Goal: Information Seeking & Learning: Find specific fact

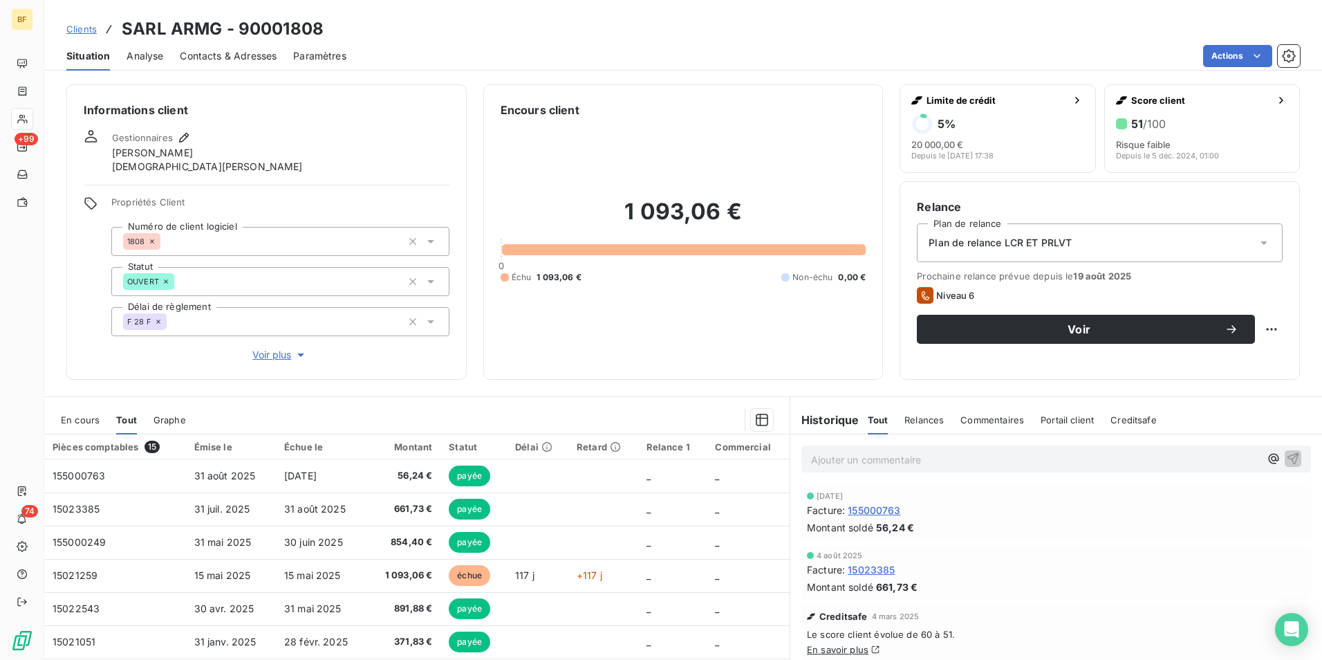
click at [682, 100] on div "Encours client 1 093,06 € 0 Échu 1 093,06 € Non-échu 0,00 €" at bounding box center [683, 231] width 400 height 295
click at [924, 457] on p "Ajouter un commentaire ﻿" at bounding box center [1035, 459] width 449 height 17
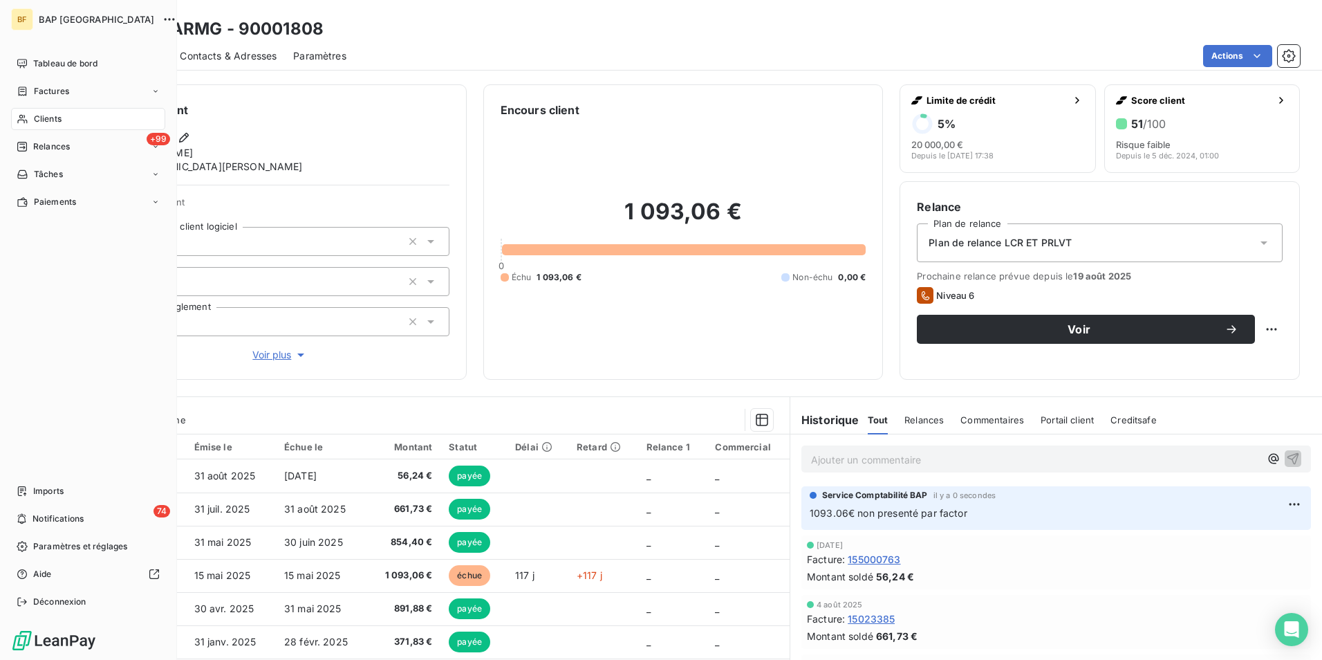
click at [55, 122] on span "Clients" at bounding box center [48, 119] width 28 height 12
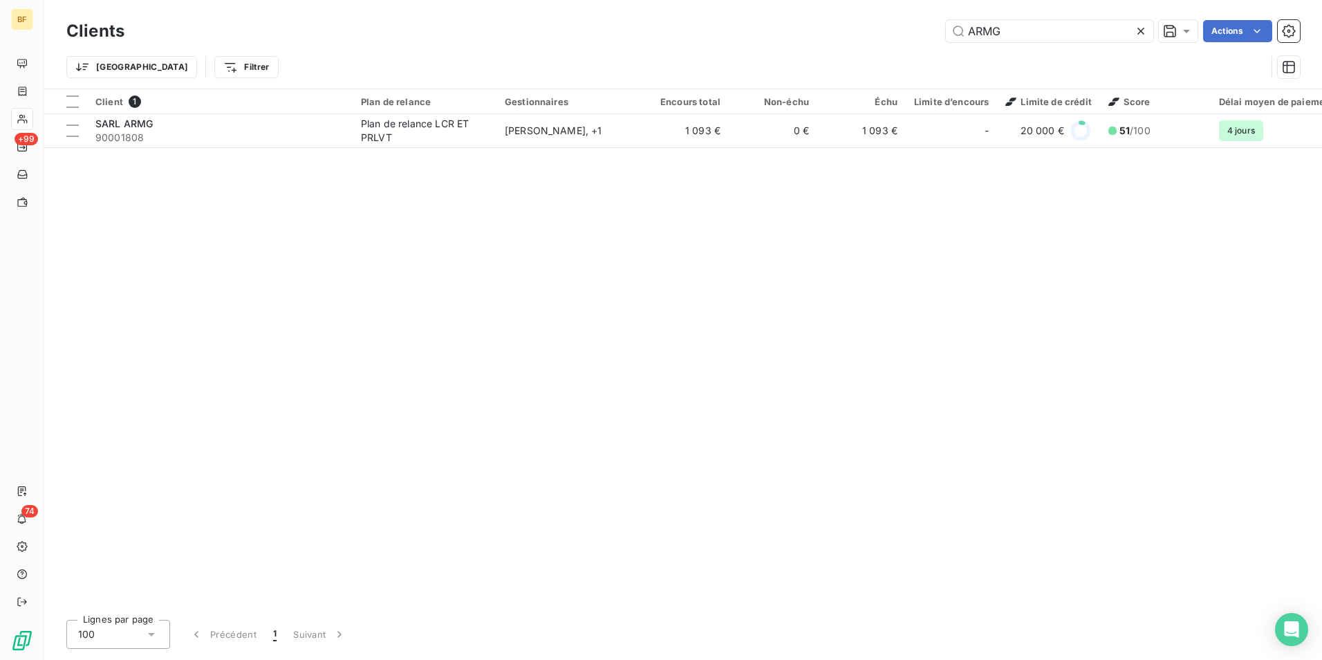
drag, startPoint x: 999, startPoint y: 23, endPoint x: 940, endPoint y: 27, distance: 59.6
click at [940, 27] on div "ARMG Actions" at bounding box center [720, 31] width 1159 height 22
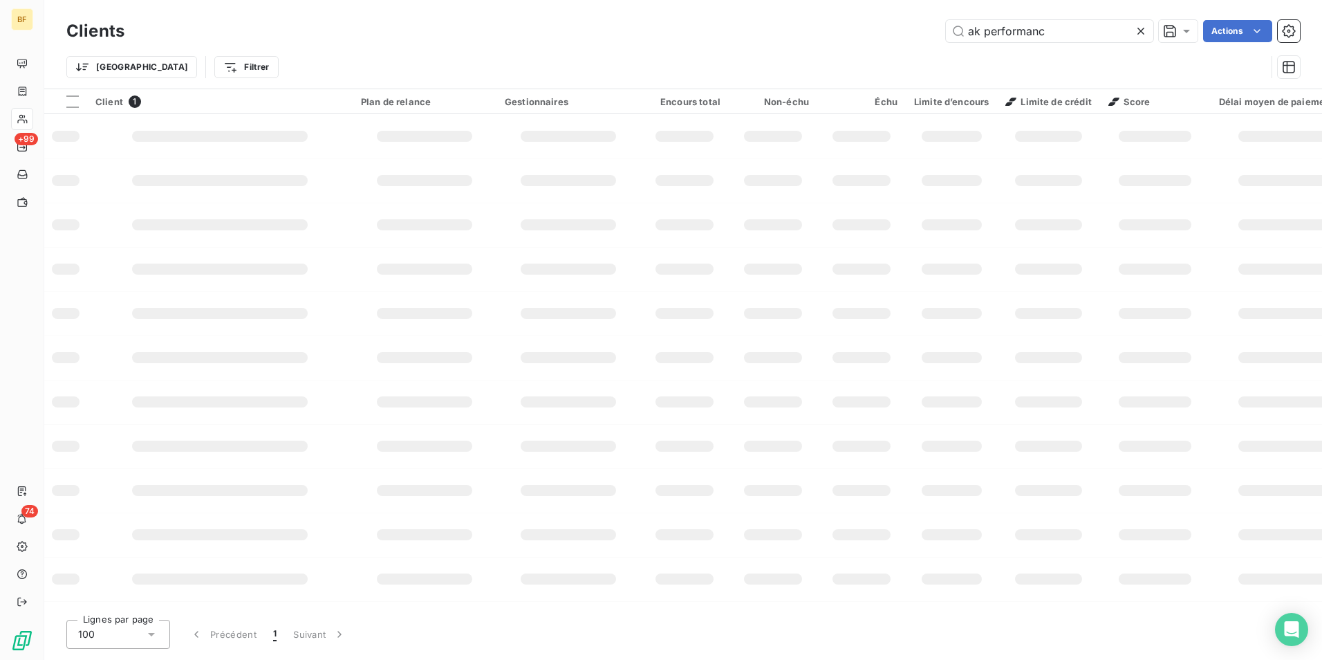
type input "ak performanc"
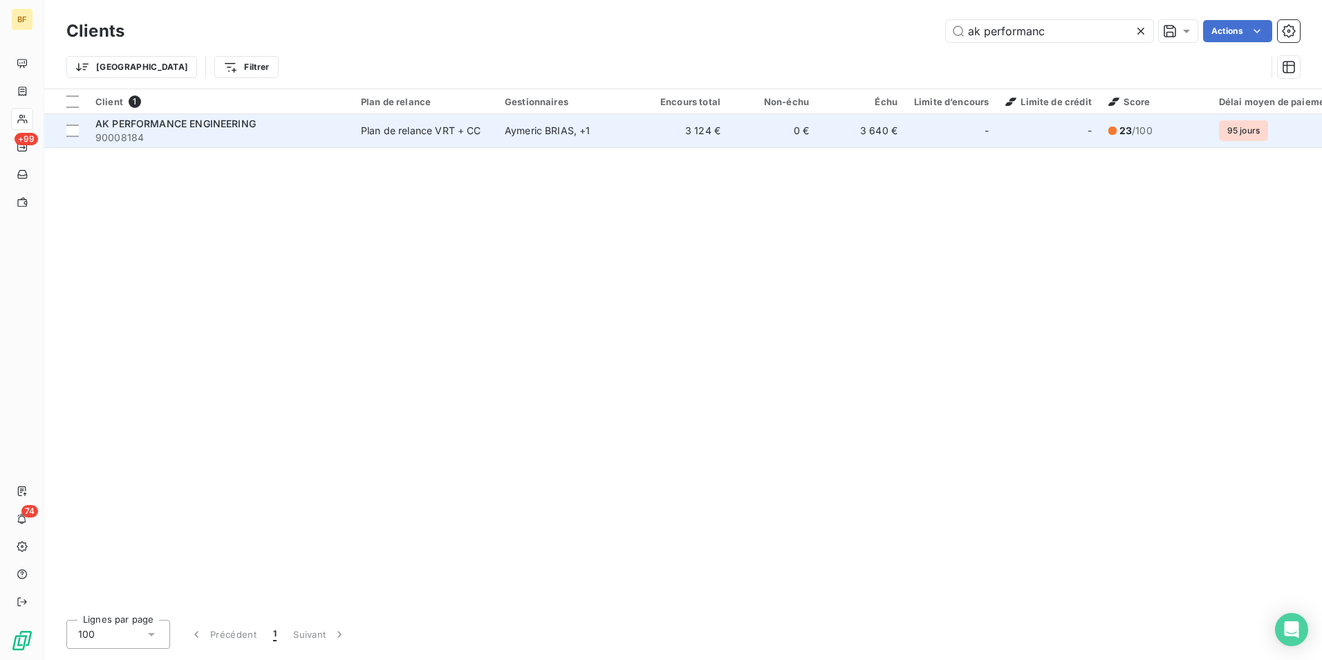
click at [661, 122] on td "3 124 €" at bounding box center [684, 130] width 89 height 33
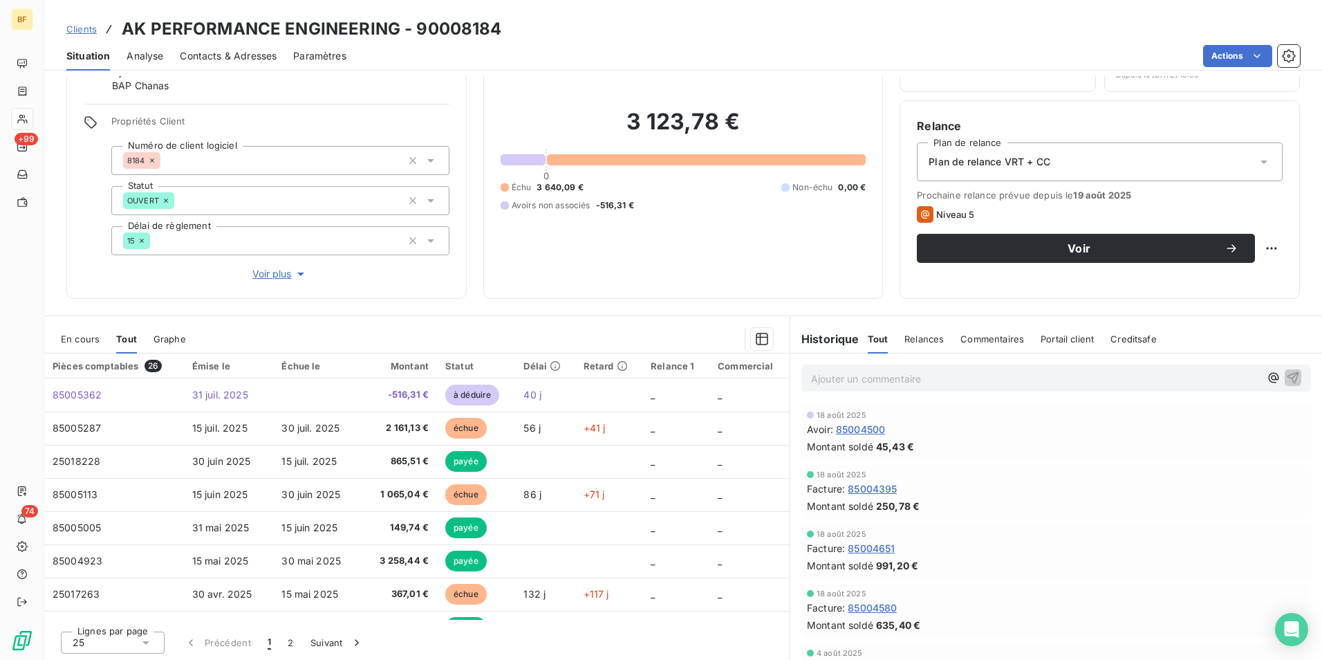
scroll to position [82, 0]
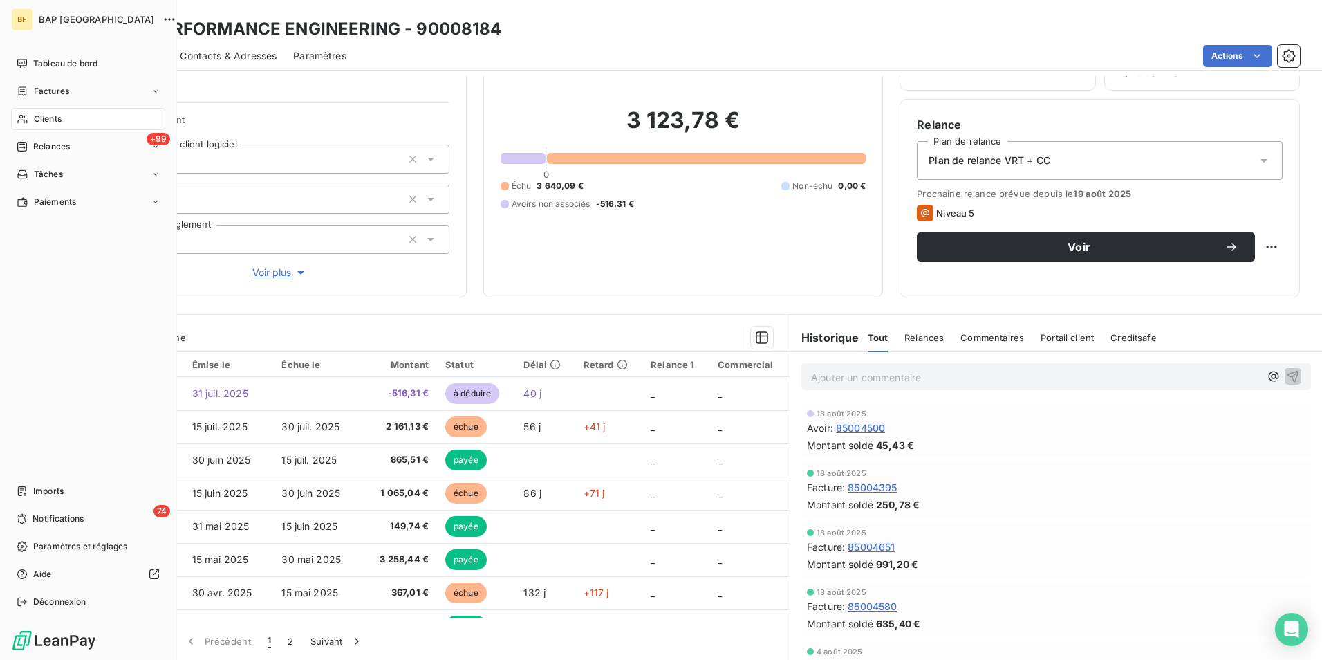
click at [38, 121] on span "Clients" at bounding box center [48, 119] width 28 height 12
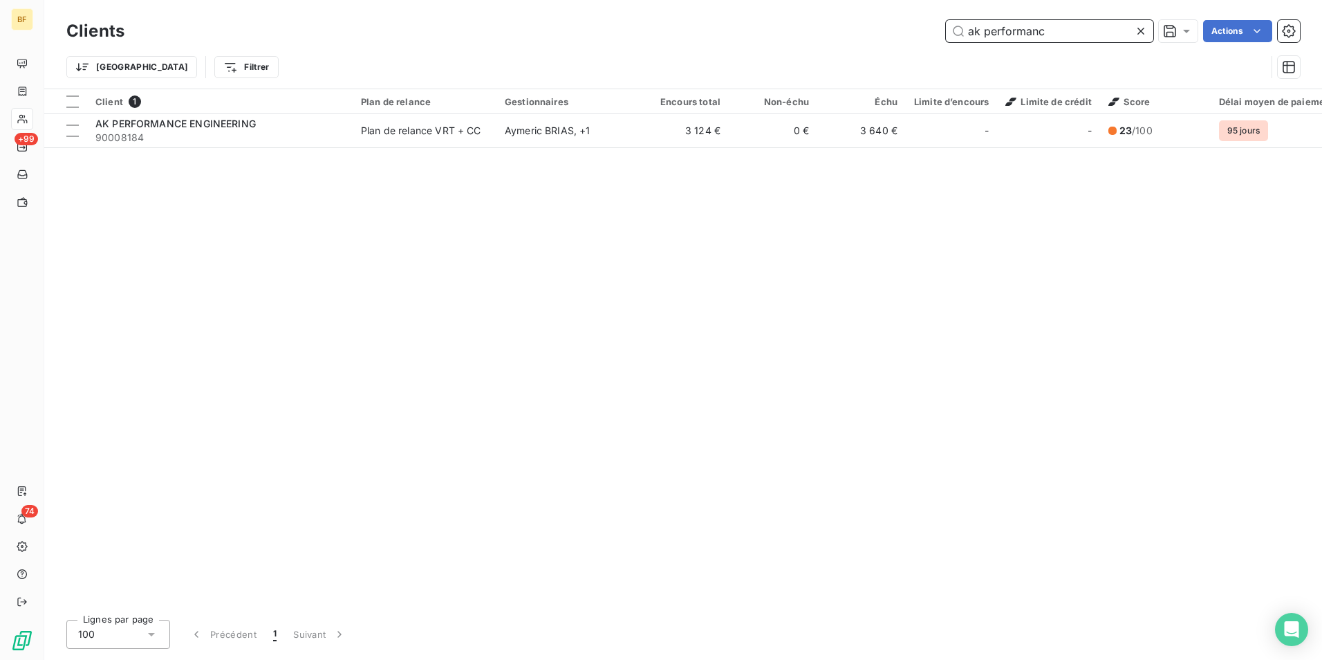
drag, startPoint x: 1039, startPoint y: 32, endPoint x: 1065, endPoint y: 32, distance: 25.6
click at [1041, 32] on input "ak performanc" at bounding box center [1049, 31] width 207 height 22
click at [1062, 36] on input "ak performanc" at bounding box center [1049, 31] width 207 height 22
drag, startPoint x: 1070, startPoint y: 30, endPoint x: 861, endPoint y: 18, distance: 209.2
click at [861, 18] on div "Clients ak performanc Actions" at bounding box center [683, 31] width 1234 height 29
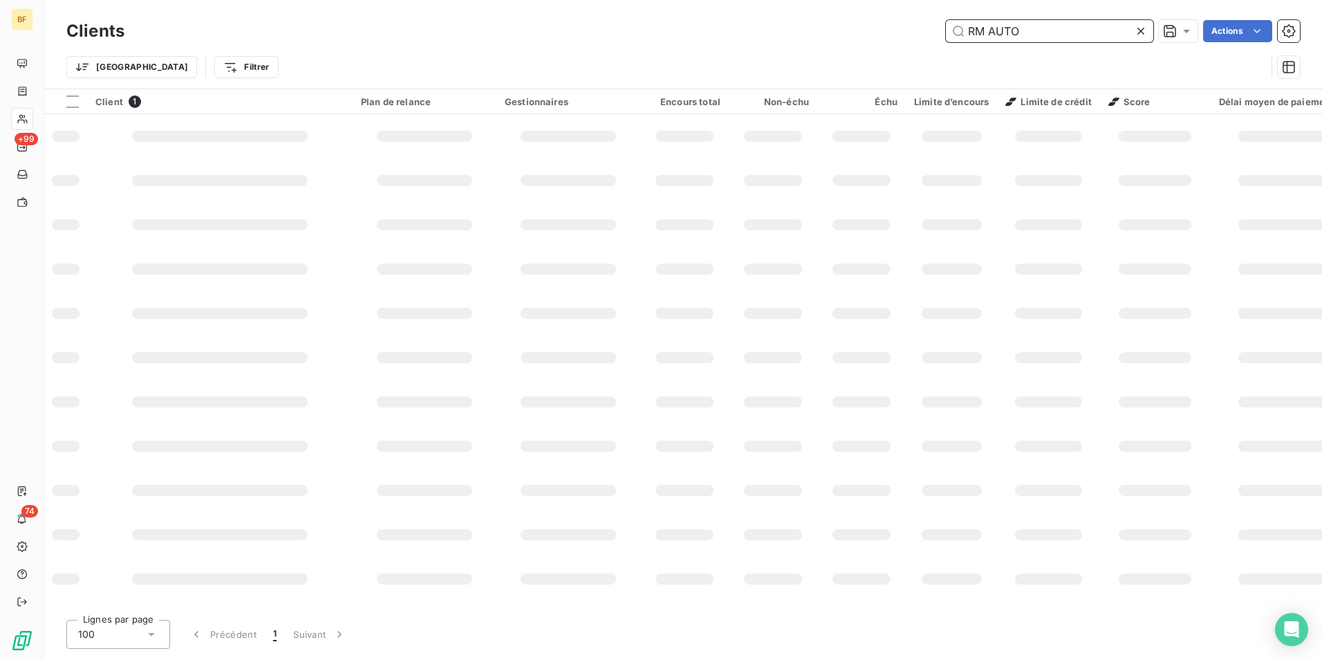
type input "RM AUTO"
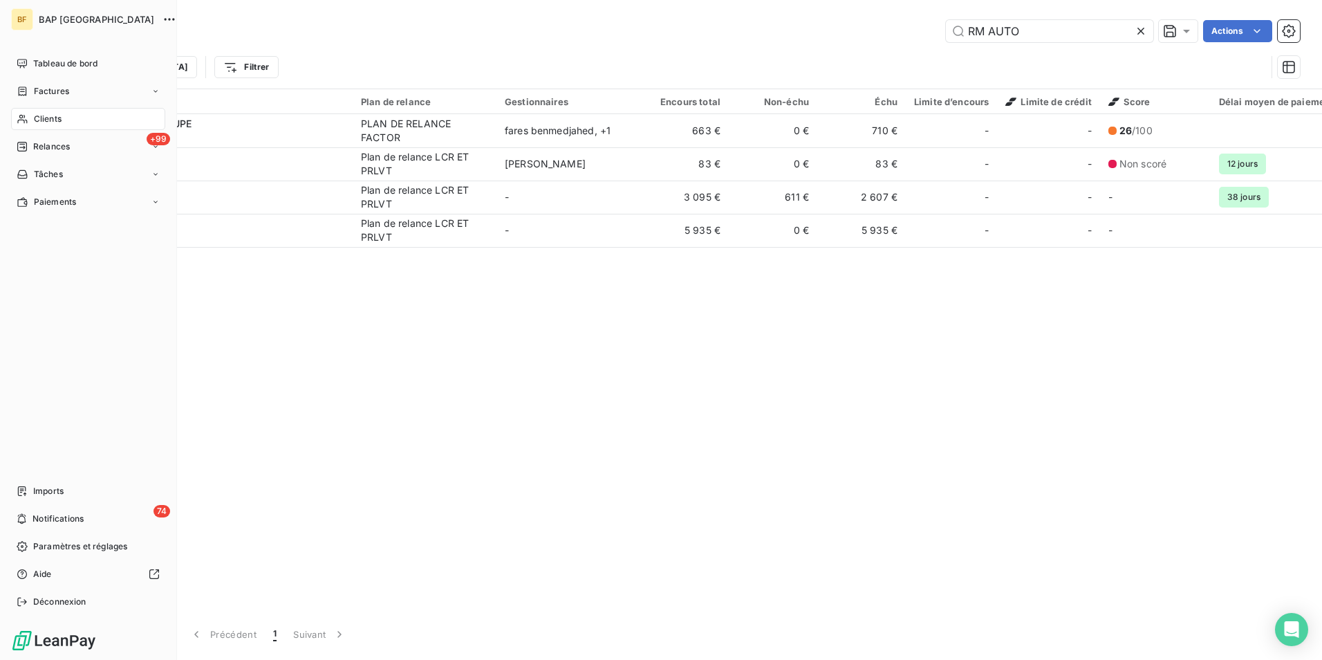
click at [33, 75] on nav "Tableau de bord Factures Clients +99 Relances Tâches Paiements" at bounding box center [88, 133] width 154 height 160
click at [36, 62] on span "Tableau de bord" at bounding box center [65, 63] width 64 height 12
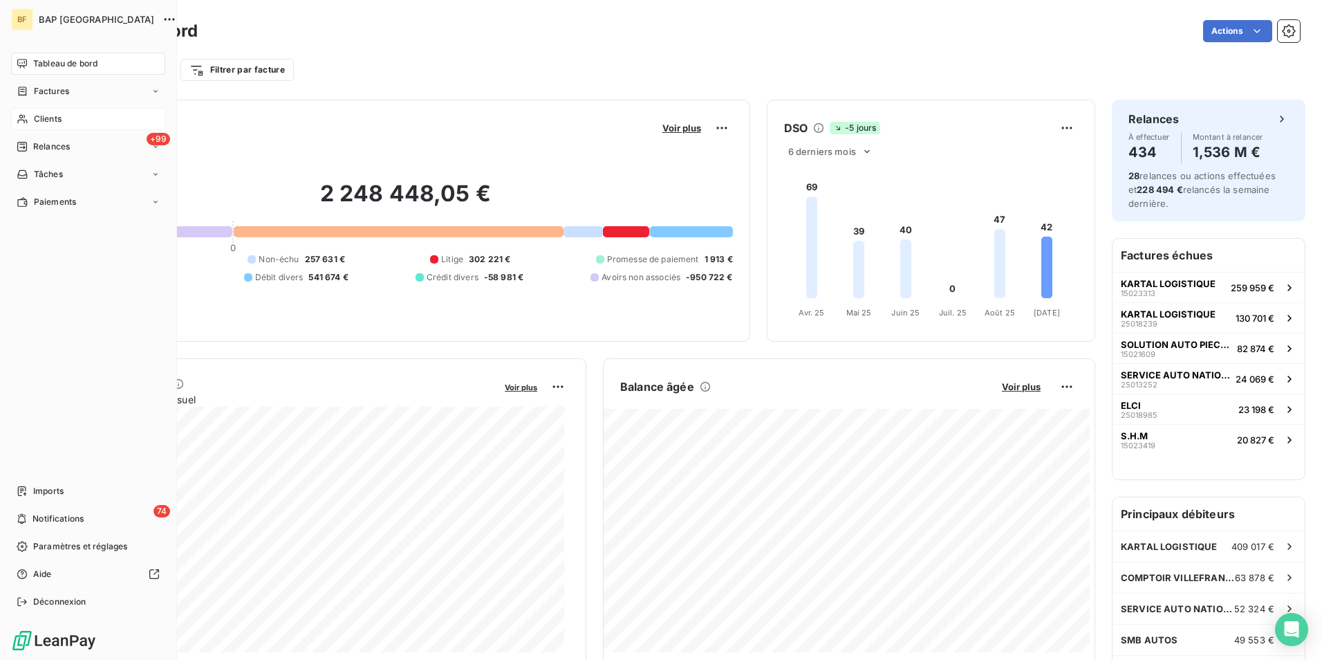
click at [38, 116] on span "Clients" at bounding box center [48, 119] width 28 height 12
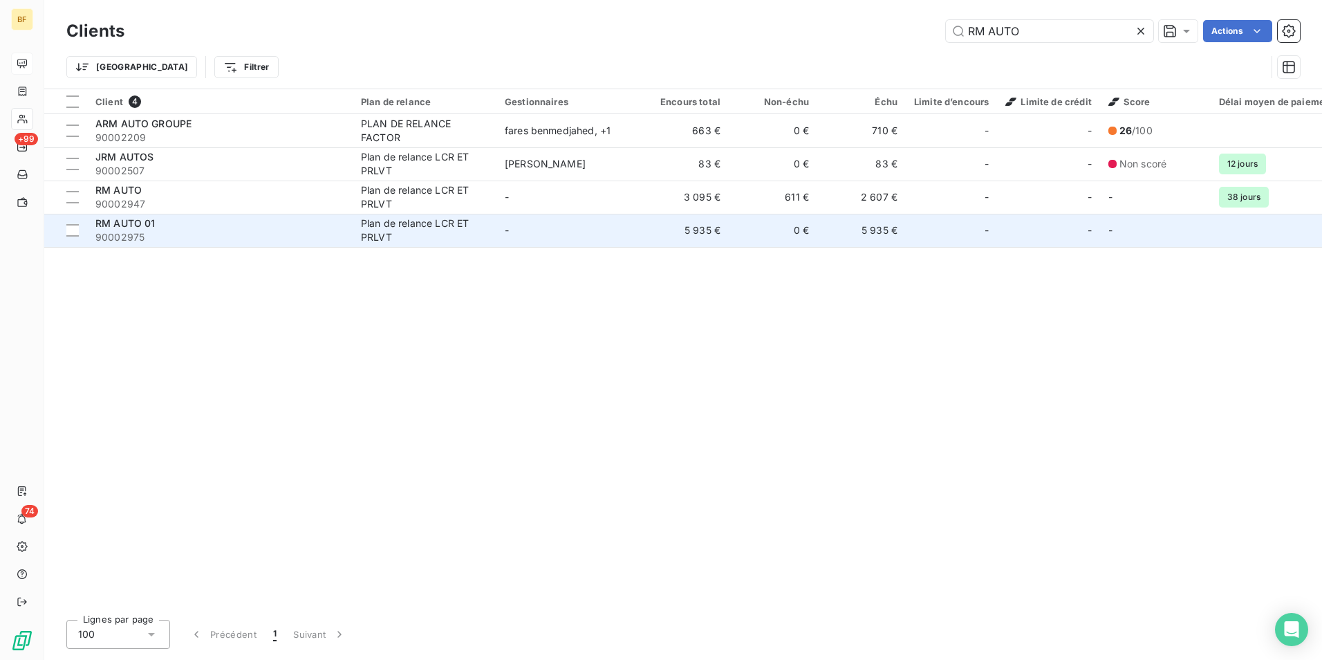
click at [165, 219] on div "RM AUTO 01" at bounding box center [219, 223] width 249 height 14
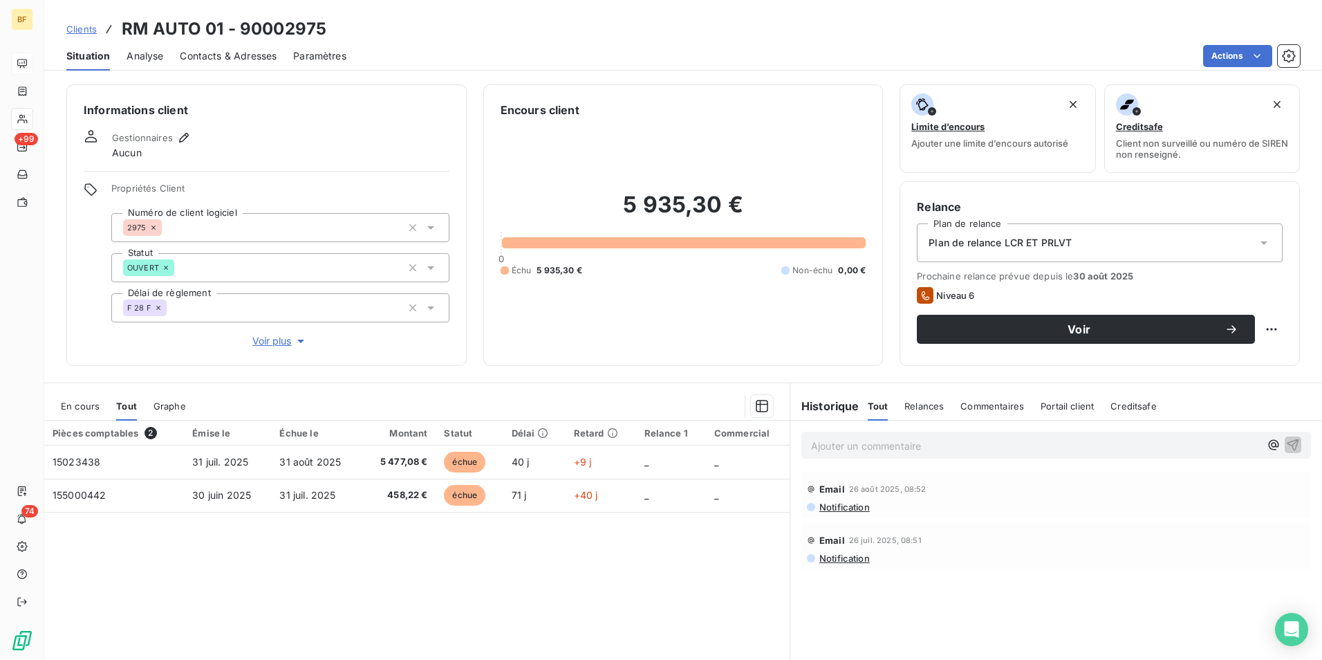
click at [205, 53] on span "Contacts & Adresses" at bounding box center [228, 56] width 97 height 14
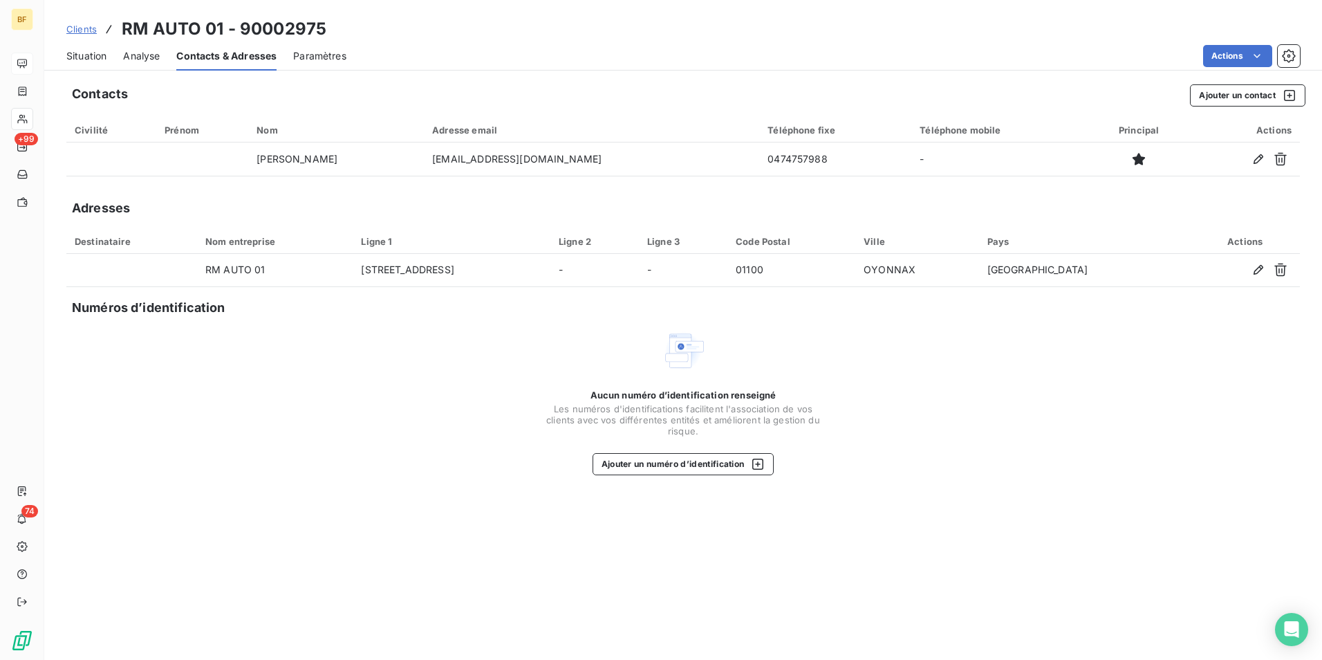
click at [99, 54] on span "Situation" at bounding box center [86, 56] width 40 height 14
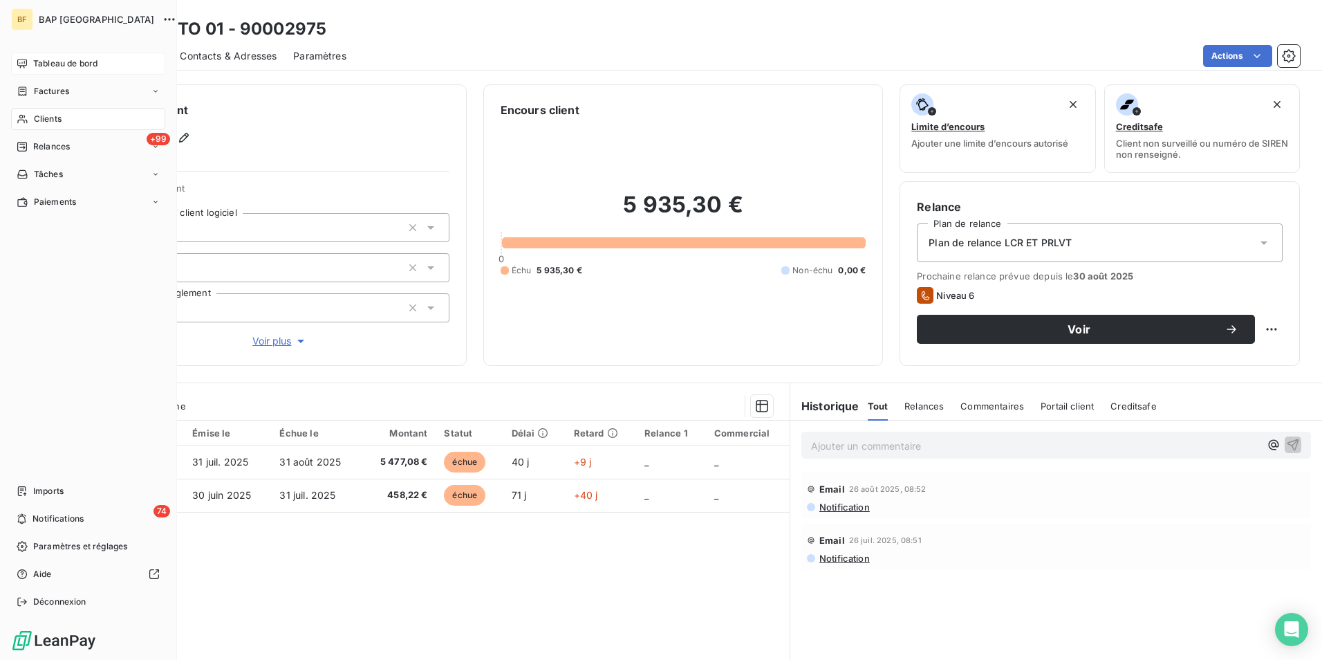
click at [52, 60] on span "Tableau de bord" at bounding box center [65, 63] width 64 height 12
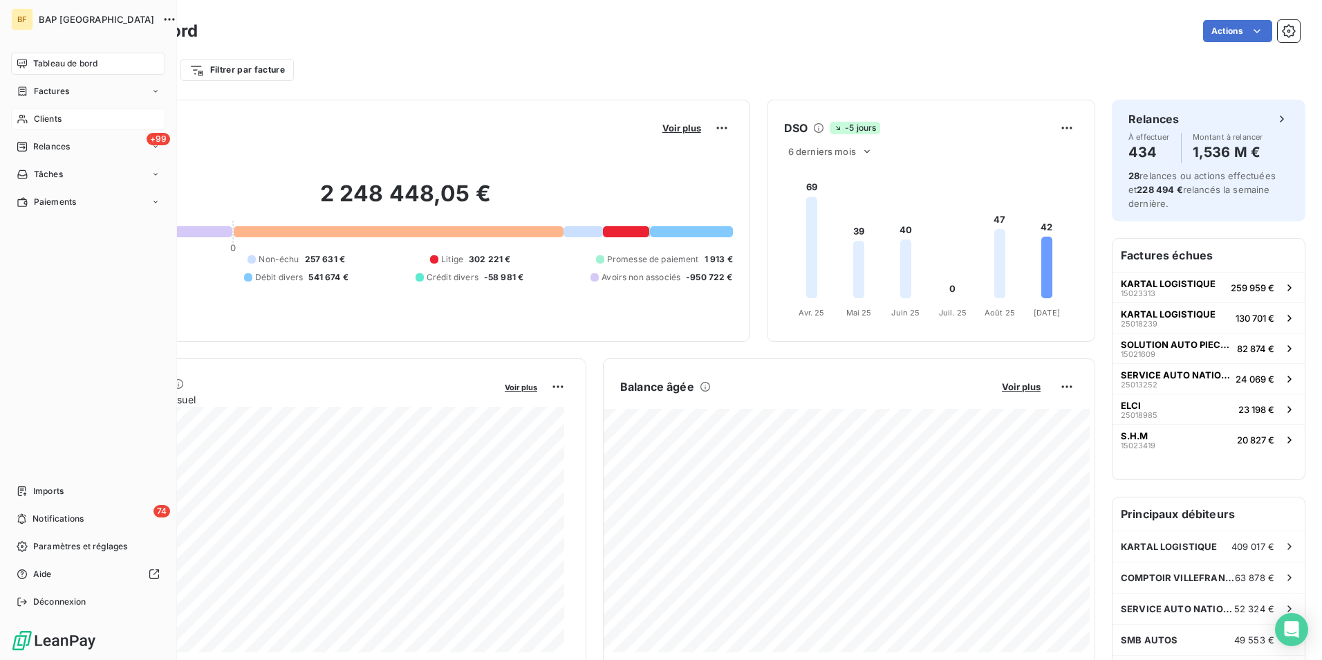
click at [47, 118] on span "Clients" at bounding box center [48, 119] width 28 height 12
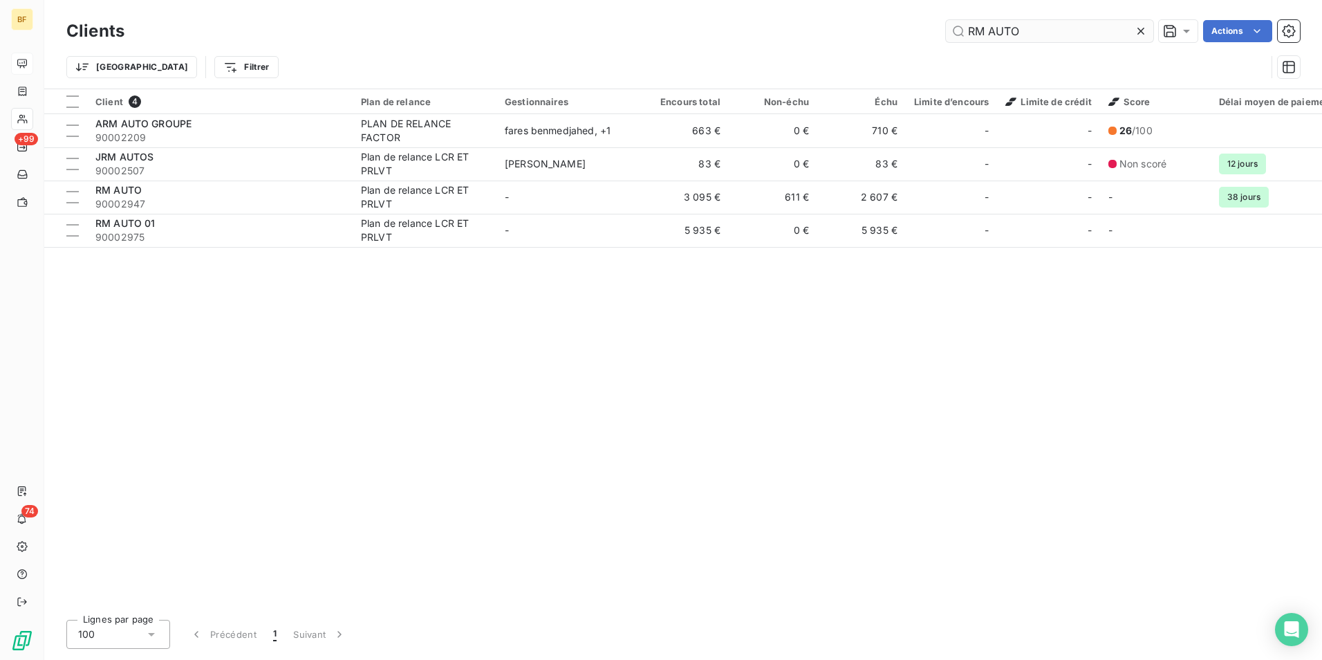
drag, startPoint x: 1063, startPoint y: 27, endPoint x: 997, endPoint y: 30, distance: 65.8
click at [999, 30] on input "RM AUTO" at bounding box center [1049, 31] width 207 height 22
click at [1077, 24] on input "RM AUTO" at bounding box center [1049, 31] width 207 height 22
drag, startPoint x: 1069, startPoint y: 28, endPoint x: 948, endPoint y: 28, distance: 121.0
click at [948, 28] on input "RM AUTO" at bounding box center [1049, 31] width 207 height 22
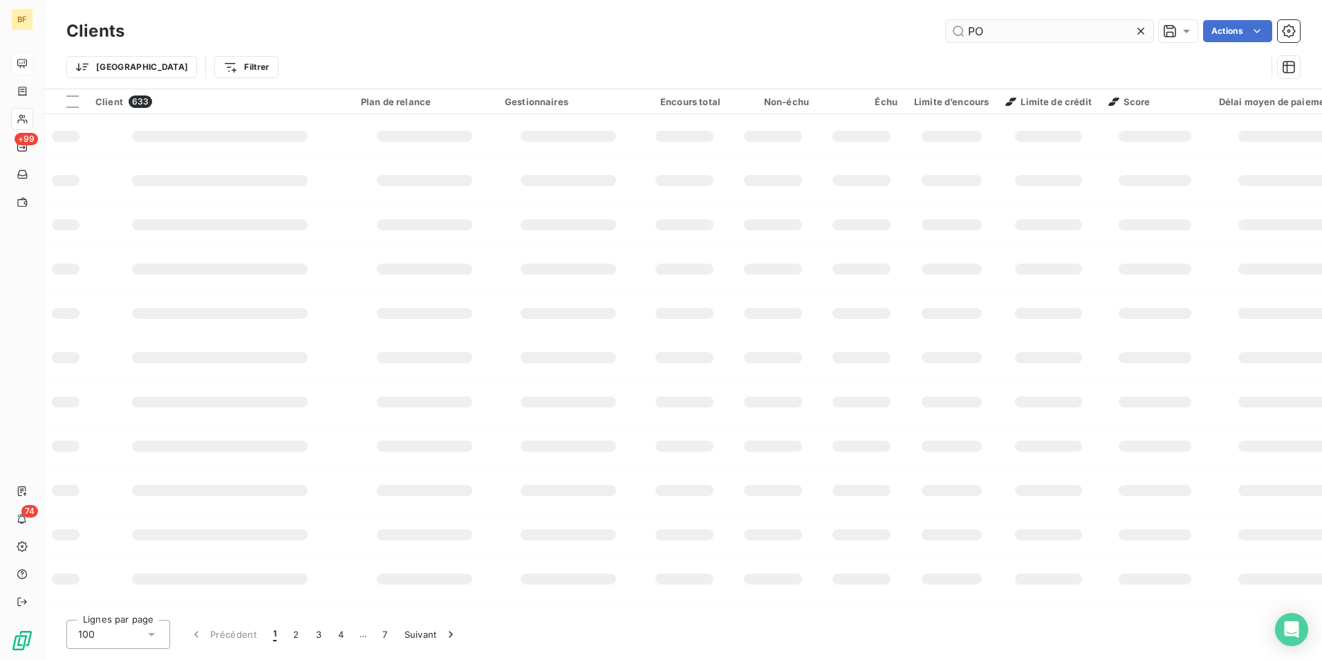
type input "P"
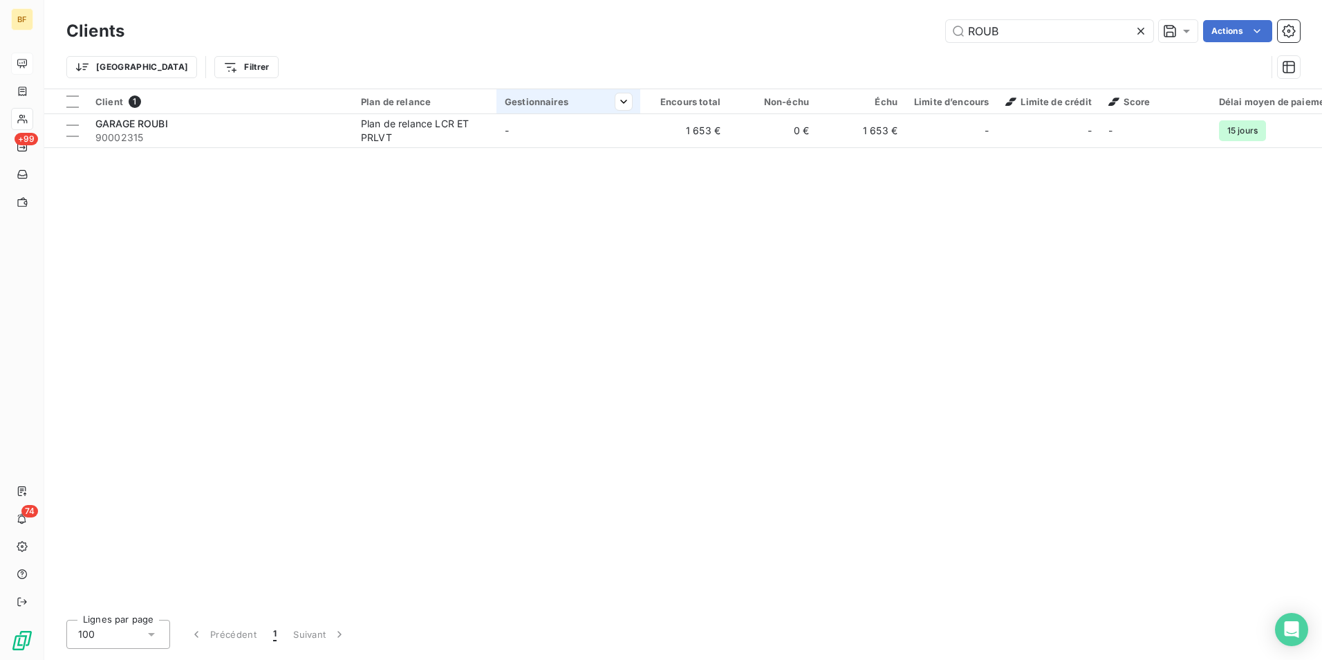
type input "ROUB"
click at [518, 112] on th "Gestionnaires" at bounding box center [569, 101] width 144 height 25
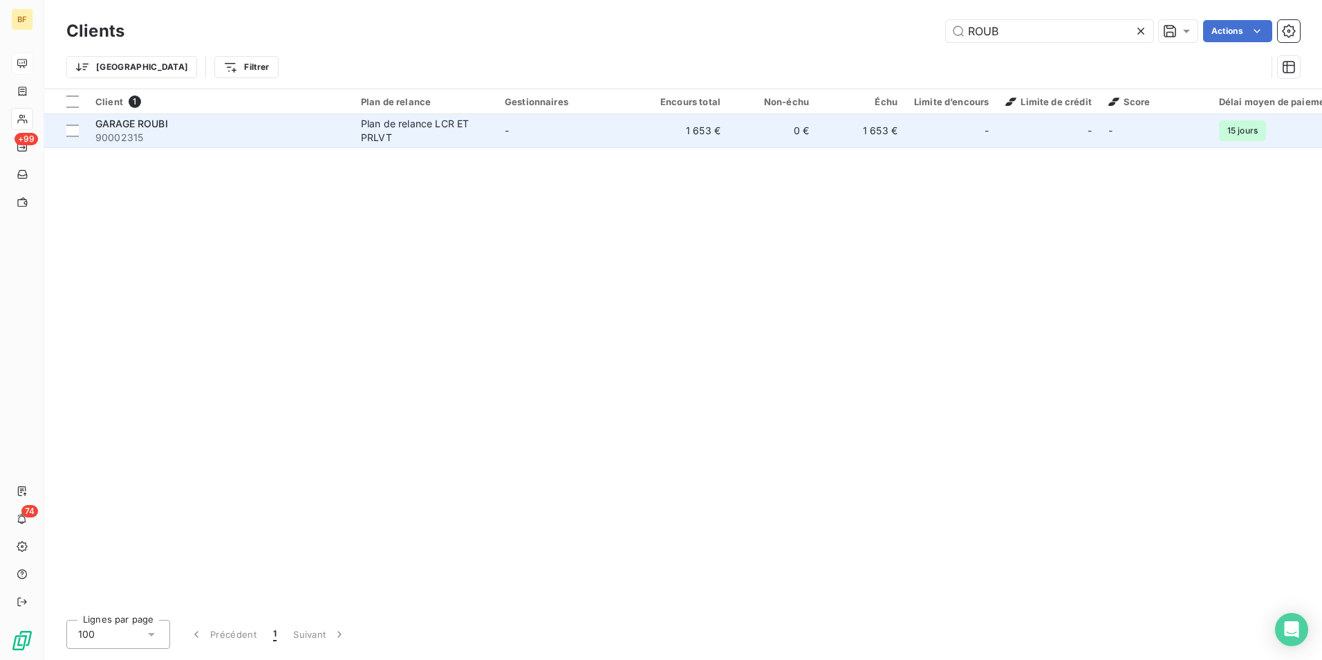
click at [518, 125] on td "-" at bounding box center [569, 130] width 144 height 33
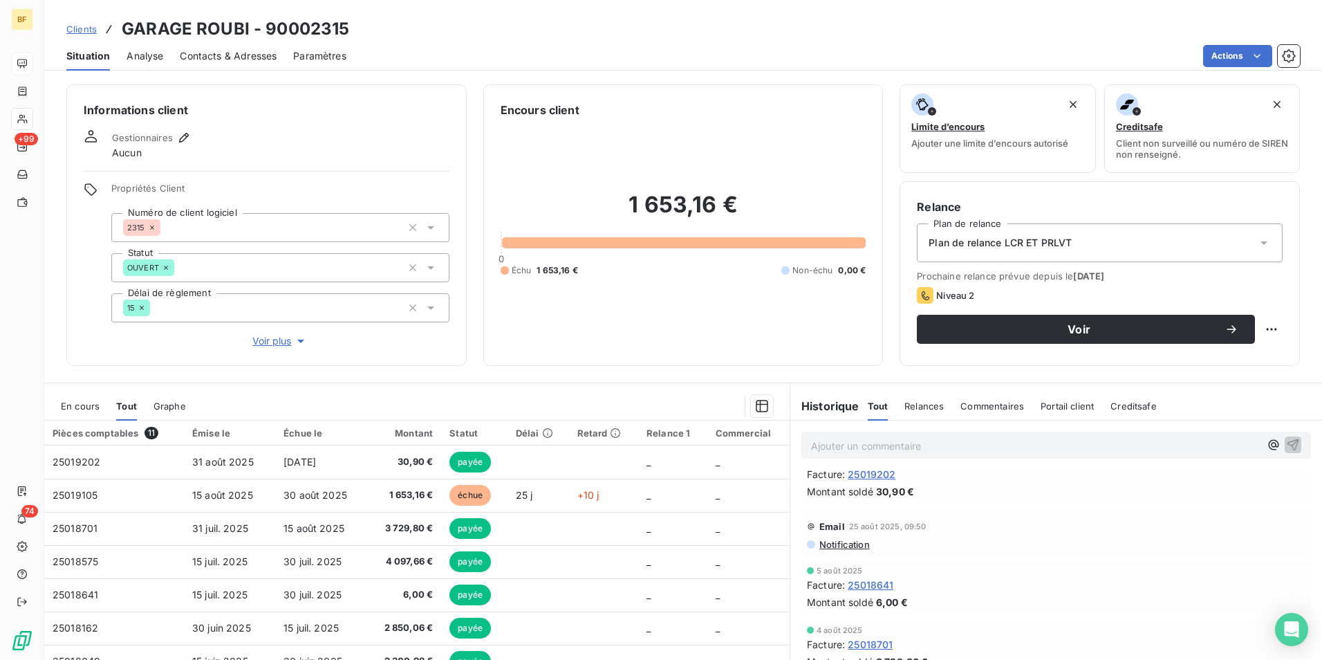
click at [241, 64] on div "Contacts & Adresses" at bounding box center [228, 55] width 97 height 29
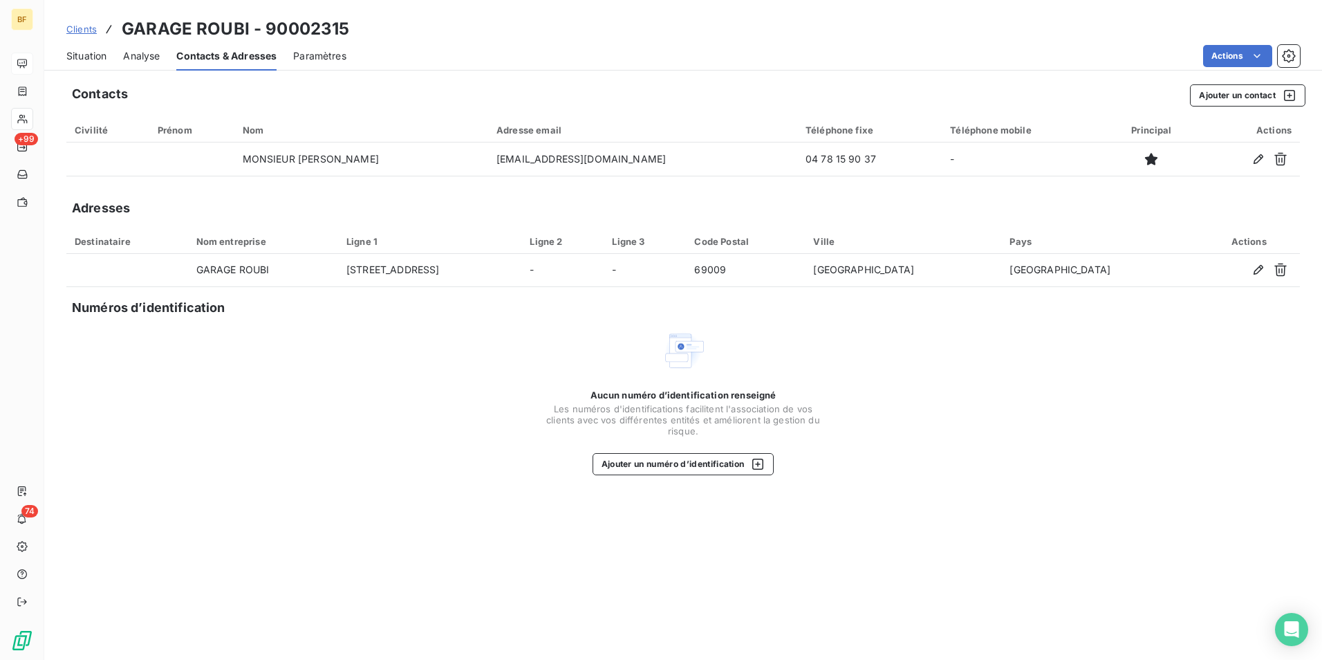
click at [81, 58] on span "Situation" at bounding box center [86, 56] width 40 height 14
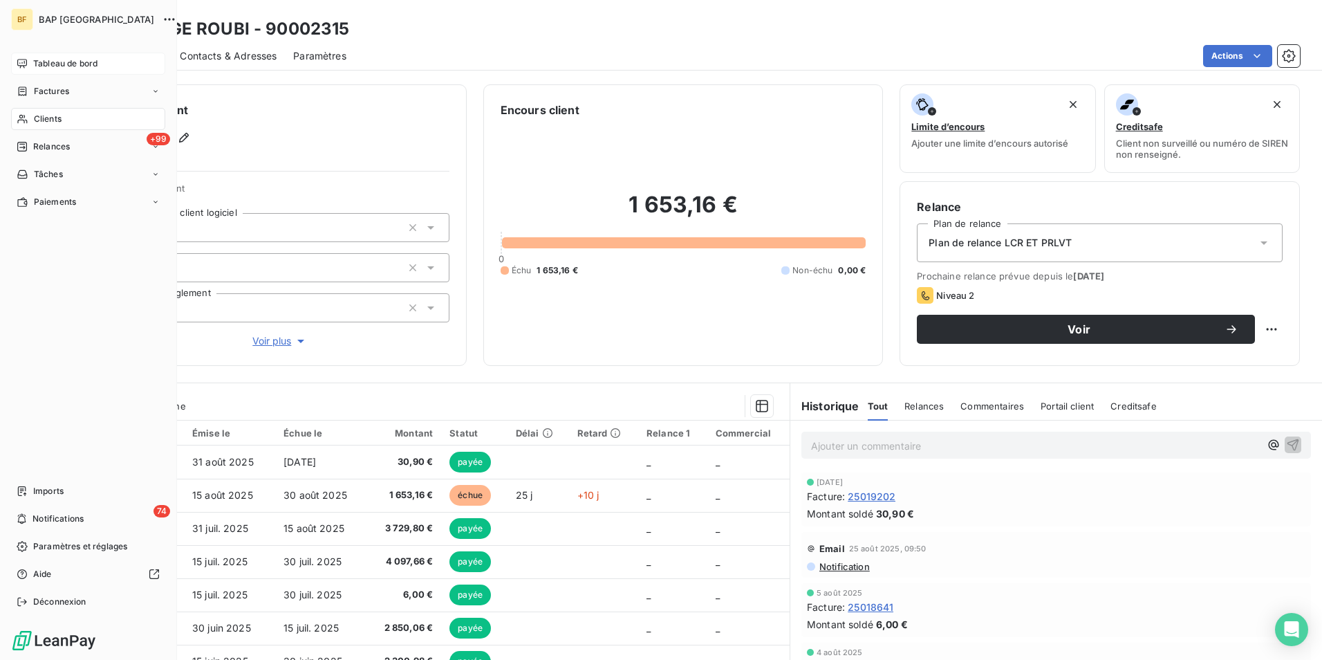
click at [34, 118] on span "Clients" at bounding box center [48, 119] width 28 height 12
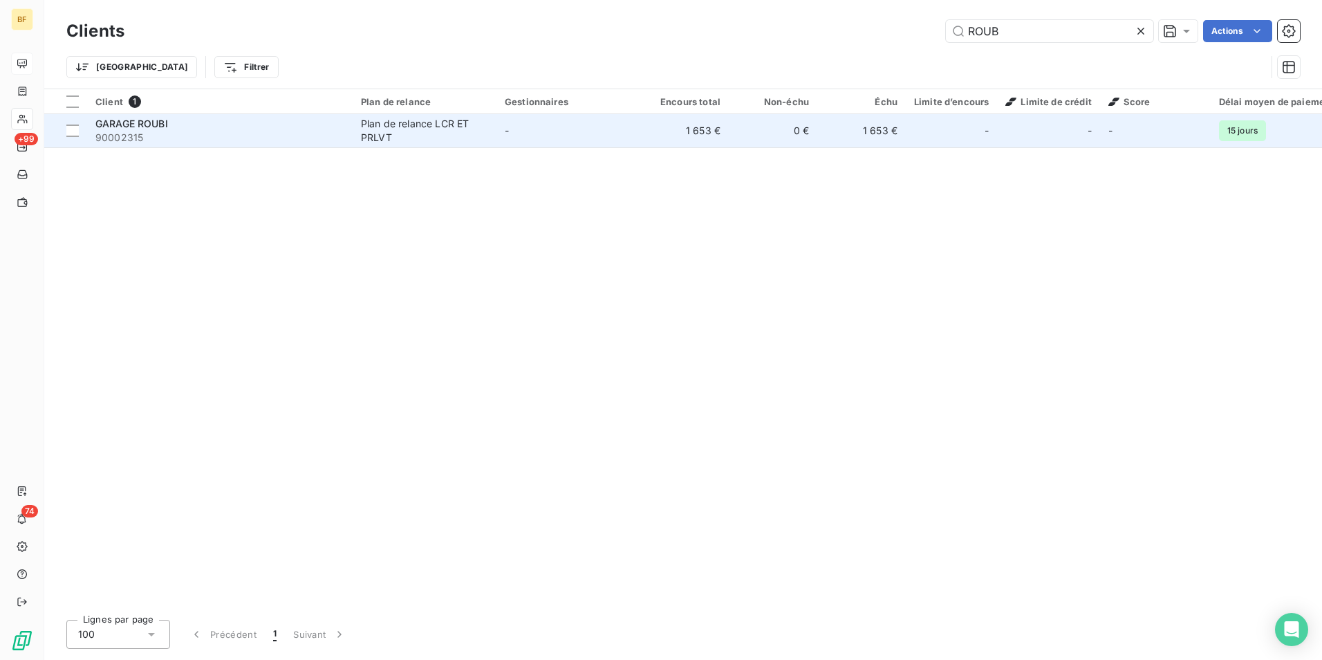
click at [537, 124] on td "-" at bounding box center [569, 130] width 144 height 33
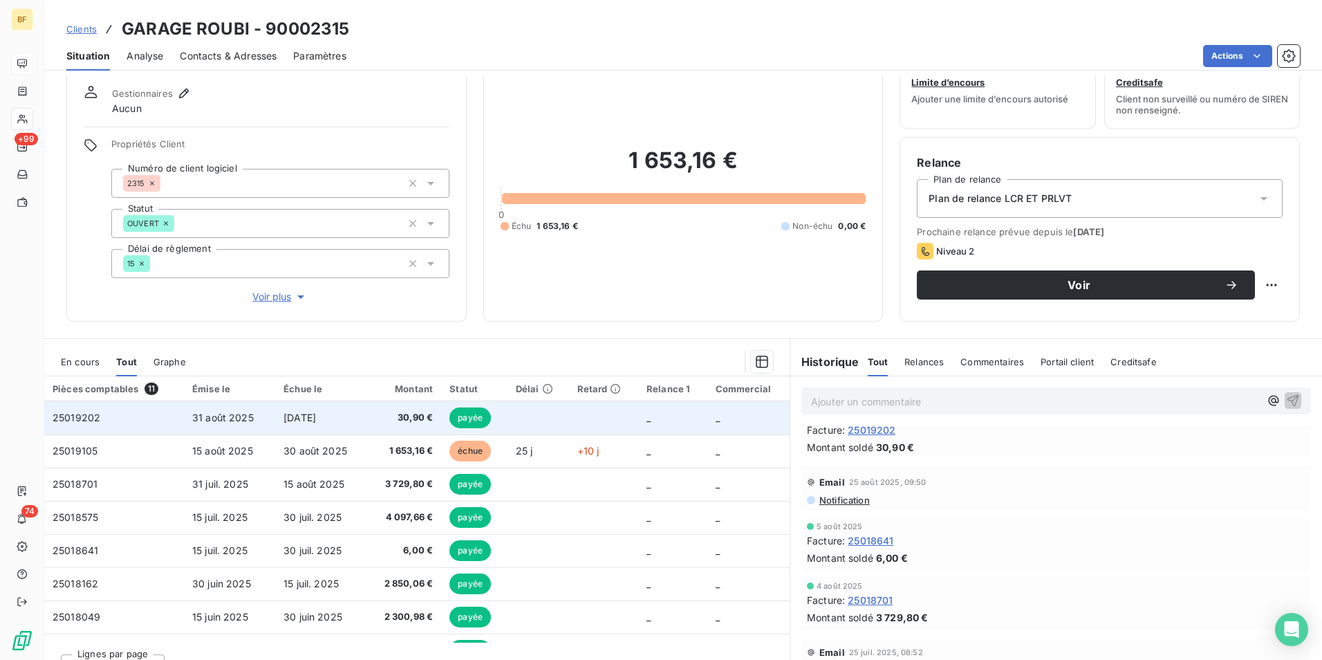
scroll to position [68, 0]
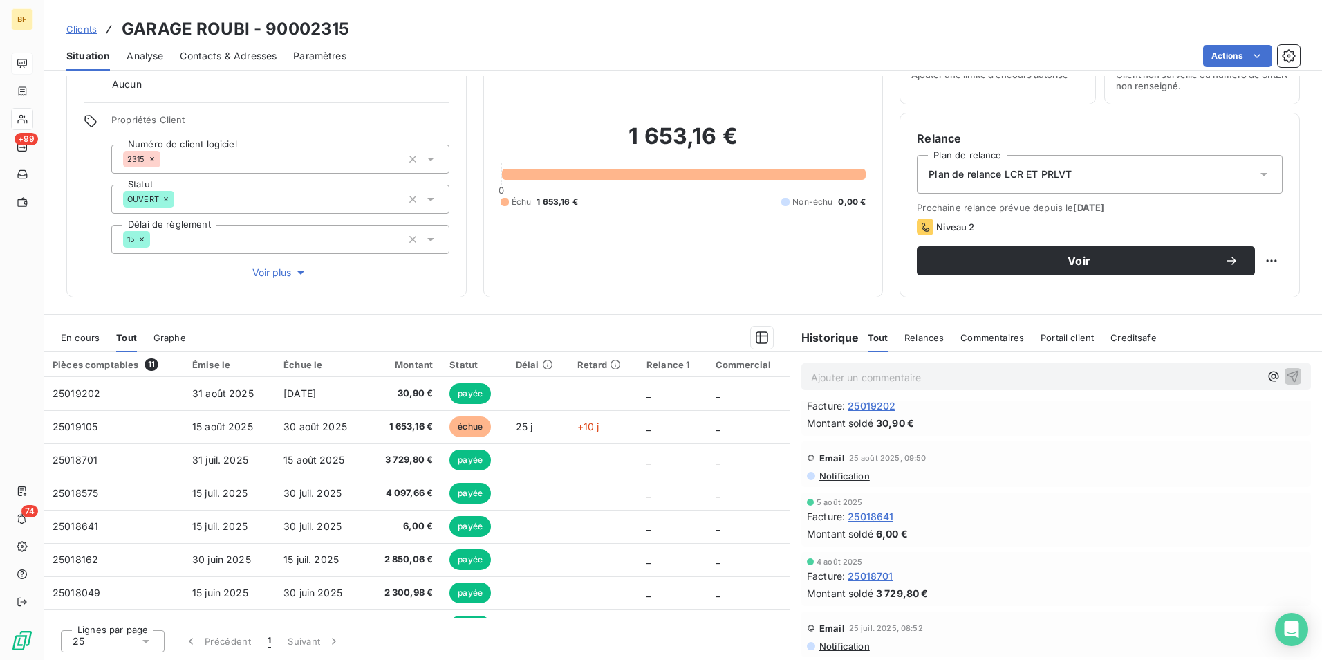
drag, startPoint x: 637, startPoint y: 252, endPoint x: 825, endPoint y: 266, distance: 188.6
click at [637, 252] on div "1 653,16 € 0 Échu 1 653,16 € Non-échu 0,00 €" at bounding box center [684, 165] width 366 height 230
click at [877, 378] on p "Ajouter un commentaire ﻿" at bounding box center [1035, 377] width 449 height 17
drag, startPoint x: 878, startPoint y: 377, endPoint x: 1129, endPoint y: 386, distance: 250.5
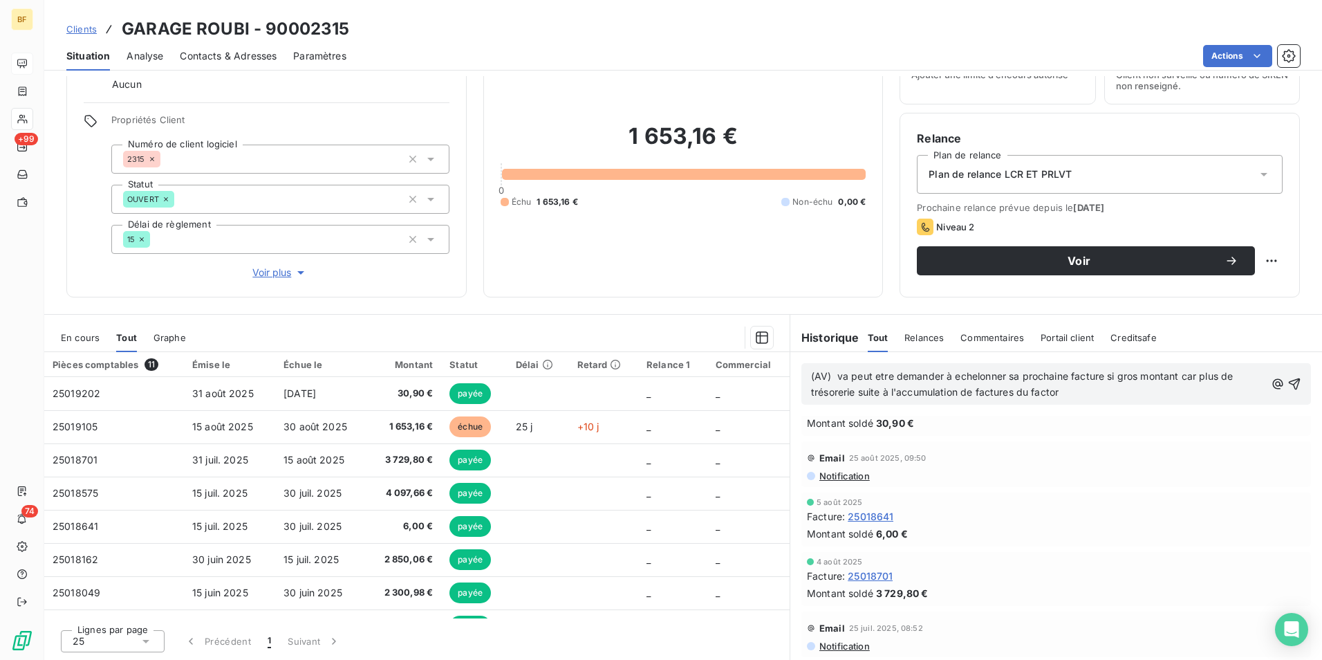
click at [1129, 386] on p "(AV) va peut etre demander à echelonner sa prochaine facture si gros montant ca…" at bounding box center [1038, 385] width 454 height 32
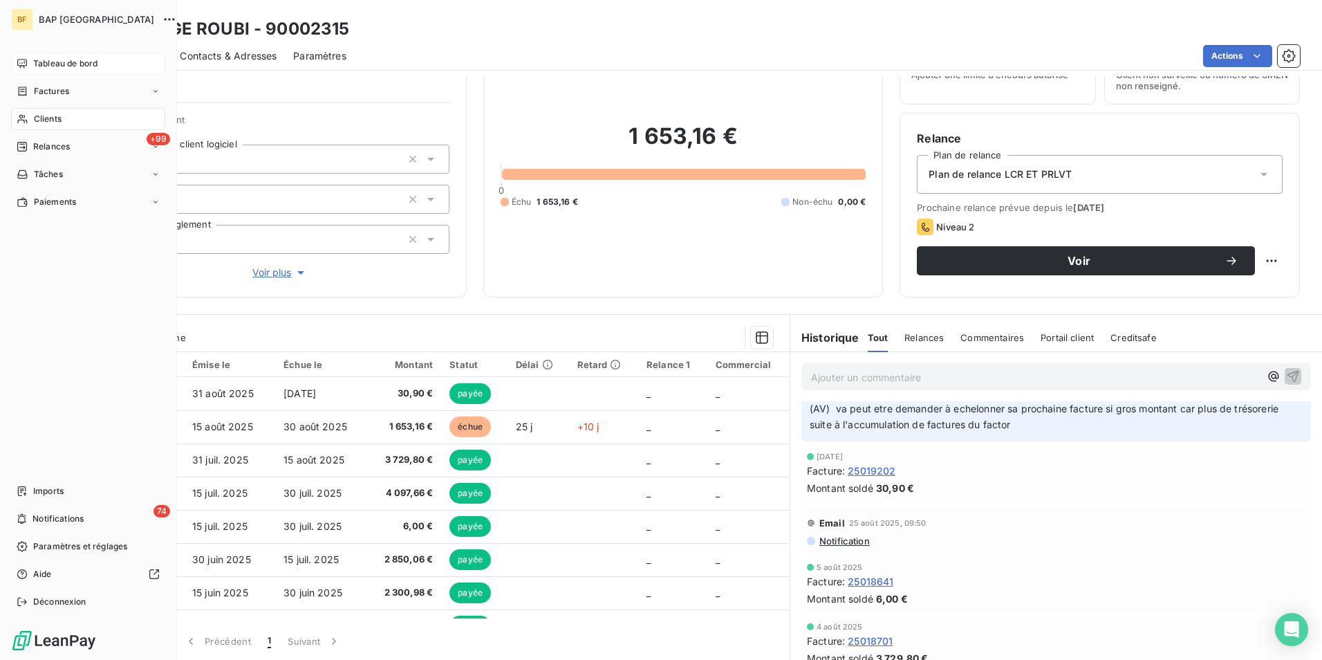
click at [55, 57] on div "Tableau de bord" at bounding box center [88, 64] width 154 height 22
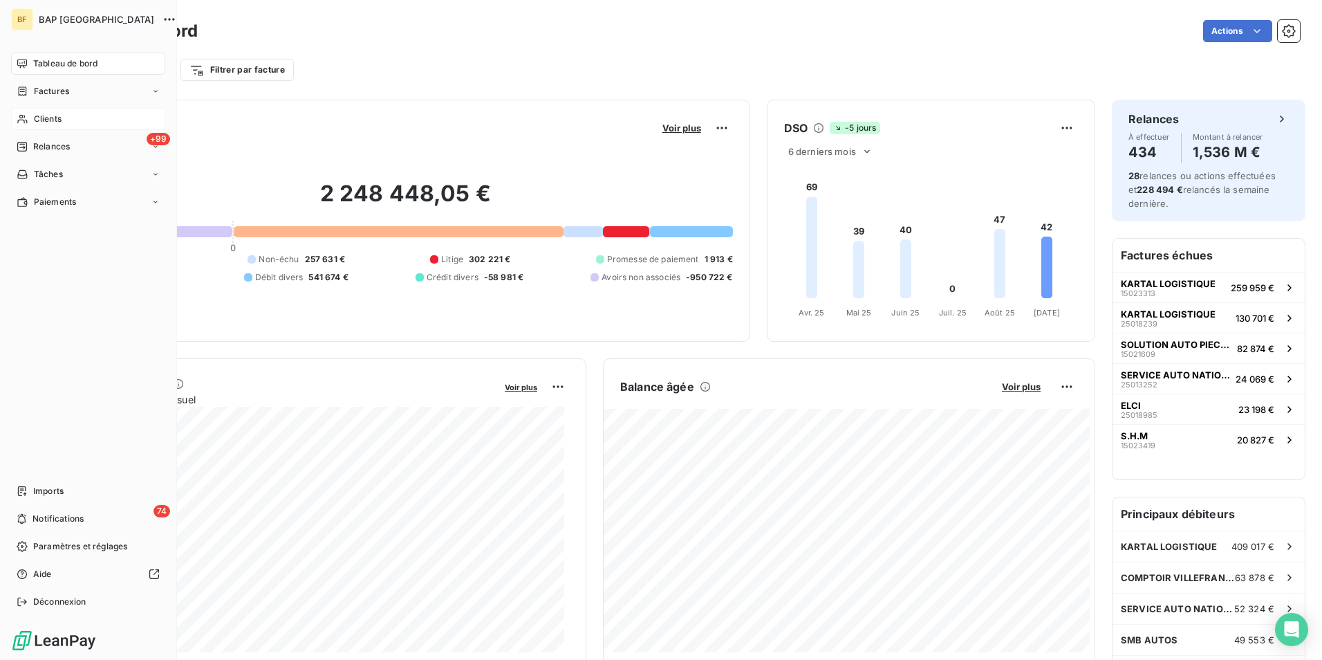
drag, startPoint x: 44, startPoint y: 116, endPoint x: 53, endPoint y: 113, distance: 10.1
click at [44, 115] on span "Clients" at bounding box center [48, 119] width 28 height 12
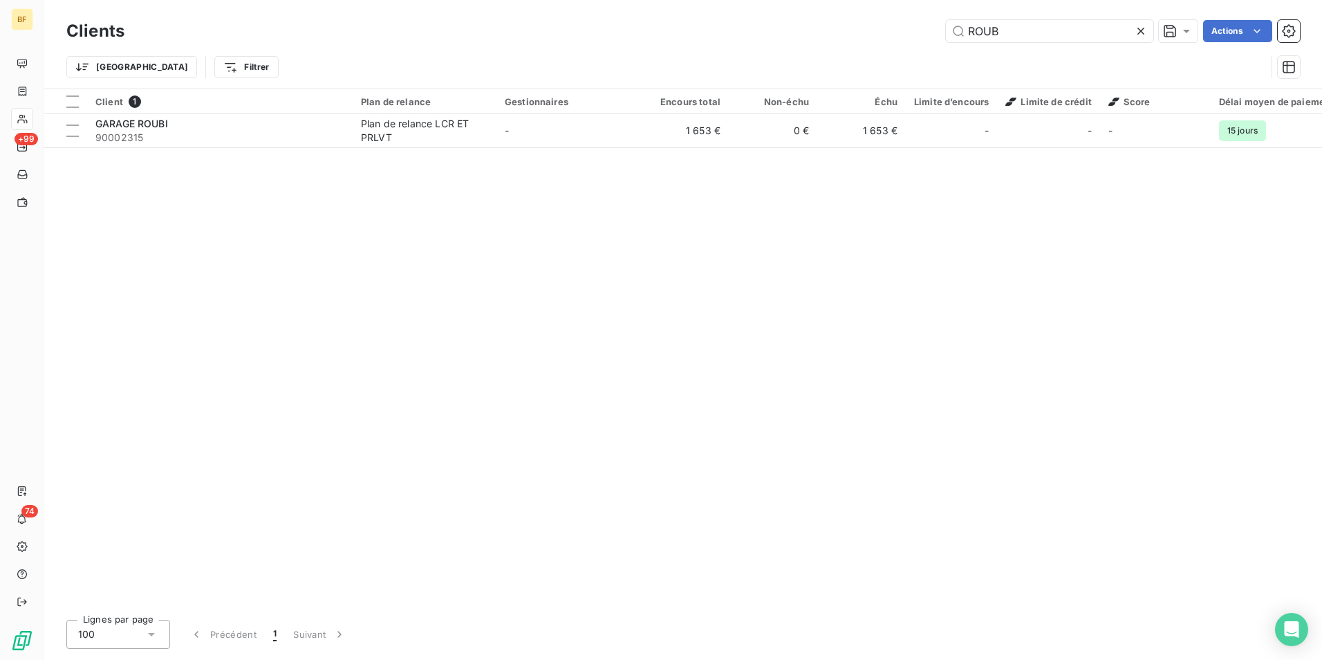
drag, startPoint x: 1015, startPoint y: 35, endPoint x: 932, endPoint y: 35, distance: 83.0
click at [937, 35] on div "ROUB Actions" at bounding box center [720, 31] width 1159 height 22
click at [929, 35] on div "ROUB Actions" at bounding box center [720, 31] width 1159 height 22
click at [1016, 34] on input "ROUB" at bounding box center [1049, 31] width 207 height 22
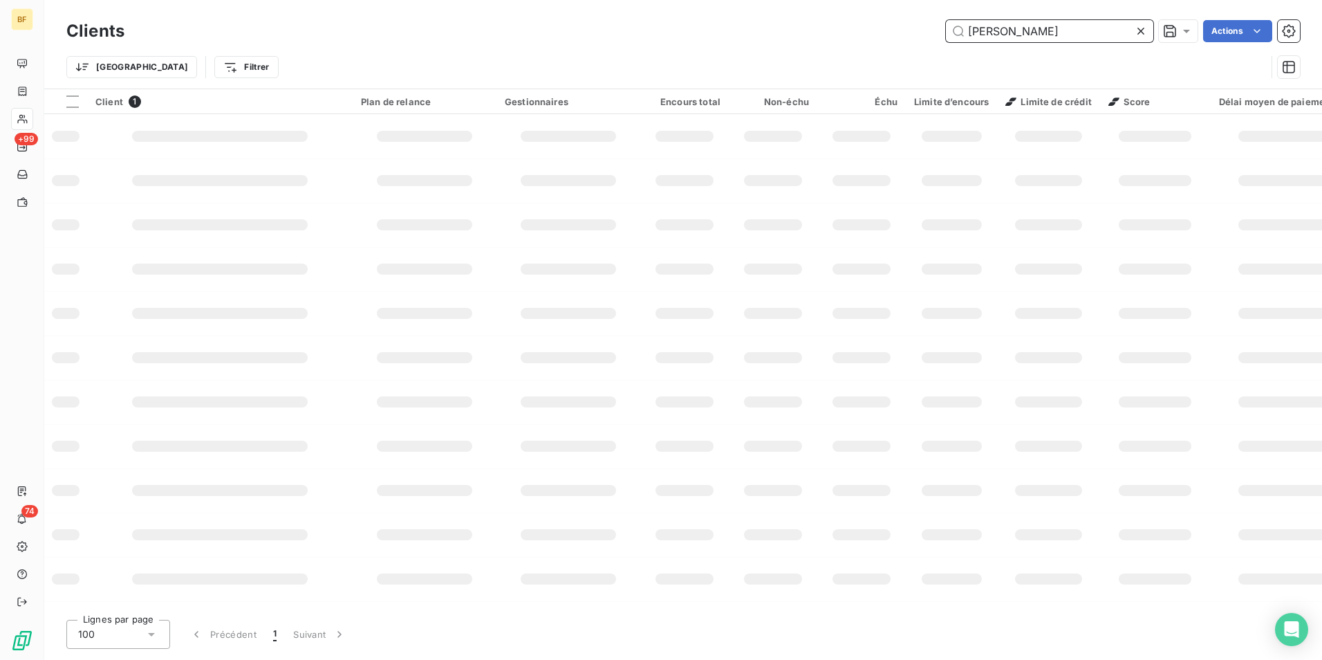
type input "[PERSON_NAME]"
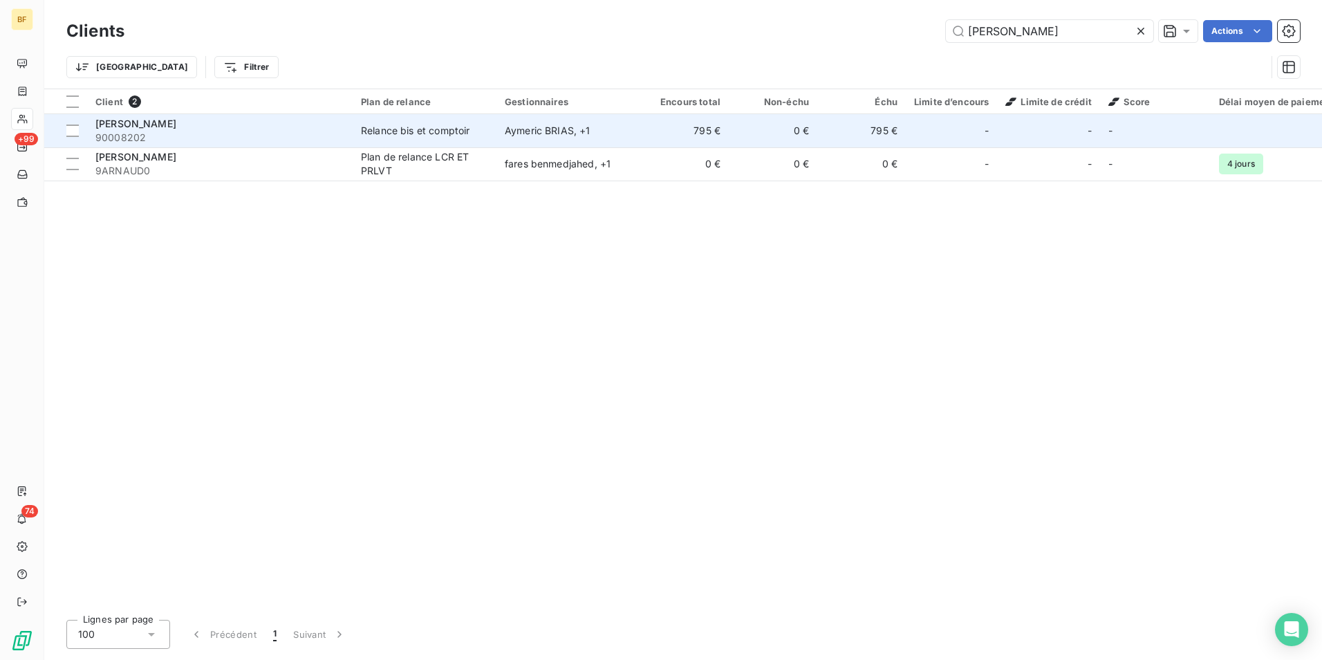
click at [530, 133] on div "[PERSON_NAME] , + 1" at bounding box center [568, 131] width 127 height 14
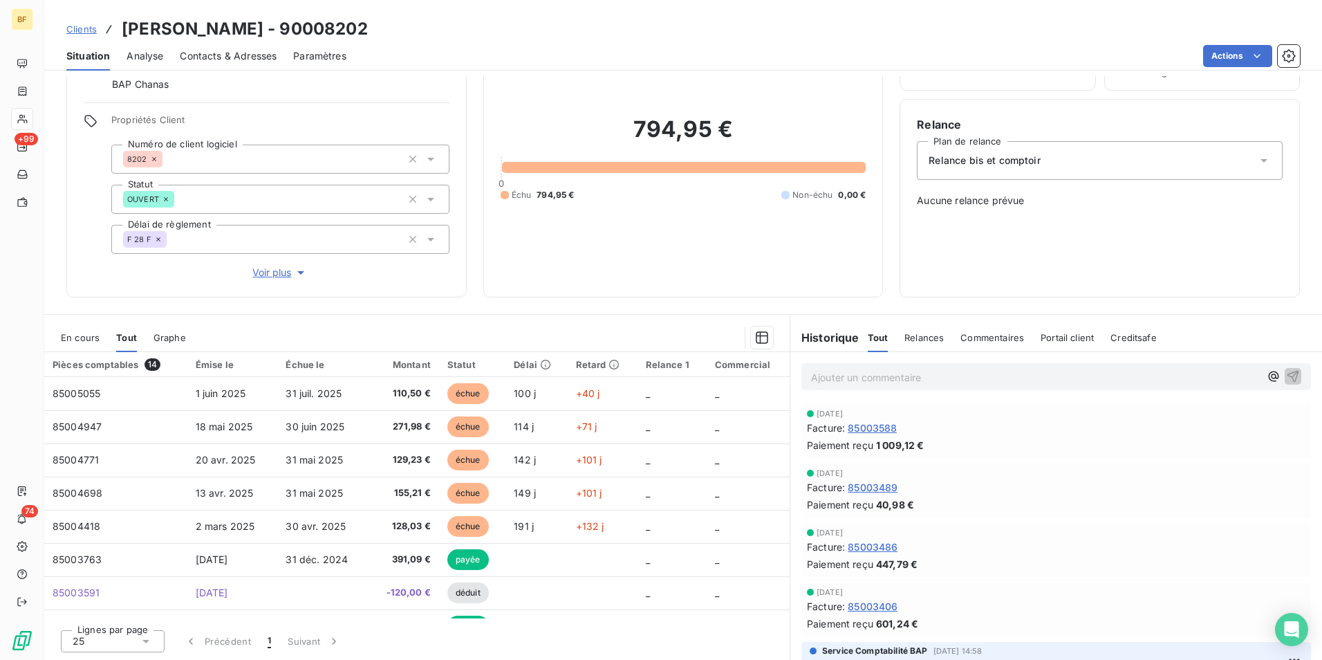
click at [243, 53] on span "Contacts & Adresses" at bounding box center [228, 56] width 97 height 14
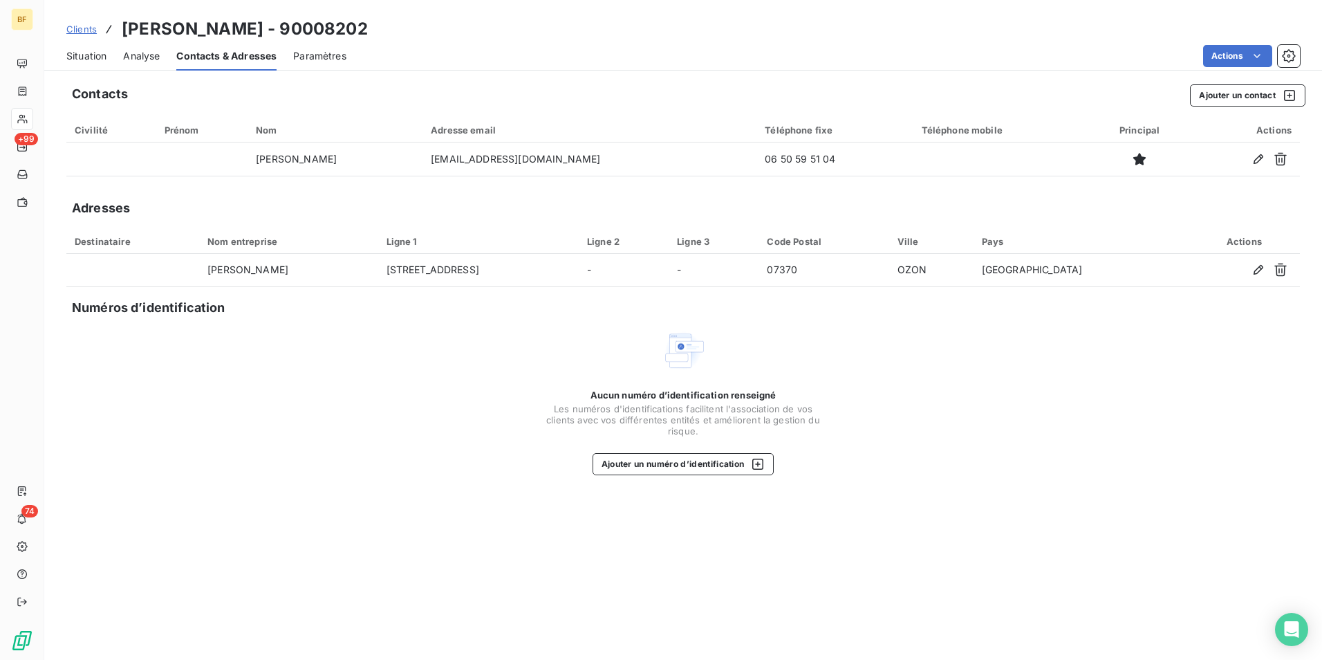
click at [86, 55] on span "Situation" at bounding box center [86, 56] width 40 height 14
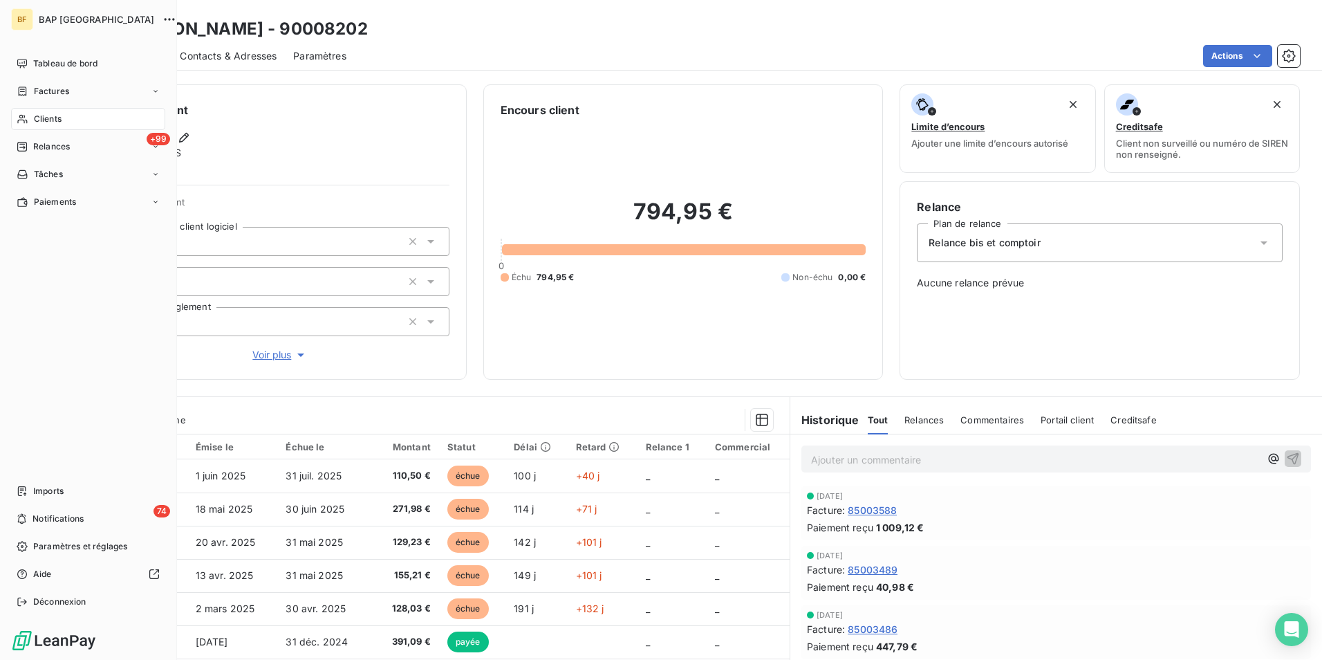
click at [55, 121] on span "Clients" at bounding box center [48, 119] width 28 height 12
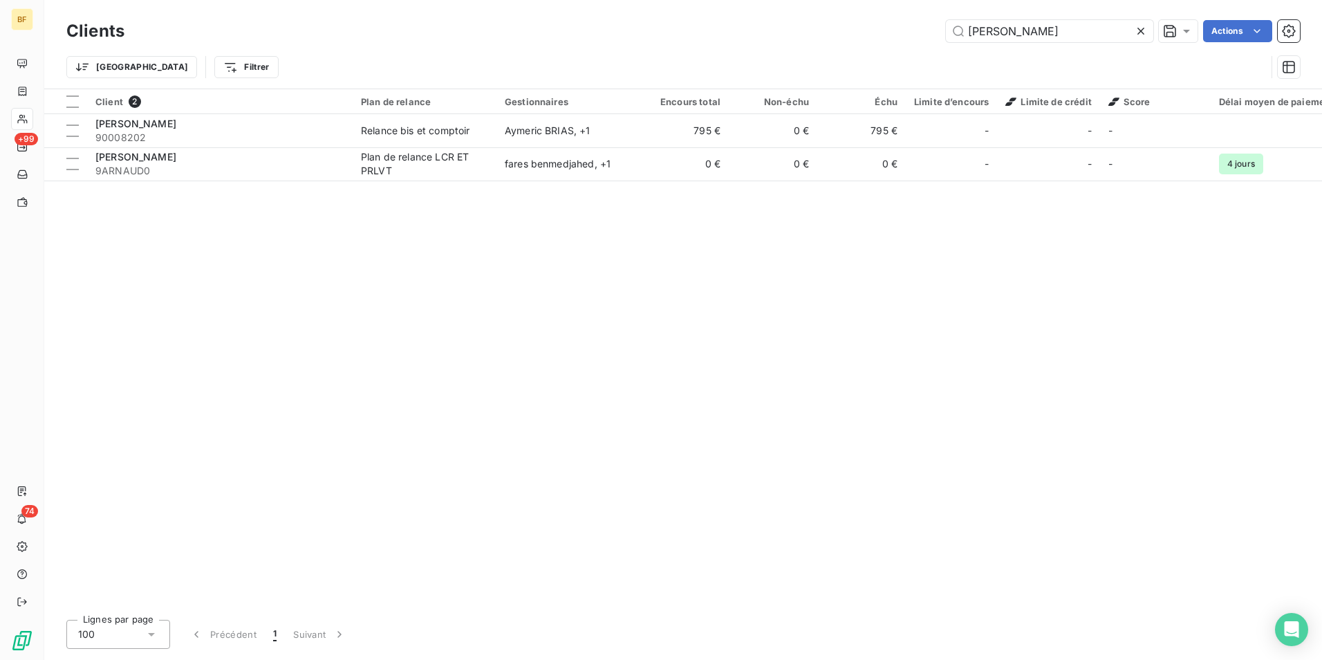
drag, startPoint x: 1046, startPoint y: 25, endPoint x: 828, endPoint y: 8, distance: 217.8
click at [828, 8] on div "Clients [PERSON_NAME] Actions Trier Filtrer" at bounding box center [683, 44] width 1278 height 89
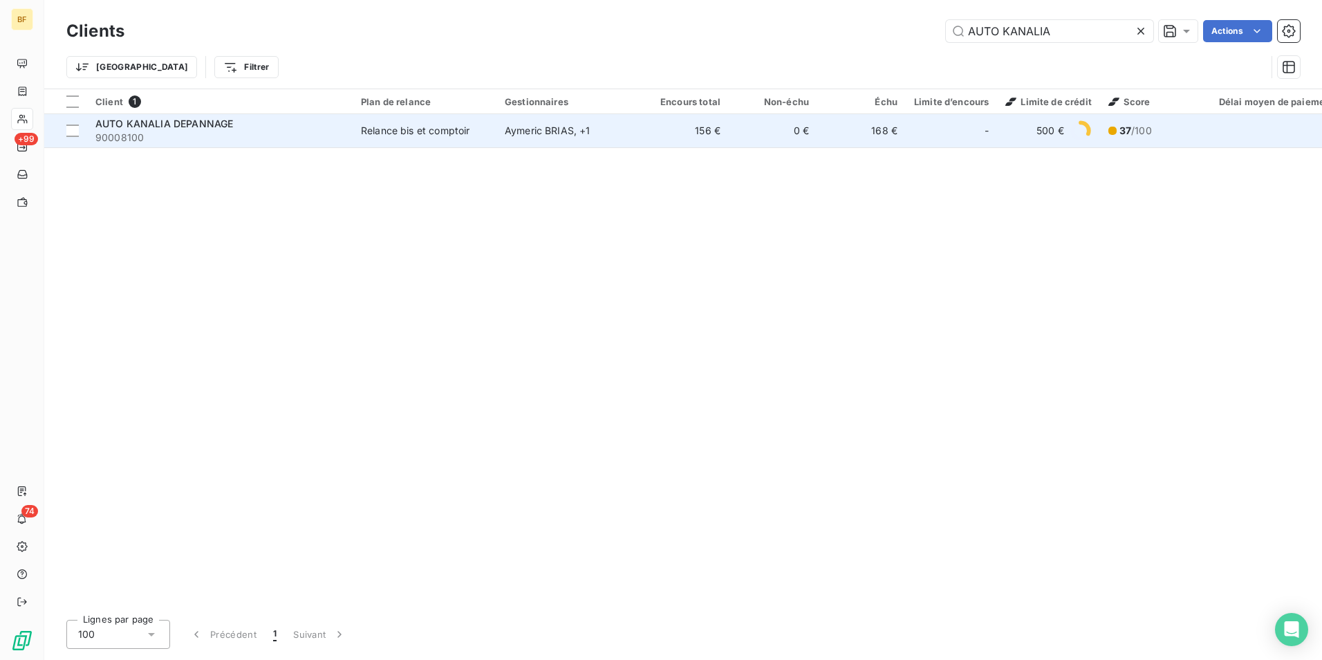
type input "AUTO KANALIA"
click at [326, 126] on div "AUTO KANALIA DEPANNAGE" at bounding box center [219, 124] width 249 height 14
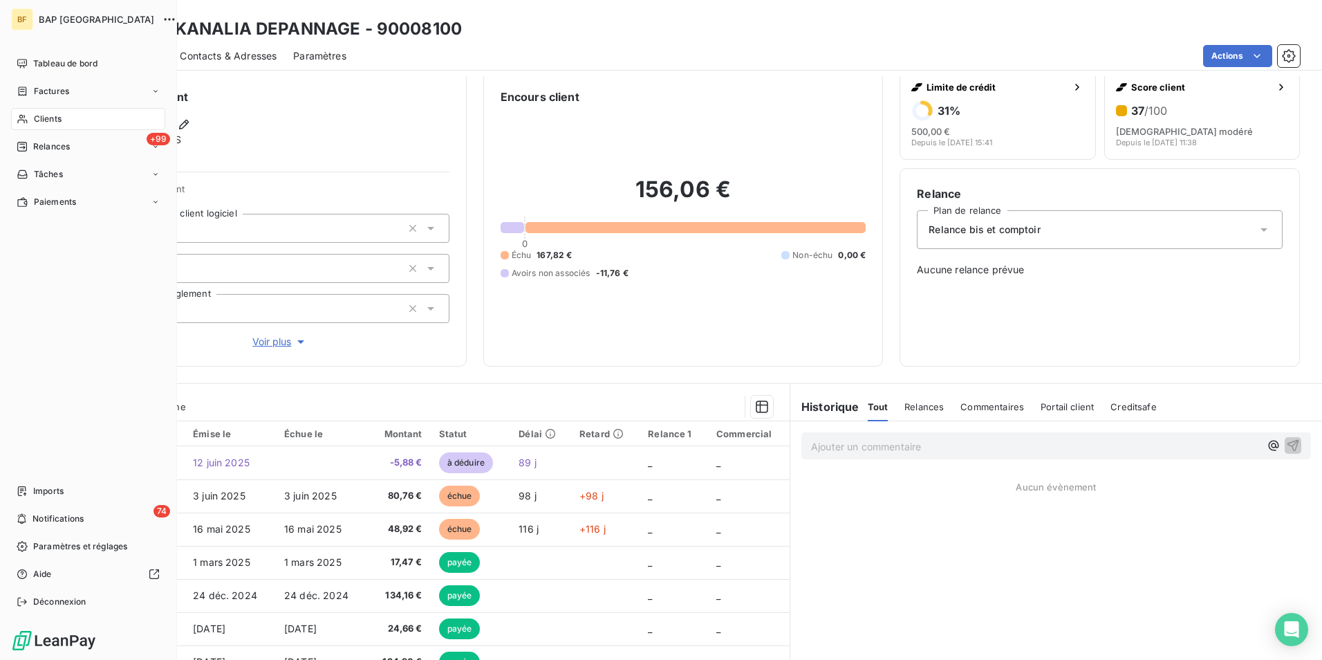
click at [34, 122] on span "Clients" at bounding box center [48, 119] width 28 height 12
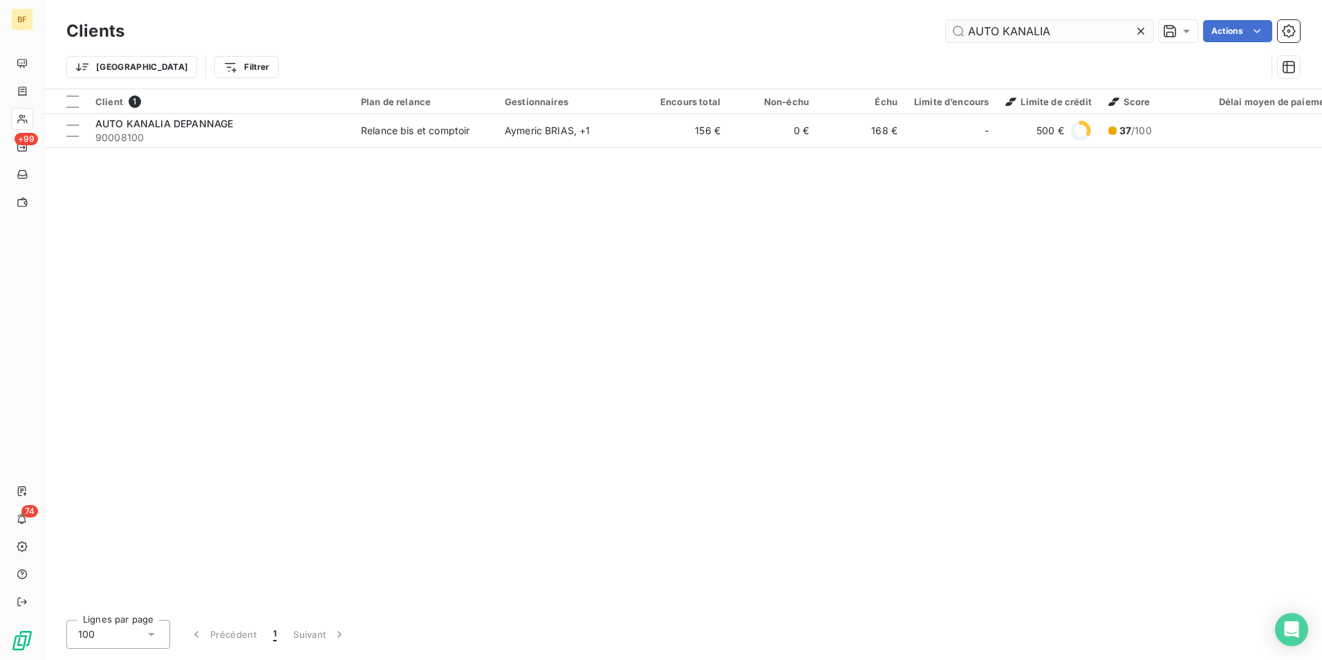
drag, startPoint x: 1058, startPoint y: 36, endPoint x: 999, endPoint y: 31, distance: 59.7
click at [999, 31] on input "AUTO KANALIA" at bounding box center [1049, 31] width 207 height 22
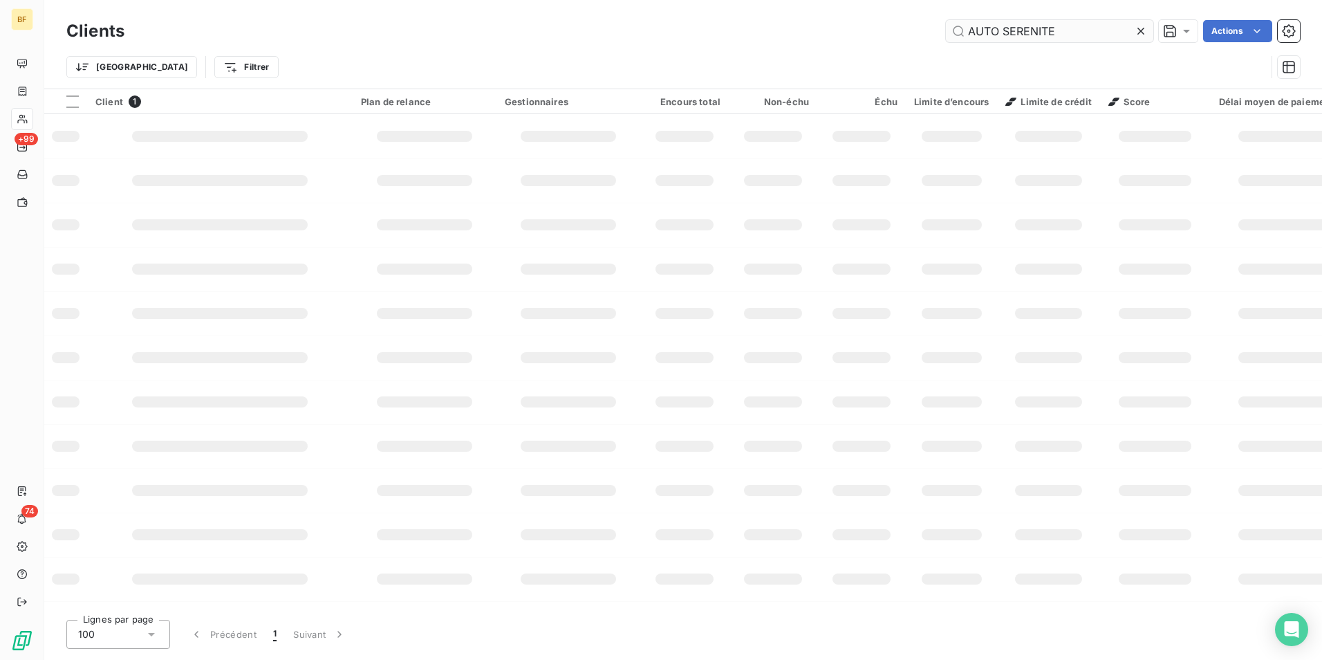
type input "AUTO SERENITE"
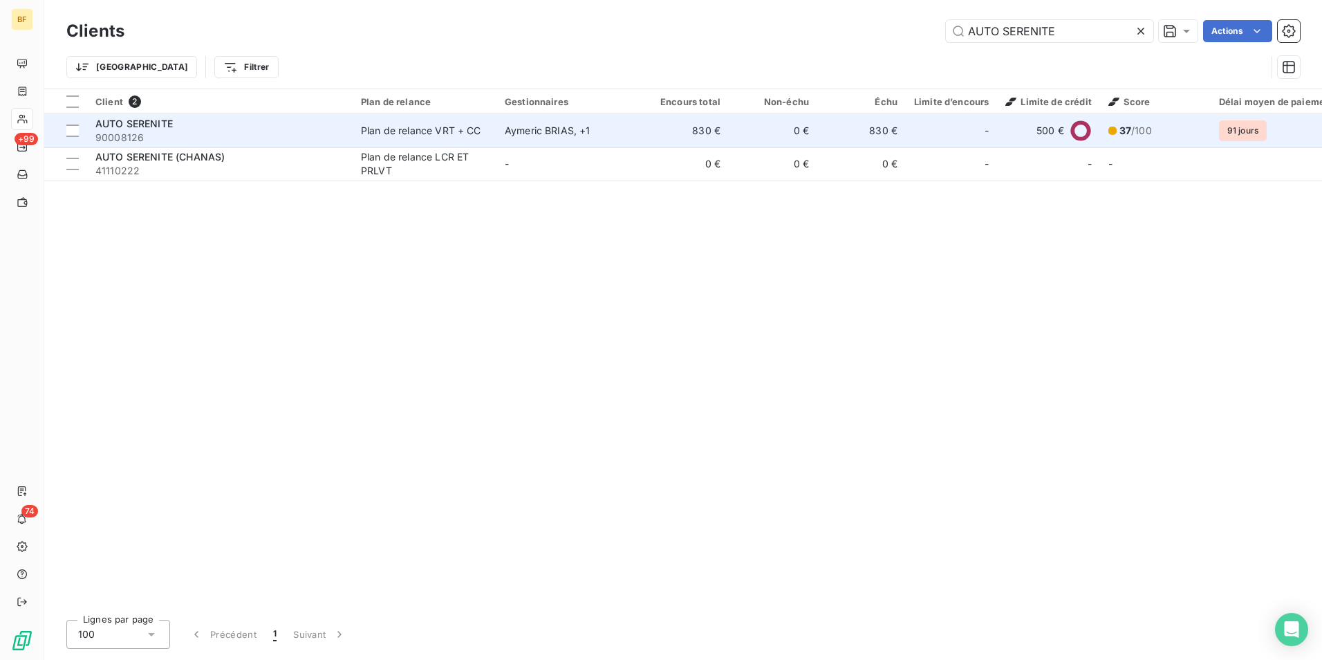
click at [344, 129] on td "AUTO SERENITE 90008126" at bounding box center [220, 130] width 266 height 33
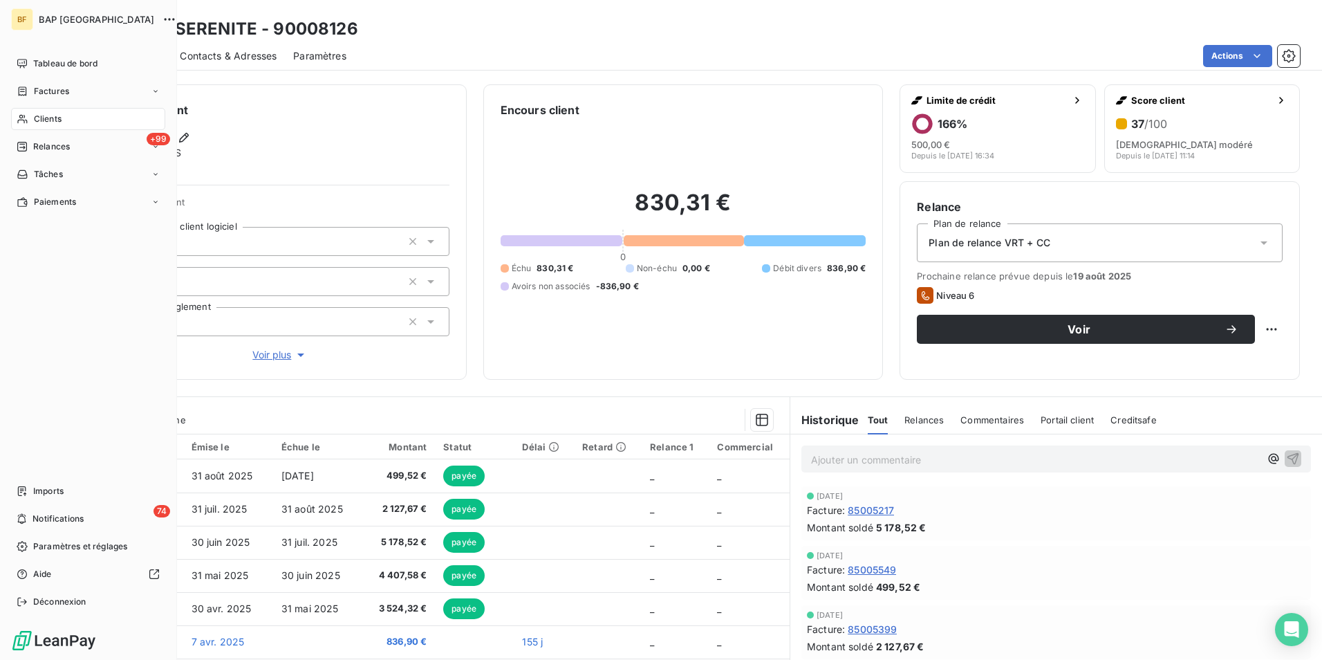
drag, startPoint x: 74, startPoint y: 114, endPoint x: 127, endPoint y: 107, distance: 53.7
click at [74, 114] on div "Clients" at bounding box center [88, 119] width 154 height 22
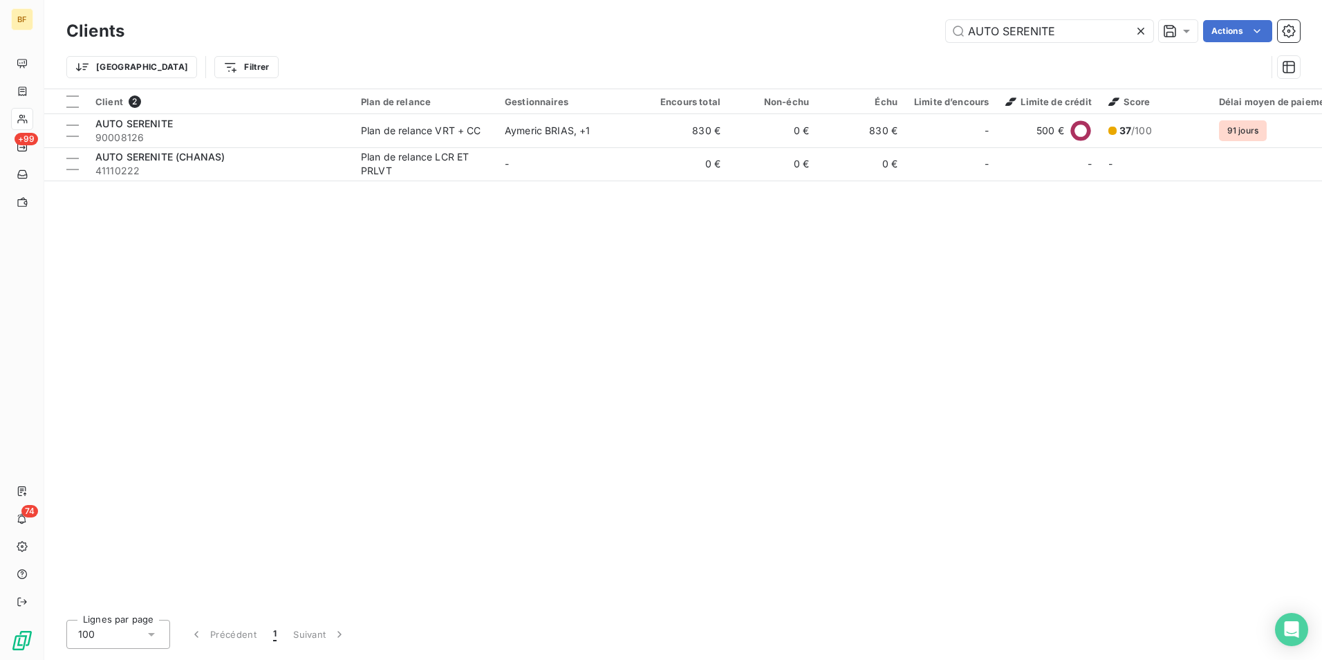
drag, startPoint x: 1086, startPoint y: 34, endPoint x: 778, endPoint y: 23, distance: 308.6
click at [778, 23] on div "AUTO SERENITE Actions" at bounding box center [720, 31] width 1159 height 22
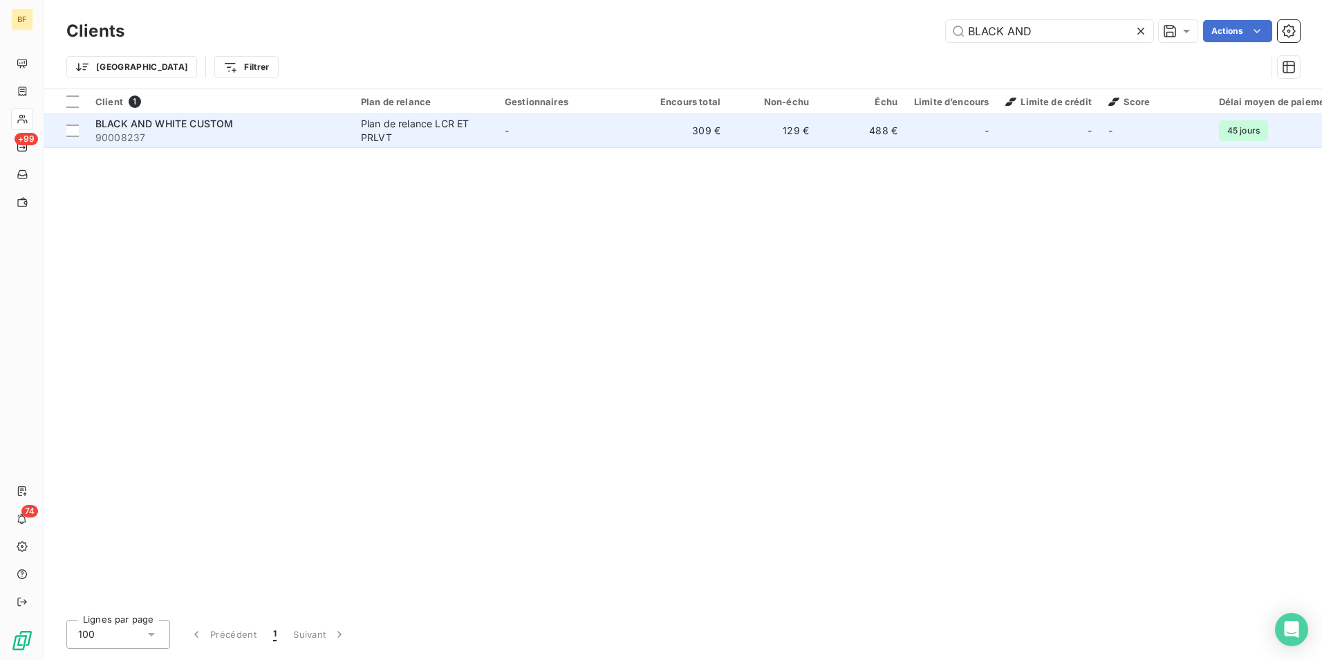
type input "BLACK AND"
click at [398, 129] on div "Plan de relance LCR ET PRLVT" at bounding box center [424, 131] width 127 height 28
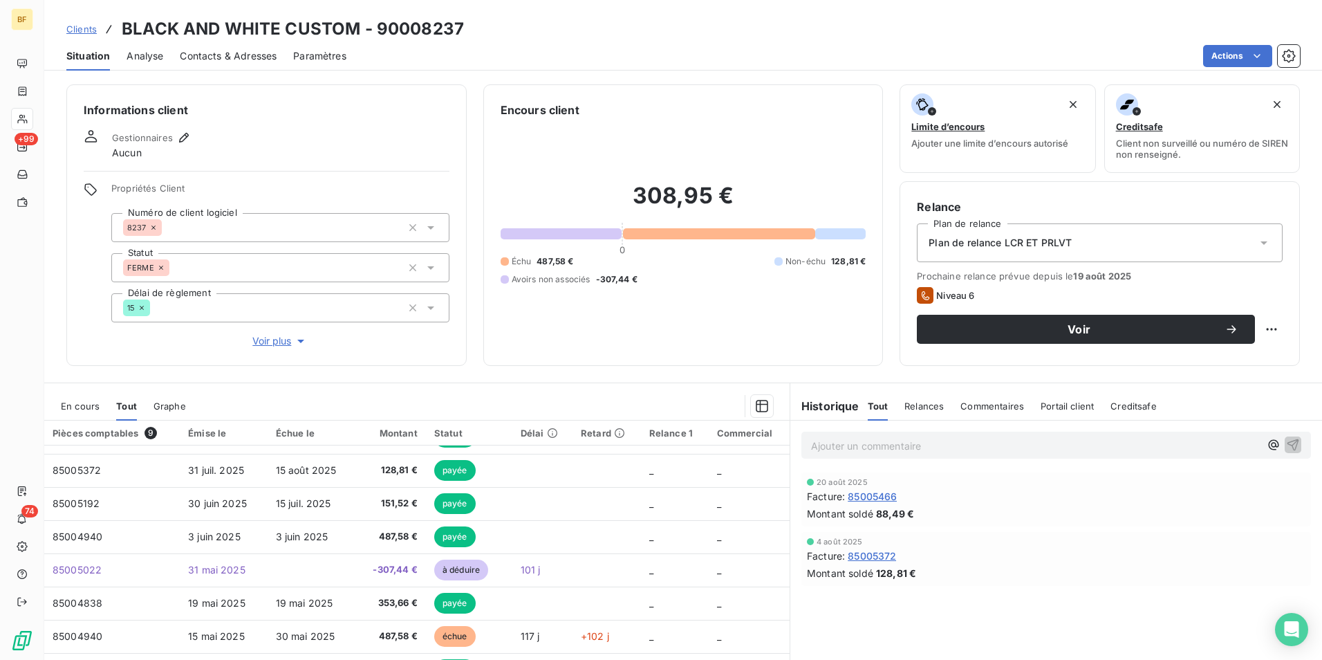
scroll to position [68, 0]
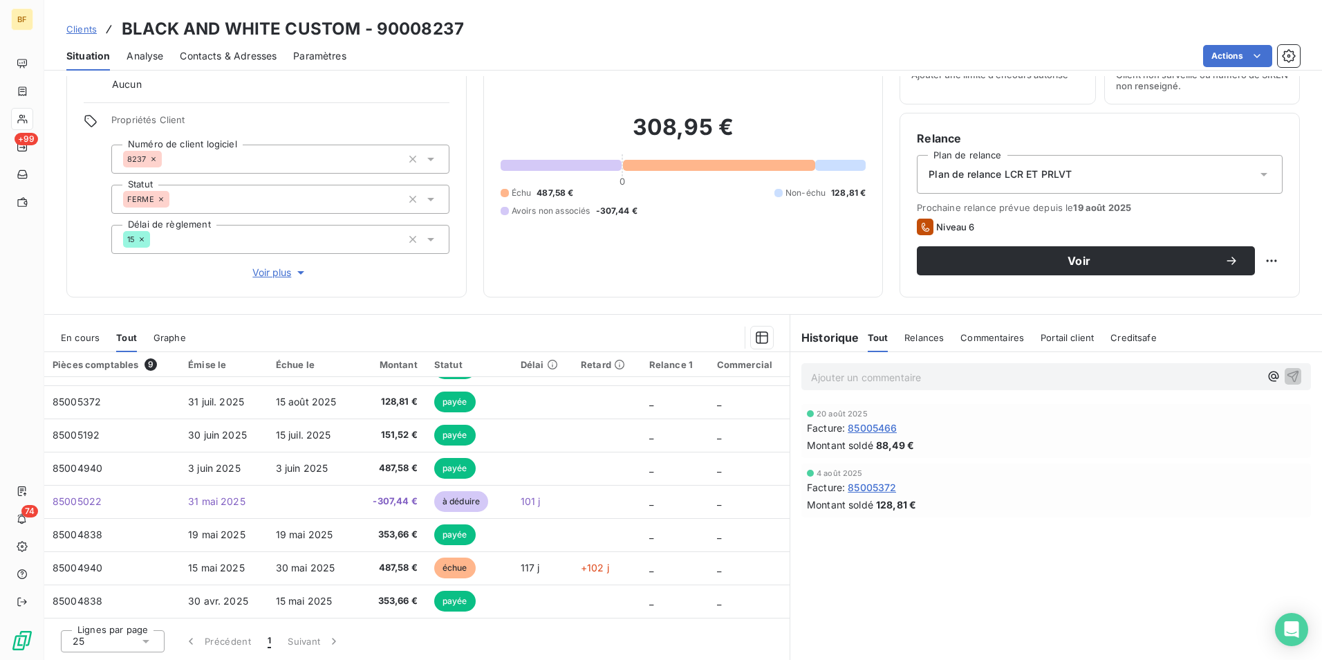
click at [263, 56] on span "Contacts & Adresses" at bounding box center [228, 56] width 97 height 14
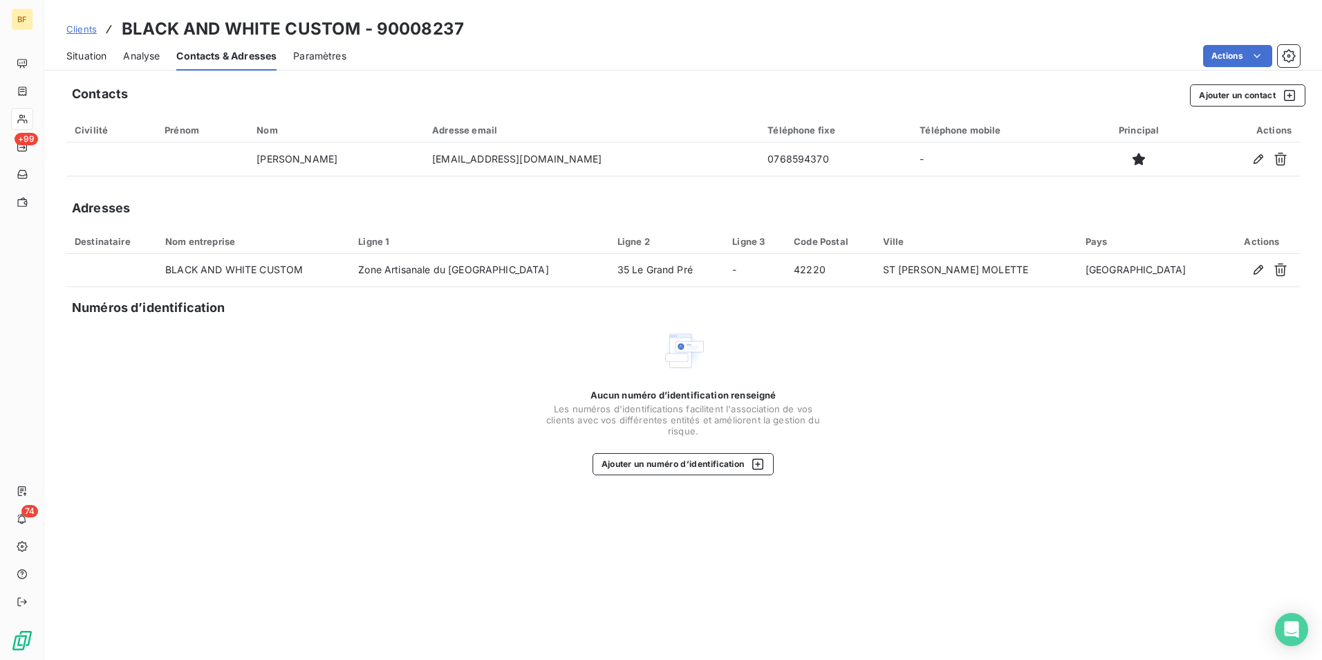
click at [86, 53] on span "Situation" at bounding box center [86, 56] width 40 height 14
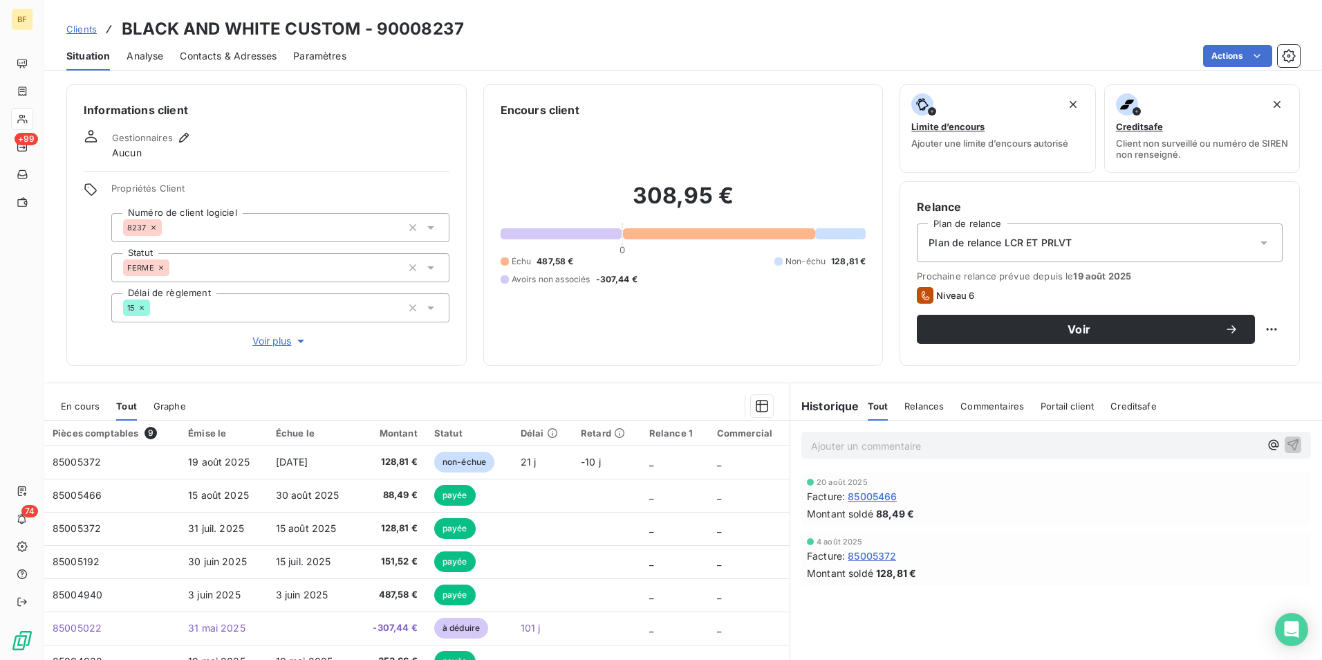
drag, startPoint x: 312, startPoint y: 120, endPoint x: 290, endPoint y: 82, distance: 43.1
click at [312, 120] on div "Informations client Gestionnaires Aucun Propriétés Client Numéro de client logi…" at bounding box center [266, 224] width 400 height 281
click at [268, 54] on span "Contacts & Adresses" at bounding box center [228, 56] width 97 height 14
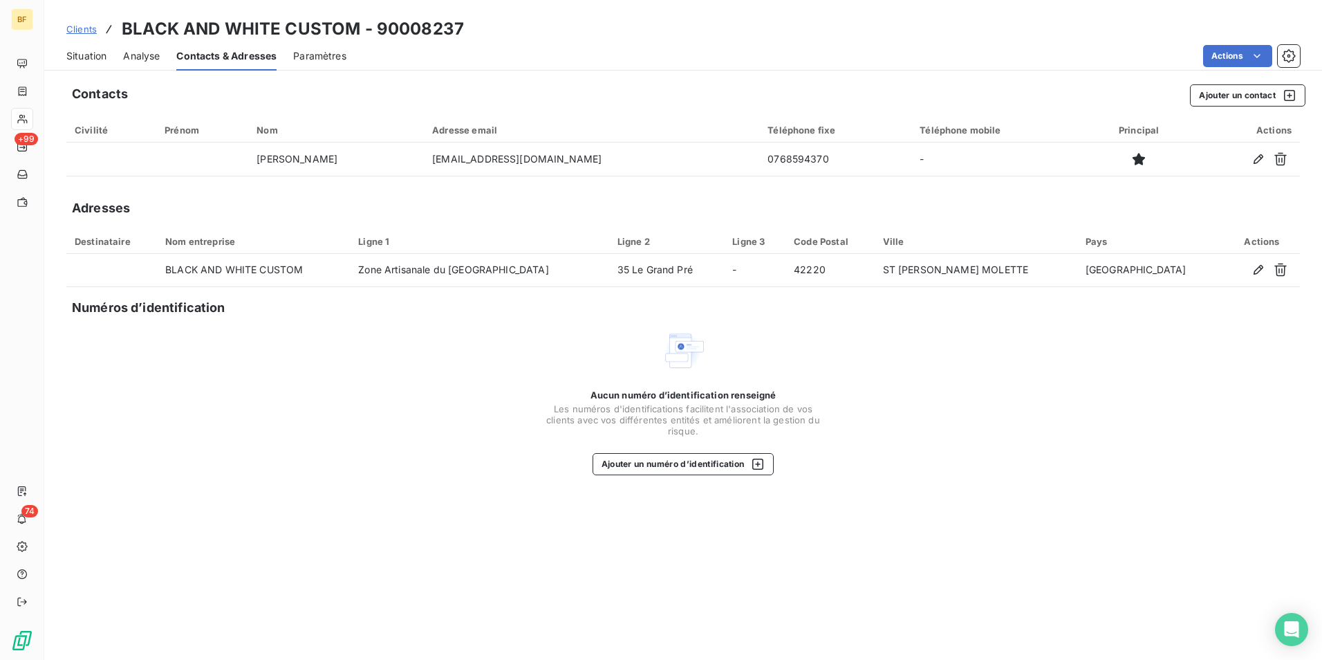
click at [86, 59] on span "Situation" at bounding box center [86, 56] width 40 height 14
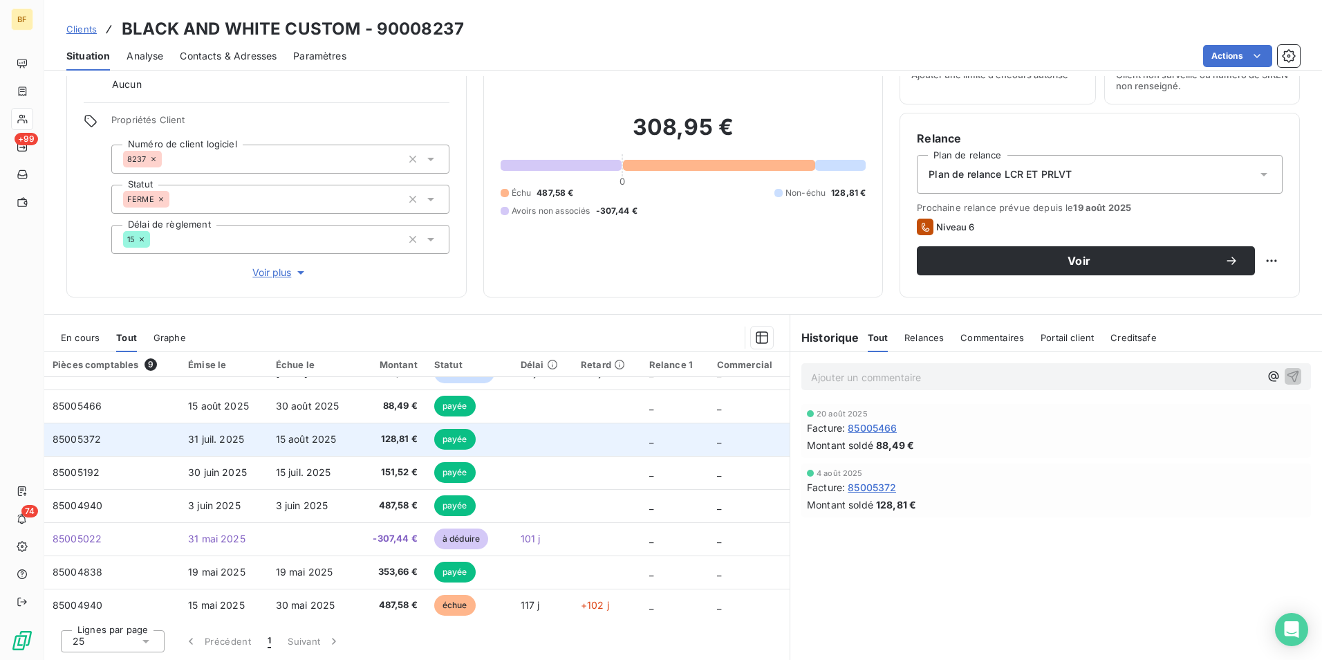
scroll to position [0, 0]
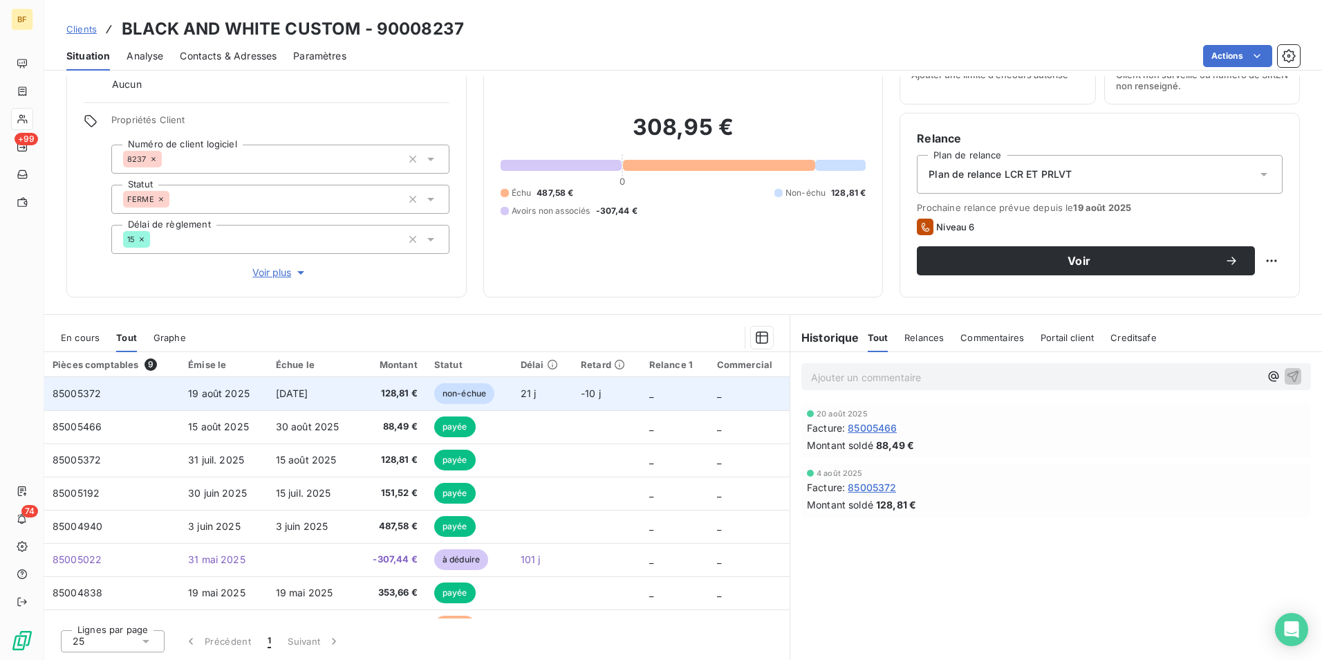
click at [387, 395] on span "128,81 €" at bounding box center [392, 394] width 52 height 14
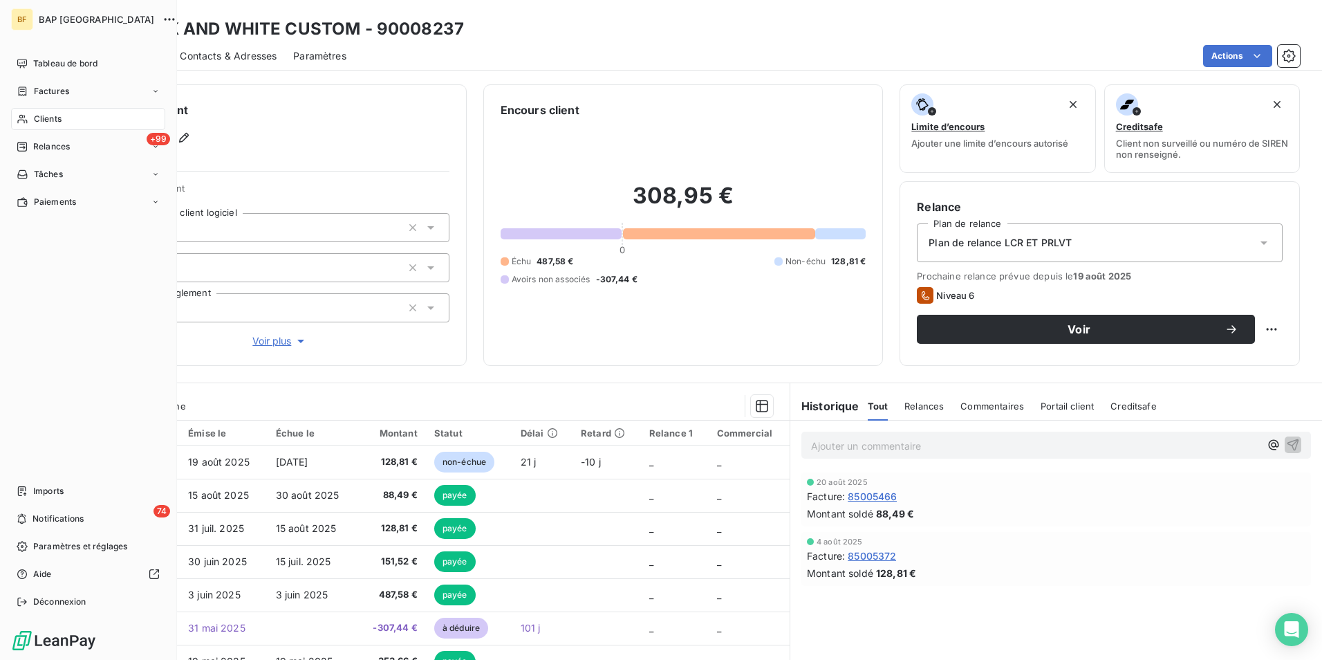
click at [42, 118] on span "Clients" at bounding box center [48, 119] width 28 height 12
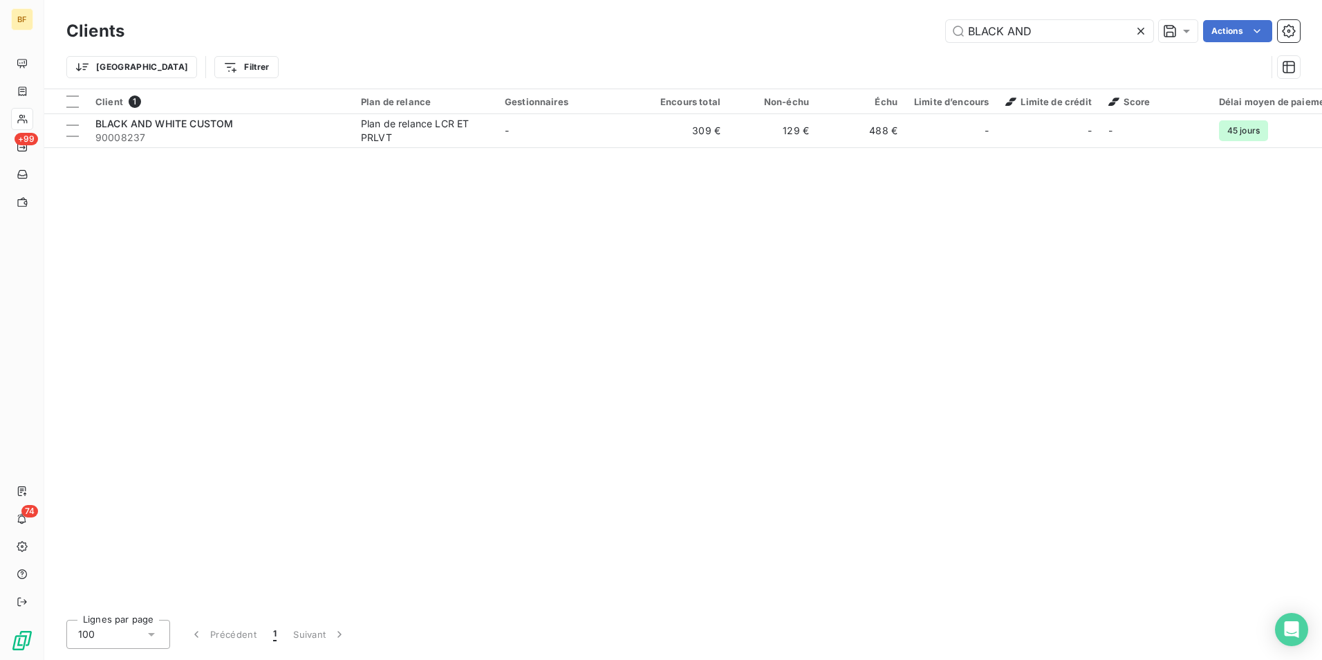
drag, startPoint x: 1044, startPoint y: 28, endPoint x: 777, endPoint y: 17, distance: 267.2
click at [777, 17] on div "Clients BLACK AND Actions" at bounding box center [683, 31] width 1234 height 29
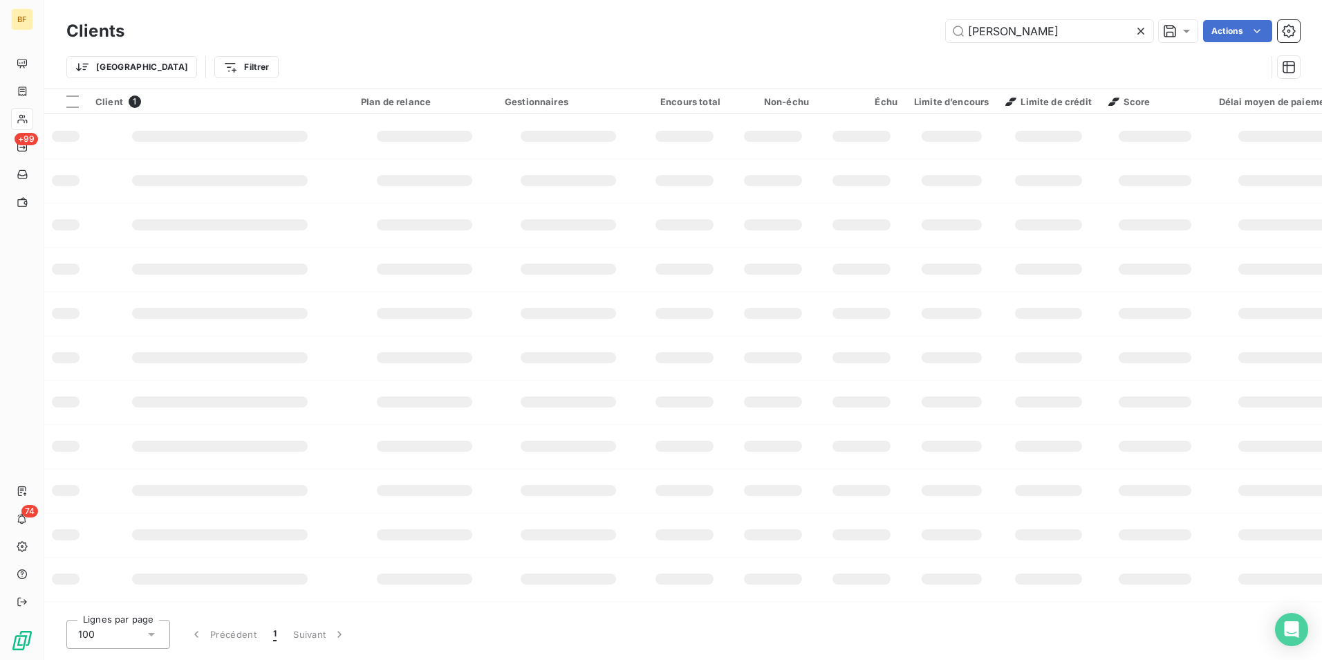
type input "[PERSON_NAME]"
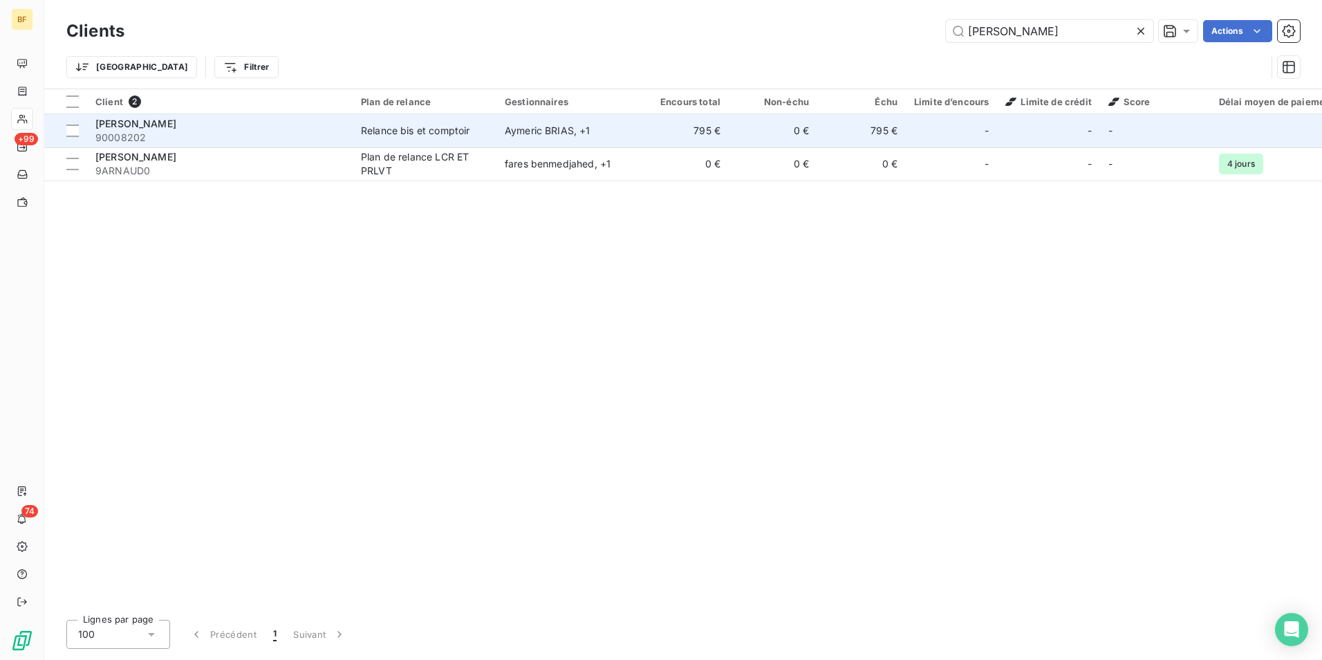
click at [180, 138] on span "90008202" at bounding box center [219, 138] width 249 height 14
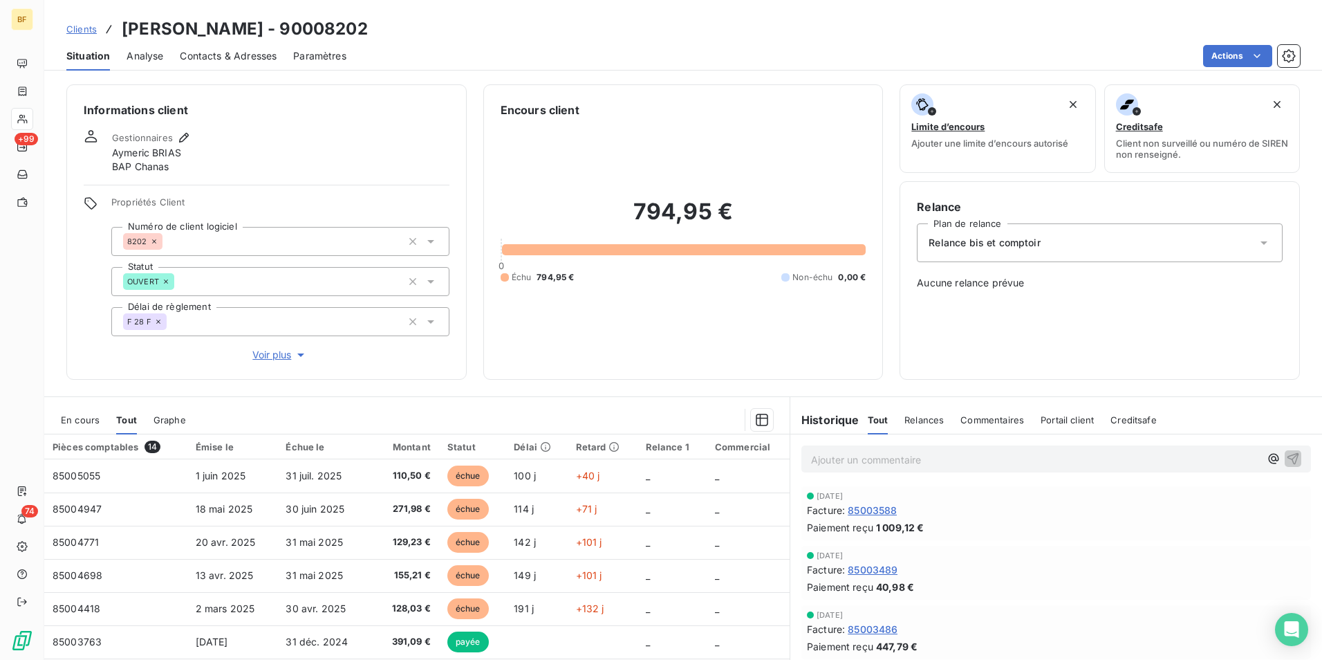
click at [273, 54] on span "Contacts & Adresses" at bounding box center [228, 56] width 97 height 14
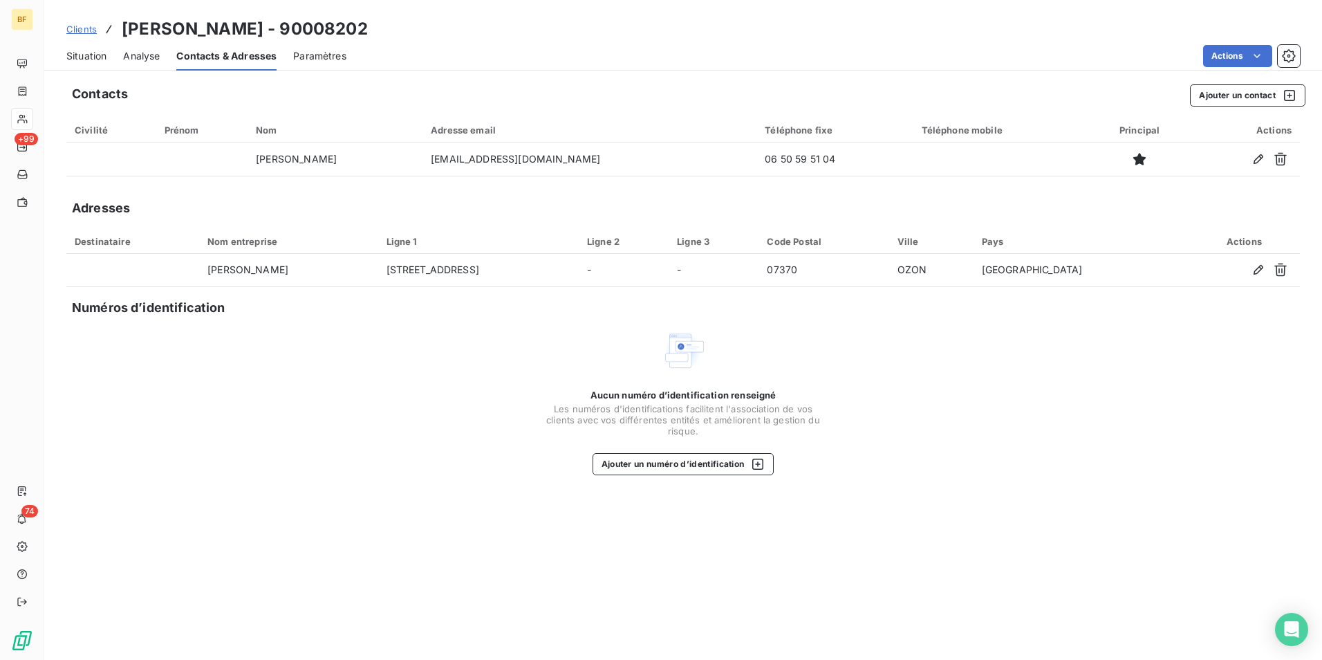
click at [99, 49] on span "Situation" at bounding box center [86, 56] width 40 height 14
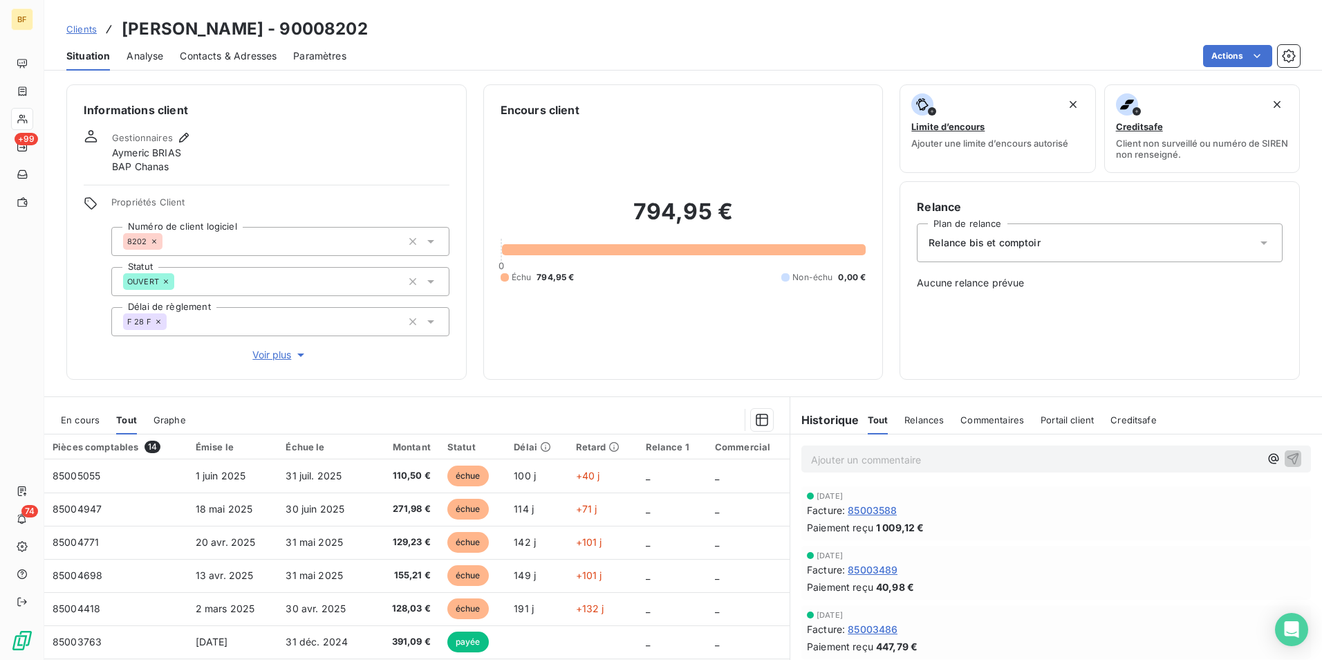
click at [271, 52] on span "Contacts & Adresses" at bounding box center [228, 56] width 97 height 14
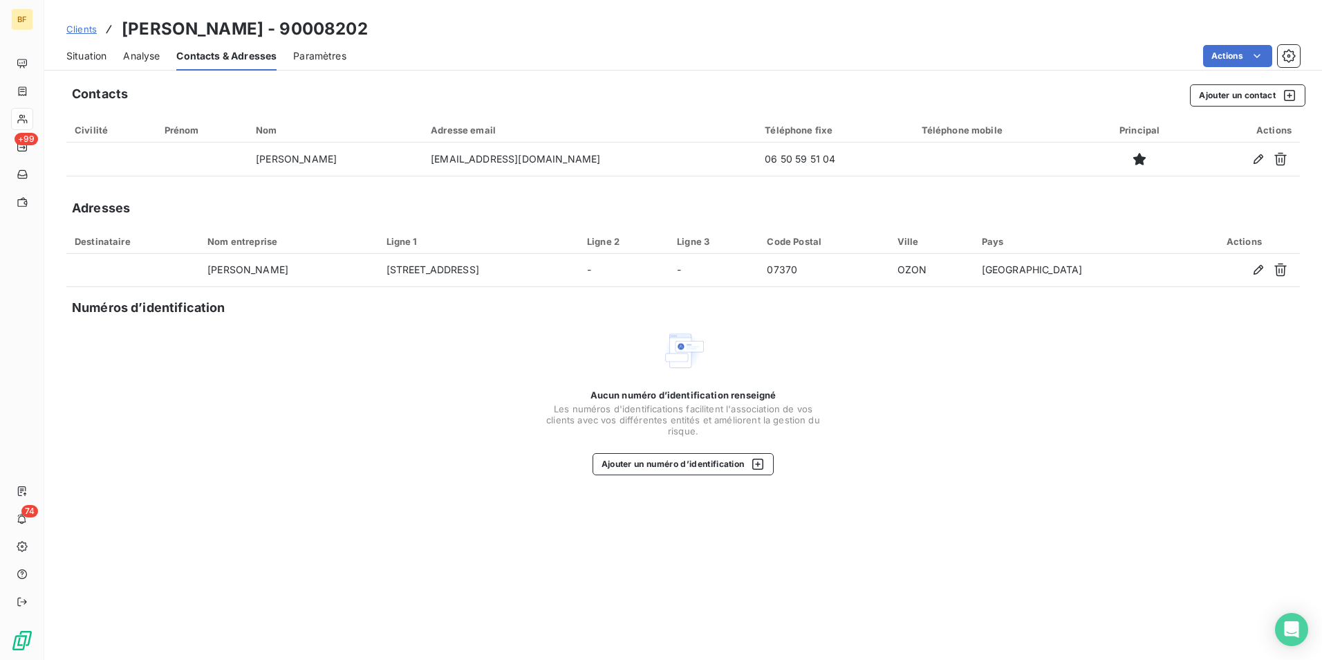
click at [82, 57] on span "Situation" at bounding box center [86, 56] width 40 height 14
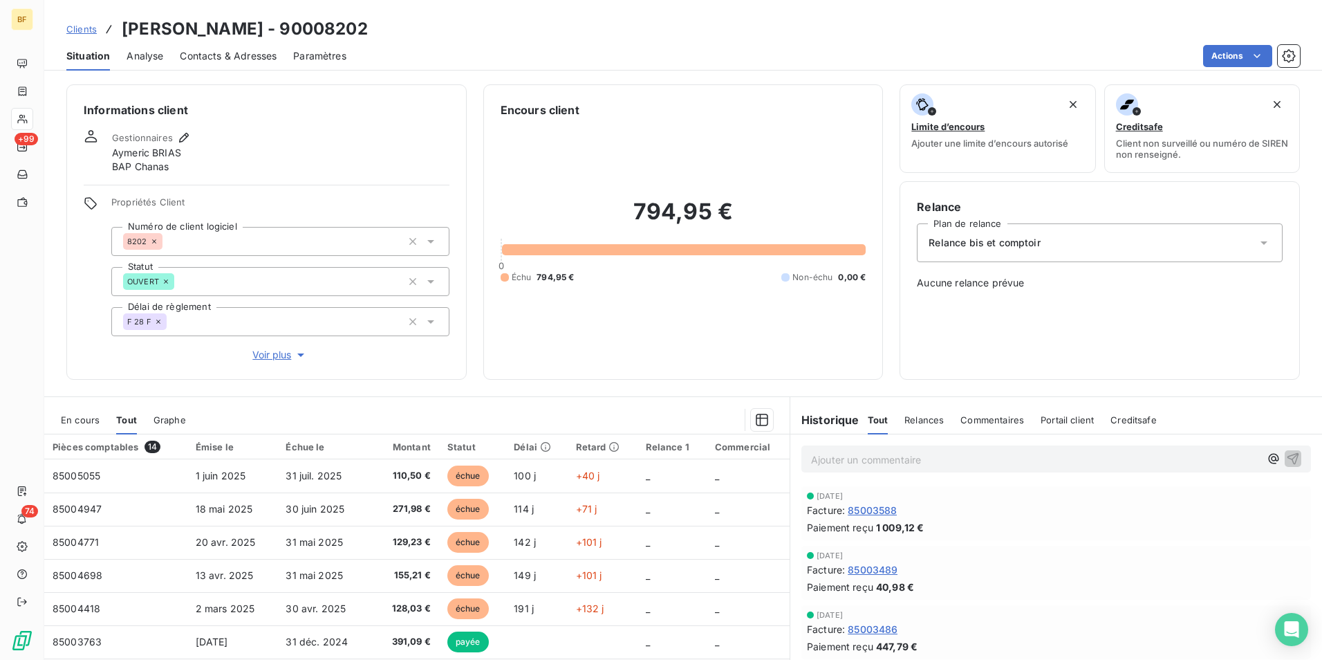
click at [235, 65] on div "Contacts & Adresses" at bounding box center [228, 55] width 97 height 29
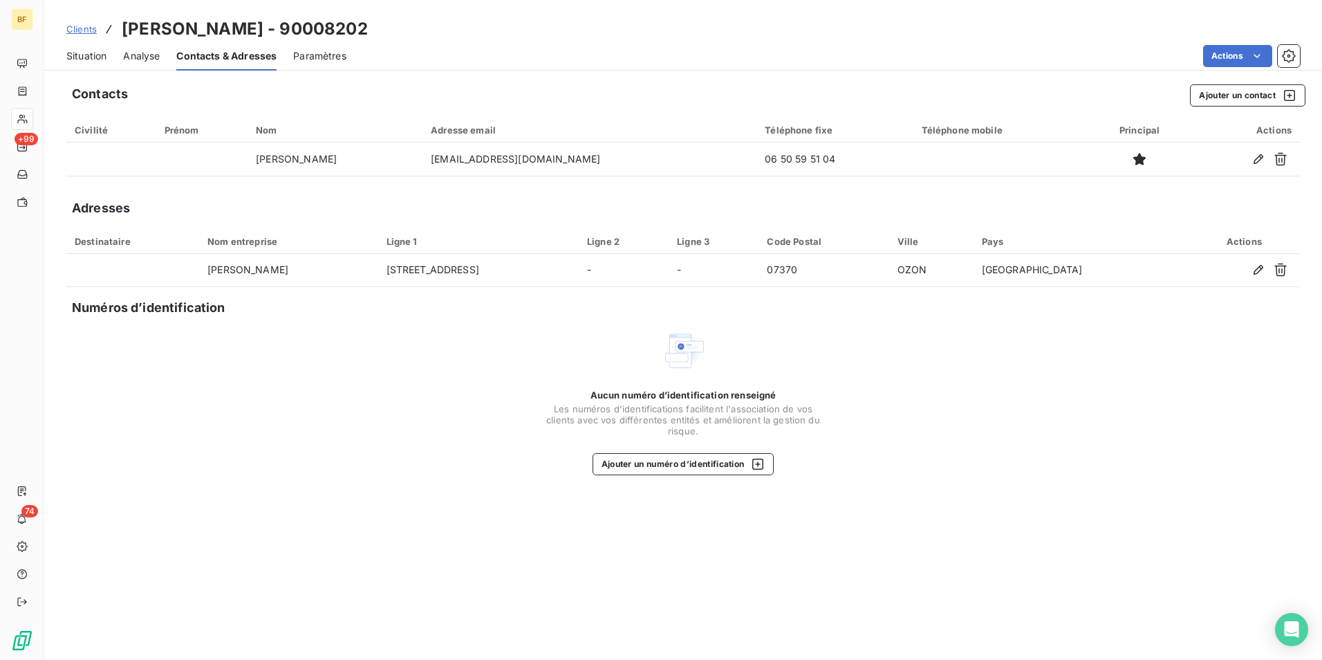
click at [80, 50] on span "Situation" at bounding box center [86, 56] width 40 height 14
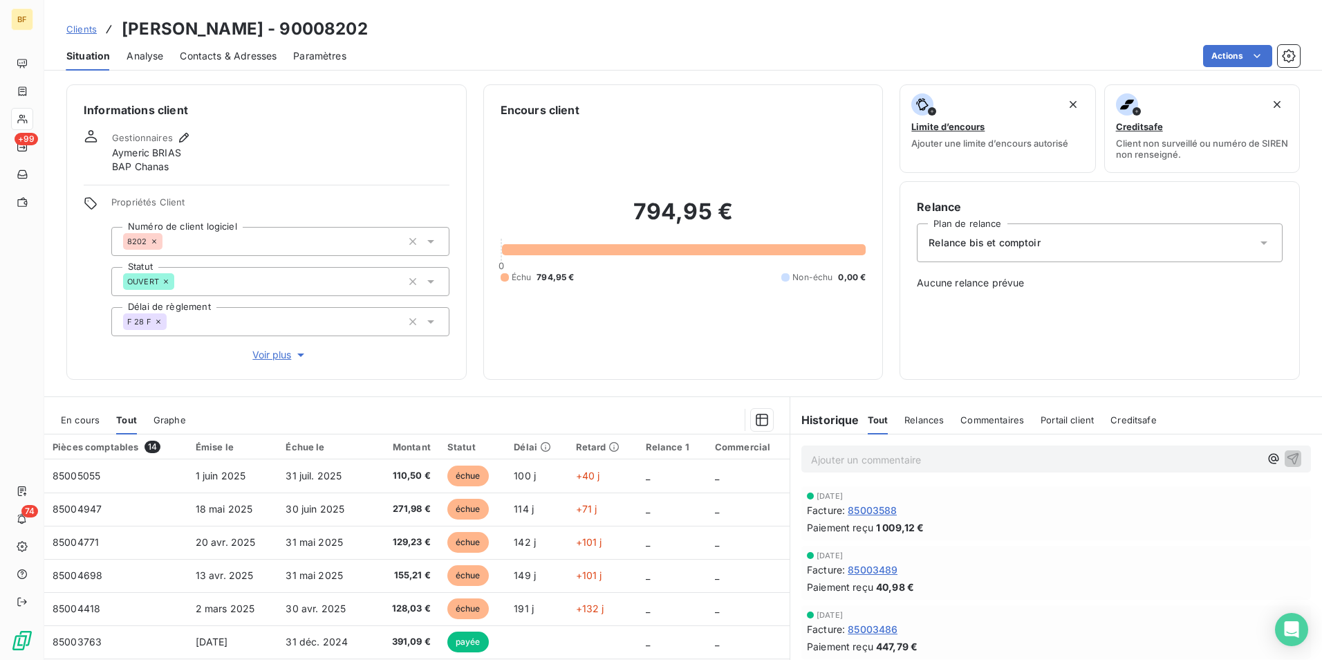
click at [196, 54] on span "Contacts & Adresses" at bounding box center [228, 56] width 97 height 14
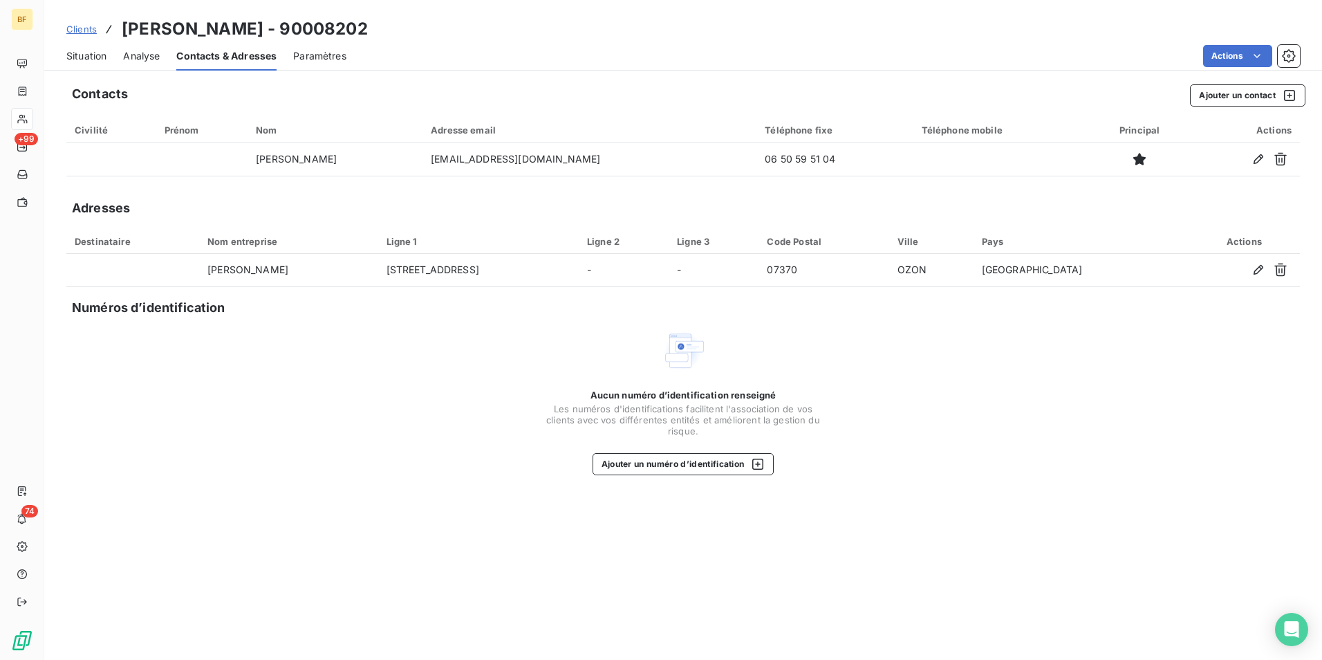
click at [98, 60] on span "Situation" at bounding box center [86, 56] width 40 height 14
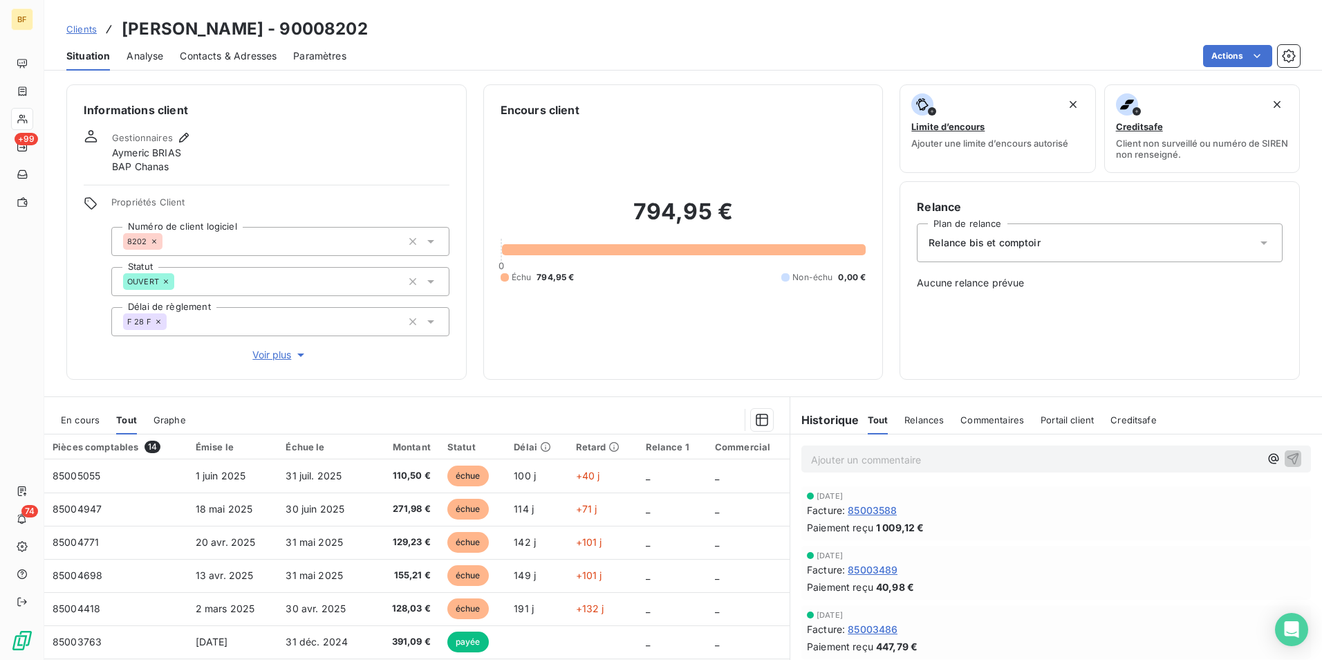
click at [920, 445] on div "Ajouter un commentaire ﻿" at bounding box center [1056, 458] width 532 height 49
click at [905, 458] on p "Ajouter un commentaire ﻿" at bounding box center [1035, 459] width 449 height 17
click at [992, 450] on div "(AV) en attente retour Aymeric" at bounding box center [1035, 458] width 449 height 17
click at [992, 457] on p "(AV) en attente retour Aymeric" at bounding box center [1035, 459] width 449 height 16
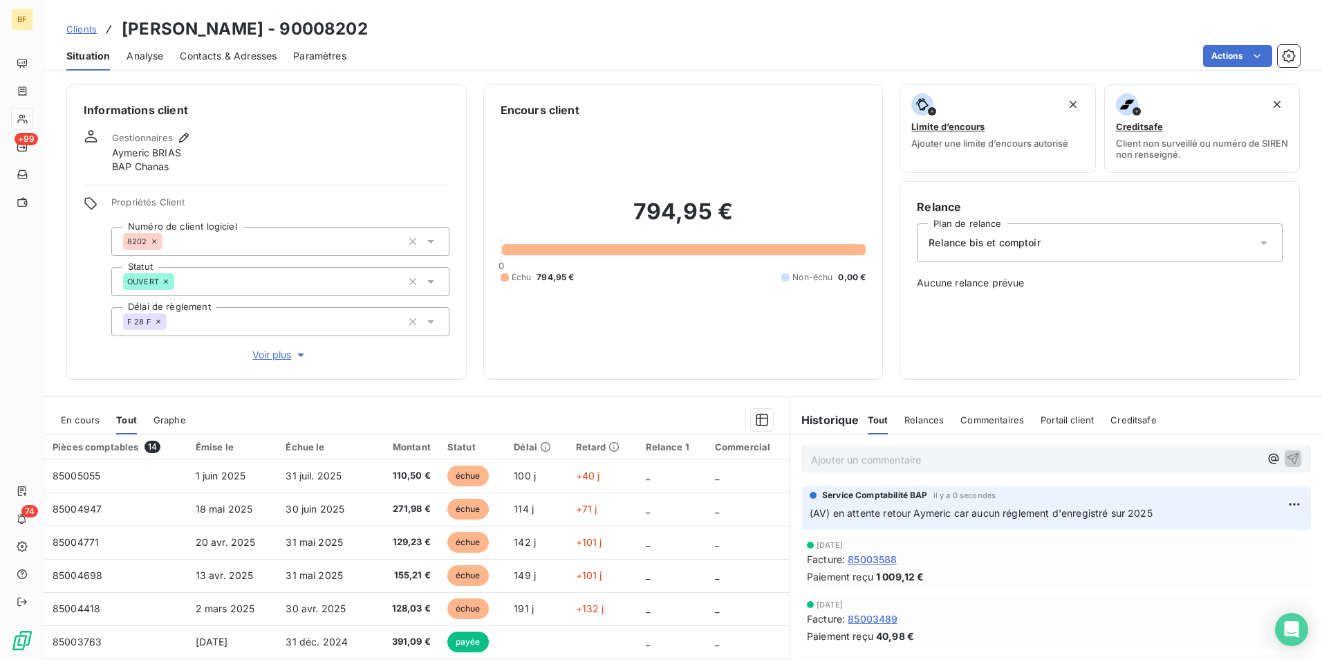
click at [683, 364] on div "Encours client 794,95 € 0 Échu 794,95 € Non-échu 0,00 €" at bounding box center [683, 231] width 400 height 295
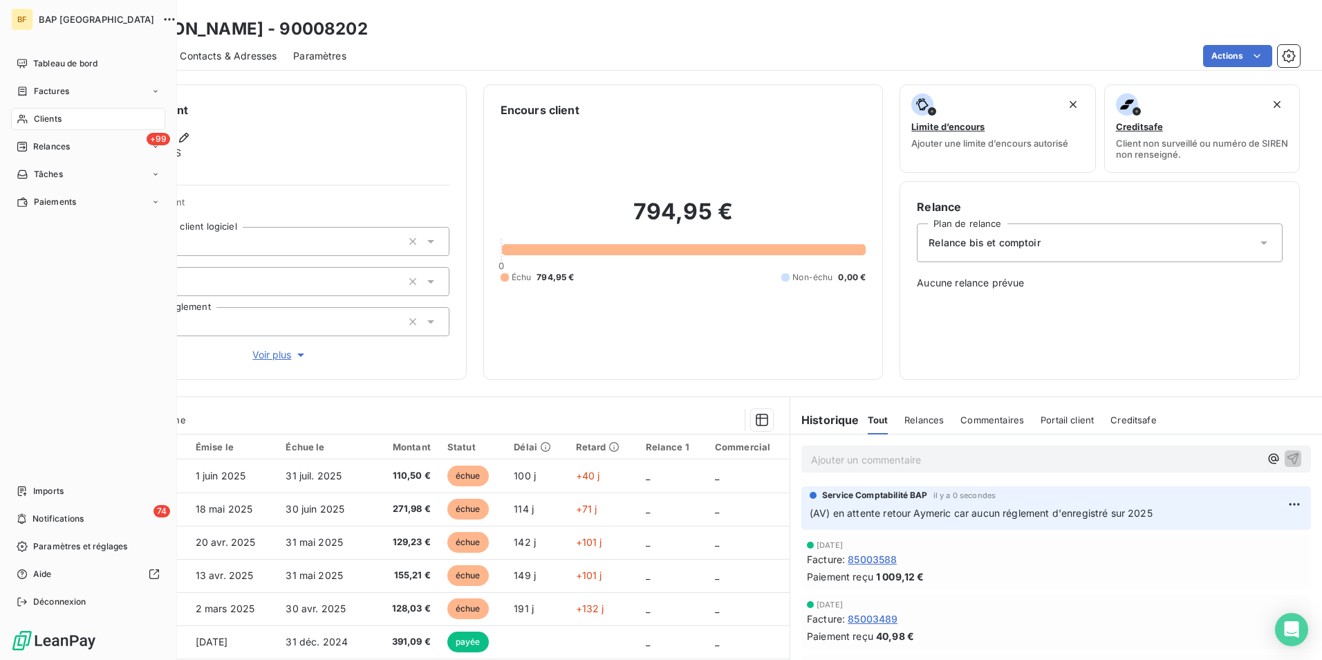
click at [46, 119] on span "Clients" at bounding box center [48, 119] width 28 height 12
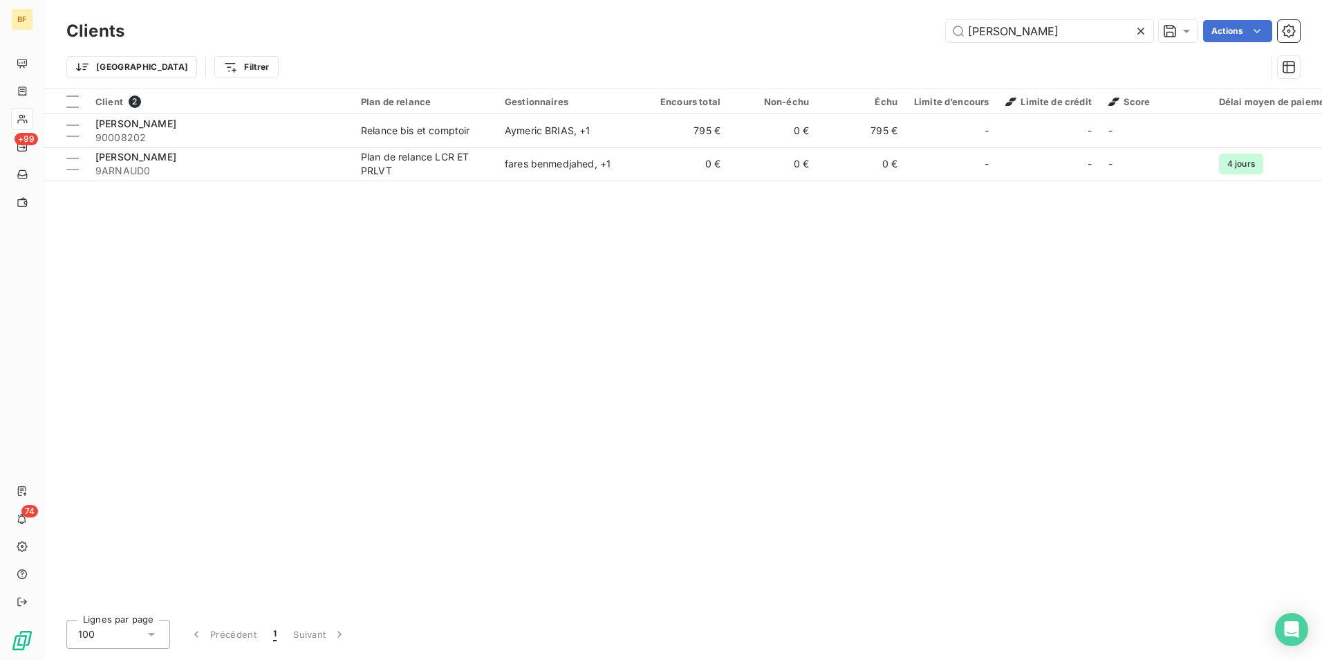
drag, startPoint x: 1021, startPoint y: 28, endPoint x: 864, endPoint y: 30, distance: 157.0
click at [864, 30] on div "[PERSON_NAME] Actions" at bounding box center [720, 31] width 1159 height 22
type input "padovani"
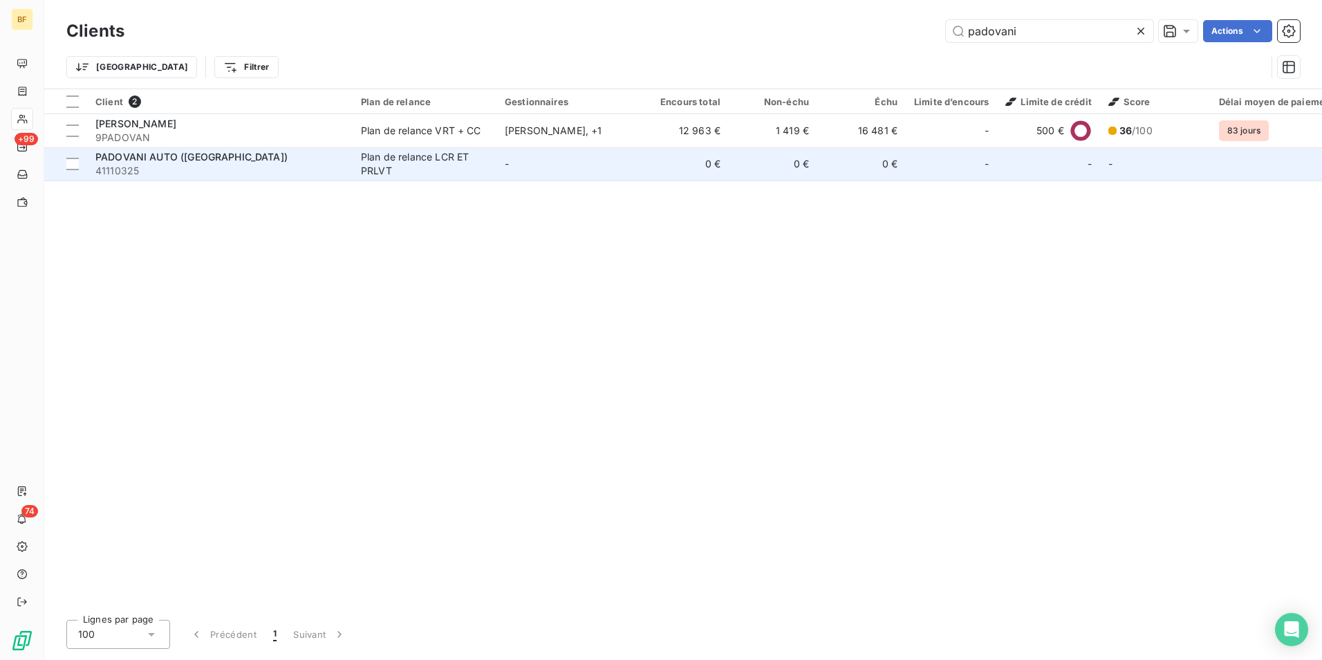
click at [396, 171] on div "Plan de relance LCR ET PRLVT" at bounding box center [424, 164] width 127 height 28
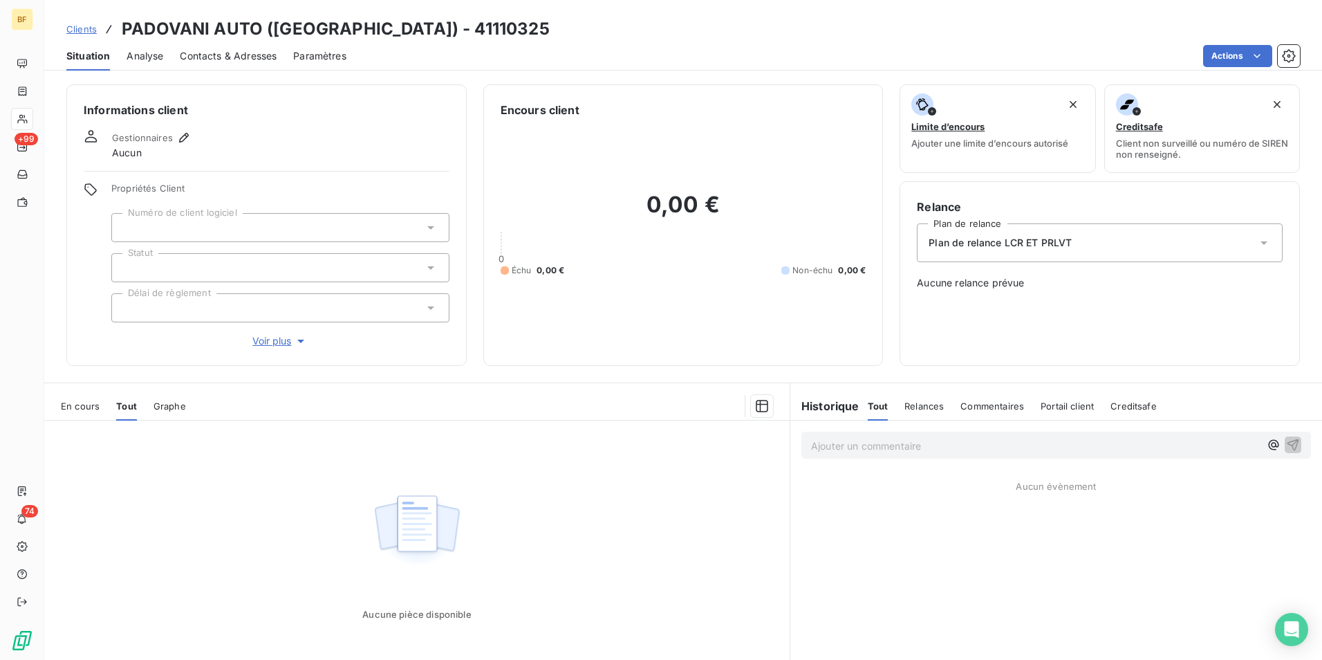
click at [90, 407] on span "En cours" at bounding box center [80, 405] width 39 height 11
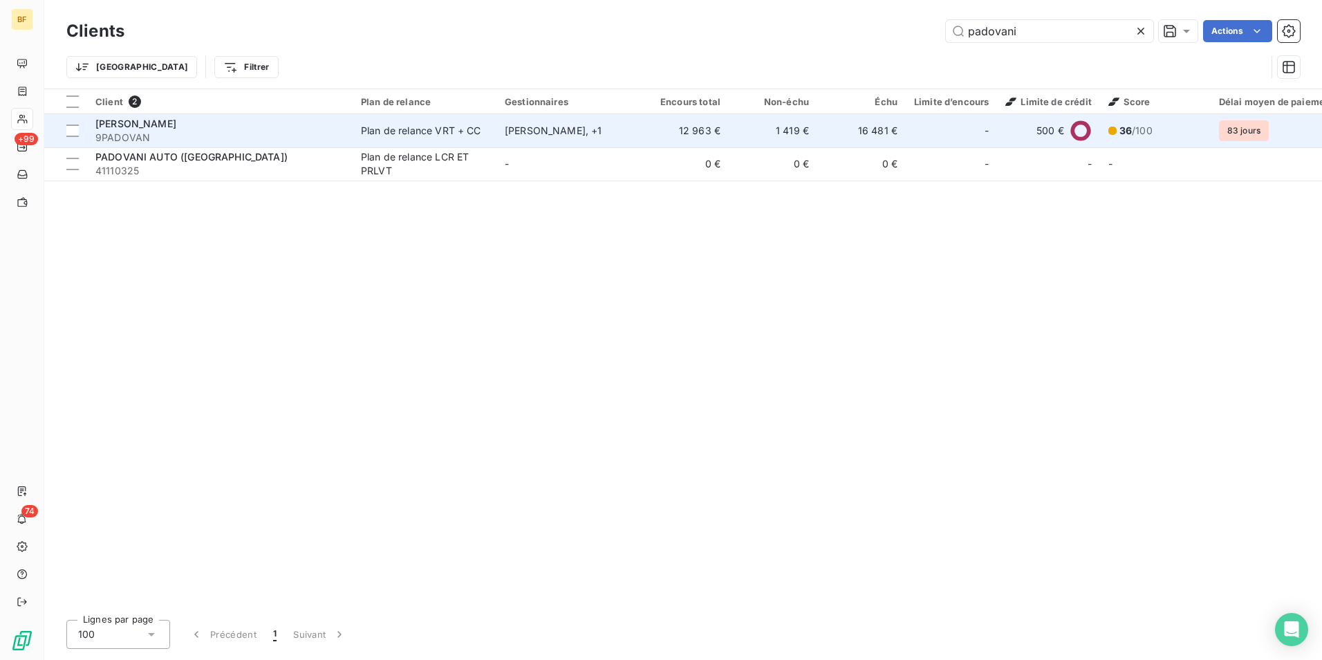
click at [208, 127] on div "[PERSON_NAME]" at bounding box center [219, 124] width 249 height 14
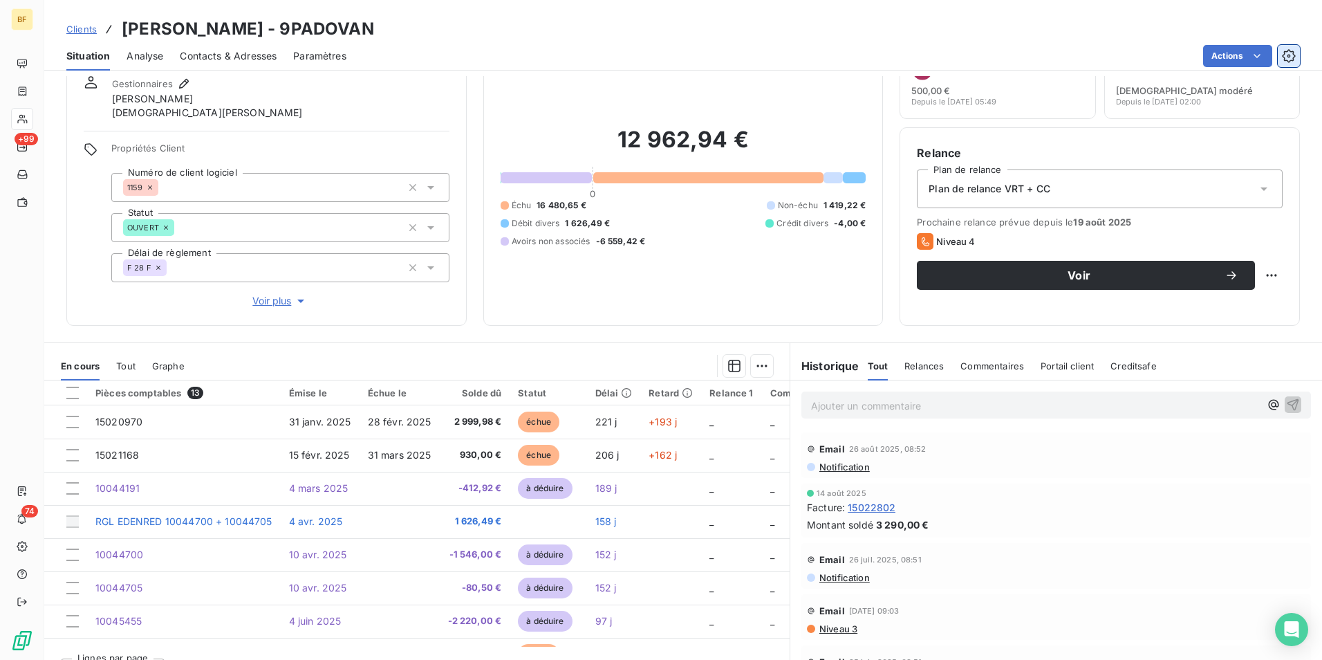
scroll to position [82, 0]
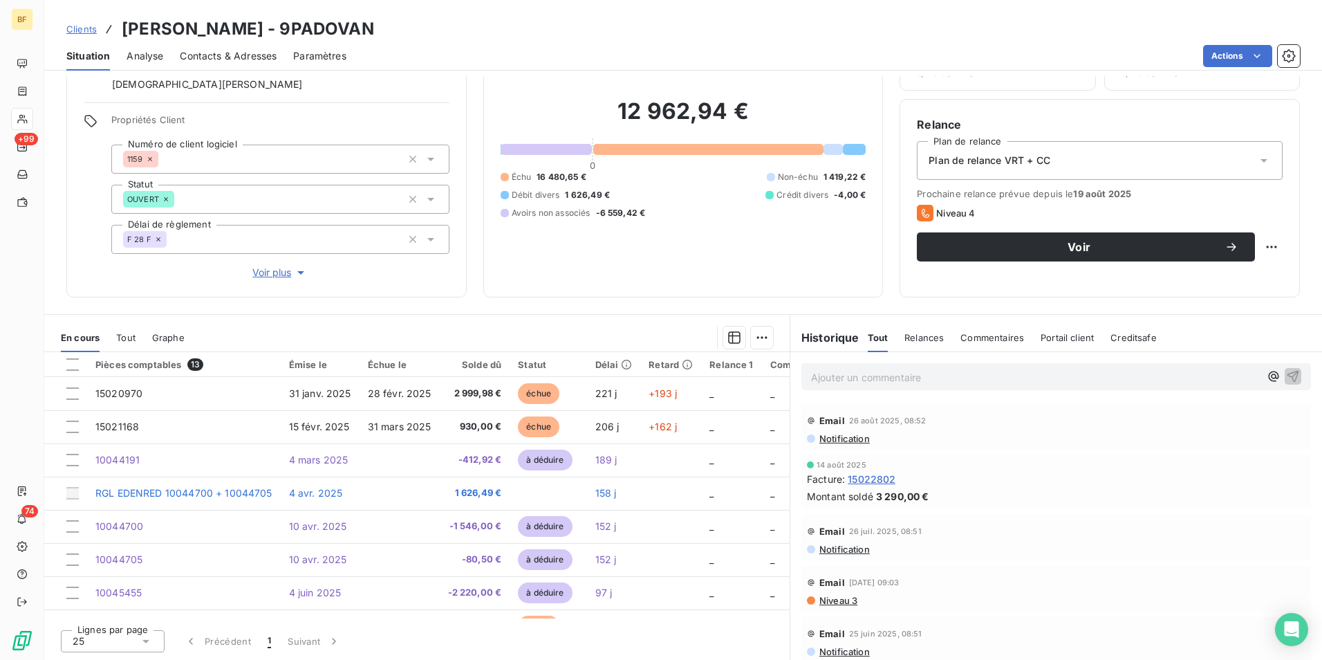
click at [243, 50] on span "Contacts & Adresses" at bounding box center [228, 56] width 97 height 14
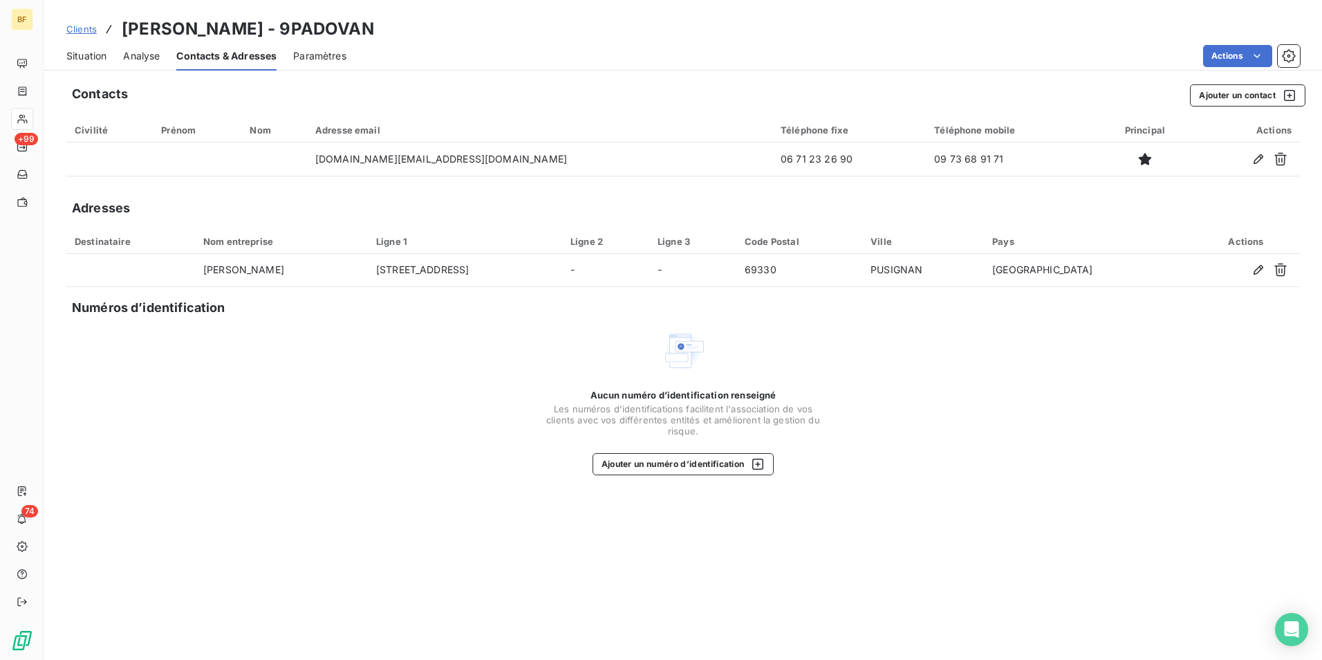
click at [93, 53] on span "Situation" at bounding box center [86, 56] width 40 height 14
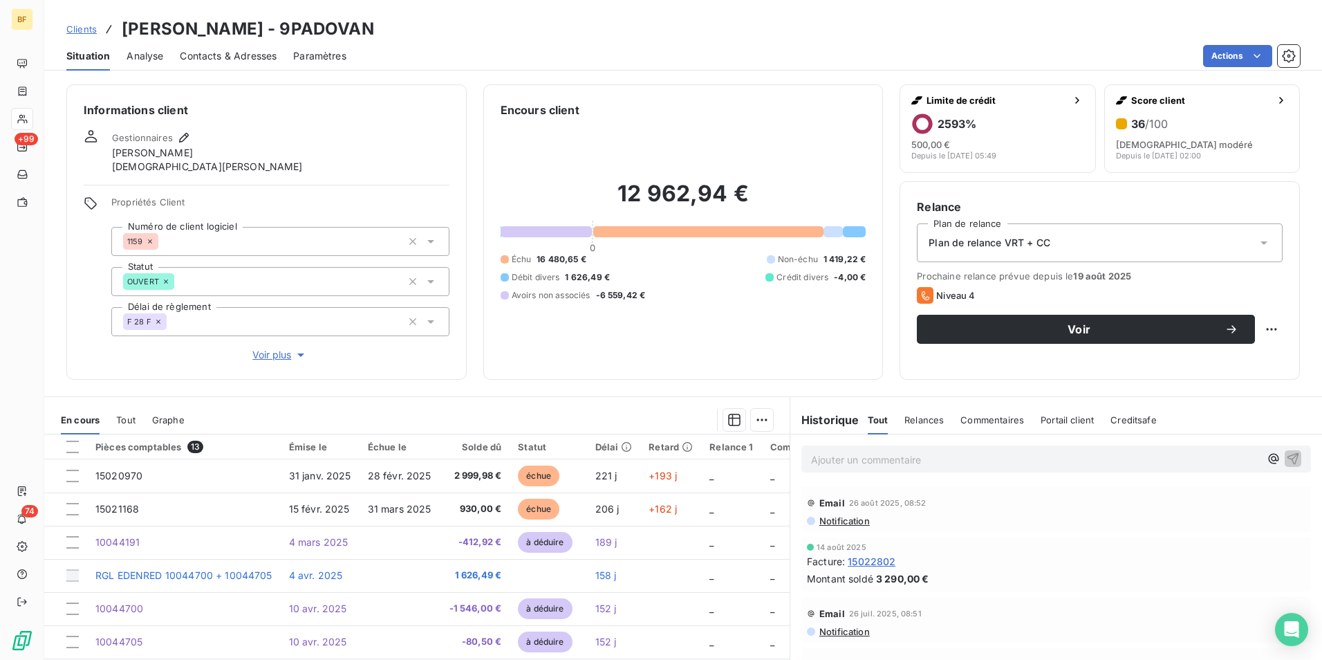
drag, startPoint x: 240, startPoint y: 63, endPoint x: 239, endPoint y: 71, distance: 8.3
click at [240, 63] on div "Contacts & Adresses" at bounding box center [228, 55] width 97 height 29
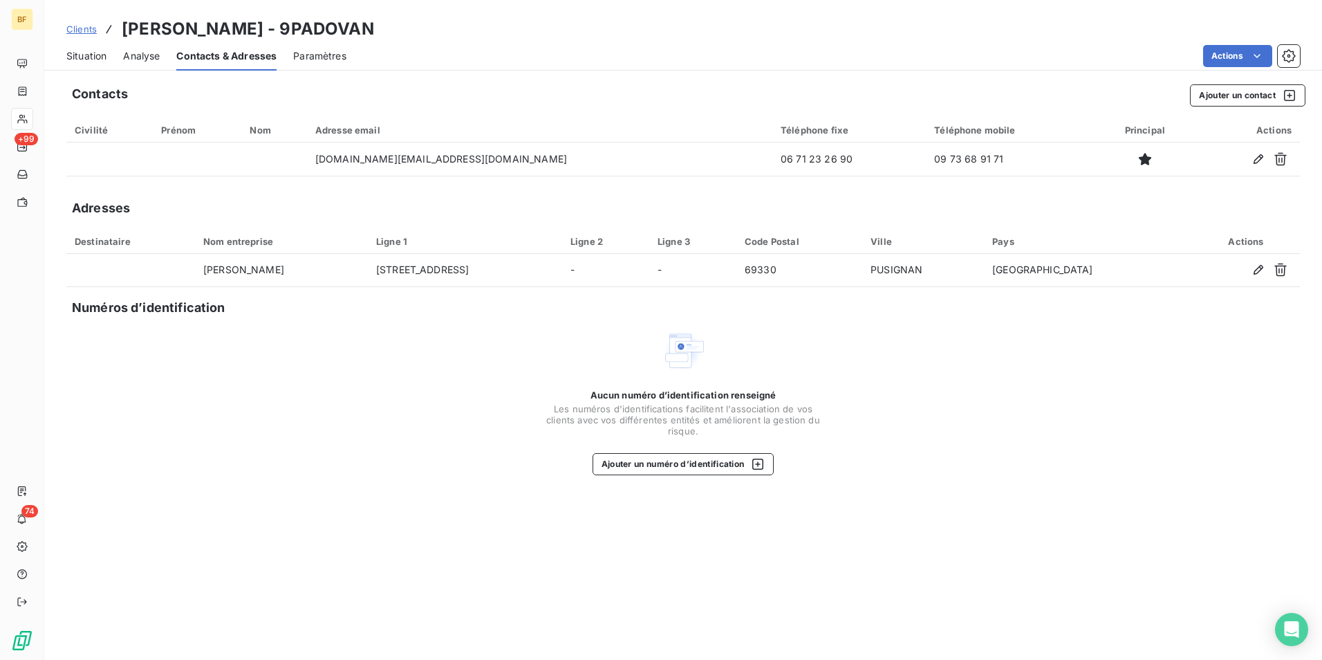
click at [425, 331] on div "Aucun numéro d’identification renseigné Les numéros d'identifications faciliten…" at bounding box center [683, 401] width 1234 height 147
drag, startPoint x: 346, startPoint y: 393, endPoint x: 223, endPoint y: 245, distance: 193.0
click at [346, 393] on div "Aucun numéro d’identification renseigné Les numéros d'identifications faciliten…" at bounding box center [683, 401] width 1234 height 147
click at [88, 59] on span "Situation" at bounding box center [86, 56] width 40 height 14
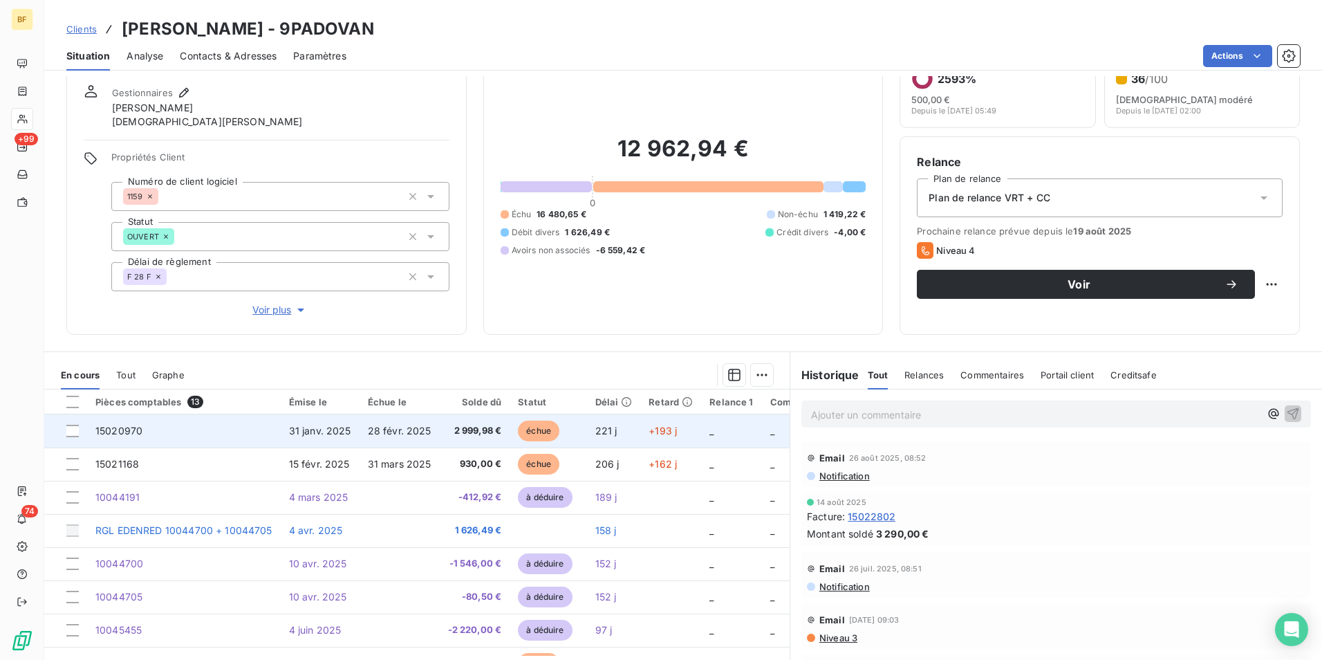
scroll to position [69, 0]
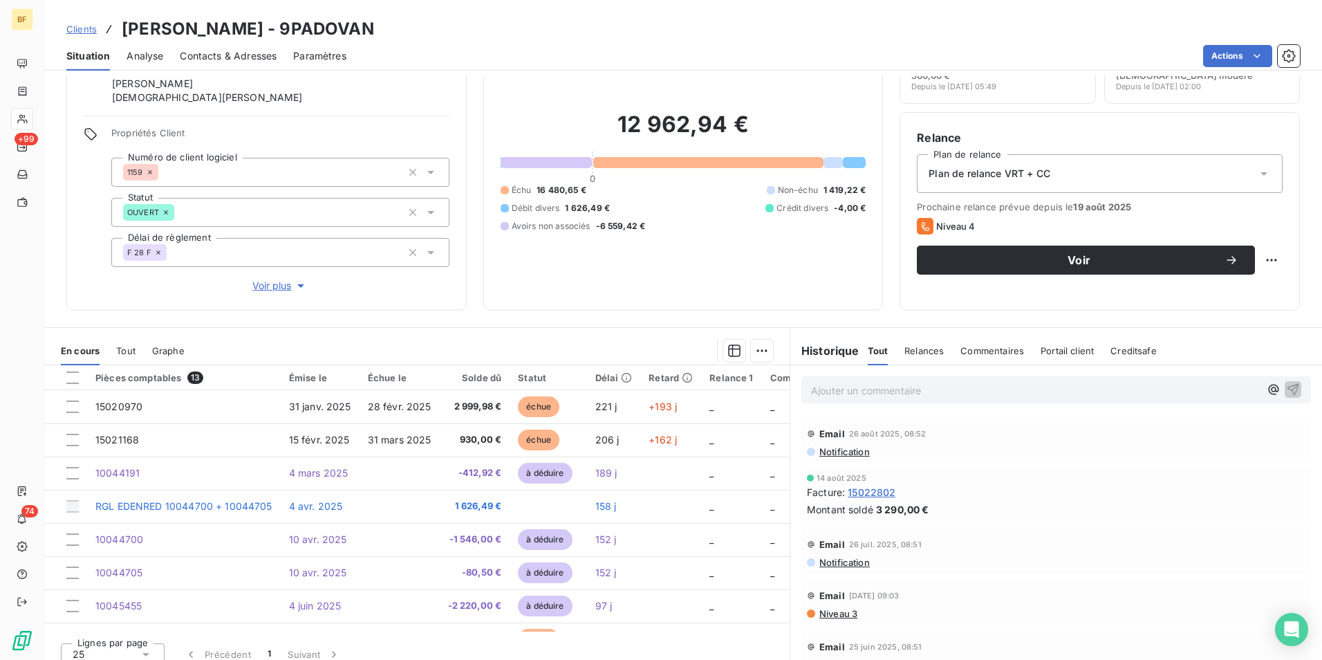
click at [244, 49] on span "Contacts & Adresses" at bounding box center [228, 56] width 97 height 14
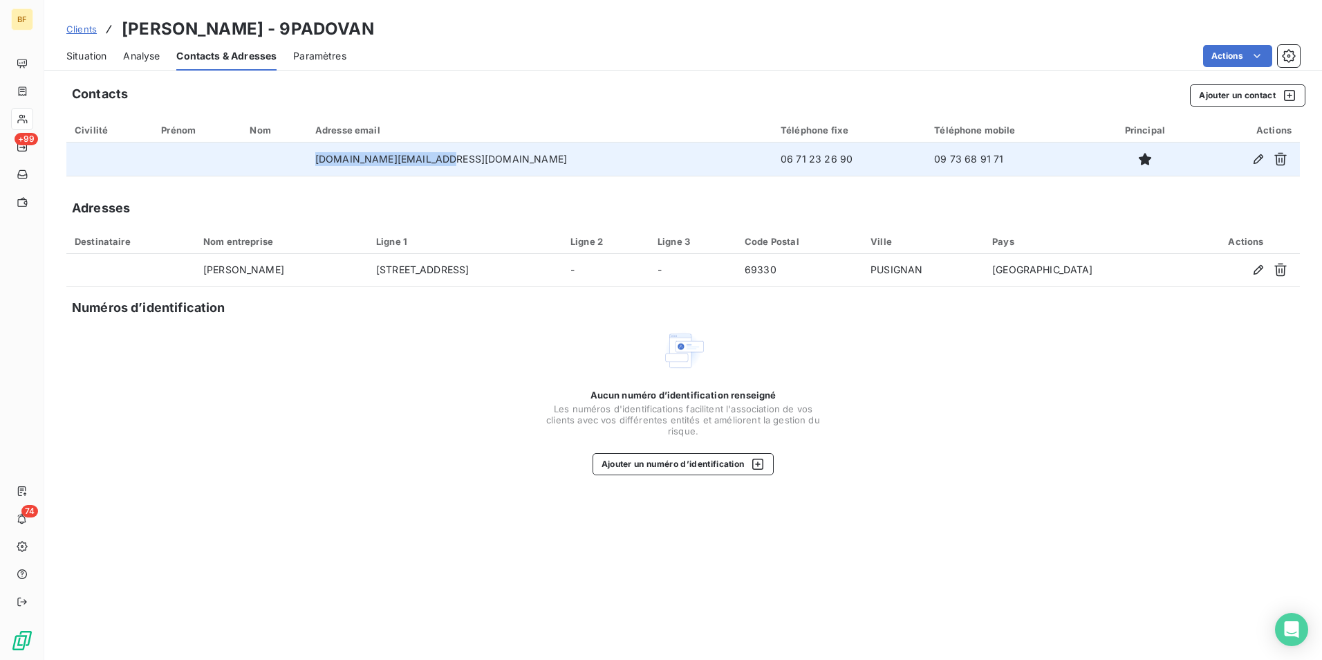
drag, startPoint x: 506, startPoint y: 159, endPoint x: 352, endPoint y: 157, distance: 153.5
click at [352, 157] on tr "[DOMAIN_NAME][EMAIL_ADDRESS][DOMAIN_NAME] 06 71 23 26 90 09 73 68 91 71" at bounding box center [683, 158] width 1234 height 33
copy tr "[DOMAIN_NAME][EMAIL_ADDRESS][DOMAIN_NAME]"
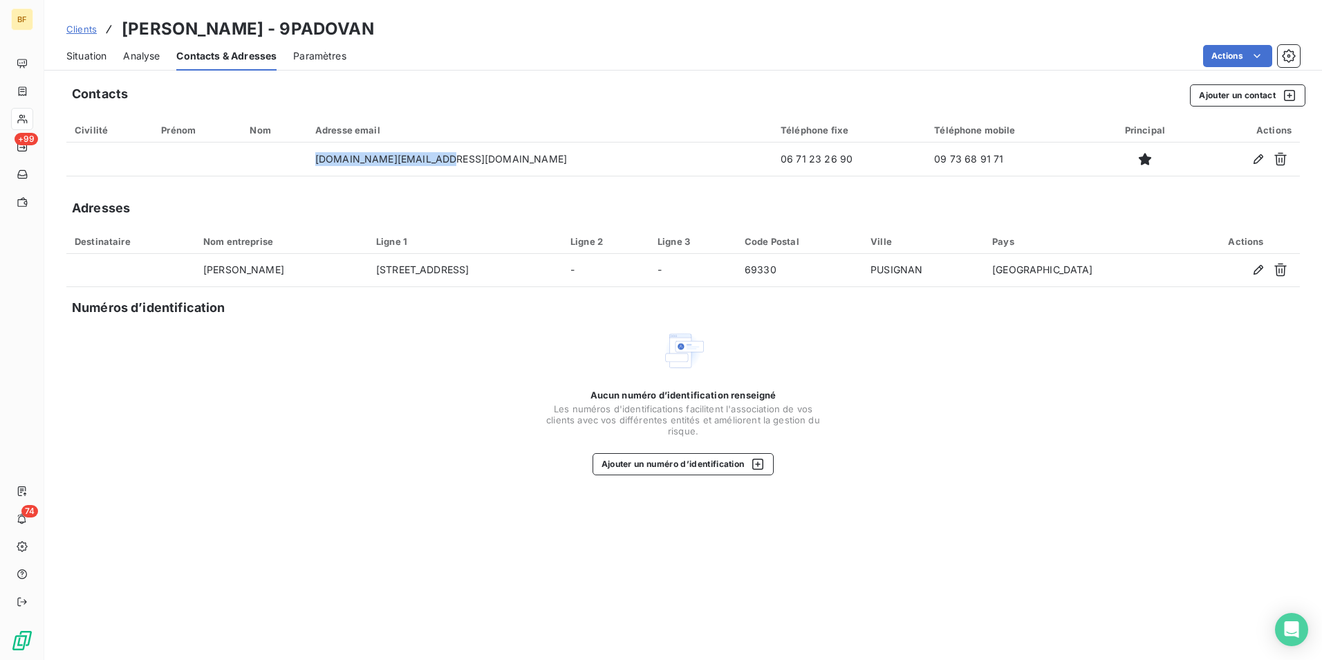
drag, startPoint x: 438, startPoint y: 32, endPoint x: 98, endPoint y: 28, distance: 340.3
click at [98, 28] on div "Clients [PERSON_NAME] - 9PADOVAN" at bounding box center [683, 29] width 1278 height 25
copy div "[PERSON_NAME] - 9PADOVAN"
click at [412, 31] on div "Clients [PERSON_NAME] - 9PADOVAN" at bounding box center [683, 29] width 1278 height 25
click at [414, 26] on div "Clients [PERSON_NAME] - 9PADOVAN" at bounding box center [683, 29] width 1278 height 25
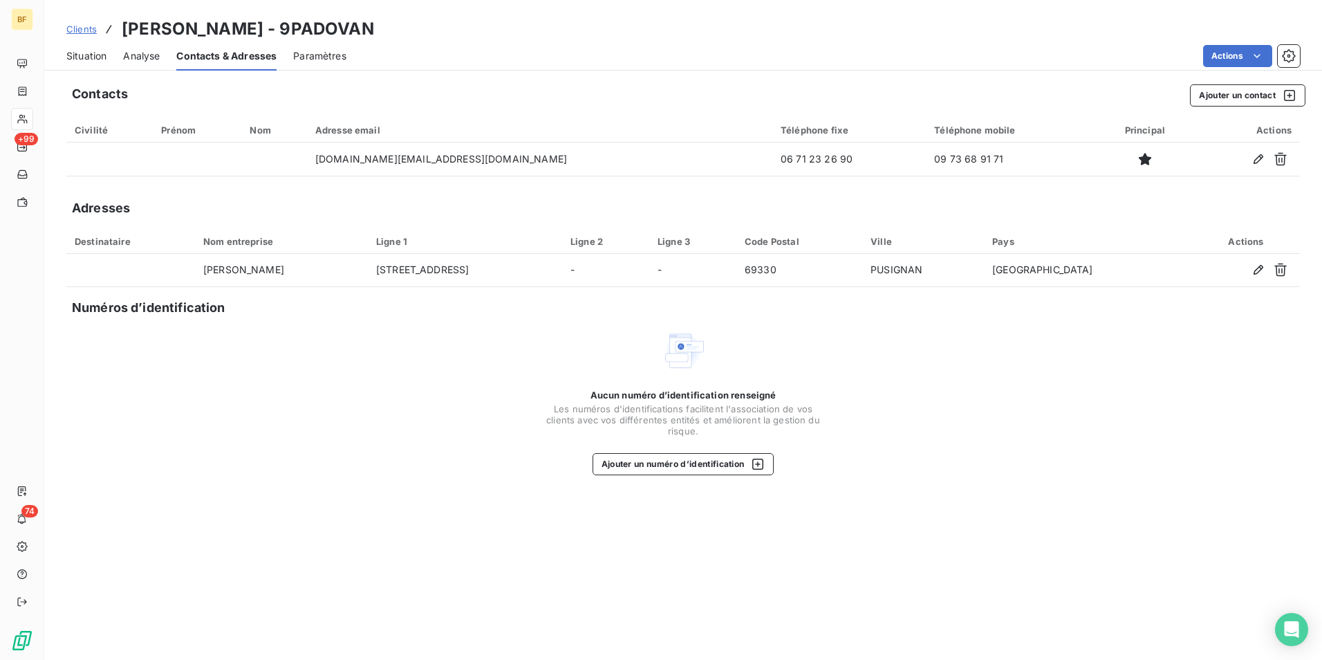
drag, startPoint x: 384, startPoint y: 26, endPoint x: 123, endPoint y: 24, distance: 260.7
click at [123, 24] on div "Clients [PERSON_NAME] - 9PADOVAN" at bounding box center [683, 29] width 1278 height 25
copy h3 "[PERSON_NAME] - 9PADOVAN"
drag, startPoint x: 76, startPoint y: 47, endPoint x: 94, endPoint y: 48, distance: 18.0
click at [76, 48] on div "Situation" at bounding box center [86, 55] width 40 height 29
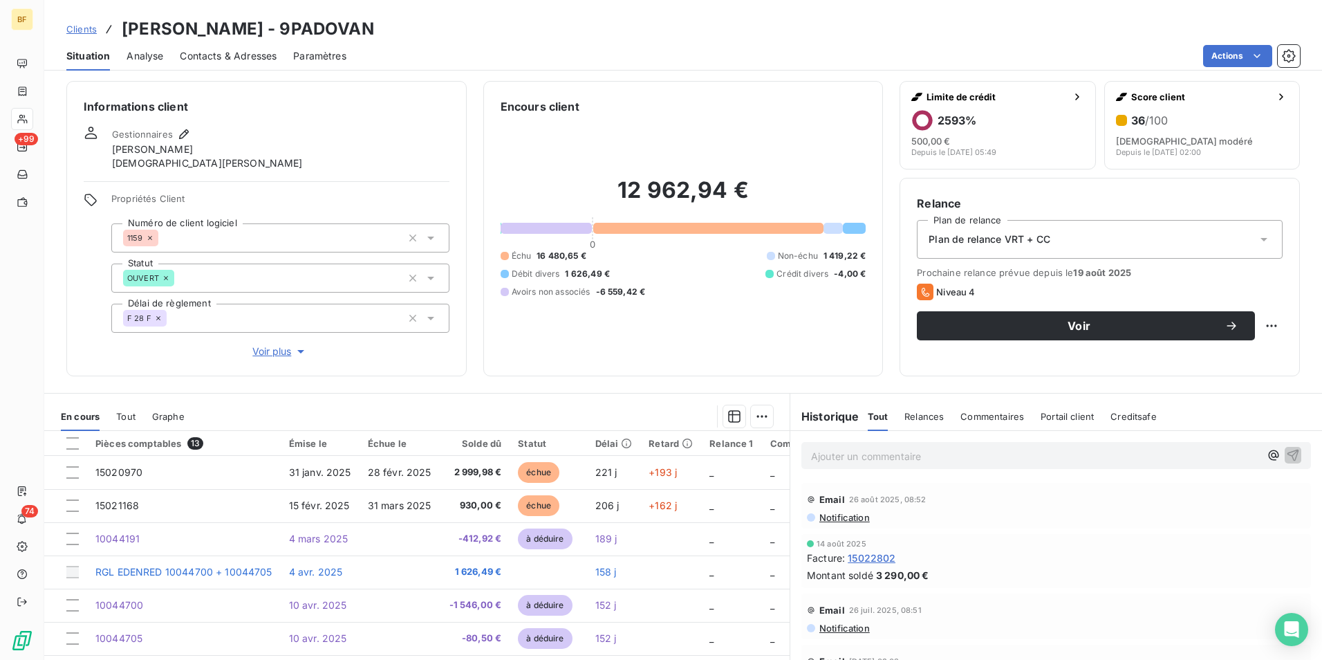
scroll to position [0, 0]
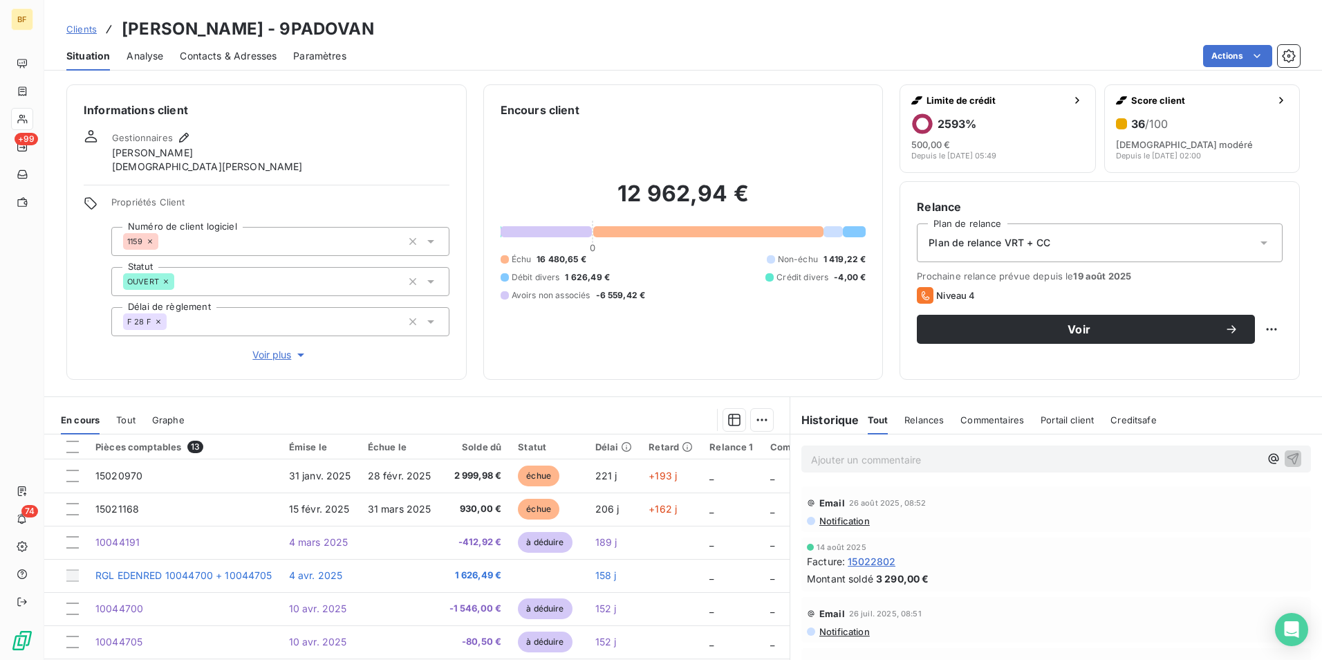
click at [461, 26] on div "Clients [PERSON_NAME] - 9PADOVAN" at bounding box center [683, 29] width 1278 height 25
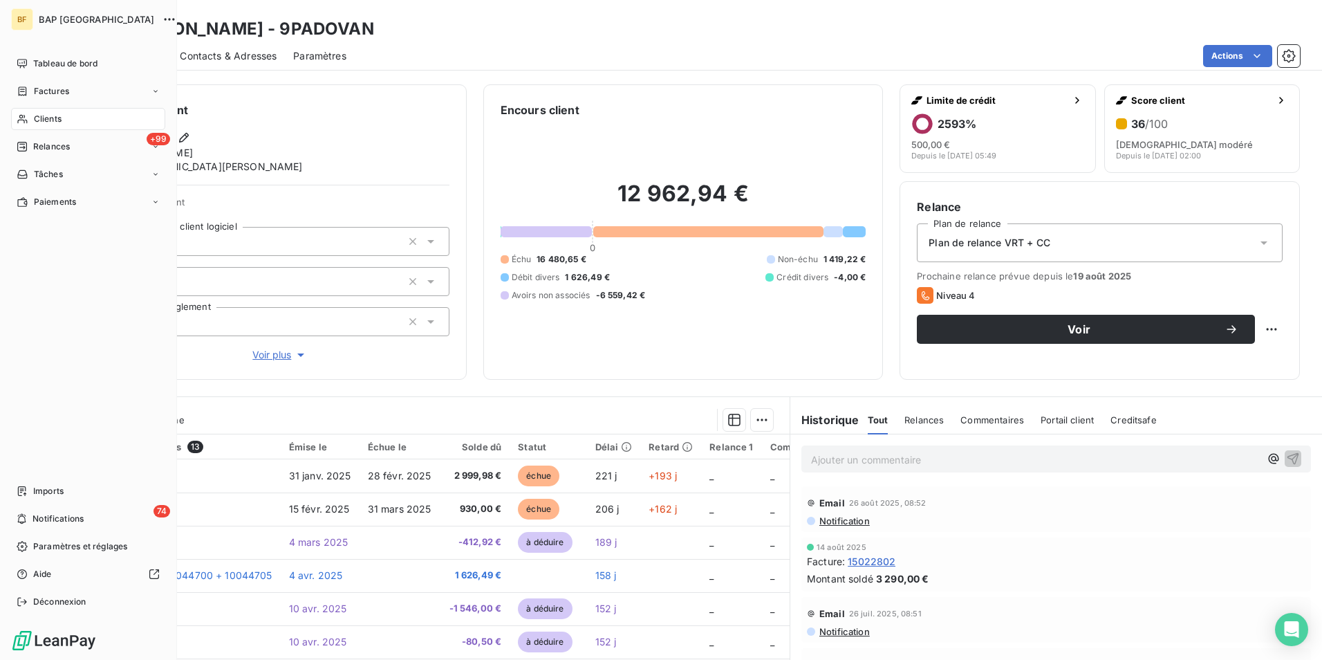
drag, startPoint x: 23, startPoint y: 115, endPoint x: 537, endPoint y: 58, distance: 517.6
click at [23, 115] on icon at bounding box center [23, 118] width 12 height 11
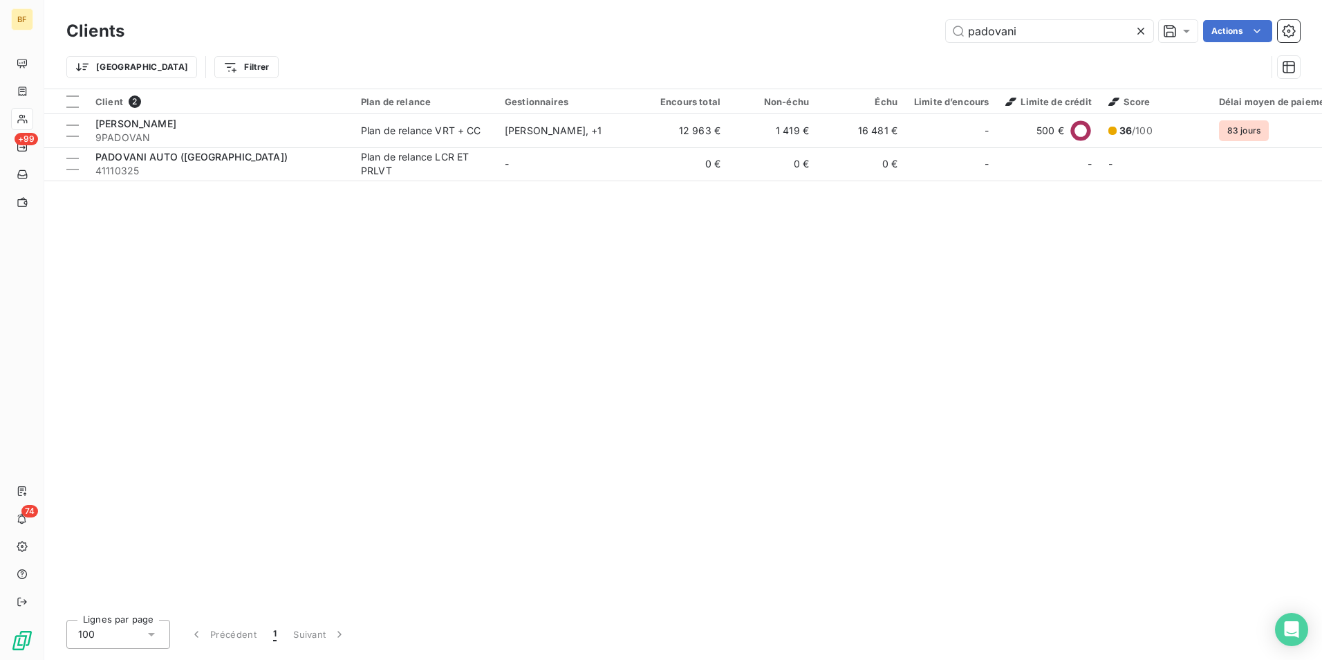
drag, startPoint x: 1039, startPoint y: 24, endPoint x: 777, endPoint y: 27, distance: 262.8
click at [777, 28] on div "padovani Actions" at bounding box center [720, 31] width 1159 height 22
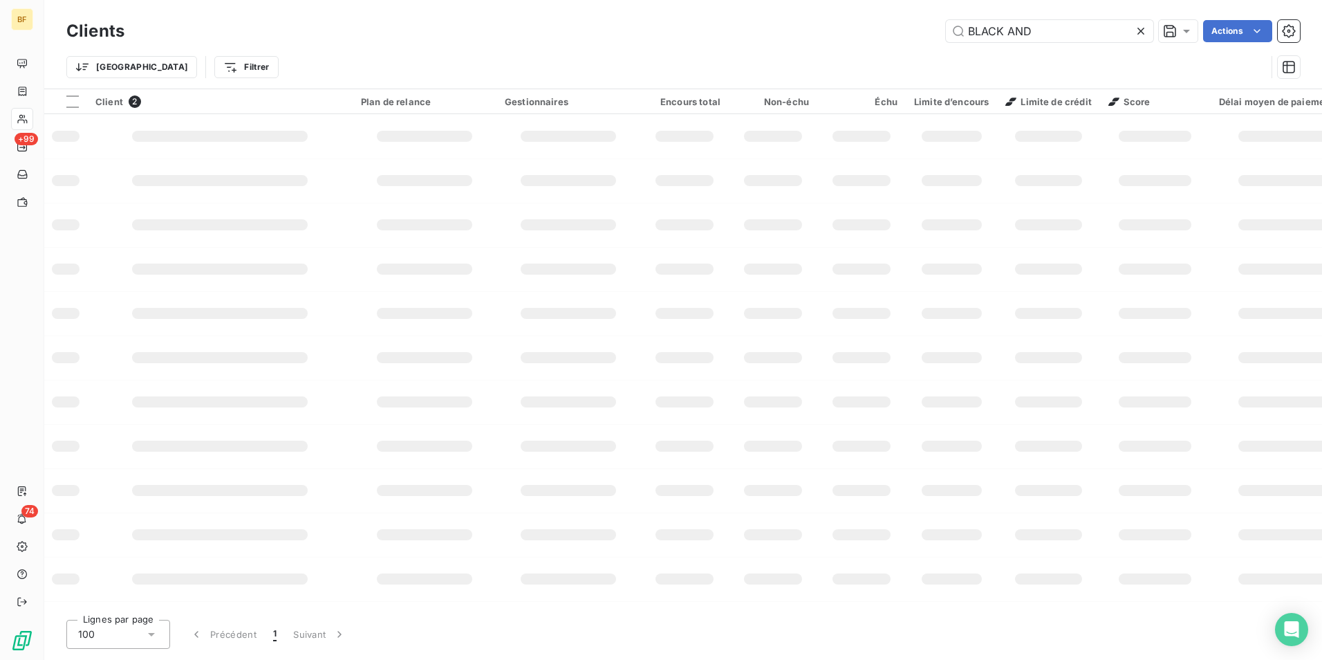
type input "BLACK AND"
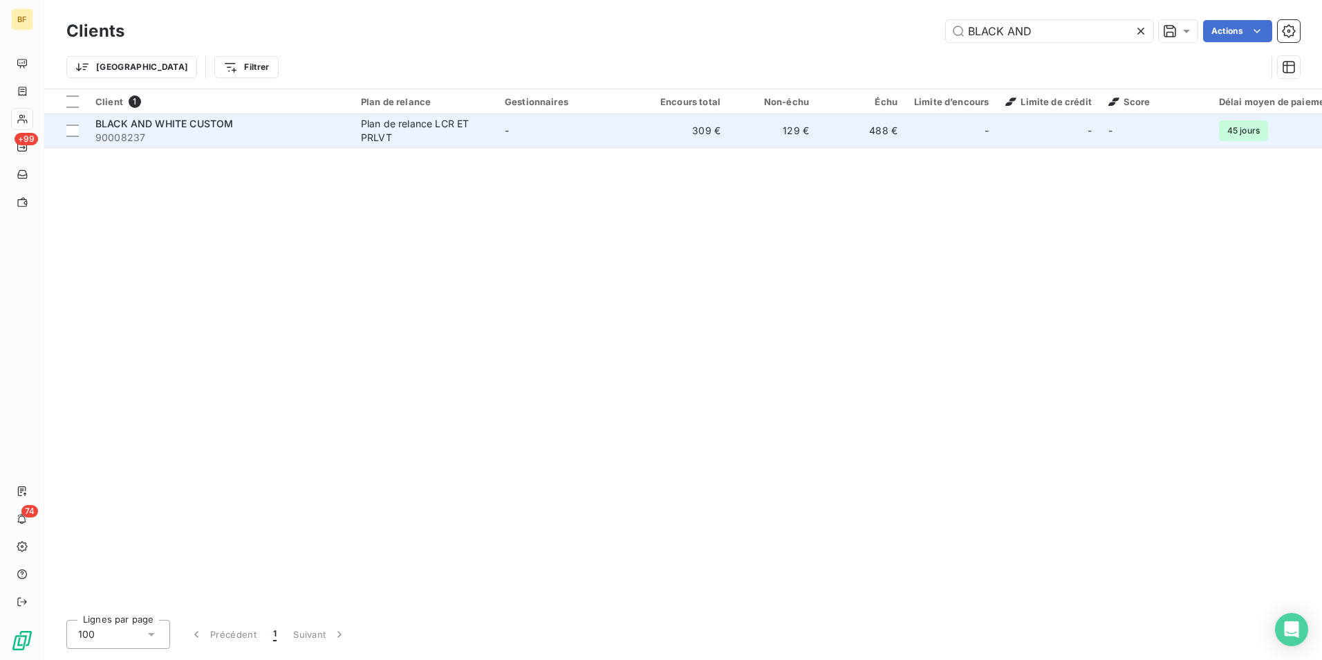
click at [428, 138] on div "Plan de relance LCR ET PRLVT" at bounding box center [424, 131] width 127 height 28
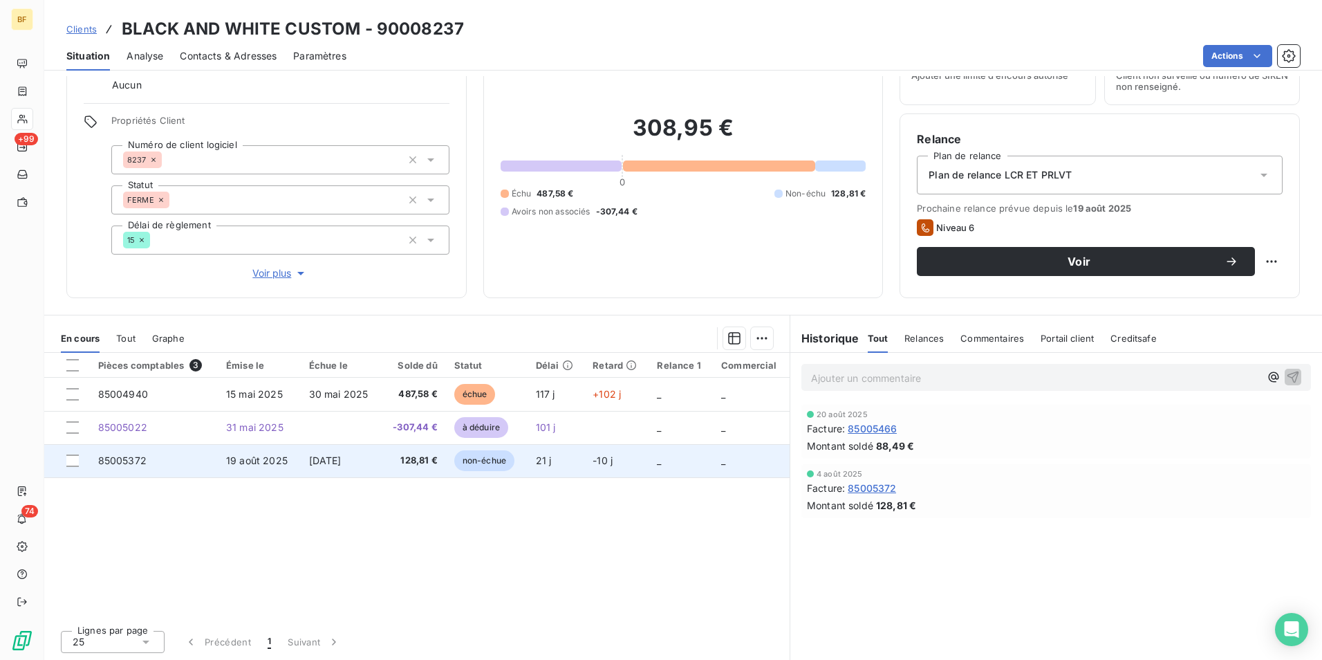
scroll to position [68, 0]
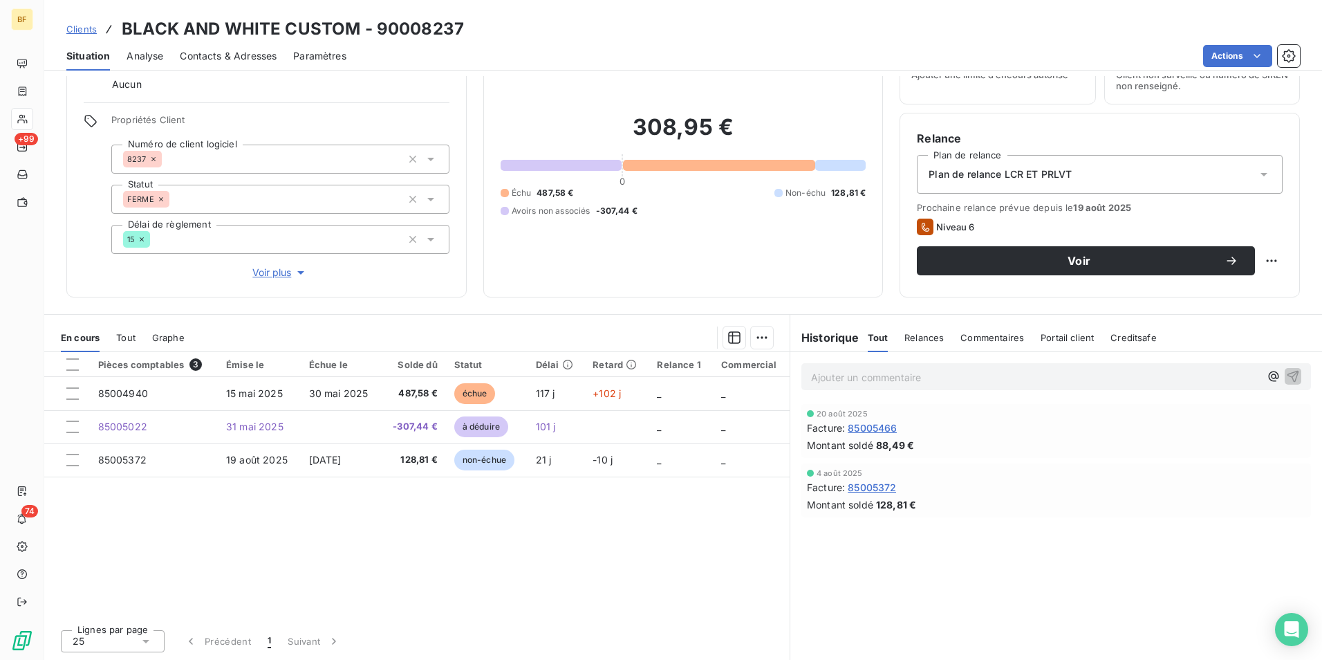
click at [266, 53] on span "Contacts & Adresses" at bounding box center [228, 56] width 97 height 14
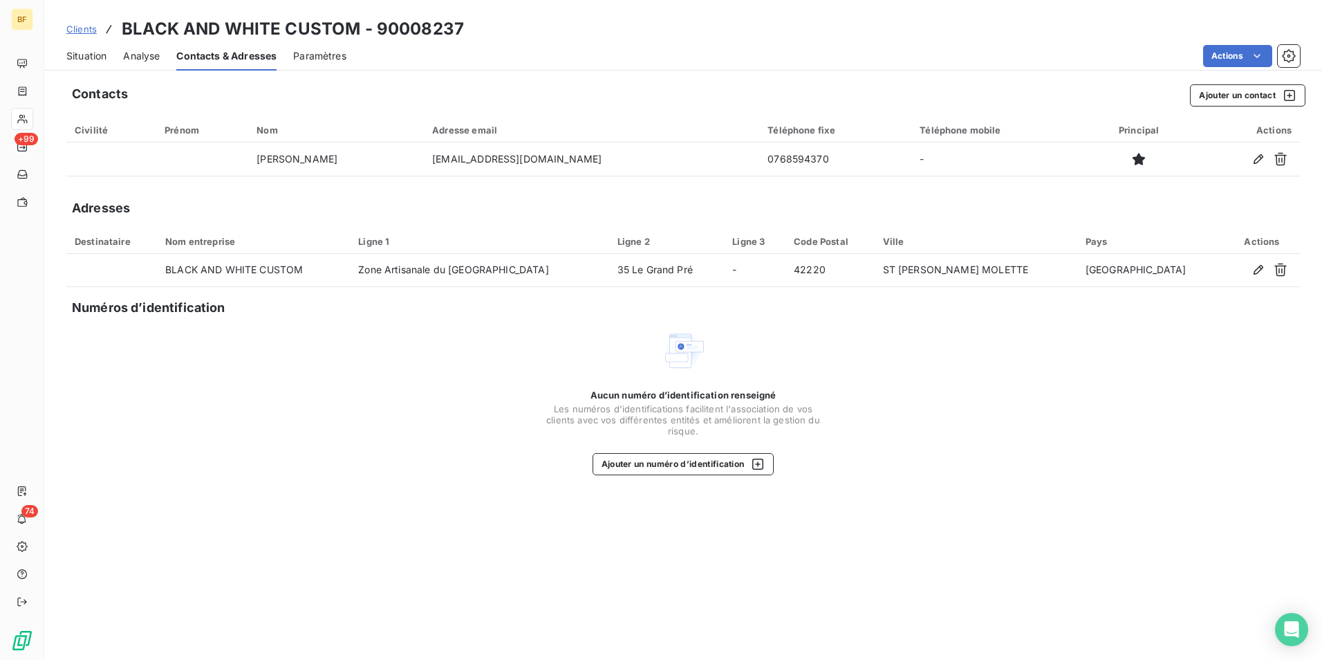
click at [72, 64] on div "Situation" at bounding box center [86, 55] width 40 height 29
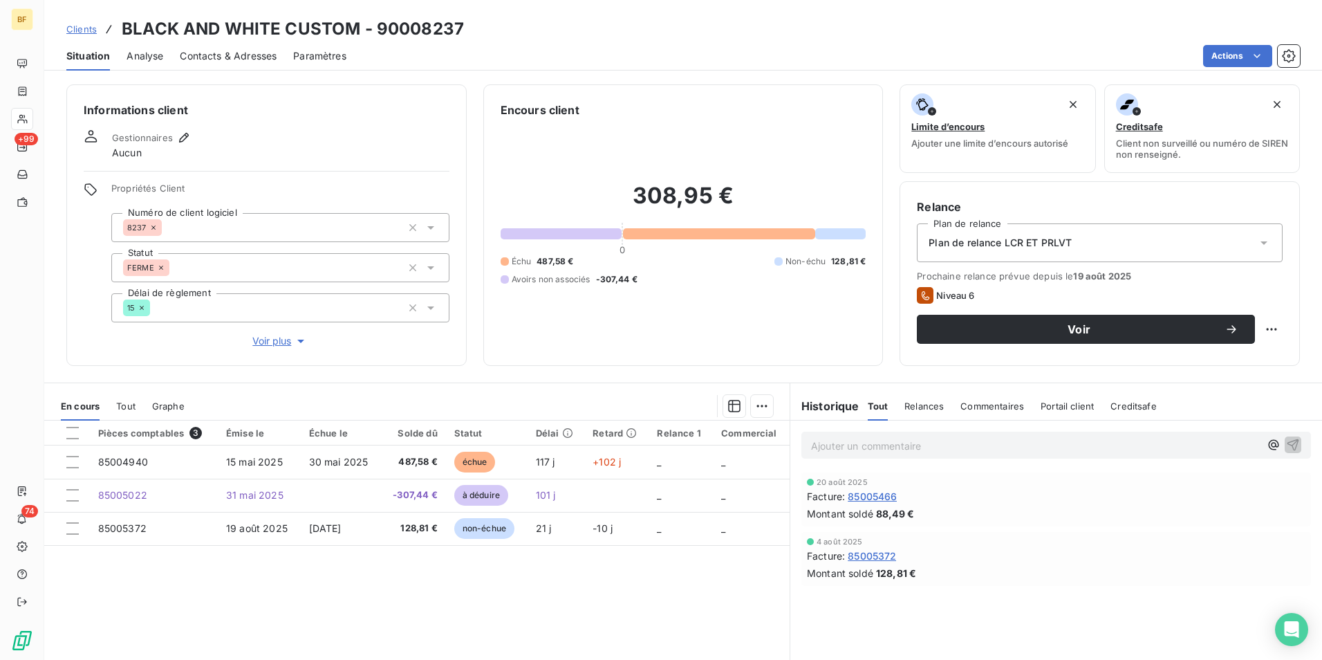
click at [245, 55] on span "Contacts & Adresses" at bounding box center [228, 56] width 97 height 14
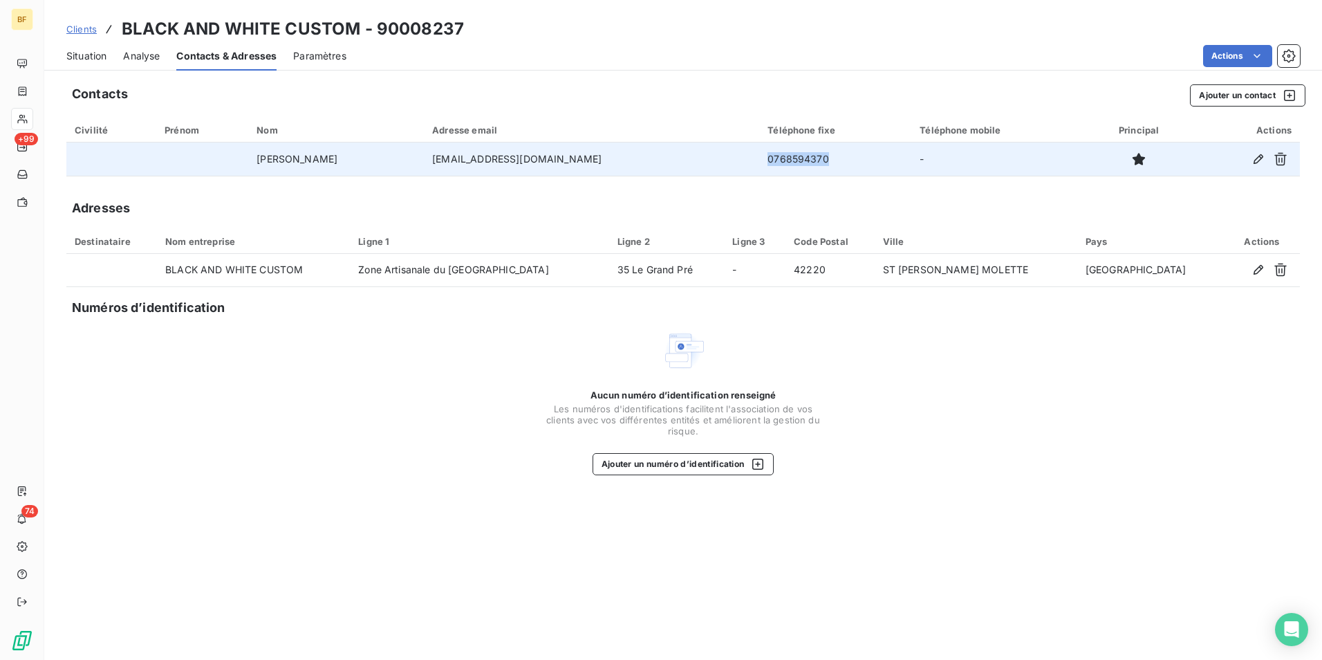
drag, startPoint x: 828, startPoint y: 160, endPoint x: 754, endPoint y: 156, distance: 74.1
click at [759, 156] on td "0768594370" at bounding box center [835, 158] width 152 height 33
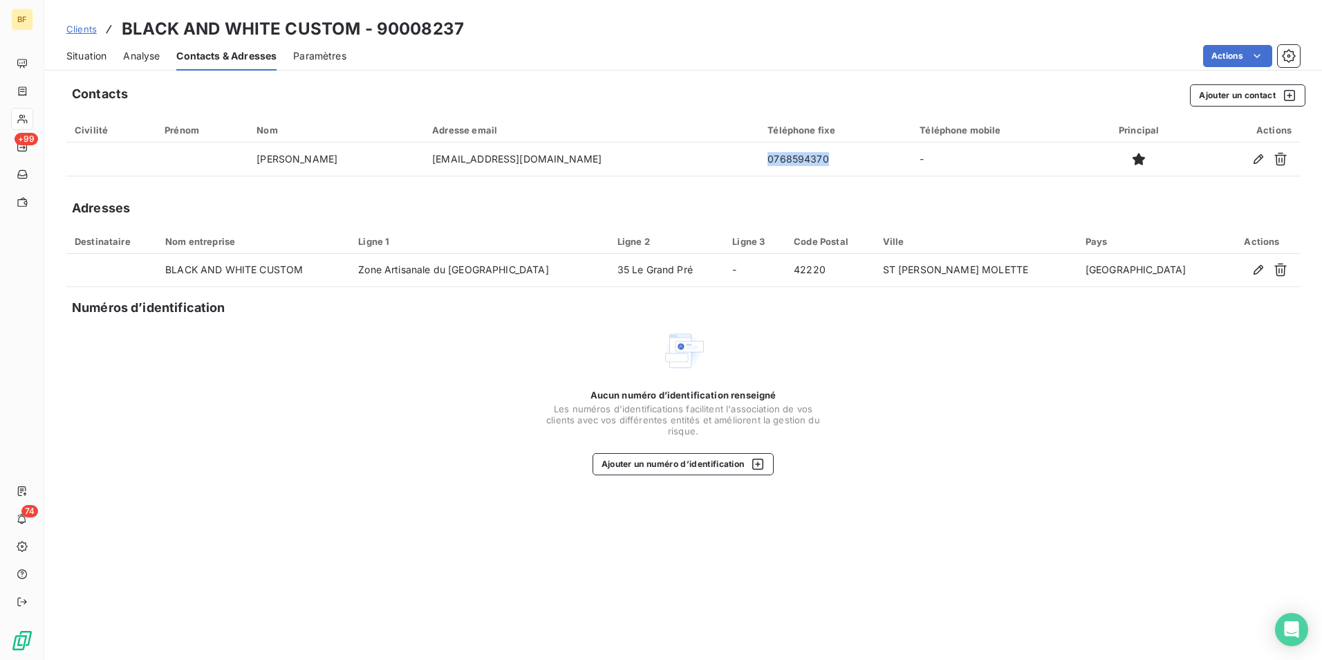
copy td "0768594370"
click at [88, 51] on span "Situation" at bounding box center [86, 56] width 40 height 14
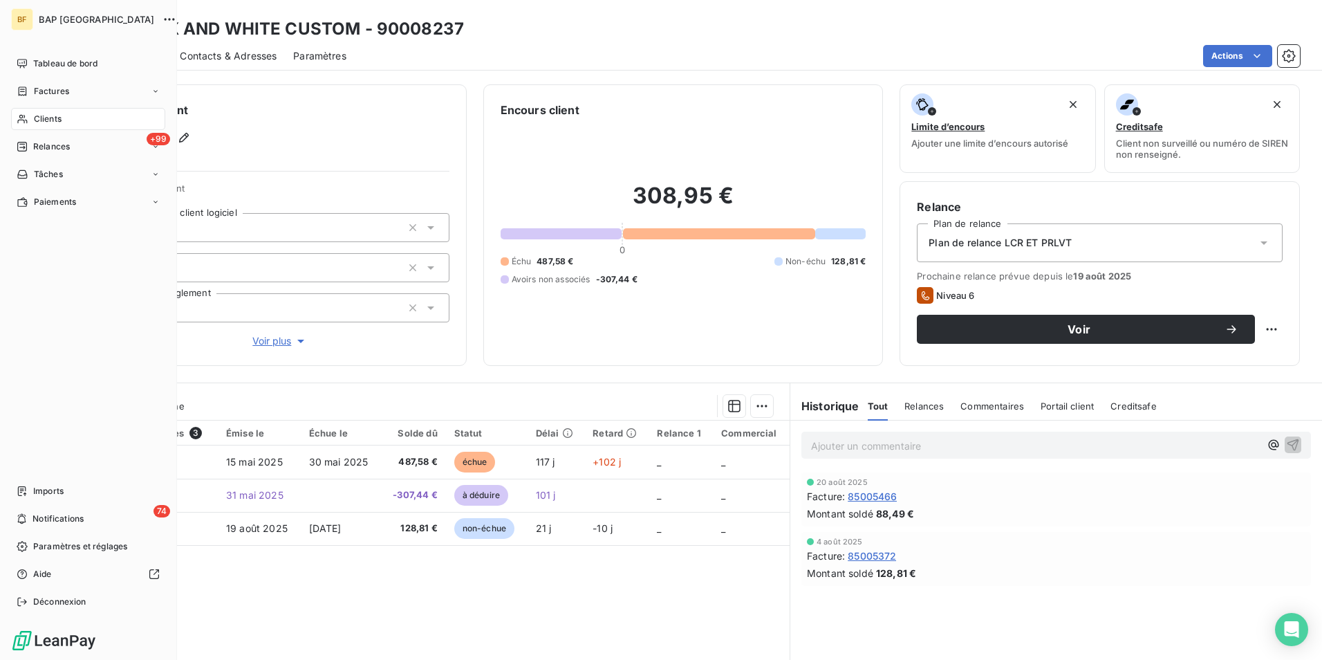
click at [32, 117] on div "Clients" at bounding box center [88, 119] width 154 height 22
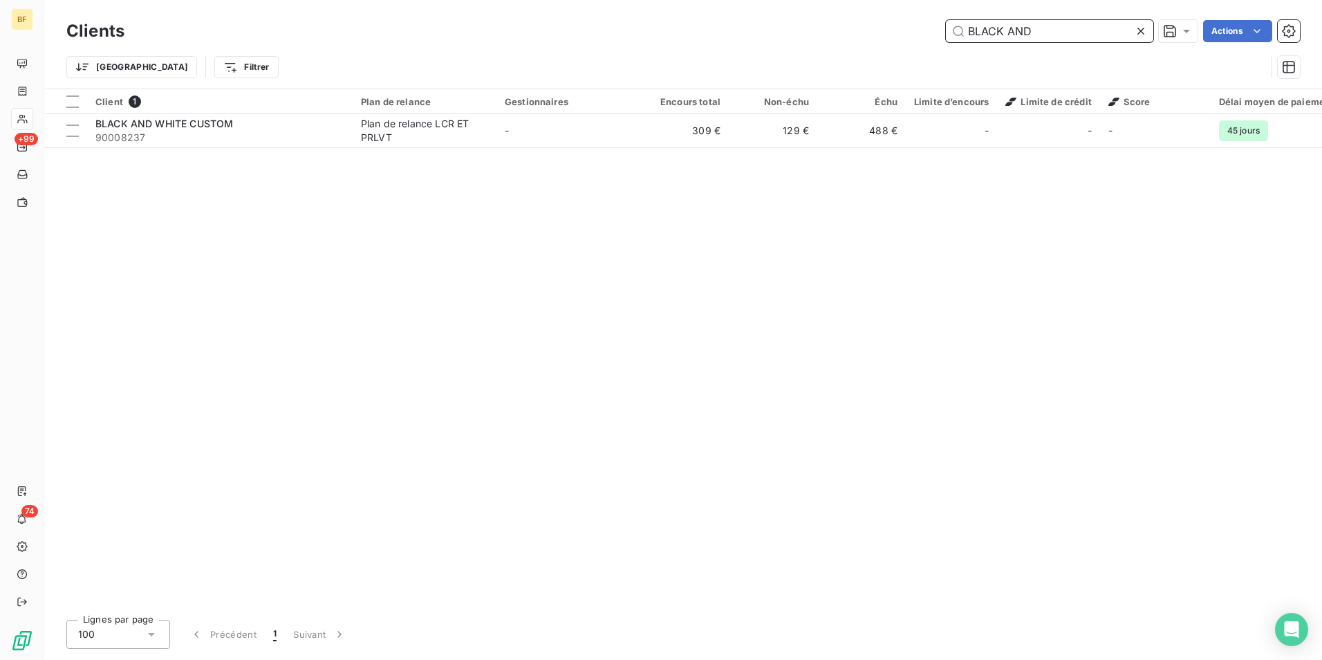
drag, startPoint x: 1077, startPoint y: 32, endPoint x: 896, endPoint y: 36, distance: 181.2
click at [898, 36] on div "BLACK AND Actions" at bounding box center [720, 31] width 1159 height 22
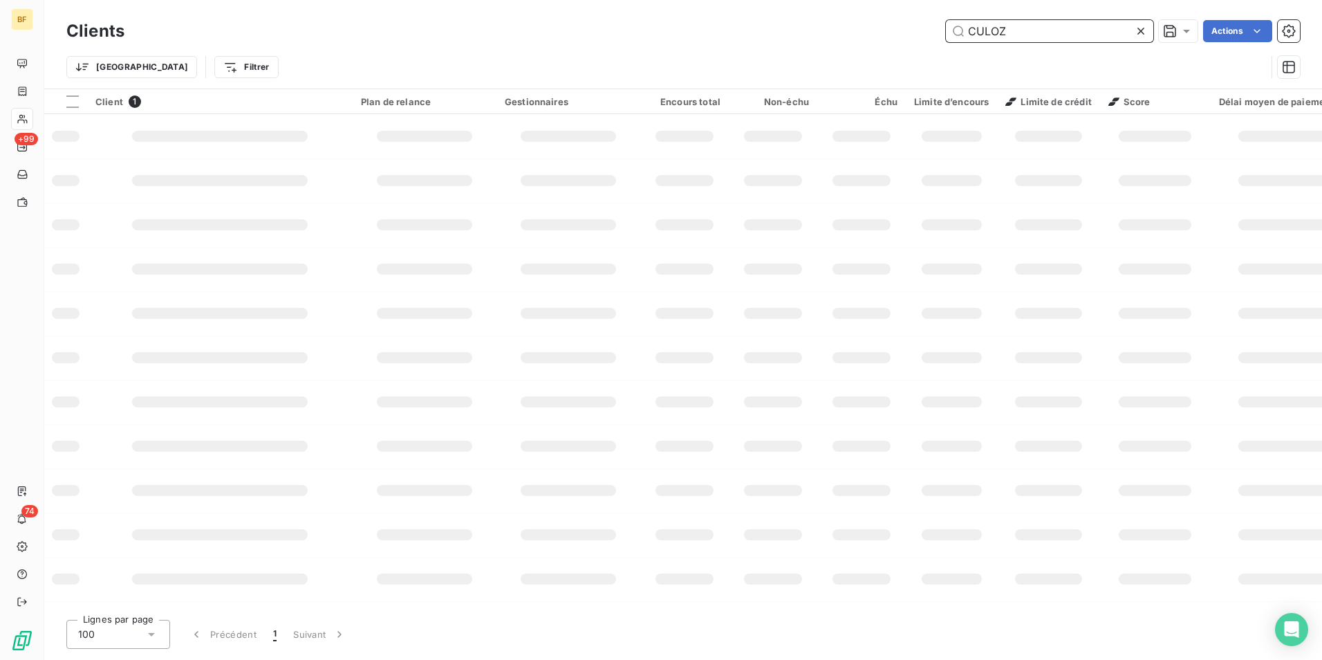
type input "CULOZ"
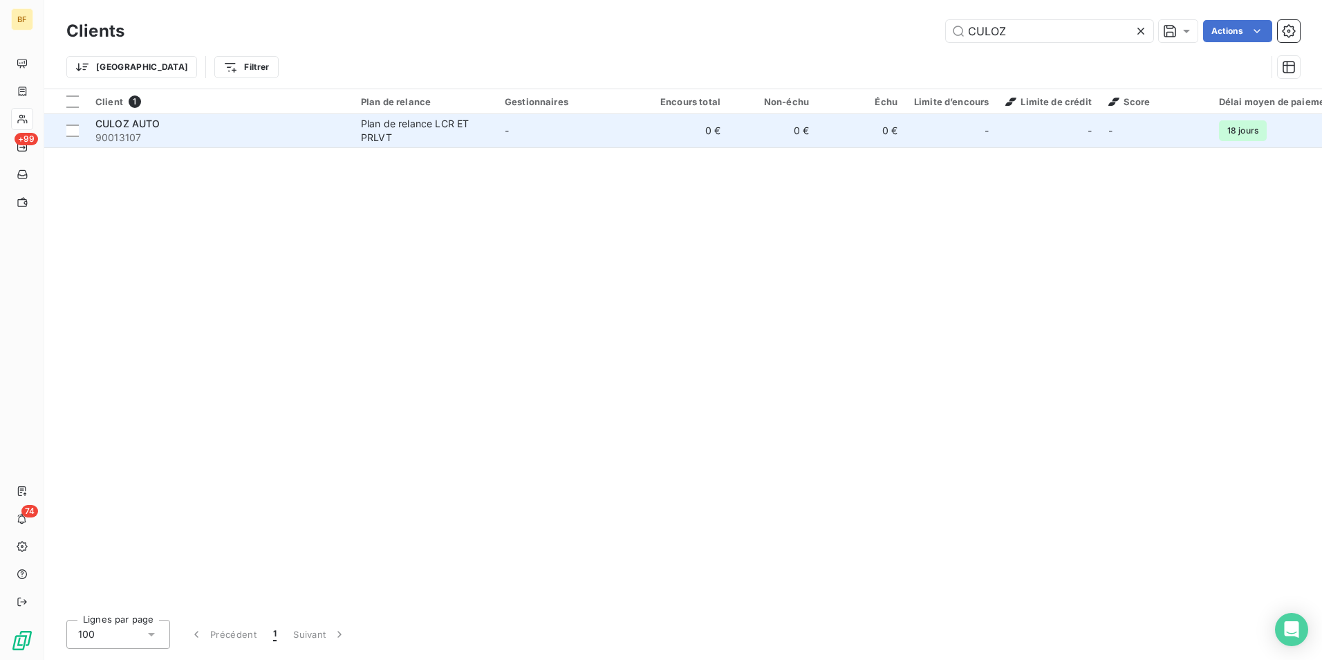
click at [512, 128] on td "-" at bounding box center [569, 130] width 144 height 33
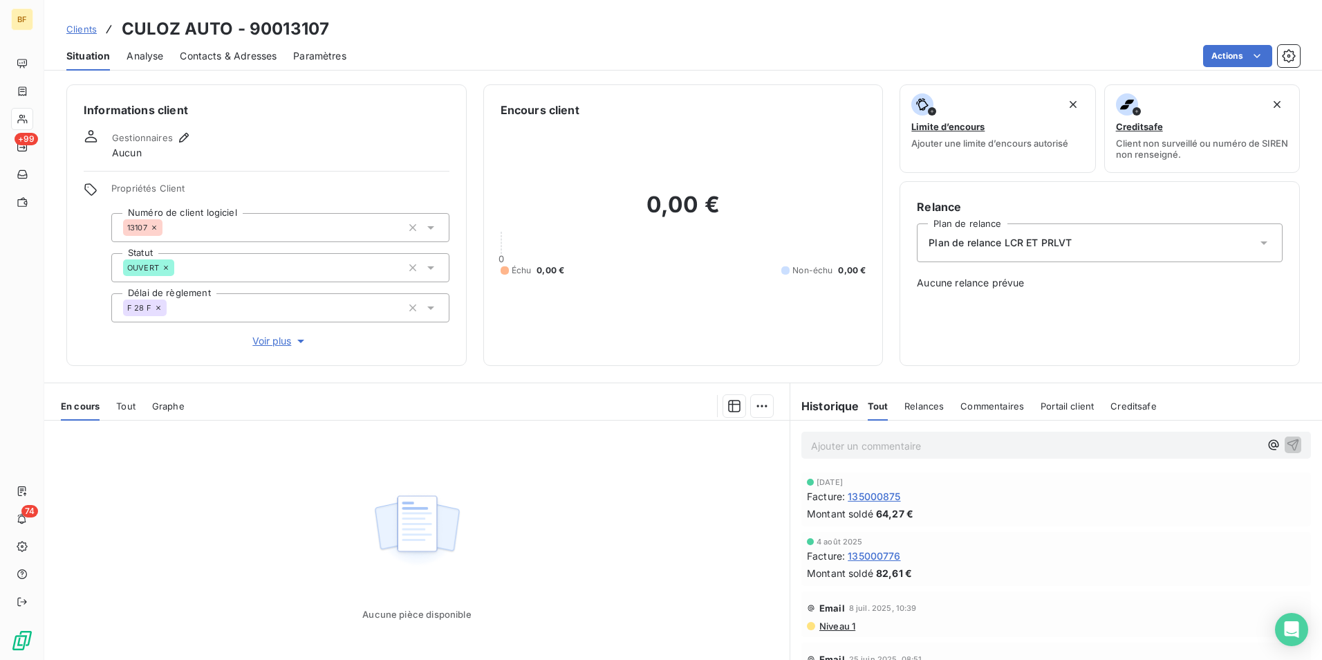
click at [263, 61] on span "Contacts & Adresses" at bounding box center [228, 56] width 97 height 14
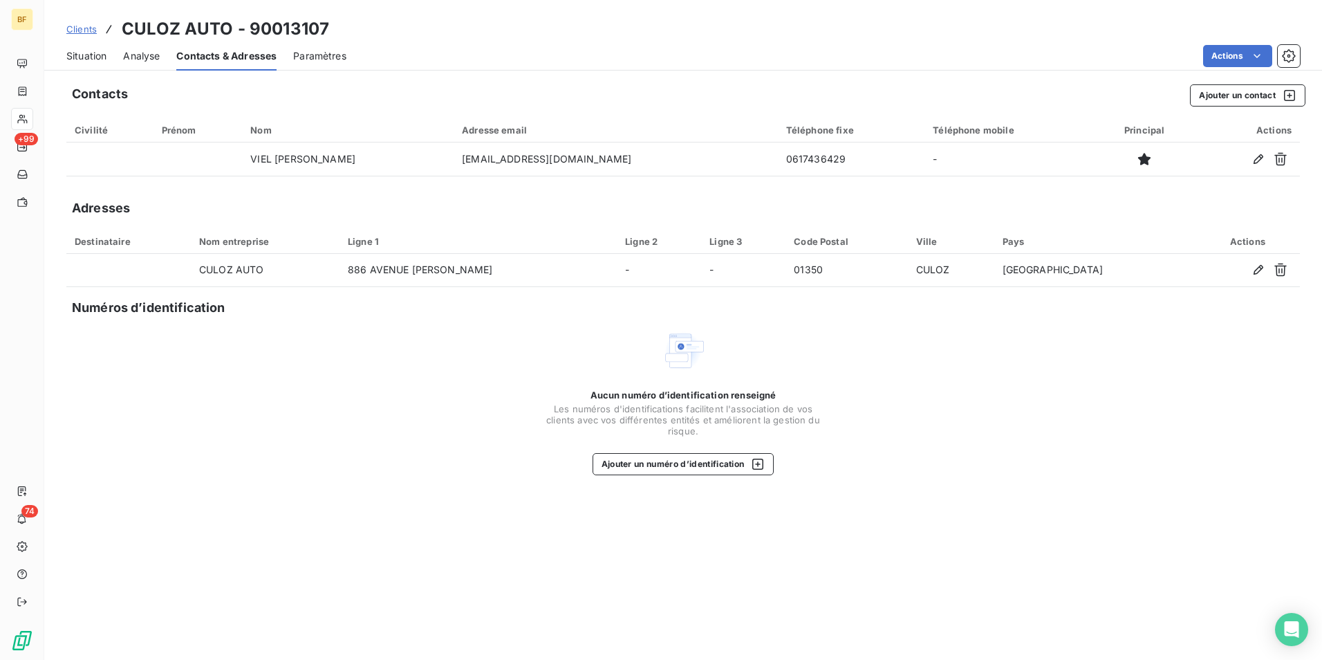
click at [421, 326] on div "Contacts Ajouter un contact Civilité Prénom Nom Adresse email Téléphone fixe Té…" at bounding box center [683, 368] width 1278 height 584
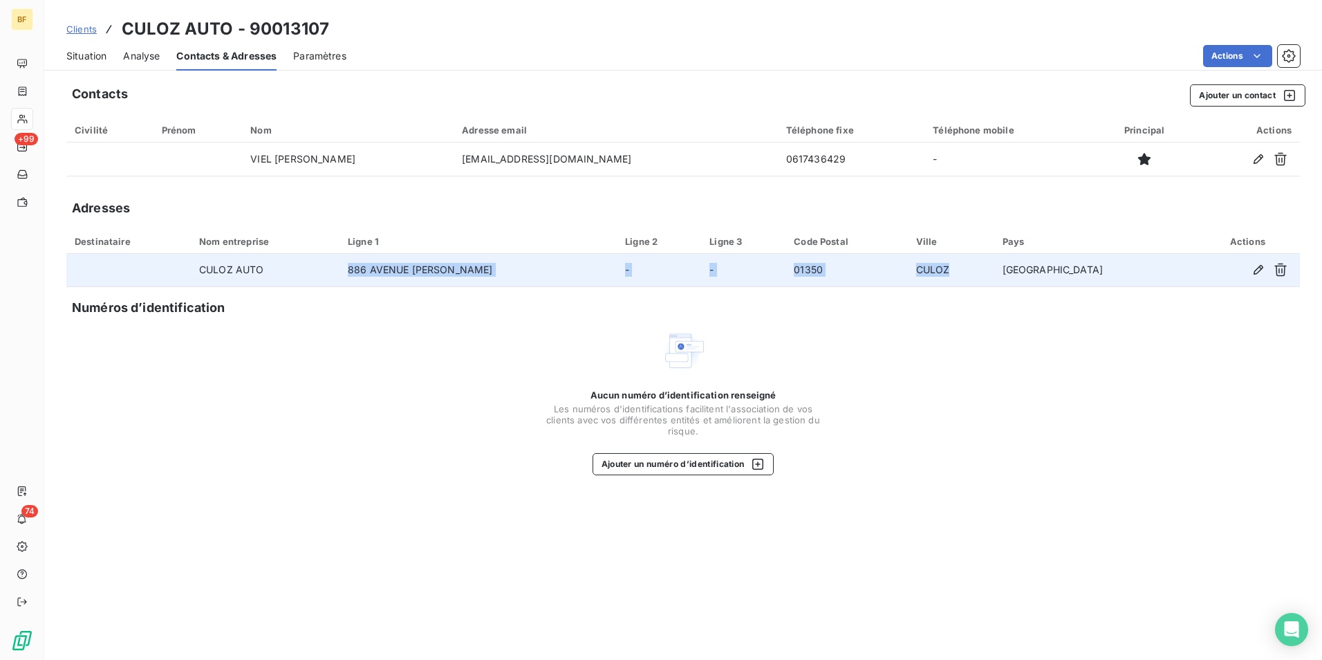
drag, startPoint x: 1040, startPoint y: 267, endPoint x: 362, endPoint y: 269, distance: 677.7
click at [362, 269] on tr "CULOZ AUTO 886 AVENUE [PERSON_NAME] - - 01350 CULOZ [GEOGRAPHIC_DATA]" at bounding box center [683, 270] width 1234 height 33
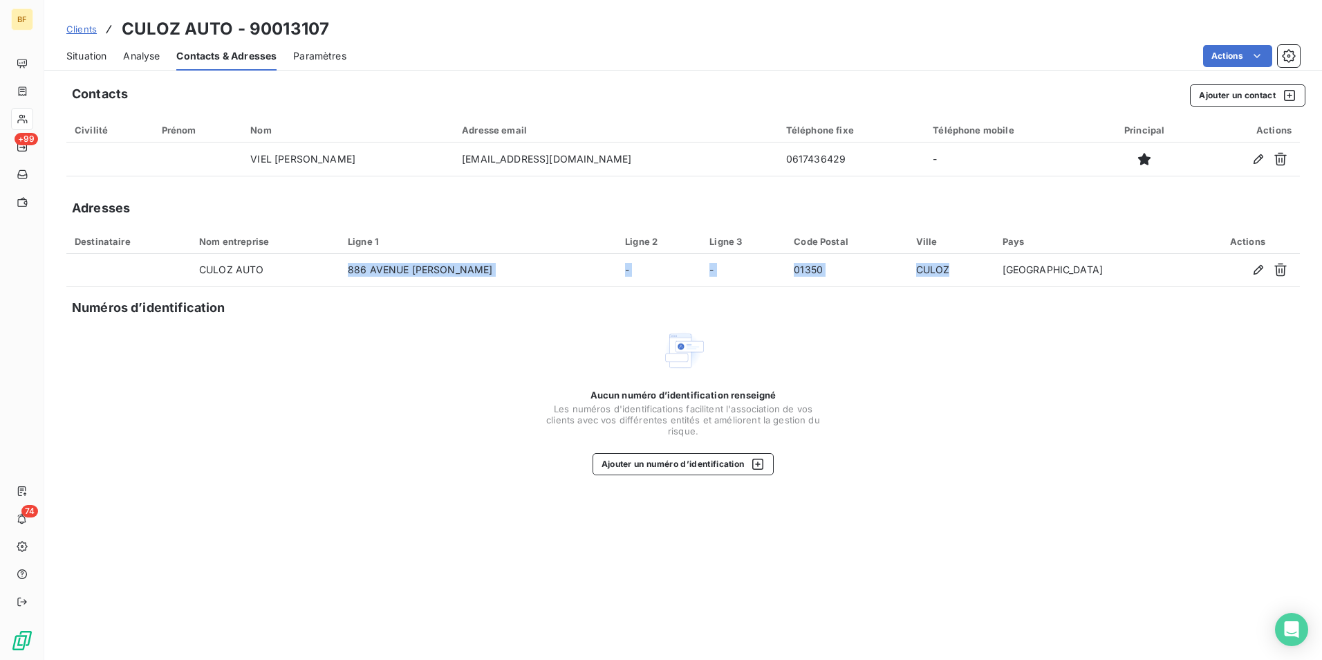
copy tr "886 [GEOGRAPHIC_DATA][PERSON_NAME] - - 01350 CULOZ"
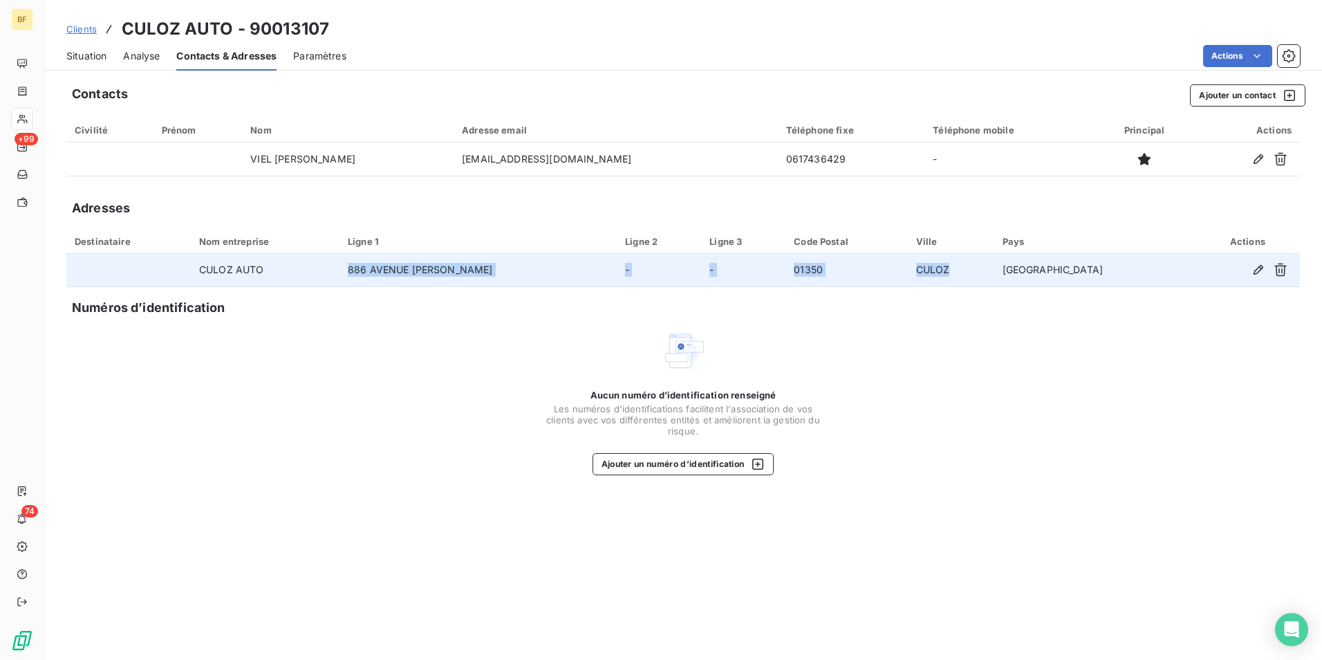
click at [514, 268] on td "886 AVENUE [PERSON_NAME]" at bounding box center [478, 270] width 277 height 33
drag, startPoint x: 517, startPoint y: 269, endPoint x: 367, endPoint y: 268, distance: 150.1
click at [367, 268] on td "886 AVENUE [PERSON_NAME]" at bounding box center [478, 270] width 277 height 33
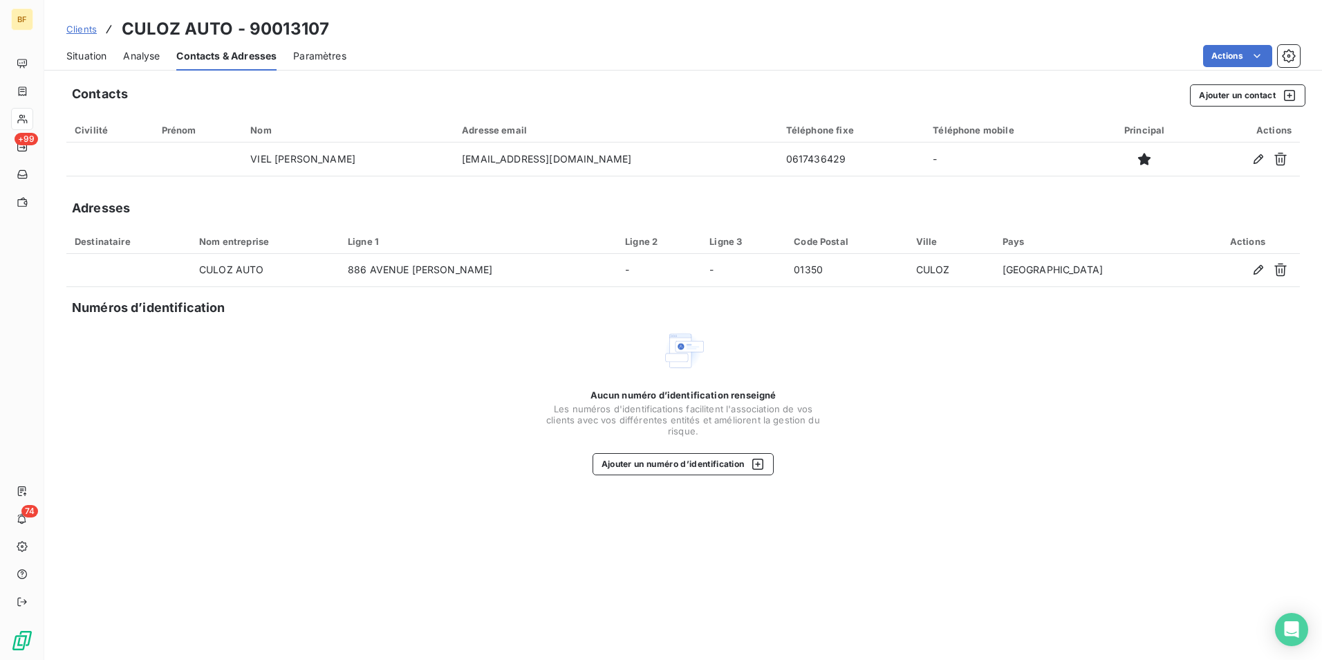
copy td "886 AVENUE [PERSON_NAME]"
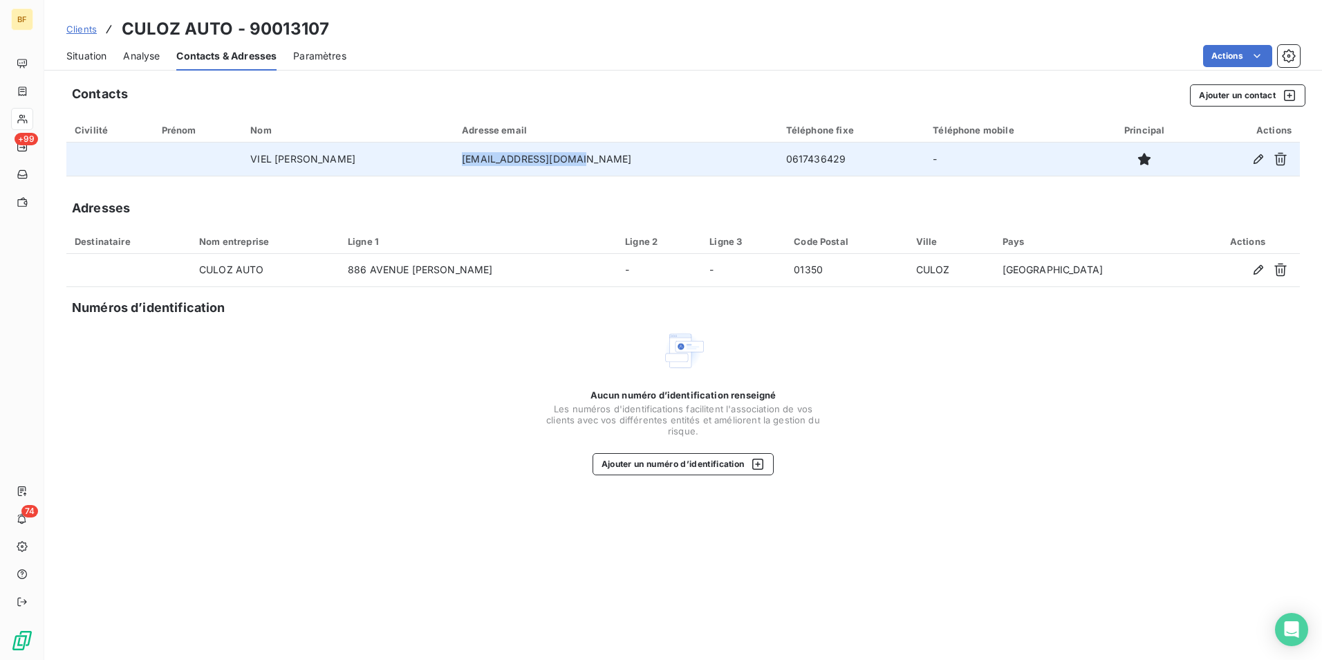
drag, startPoint x: 554, startPoint y: 160, endPoint x: 423, endPoint y: 154, distance: 130.8
click at [454, 154] on td "[EMAIL_ADDRESS][DOMAIN_NAME]" at bounding box center [616, 158] width 324 height 33
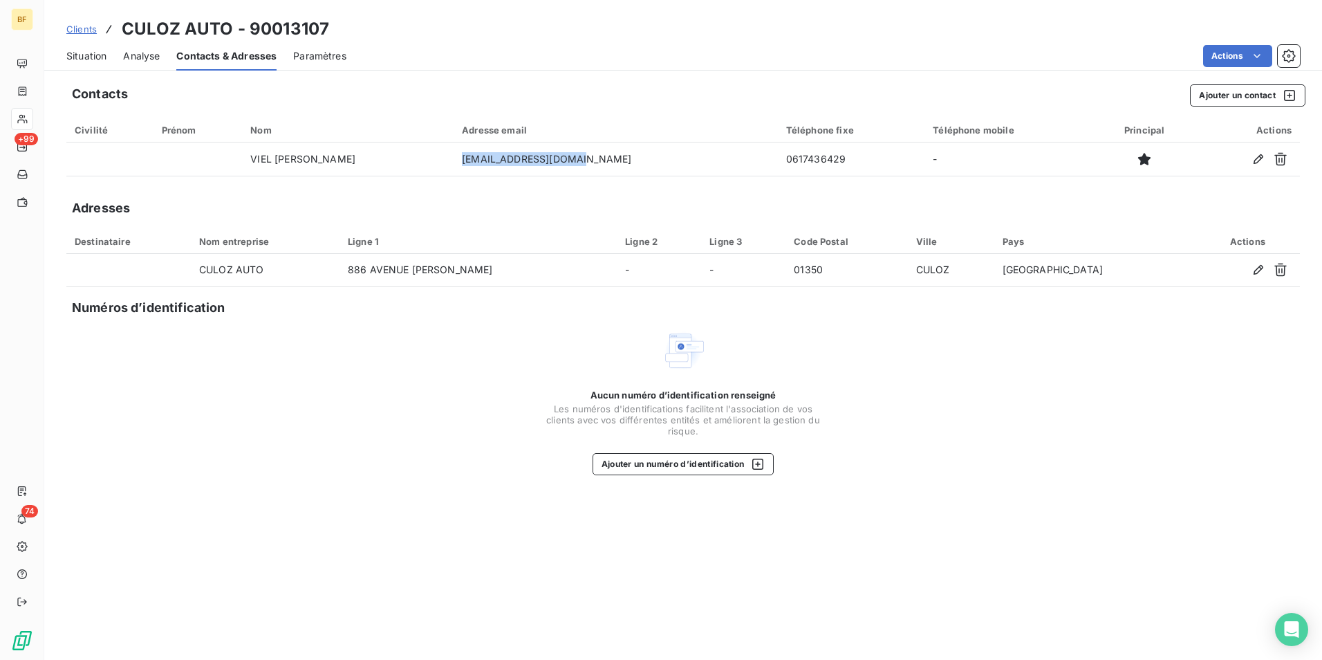
copy td "[EMAIL_ADDRESS][DOMAIN_NAME]"
drag, startPoint x: 344, startPoint y: 26, endPoint x: 122, endPoint y: 28, distance: 221.3
click at [122, 28] on div "Clients CULOZ AUTO - 90013107" at bounding box center [683, 29] width 1278 height 25
copy h3 "CULOZ AUTO - 90013107"
drag, startPoint x: 93, startPoint y: 60, endPoint x: 239, endPoint y: 14, distance: 153.1
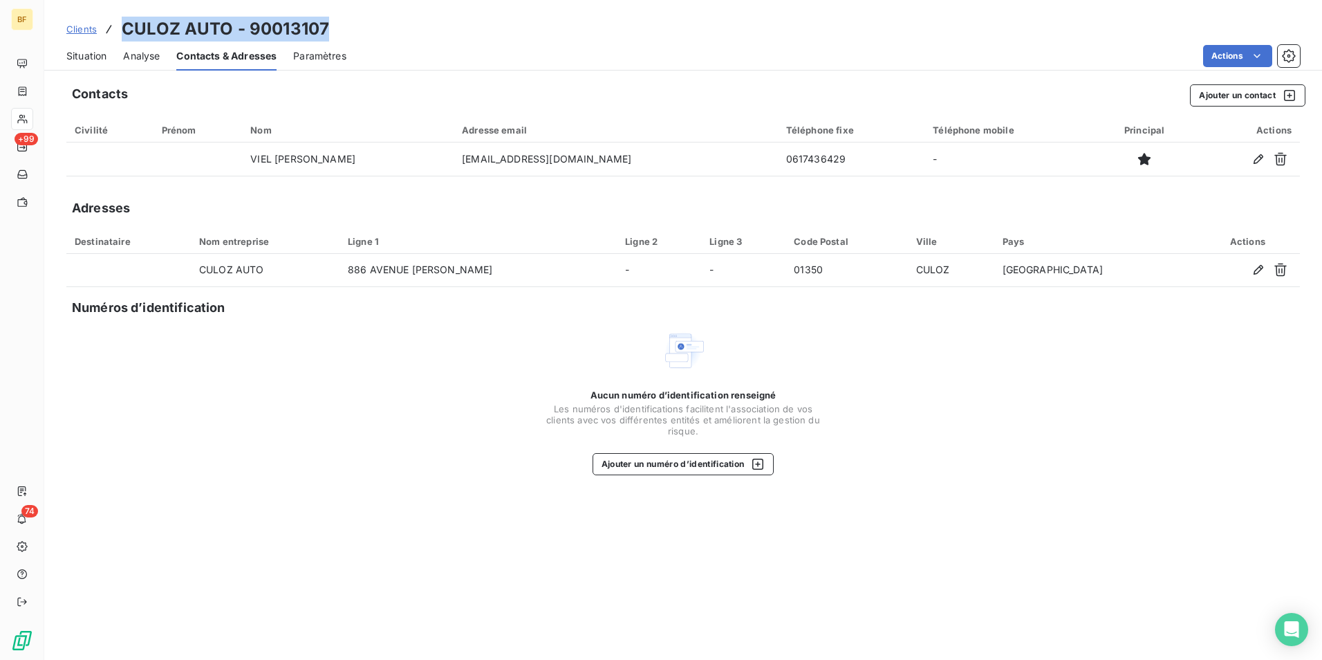
click at [93, 59] on span "Situation" at bounding box center [86, 56] width 40 height 14
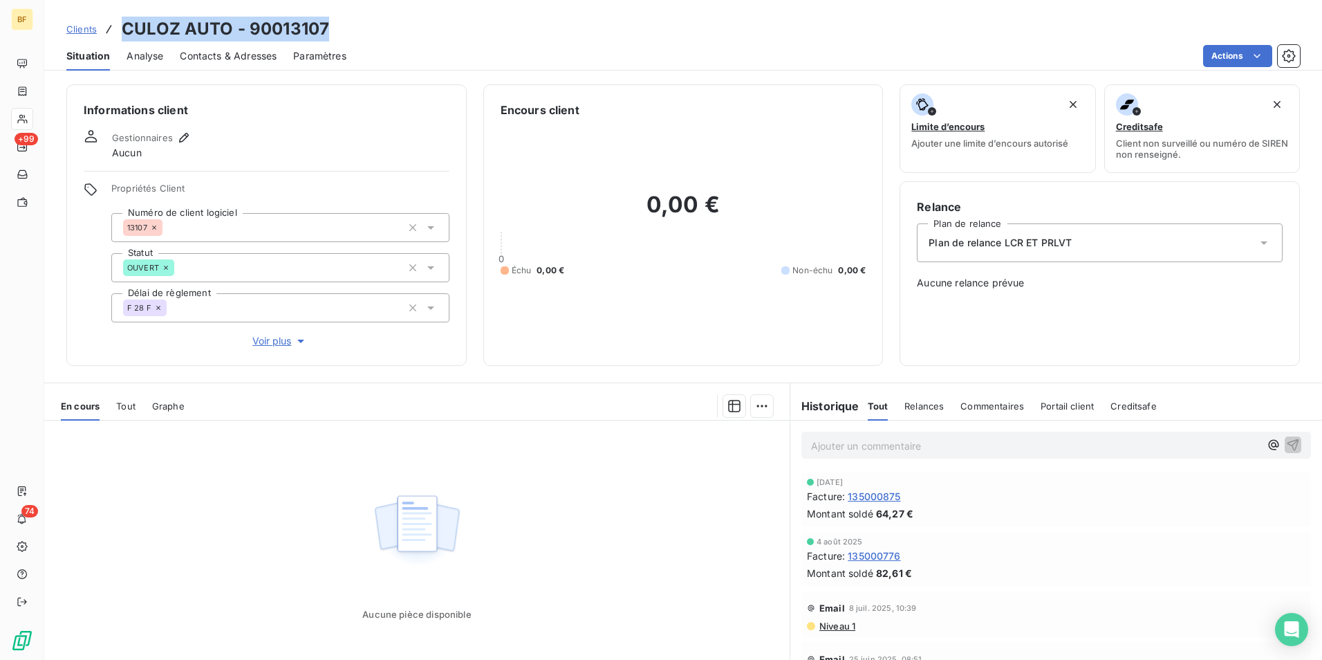
click at [230, 55] on span "Contacts & Adresses" at bounding box center [228, 56] width 97 height 14
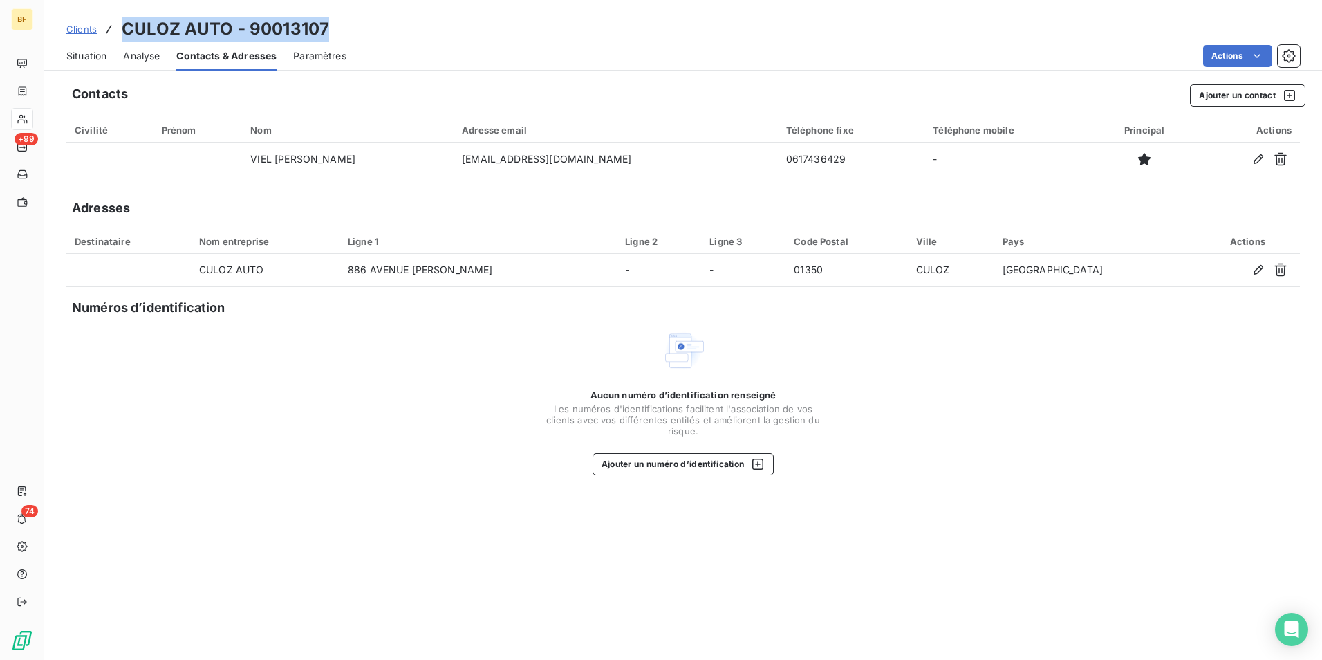
click at [89, 58] on span "Situation" at bounding box center [86, 56] width 40 height 14
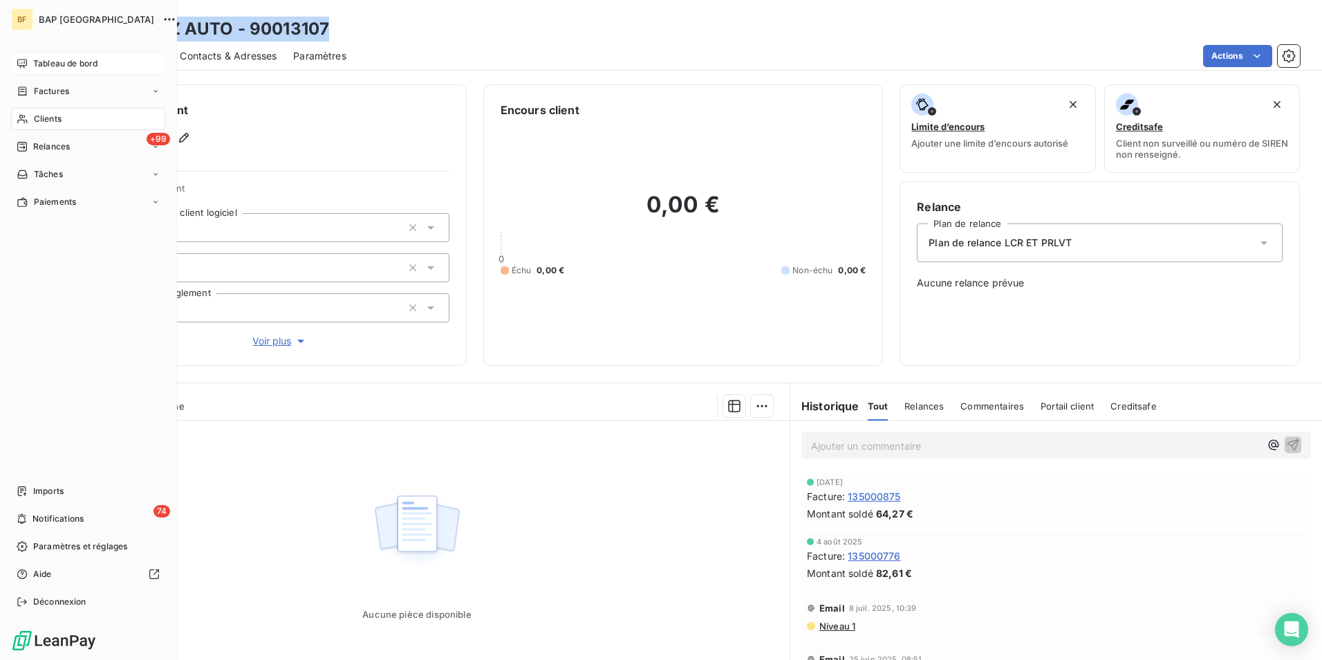
click at [50, 68] on span "Tableau de bord" at bounding box center [65, 63] width 64 height 12
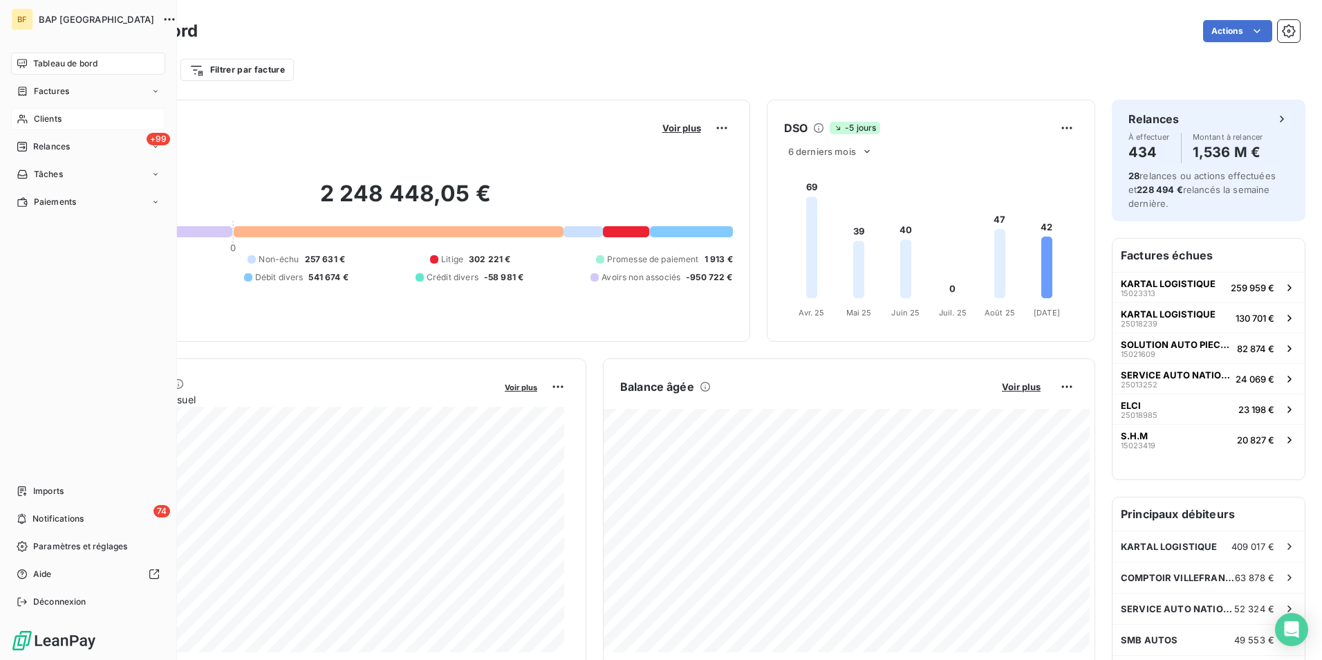
click at [46, 120] on span "Clients" at bounding box center [48, 119] width 28 height 12
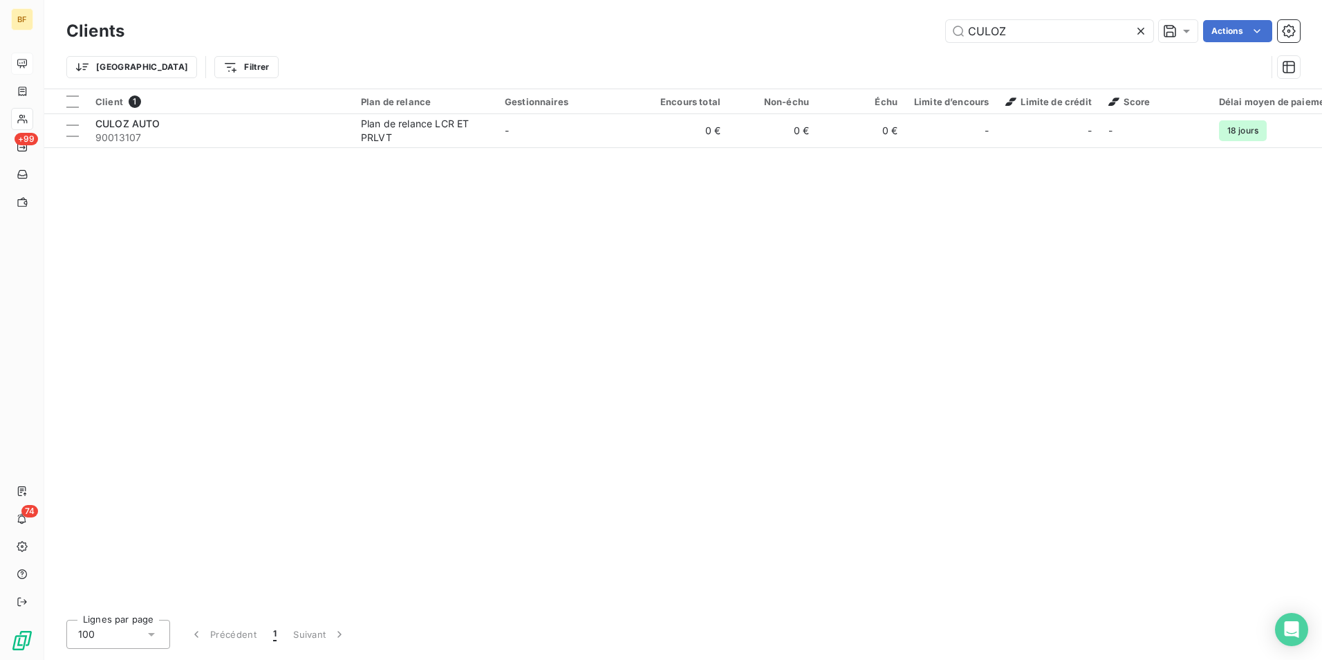
drag, startPoint x: 1002, startPoint y: 33, endPoint x: 928, endPoint y: 30, distance: 74.1
click at [928, 30] on div "CULOZ Actions" at bounding box center [720, 31] width 1159 height 22
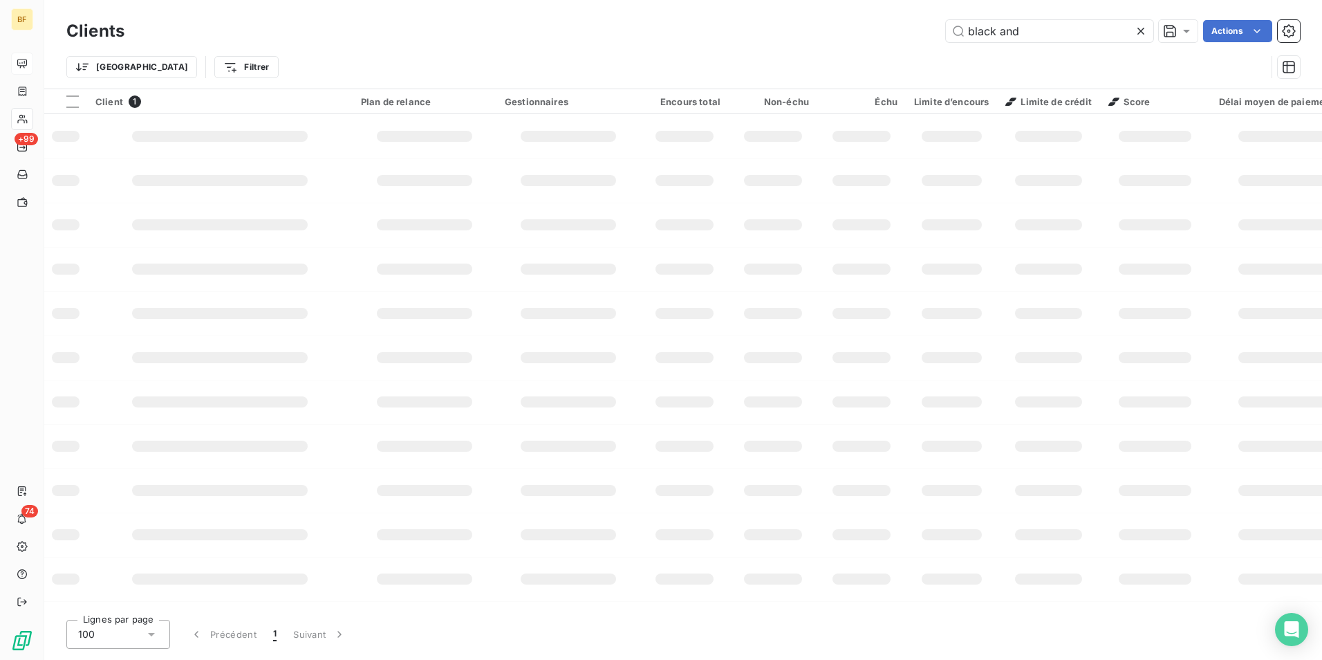
type input "black and"
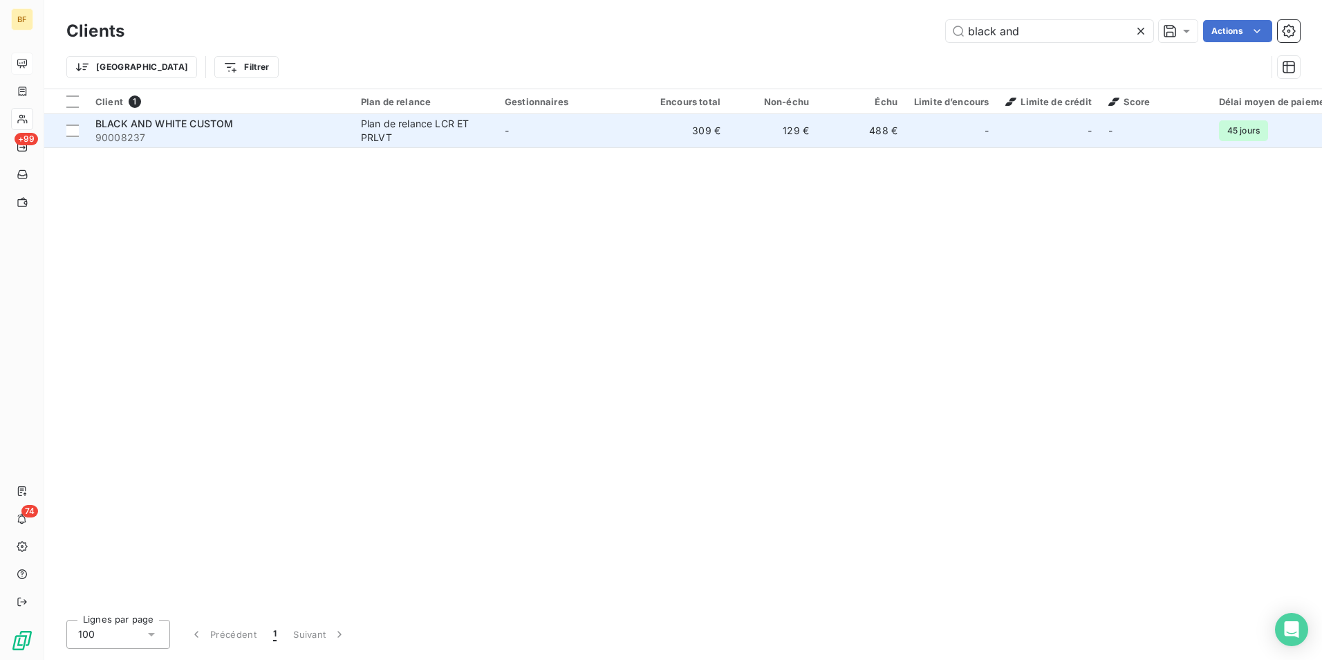
click at [453, 139] on div "Plan de relance LCR ET PRLVT" at bounding box center [424, 131] width 127 height 28
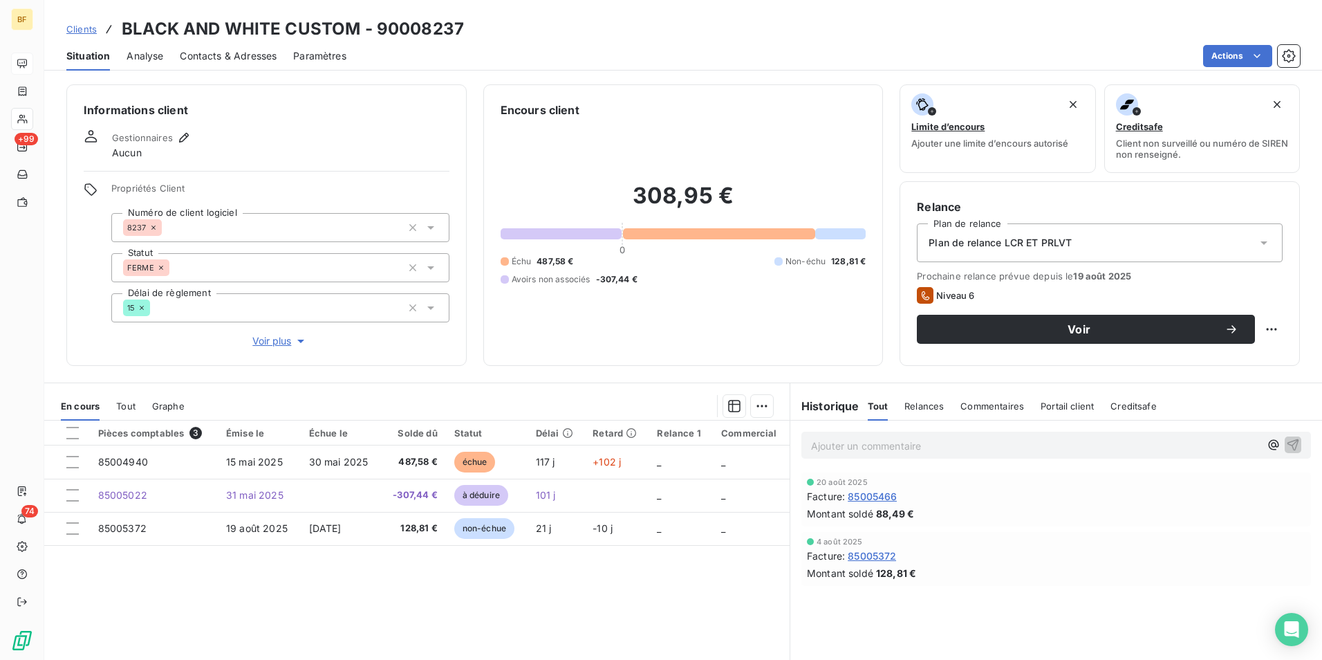
click at [280, 67] on div "Situation Analyse Contacts & Adresses Paramètres Actions" at bounding box center [683, 55] width 1278 height 29
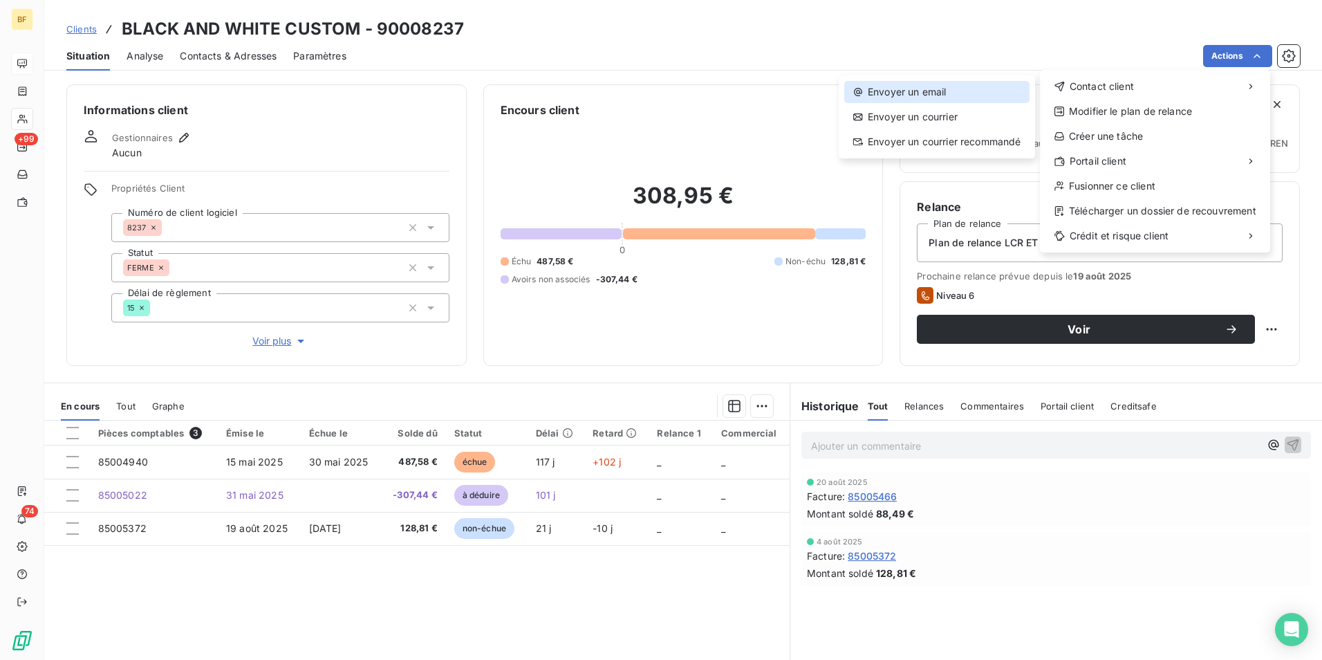
click at [929, 92] on div "Envoyer un email" at bounding box center [936, 92] width 185 height 22
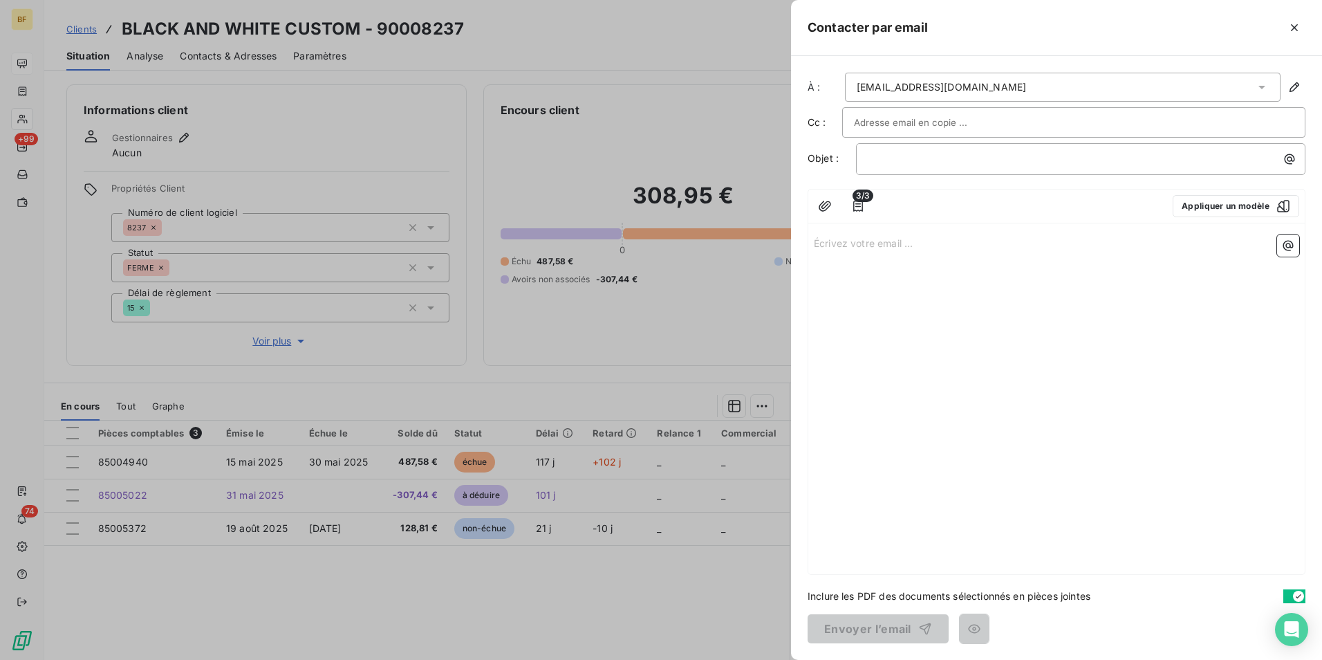
click at [863, 192] on span "3/3" at bounding box center [863, 195] width 21 height 12
click at [859, 200] on span "3/3" at bounding box center [863, 195] width 21 height 12
click at [860, 205] on icon "button" at bounding box center [858, 206] width 14 height 14
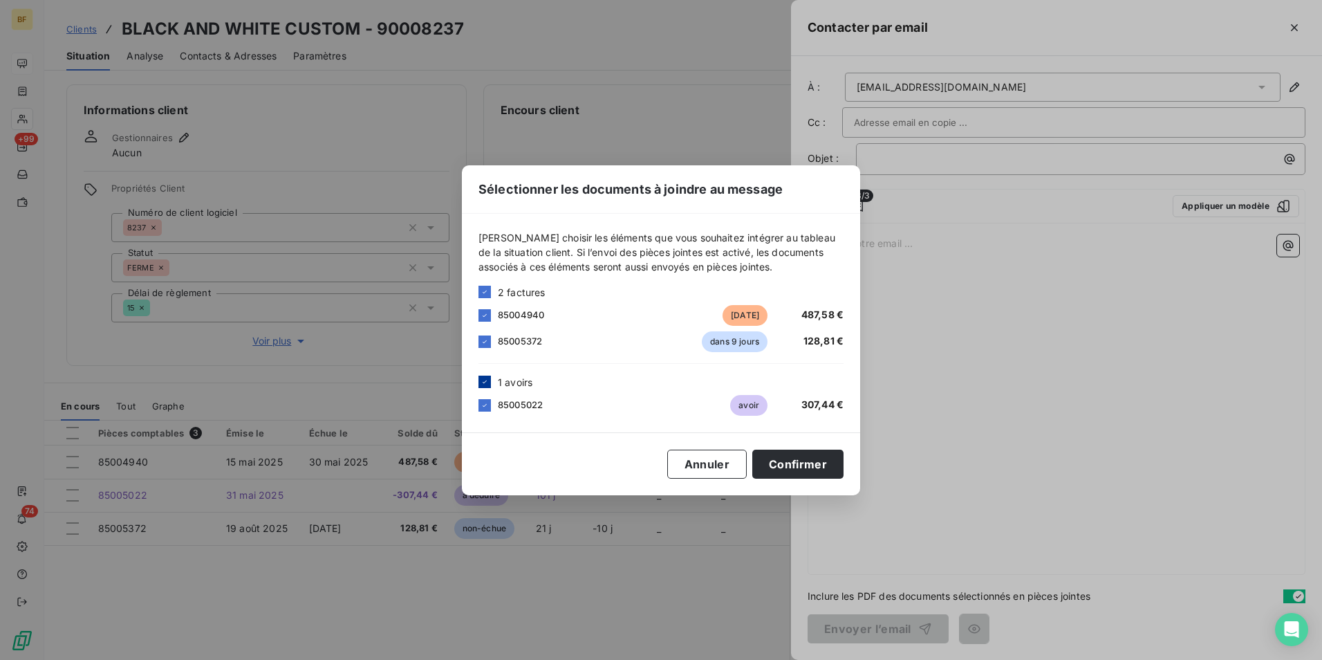
click at [479, 384] on div at bounding box center [485, 382] width 12 height 12
click at [482, 346] on div at bounding box center [485, 341] width 12 height 12
click at [806, 463] on button "Confirmer" at bounding box center [797, 464] width 91 height 29
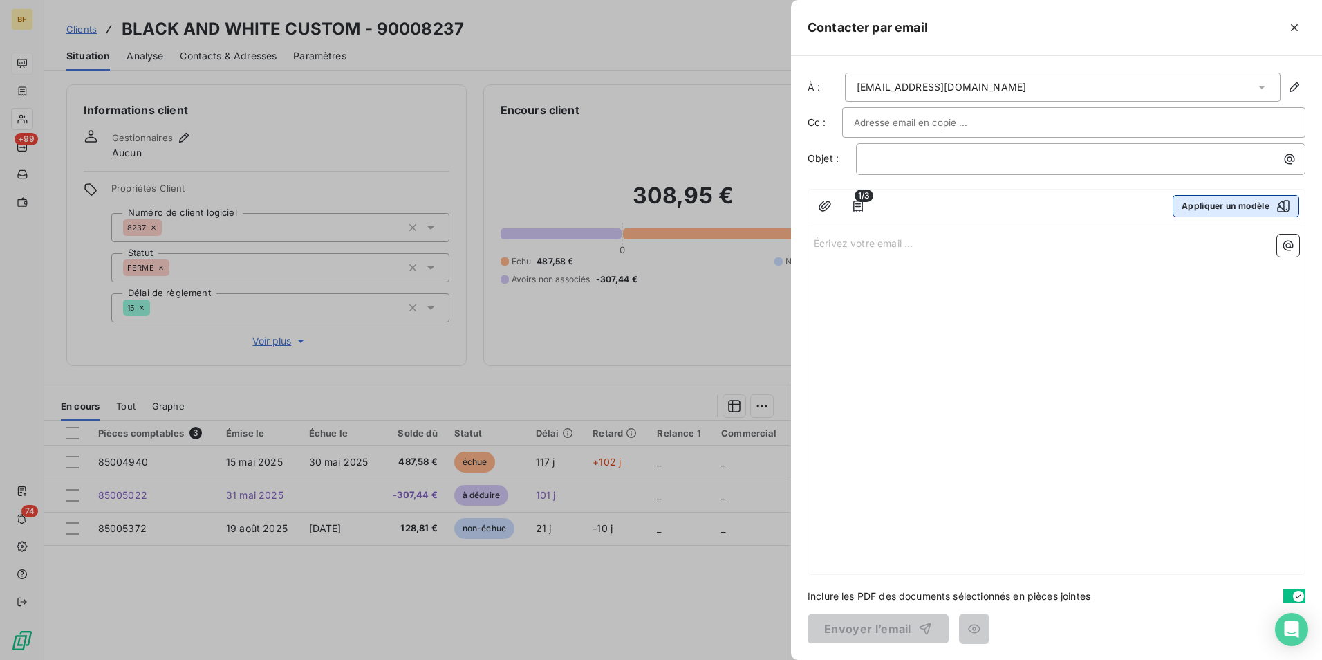
click at [1231, 211] on button "Appliquer un modèle" at bounding box center [1236, 206] width 127 height 22
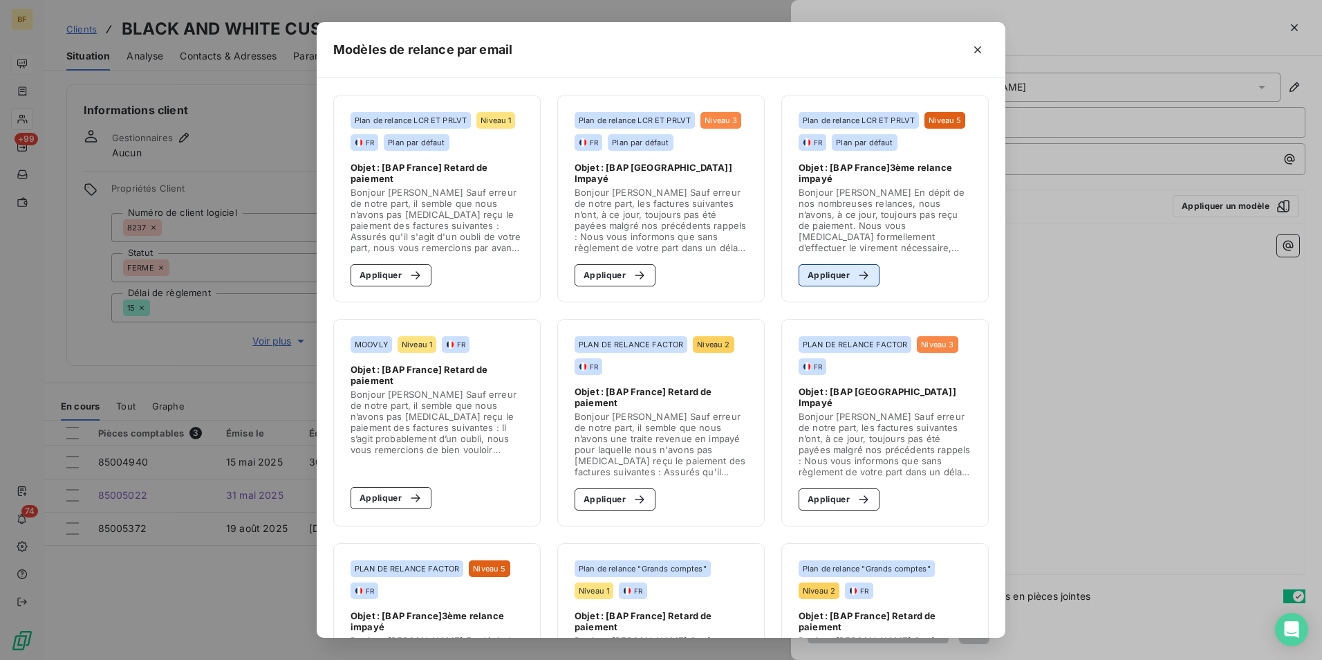
click at [850, 275] on div "button" at bounding box center [860, 275] width 21 height 14
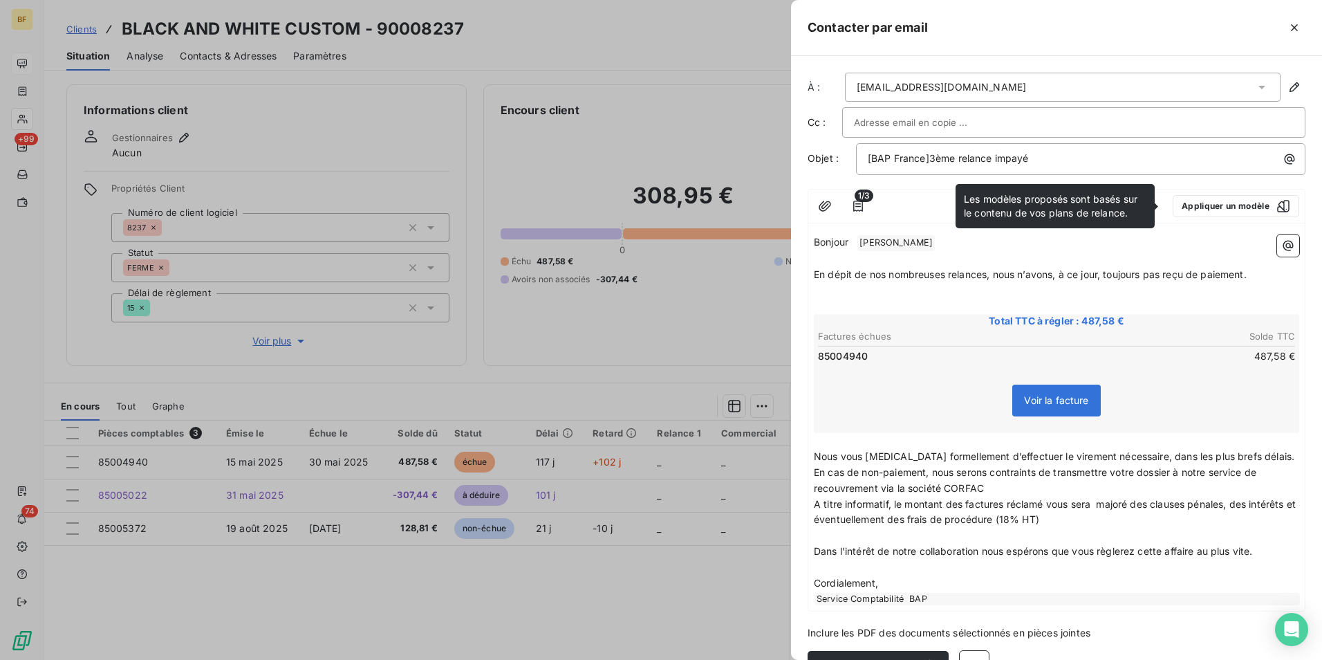
click at [1123, 485] on p "En cas de non-paiement, nous serons contraints de transmettre votre dossier à n…" at bounding box center [1056, 481] width 485 height 32
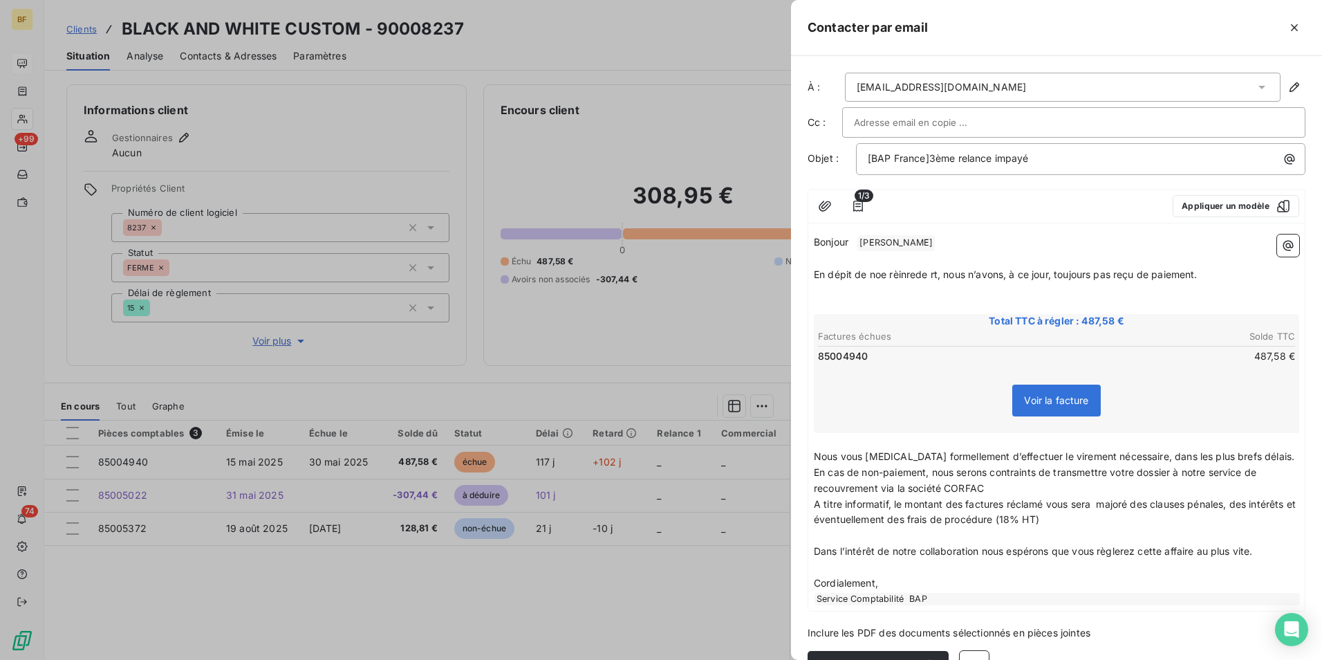
drag, startPoint x: 988, startPoint y: 274, endPoint x: 882, endPoint y: 275, distance: 105.8
click at [882, 275] on span "En dépit de noe rèinrede rt, nous n’avons, à ce jour, toujours pas reçu de paie…" at bounding box center [1006, 274] width 384 height 12
drag, startPoint x: 871, startPoint y: 270, endPoint x: 974, endPoint y: 272, distance: 103.1
click at [974, 272] on span "En dépit de noelancere rèinrede rt, nous n’avons, à ce jour, toujours pas reçu …" at bounding box center [1023, 274] width 418 height 12
click at [1148, 512] on p "A titre informatif, le montant des factures réclamé vous sera majoré des clause…" at bounding box center [1056, 513] width 485 height 32
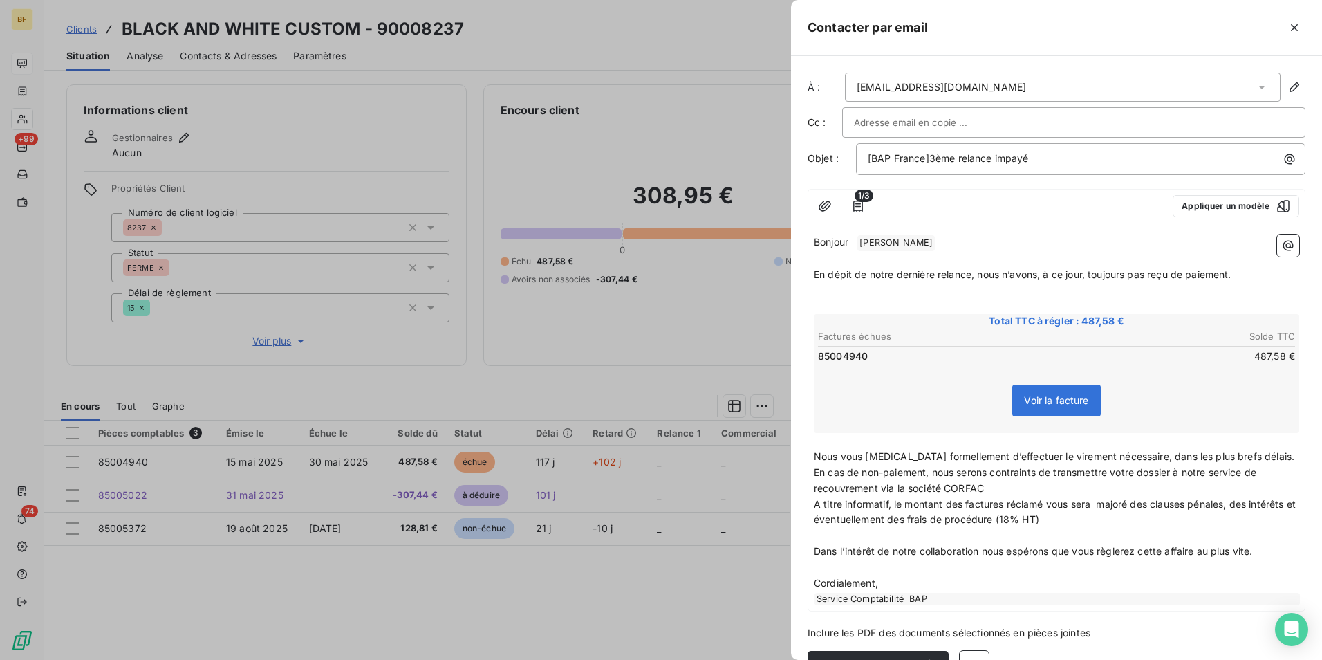
click at [952, 120] on input "text" at bounding box center [928, 122] width 149 height 21
type input "a"
click at [987, 118] on div at bounding box center [1074, 122] width 440 height 21
paste input "[EMAIL_ADDRESS][DOMAIN_NAME]"
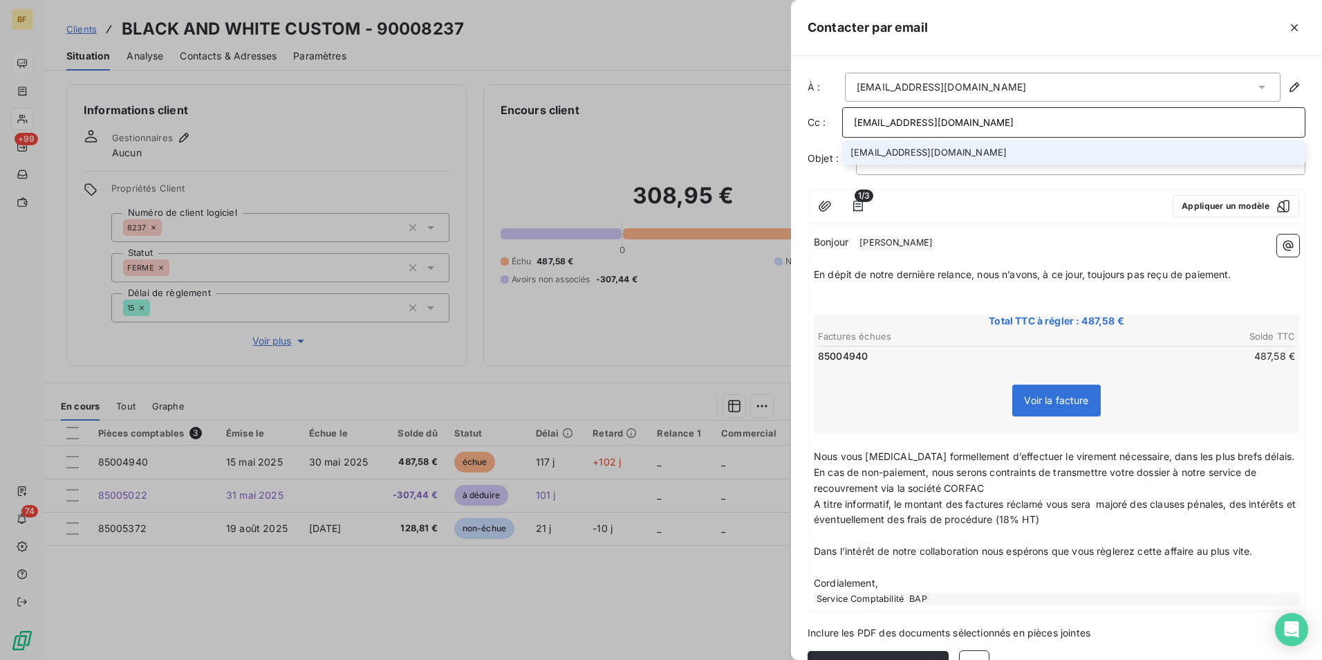
type input "[EMAIL_ADDRESS][DOMAIN_NAME]"
click at [905, 147] on li "[EMAIL_ADDRESS][DOMAIN_NAME]" at bounding box center [1073, 152] width 463 height 24
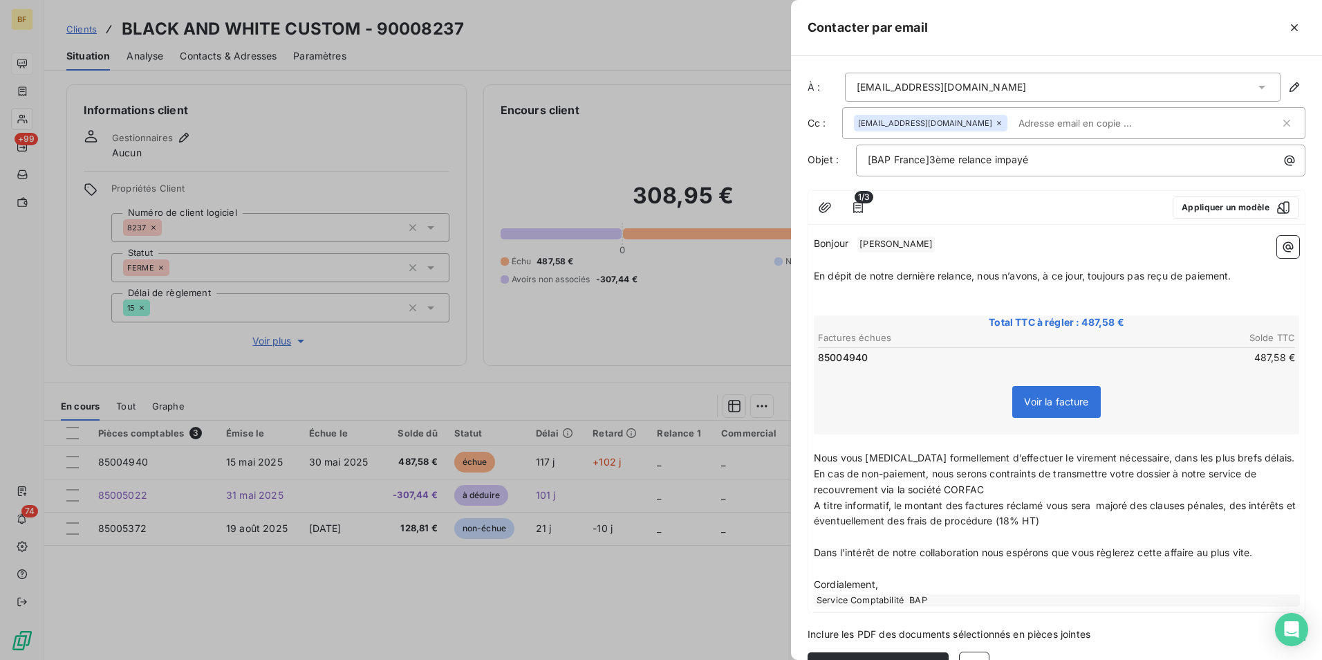
click at [925, 485] on span "En cas de non-paiement, nous serons contraints de transmettre votre dossier à n…" at bounding box center [1036, 481] width 445 height 28
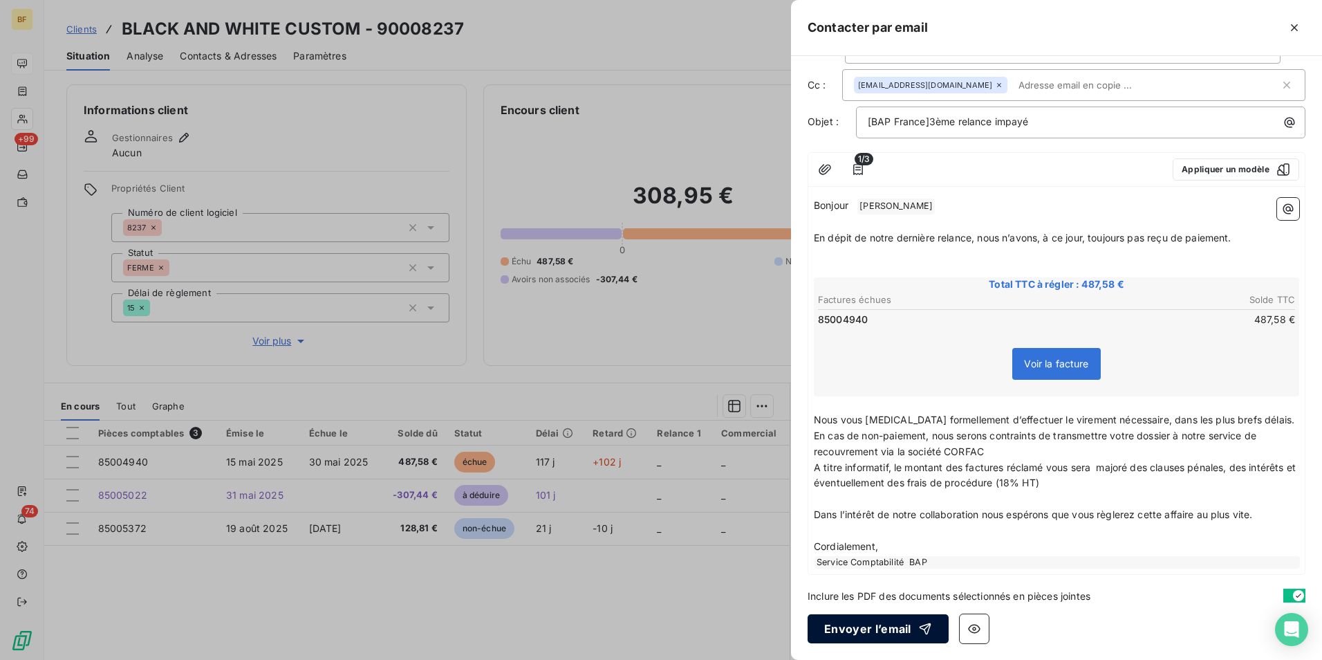
click at [893, 630] on button "Envoyer l’email" at bounding box center [878, 628] width 141 height 29
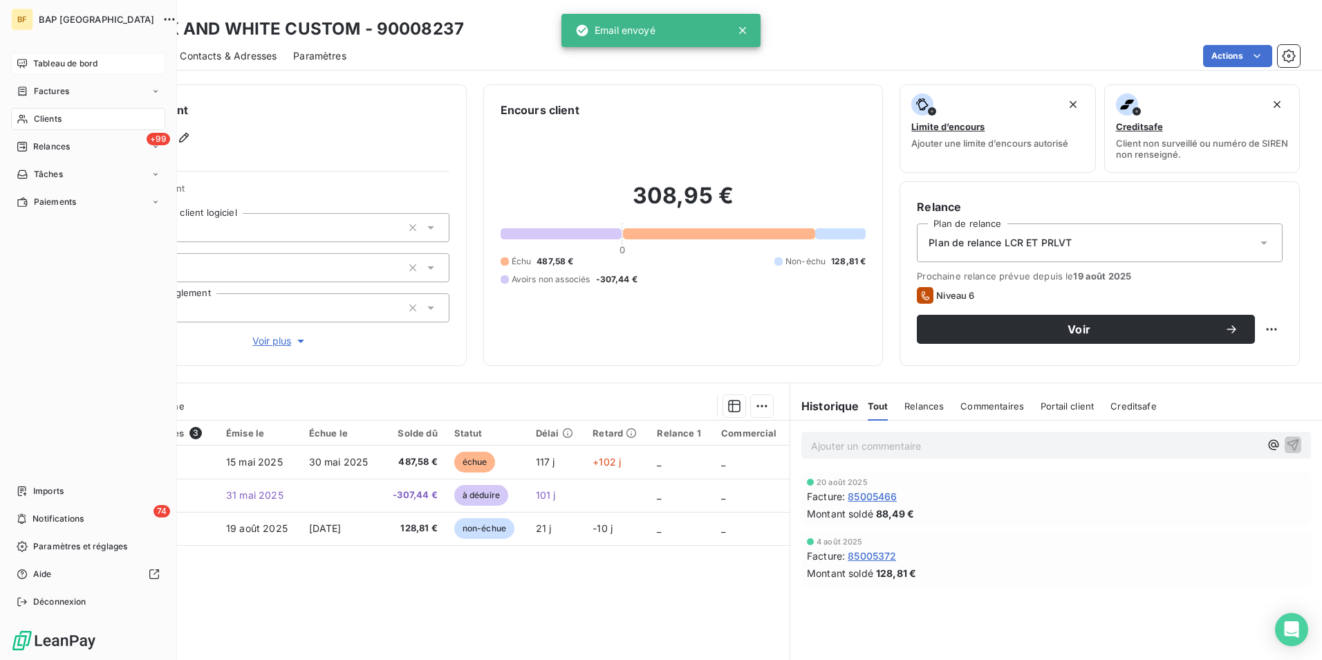
click at [55, 122] on span "Clients" at bounding box center [48, 119] width 28 height 12
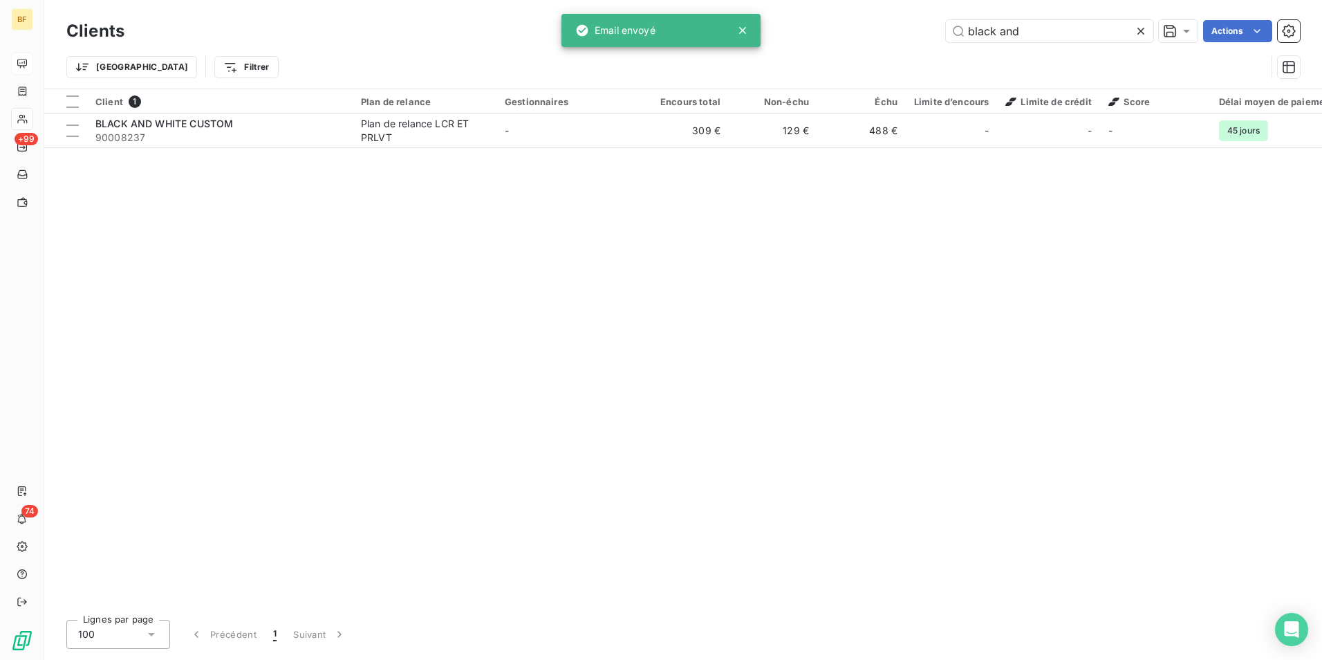
drag, startPoint x: 1030, startPoint y: 36, endPoint x: 914, endPoint y: 37, distance: 116.2
click at [914, 37] on div "black and Actions" at bounding box center [720, 31] width 1159 height 22
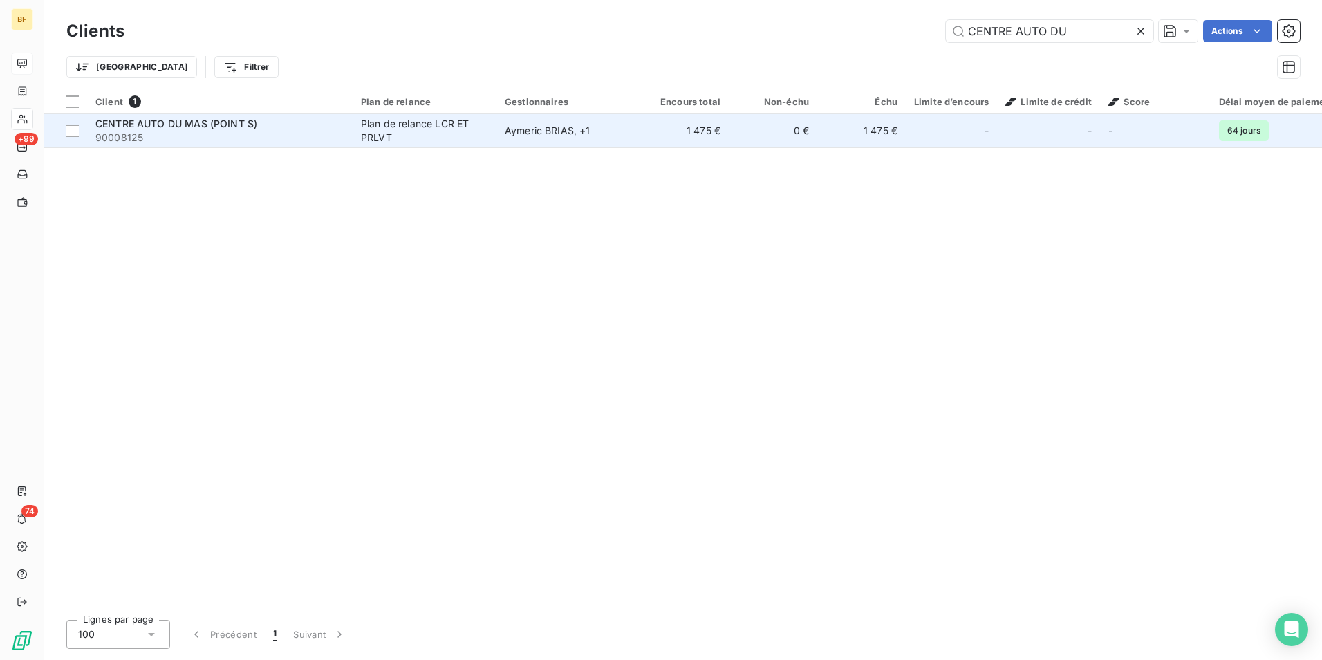
type input "CENTRE AUTO DU"
click at [239, 139] on span "90008125" at bounding box center [219, 138] width 249 height 14
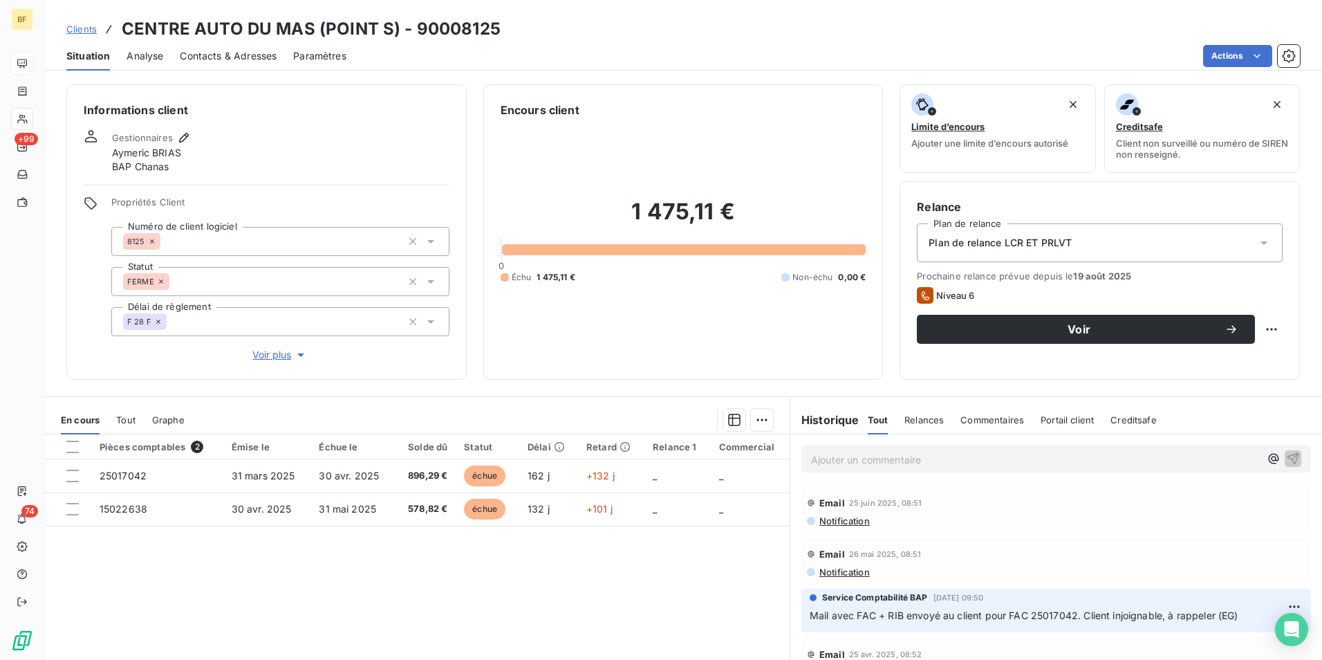
click at [126, 415] on span "Tout" at bounding box center [125, 419] width 19 height 11
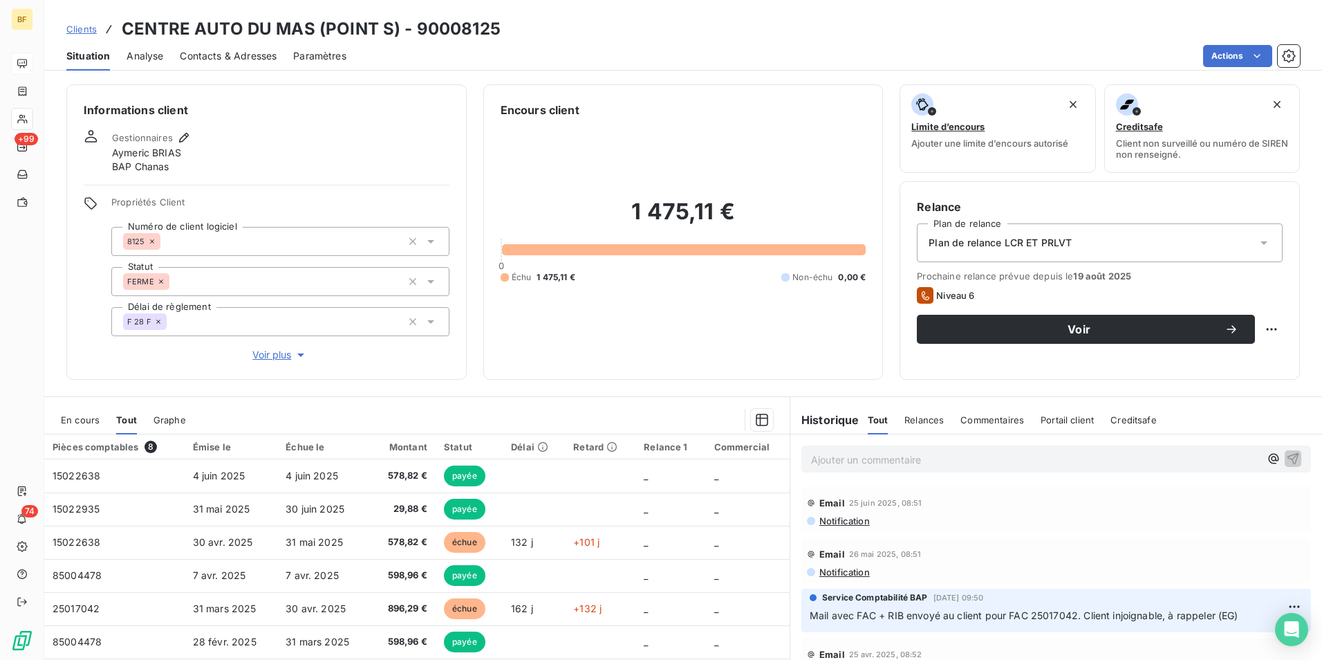
click at [92, 418] on span "En cours" at bounding box center [80, 419] width 39 height 11
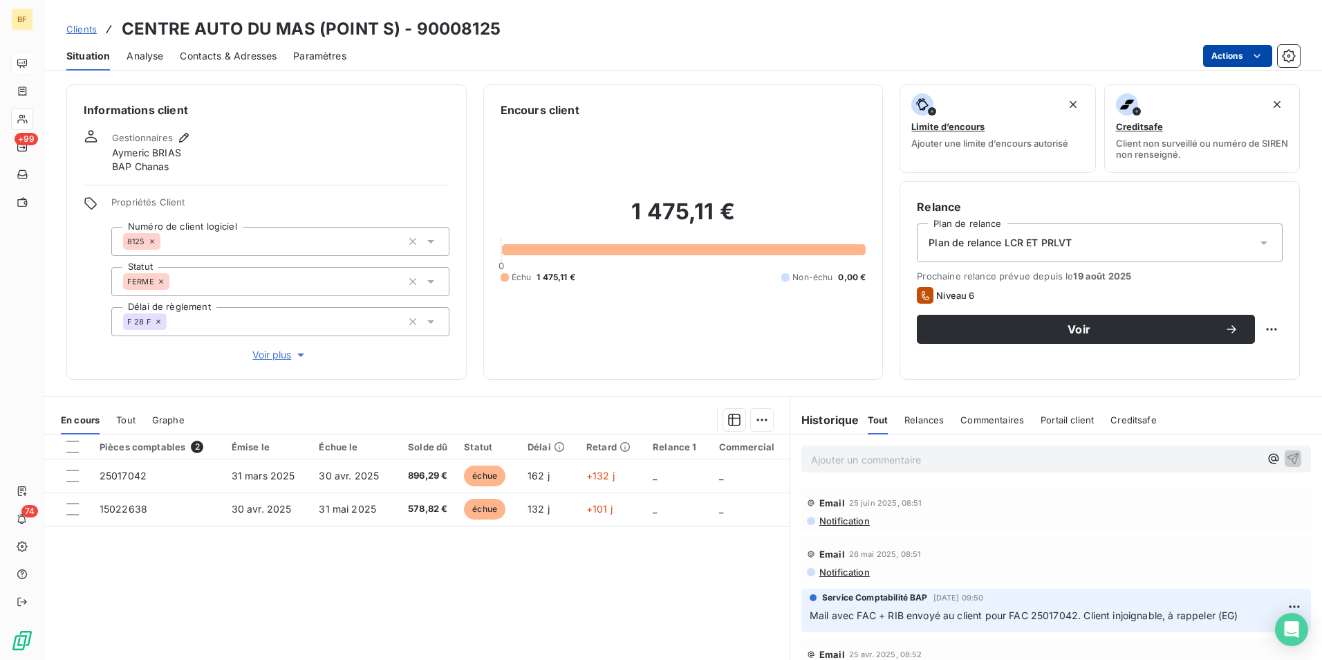
click at [1219, 65] on html "BF +99 74 Clients CENTRE AUTO DU MAS (POINT S) - 90008125 Situation Analyse Con…" at bounding box center [661, 330] width 1322 height 660
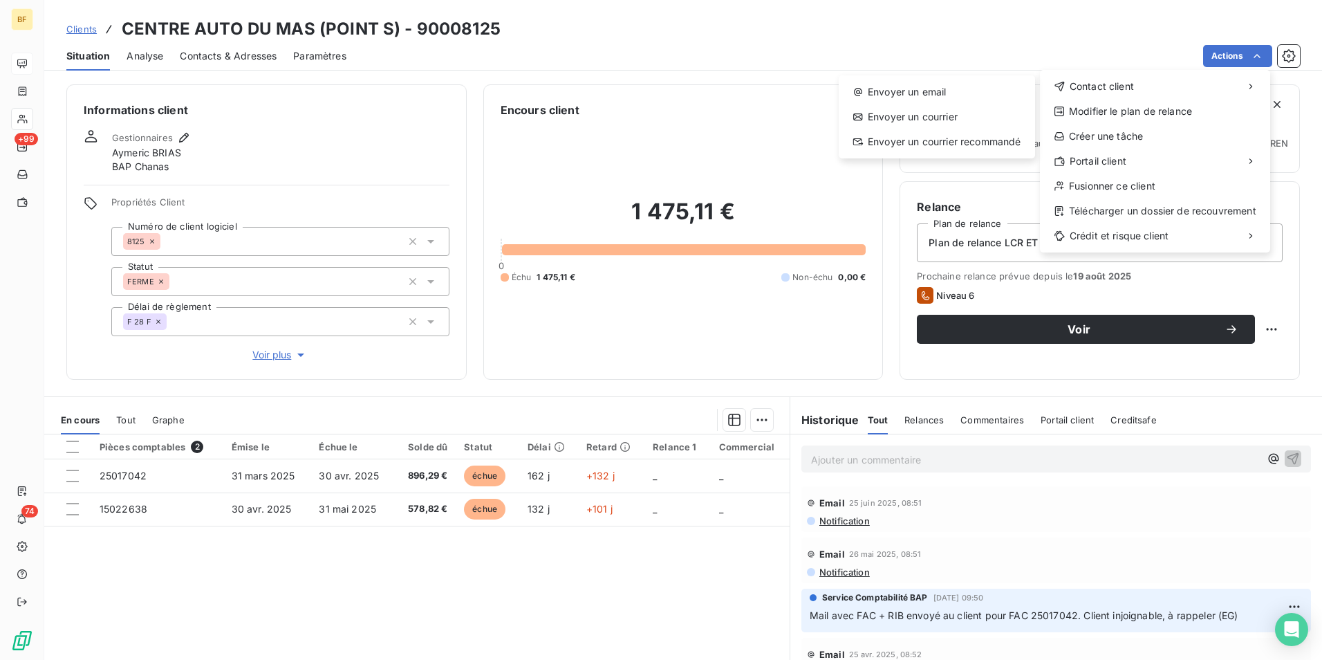
click at [200, 49] on html "BF +99 74 Clients CENTRE AUTO DU MAS (POINT S) - 90008125 Situation Analyse Con…" at bounding box center [661, 330] width 1322 height 660
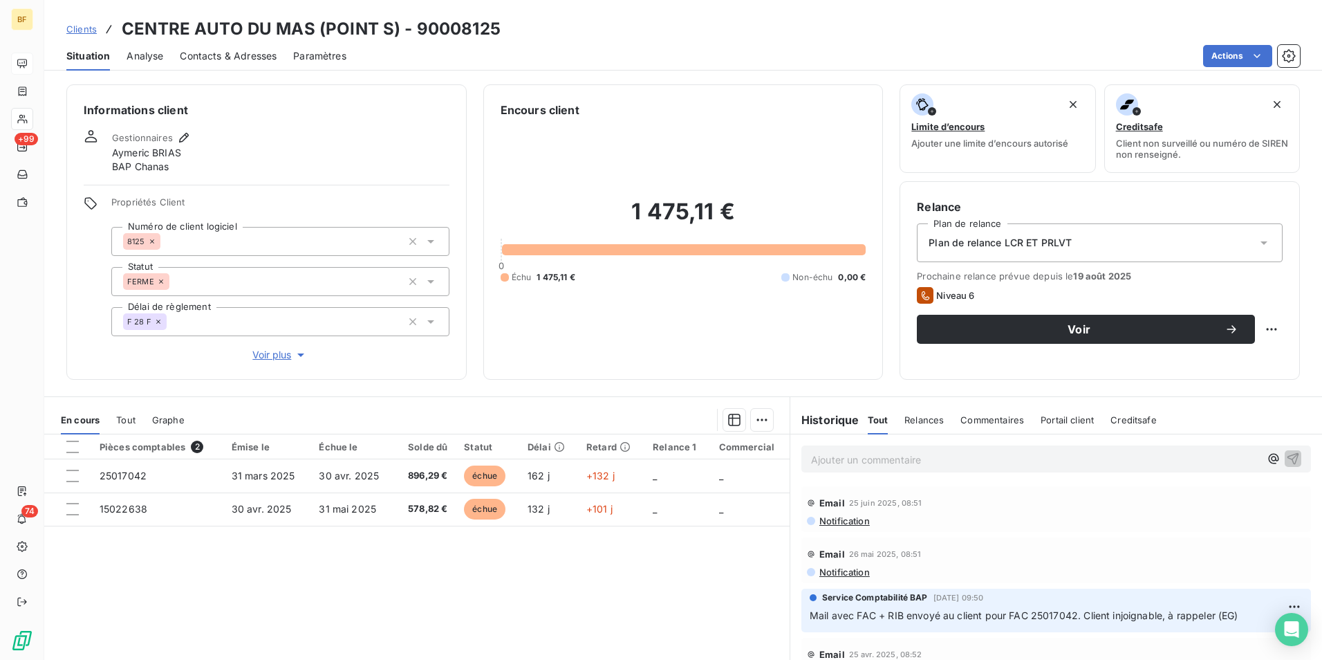
click at [193, 50] on span "Contacts & Adresses" at bounding box center [228, 56] width 97 height 14
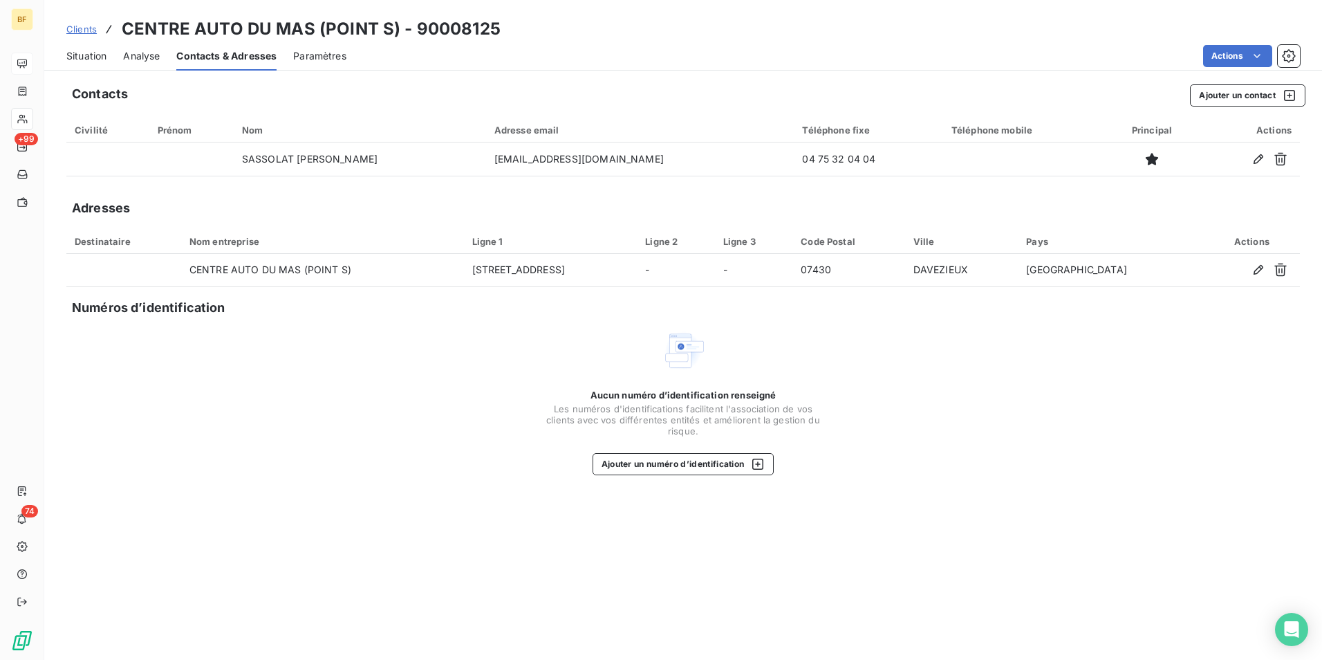
click at [98, 57] on span "Situation" at bounding box center [86, 56] width 40 height 14
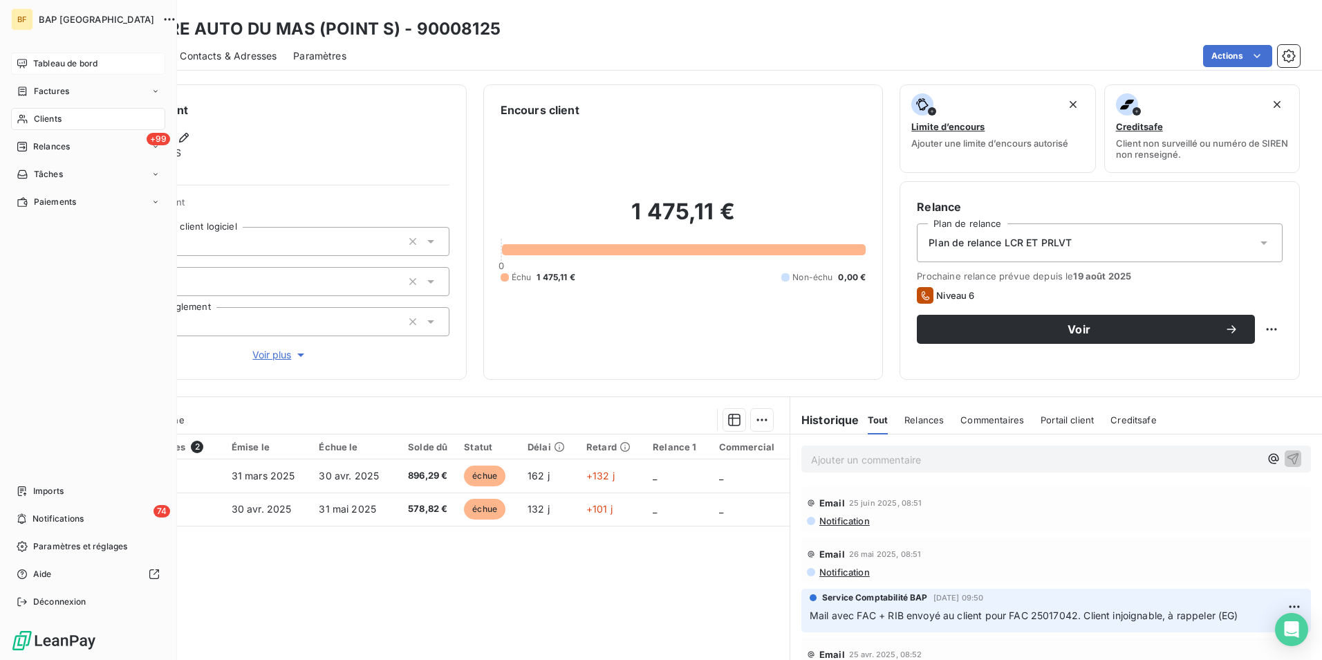
click at [27, 63] on icon at bounding box center [22, 63] width 10 height 9
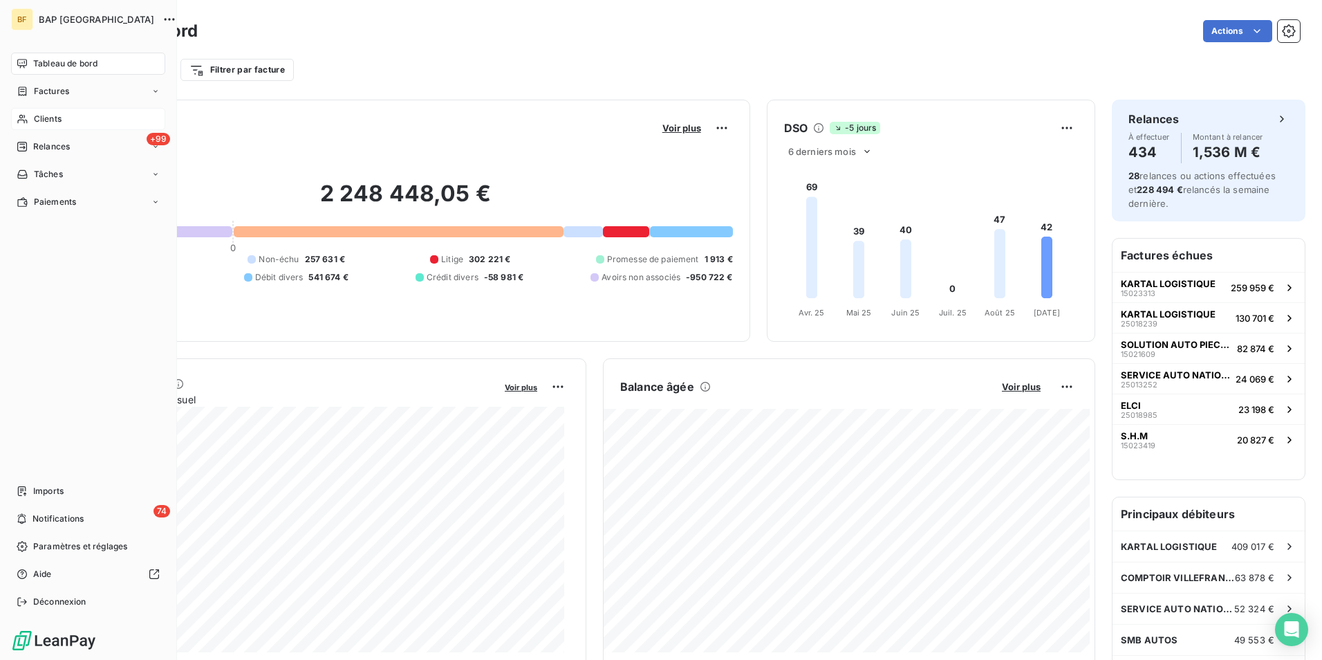
click at [30, 118] on div "Clients" at bounding box center [88, 119] width 154 height 22
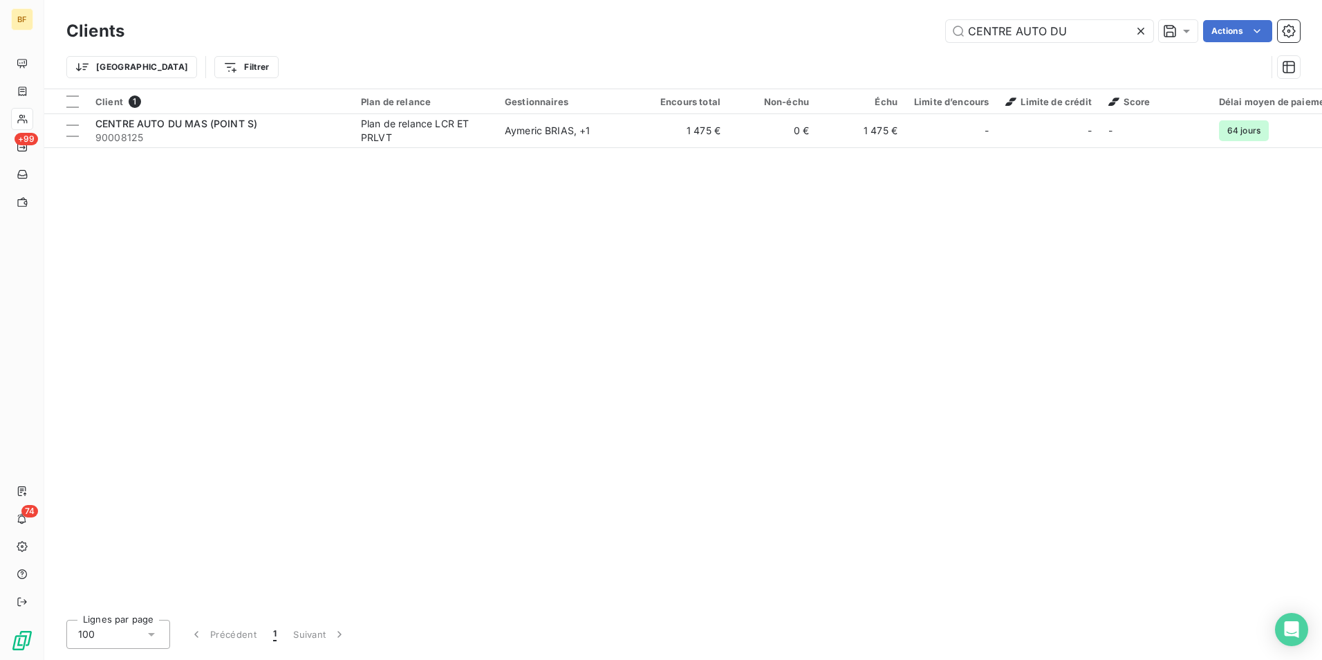
drag, startPoint x: 1088, startPoint y: 33, endPoint x: 933, endPoint y: 33, distance: 154.9
click at [938, 33] on div "CENTRE AUTO DU Actions" at bounding box center [720, 31] width 1159 height 22
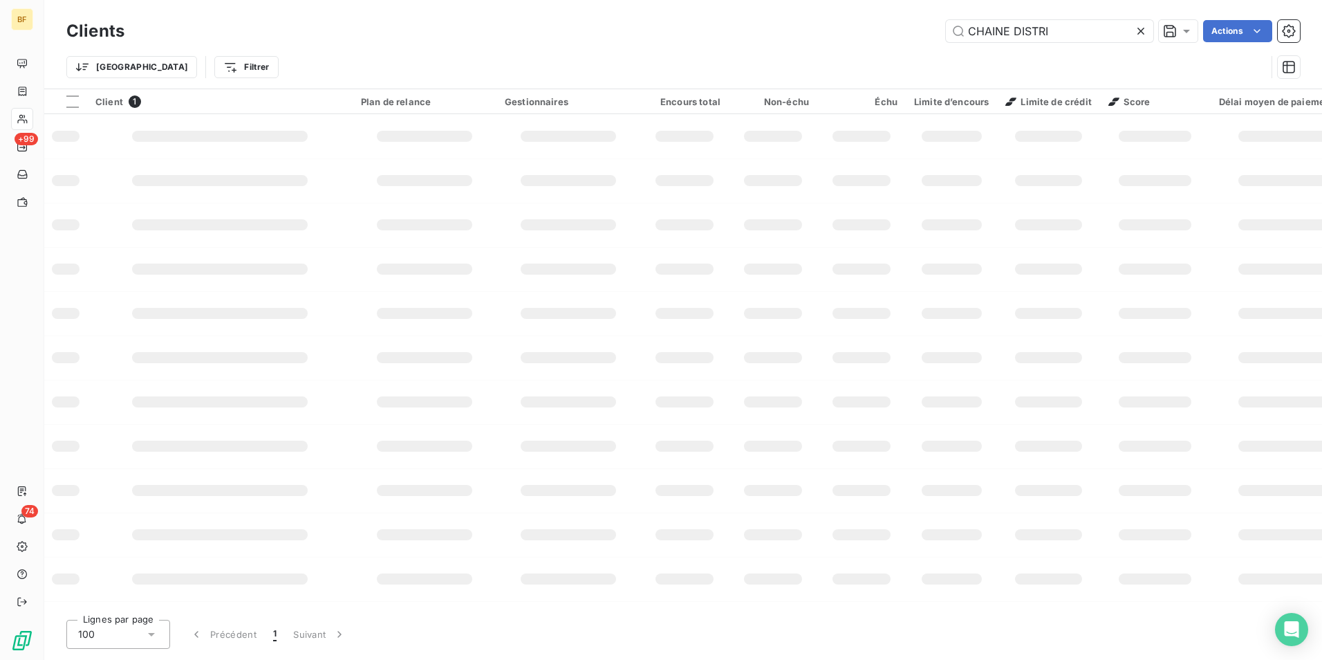
type input "CHAINE DISTRI"
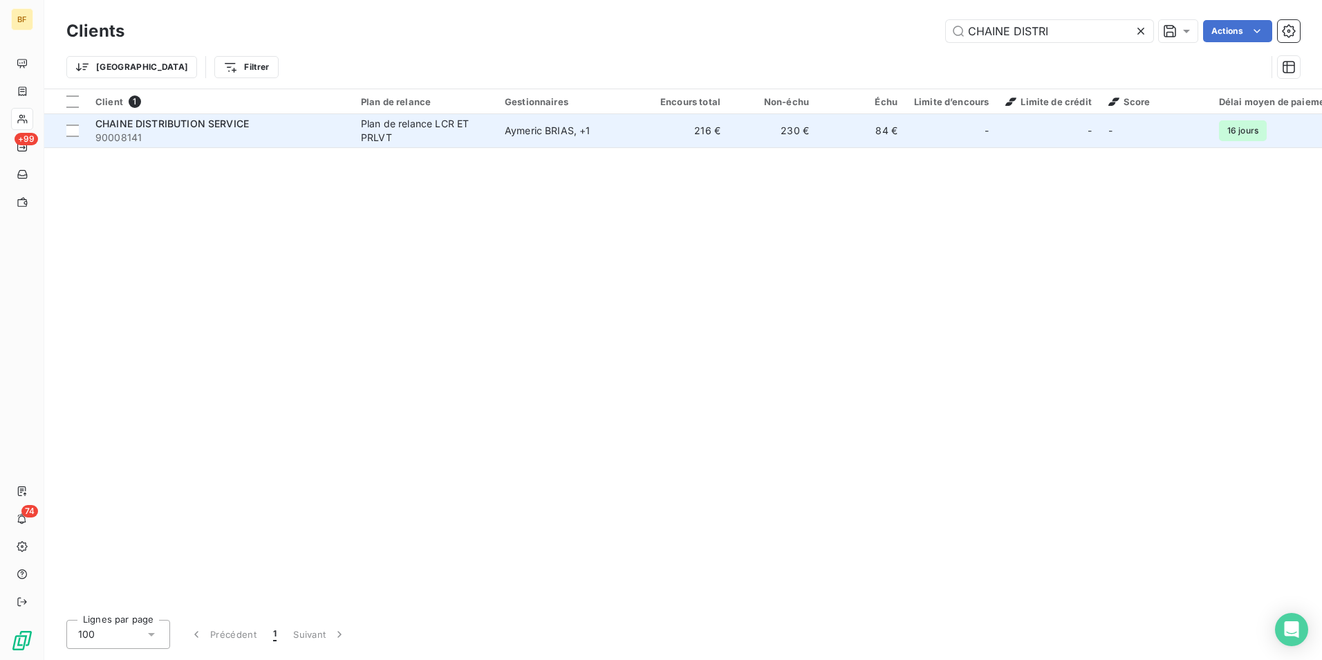
click at [490, 140] on td "Plan de relance LCR ET PRLVT" at bounding box center [425, 130] width 144 height 33
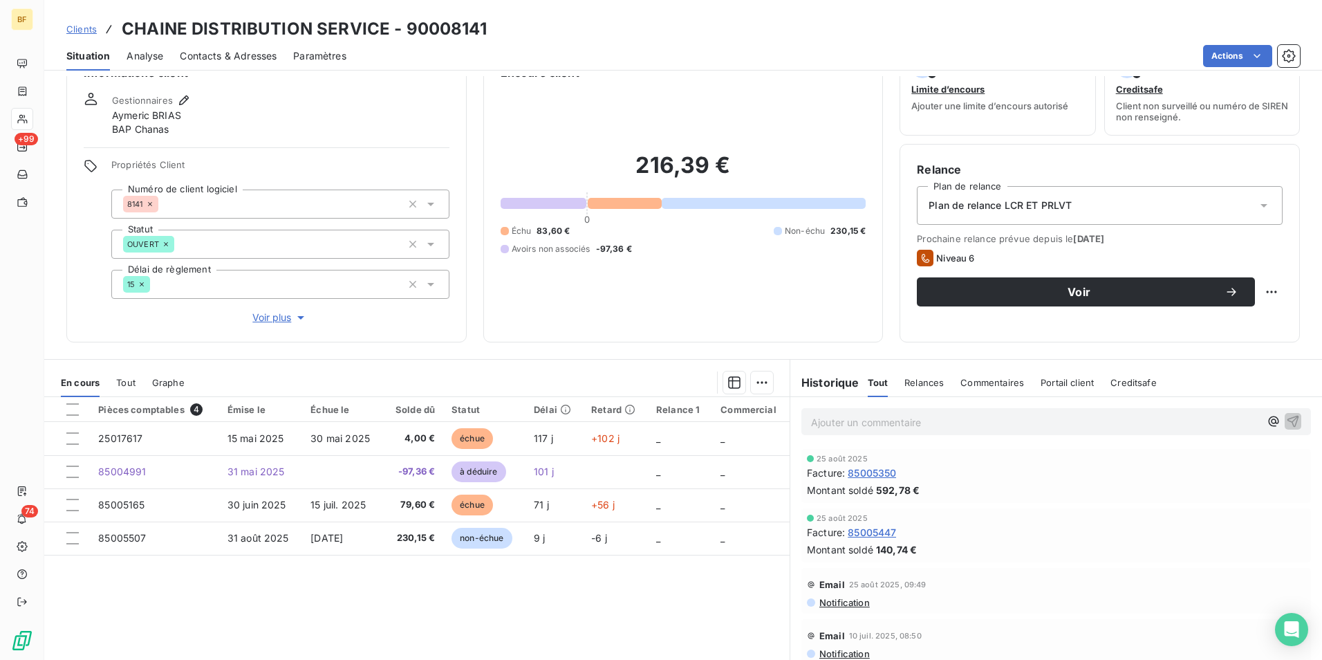
scroll to position [13, 0]
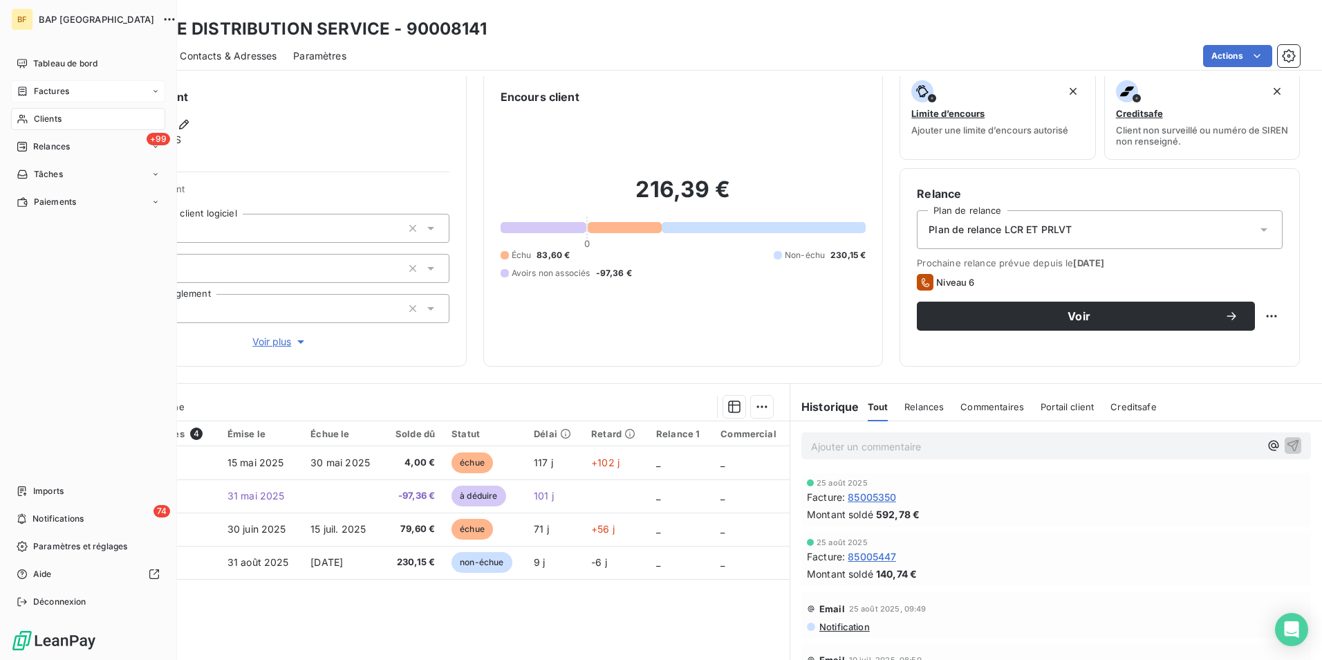
drag, startPoint x: 46, startPoint y: 120, endPoint x: 144, endPoint y: 95, distance: 100.6
click at [46, 119] on span "Clients" at bounding box center [48, 119] width 28 height 12
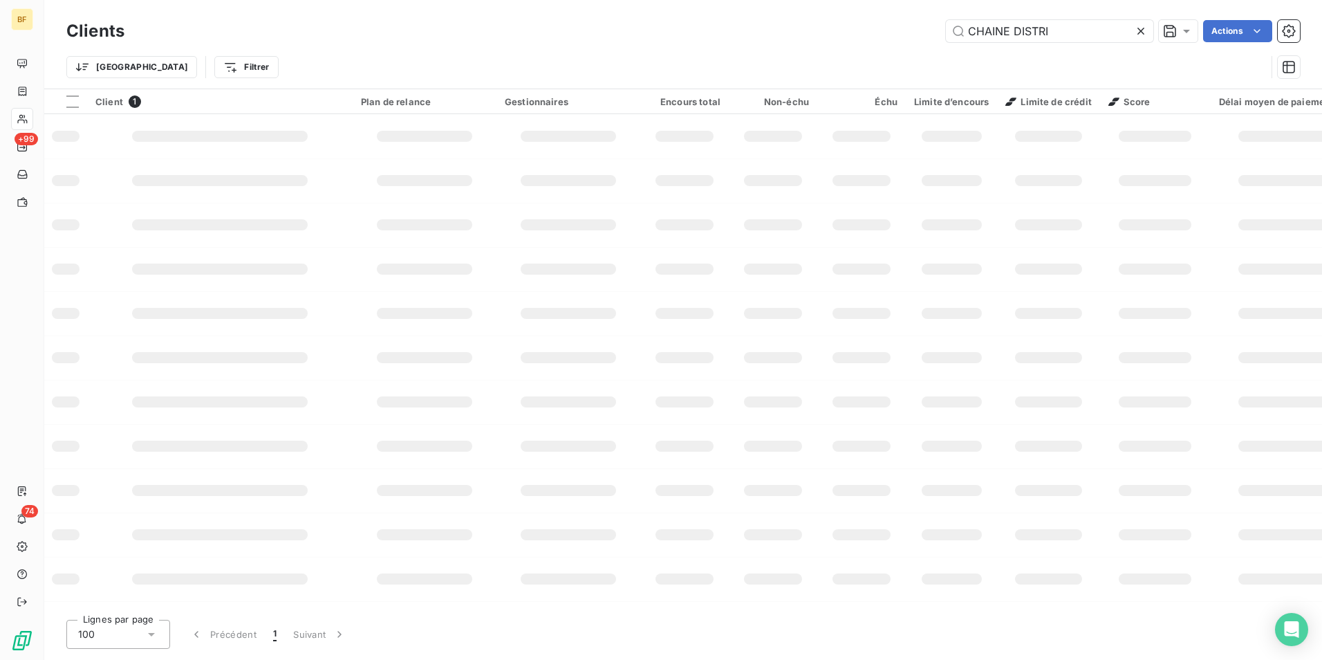
drag, startPoint x: 1051, startPoint y: 33, endPoint x: 777, endPoint y: 30, distance: 274.6
click at [777, 30] on div "CHAINE DISTRI Actions" at bounding box center [720, 31] width 1159 height 22
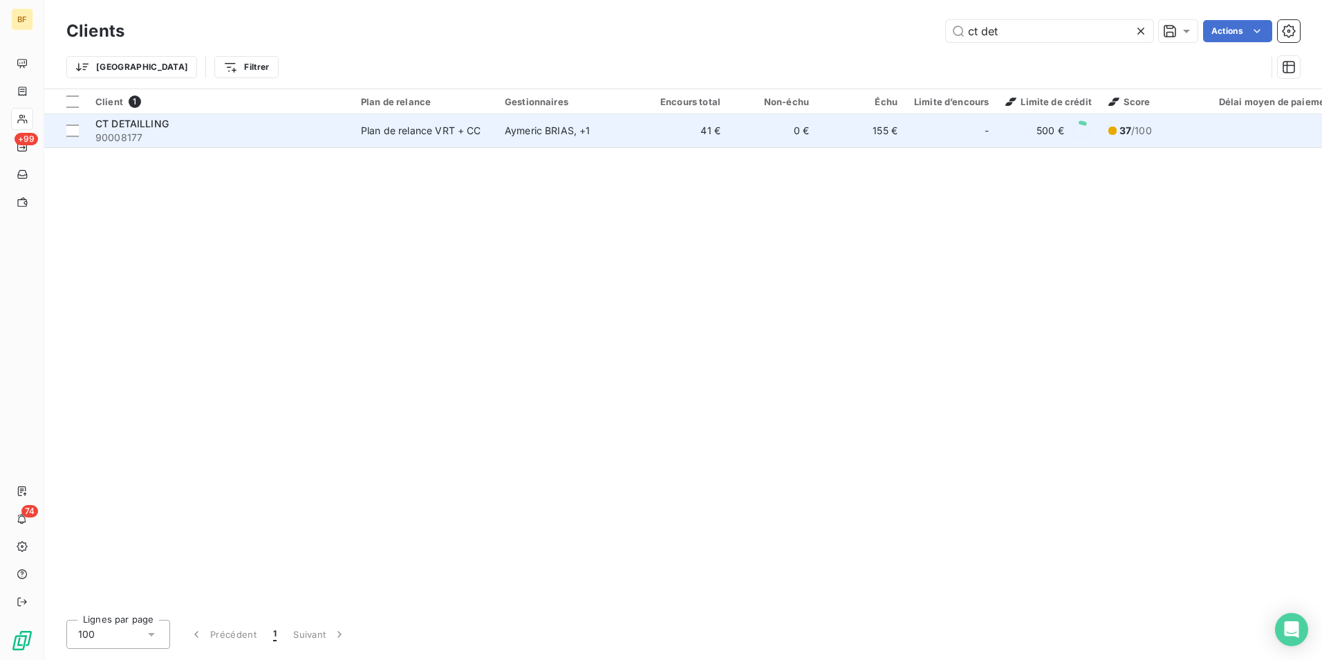
type input "ct det"
click at [165, 131] on span "90008177" at bounding box center [219, 138] width 249 height 14
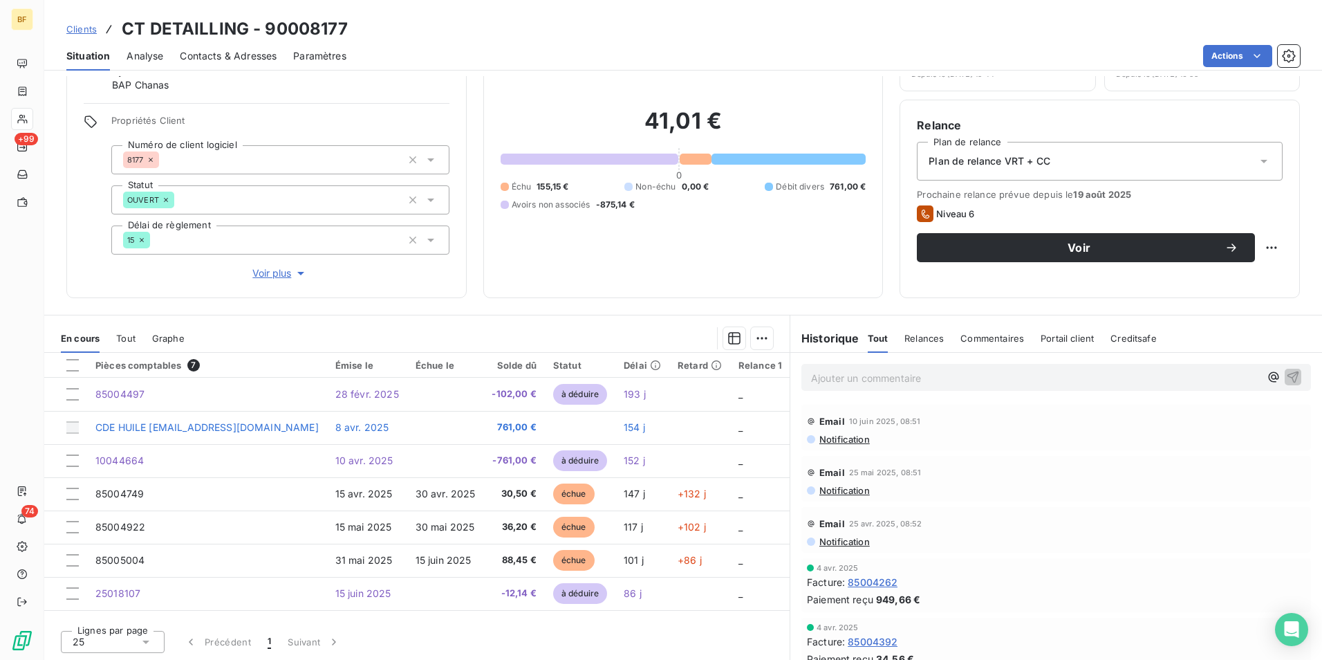
scroll to position [82, 0]
click at [661, 279] on div "41,01 € 0 Échu 155,15 € Non-échu 0,00 € Débit divers 761,00 € Avoirs non associ…" at bounding box center [684, 158] width 366 height 244
click at [221, 44] on div "Contacts & Adresses" at bounding box center [228, 55] width 97 height 29
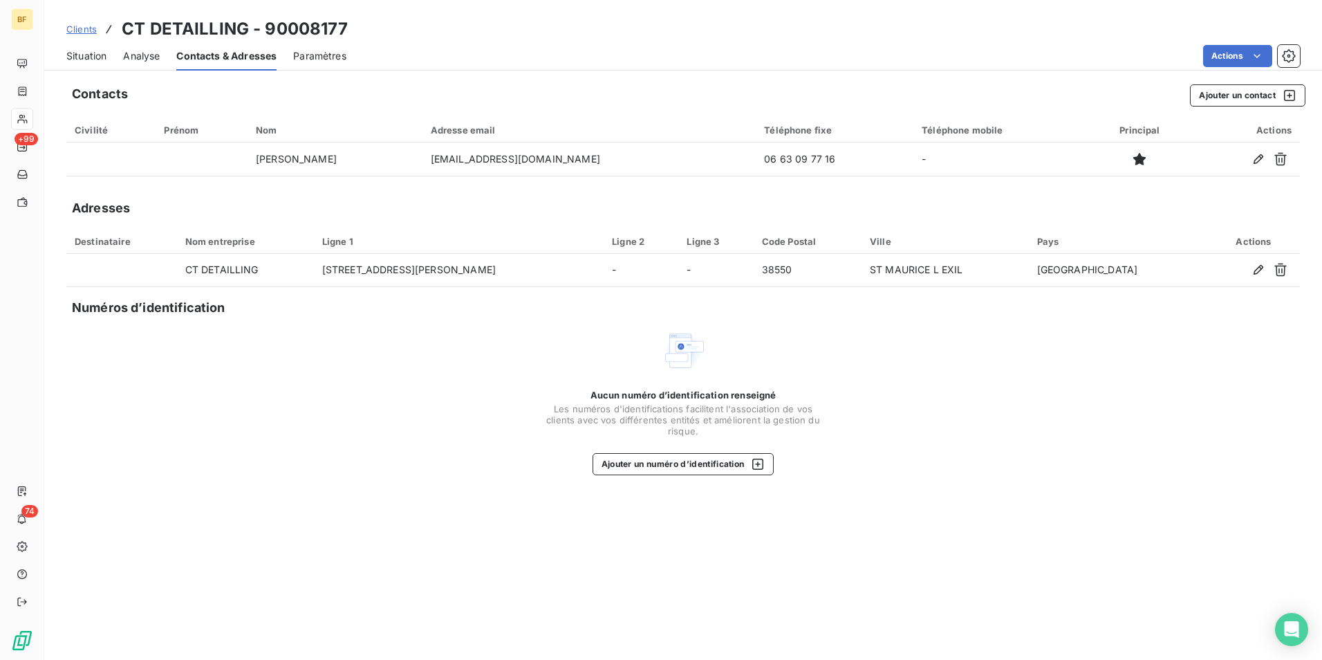
click at [88, 44] on div "Situation" at bounding box center [86, 55] width 40 height 29
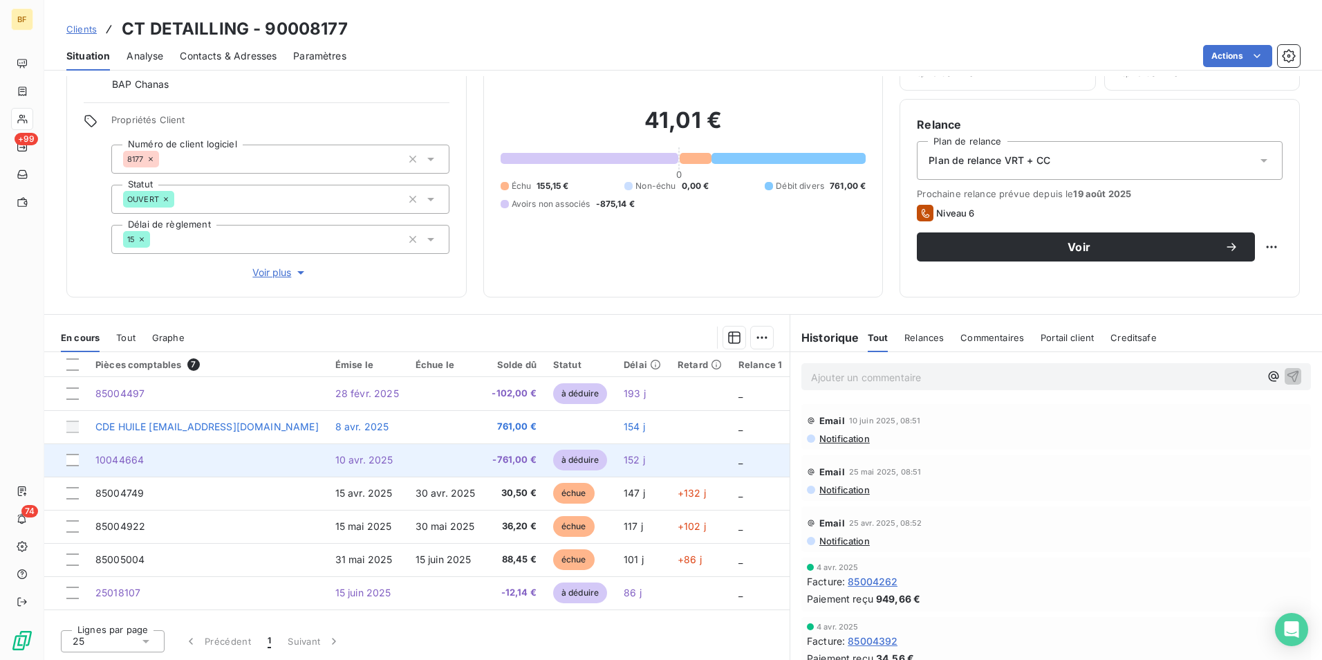
click at [483, 452] on td "-761,00 €" at bounding box center [513, 459] width 61 height 33
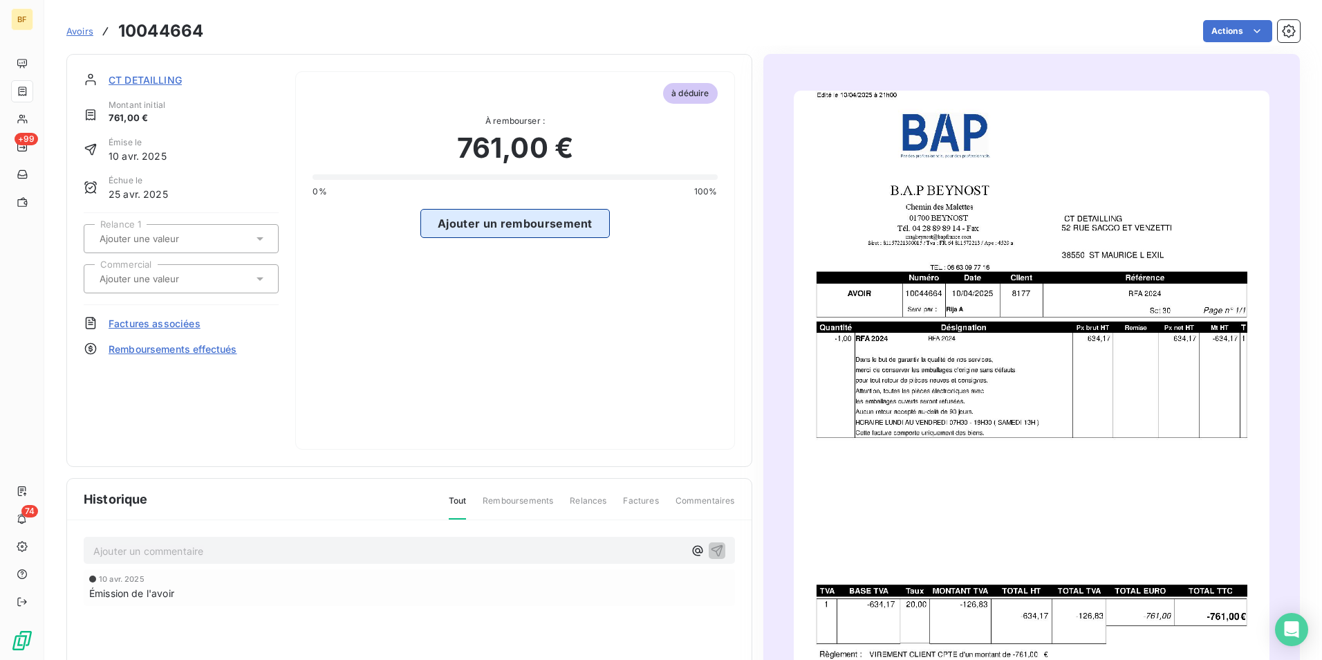
click at [474, 219] on button "Ajouter un remboursement" at bounding box center [514, 223] width 189 height 29
select select "8"
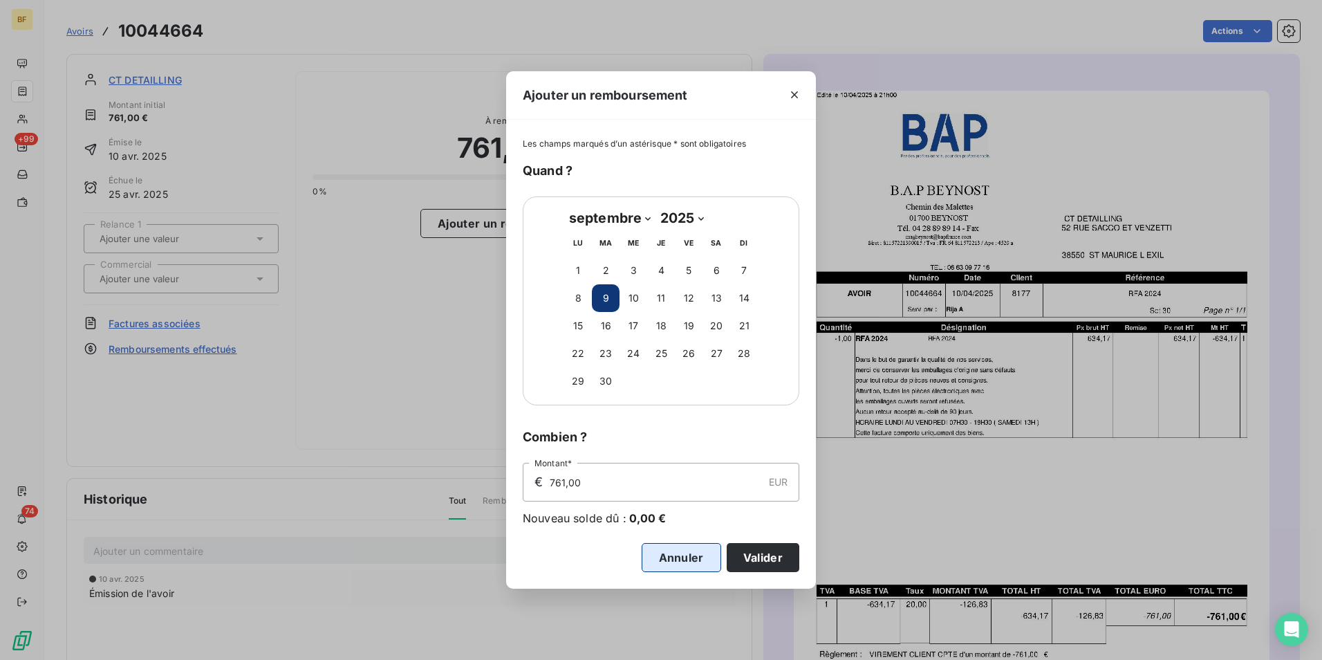
click at [681, 557] on button "Annuler" at bounding box center [682, 557] width 80 height 29
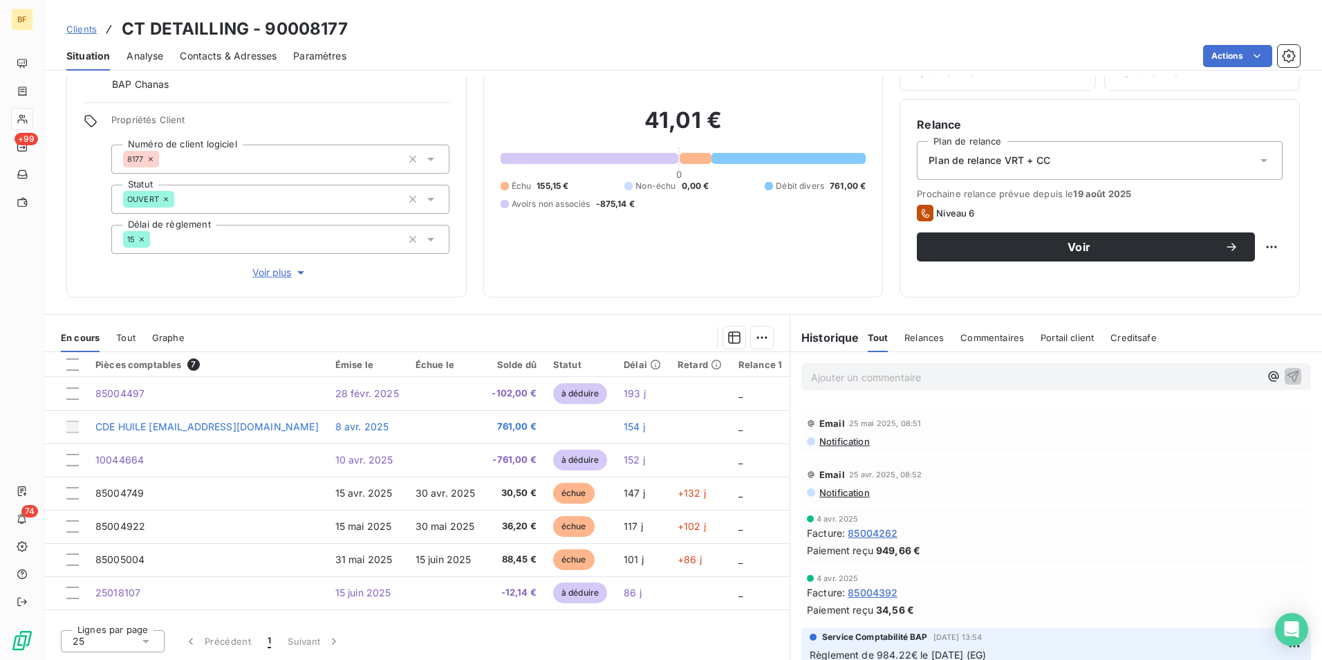
scroll to position [69, 0]
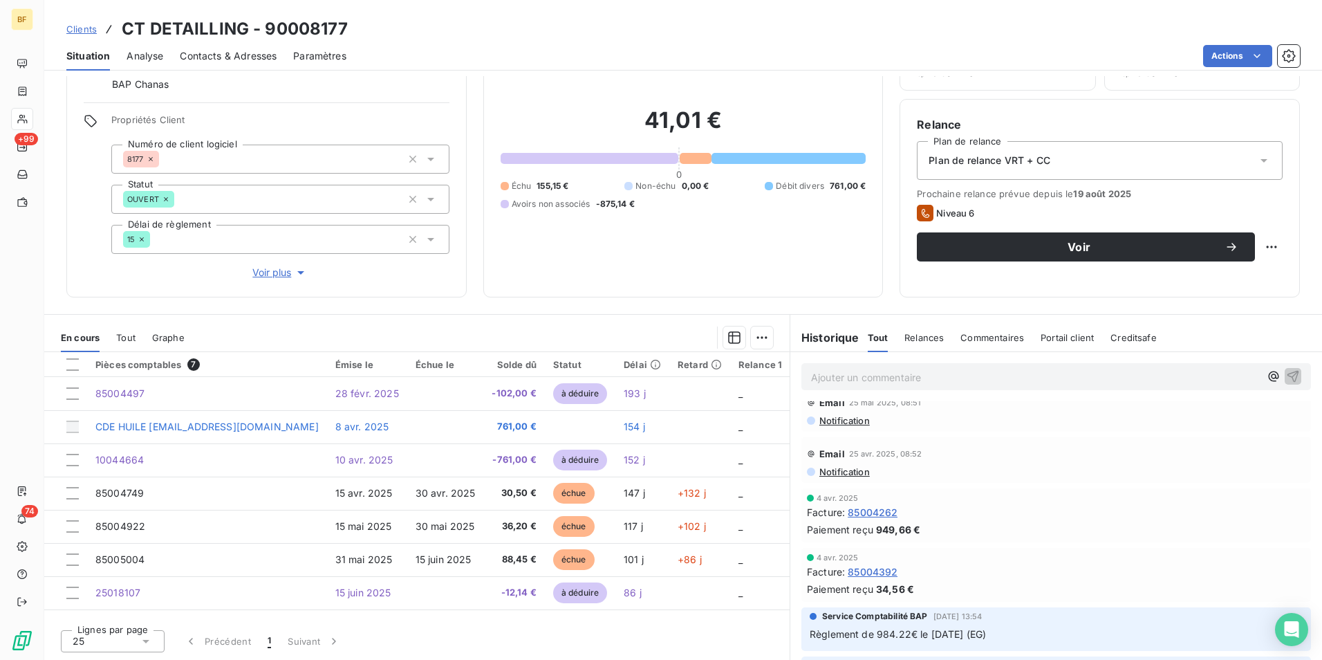
click at [873, 512] on span "85004262" at bounding box center [873, 512] width 50 height 15
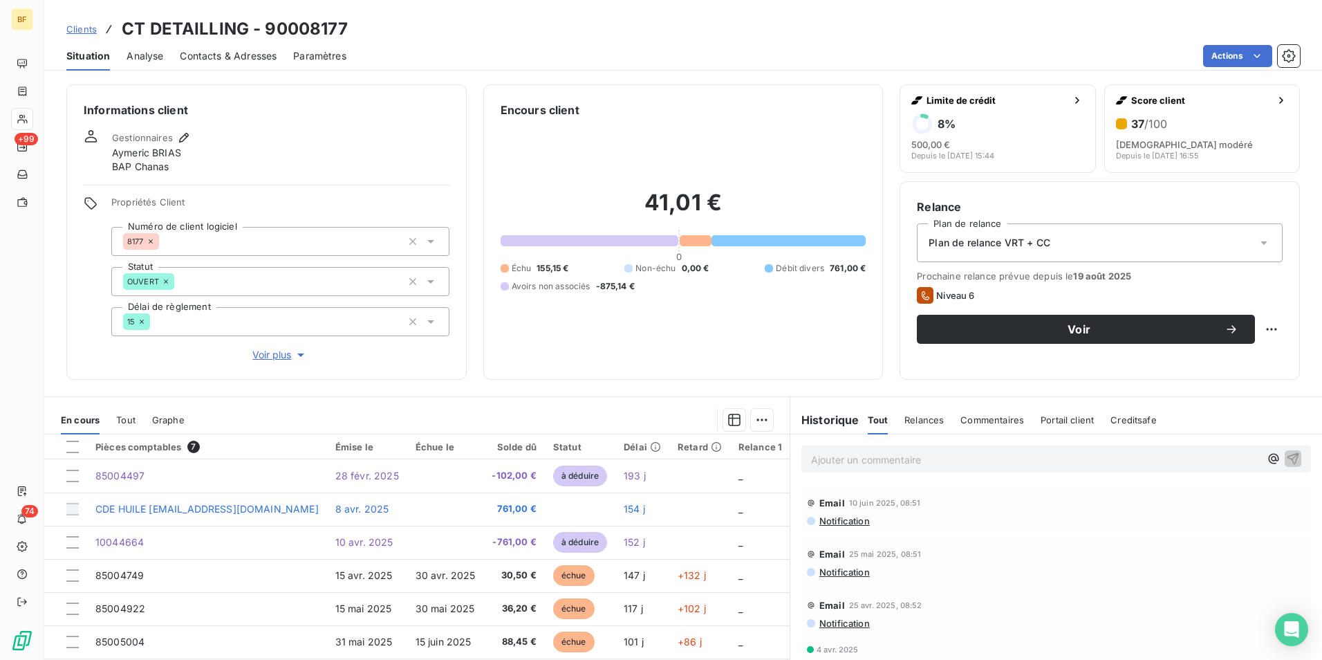
scroll to position [82, 0]
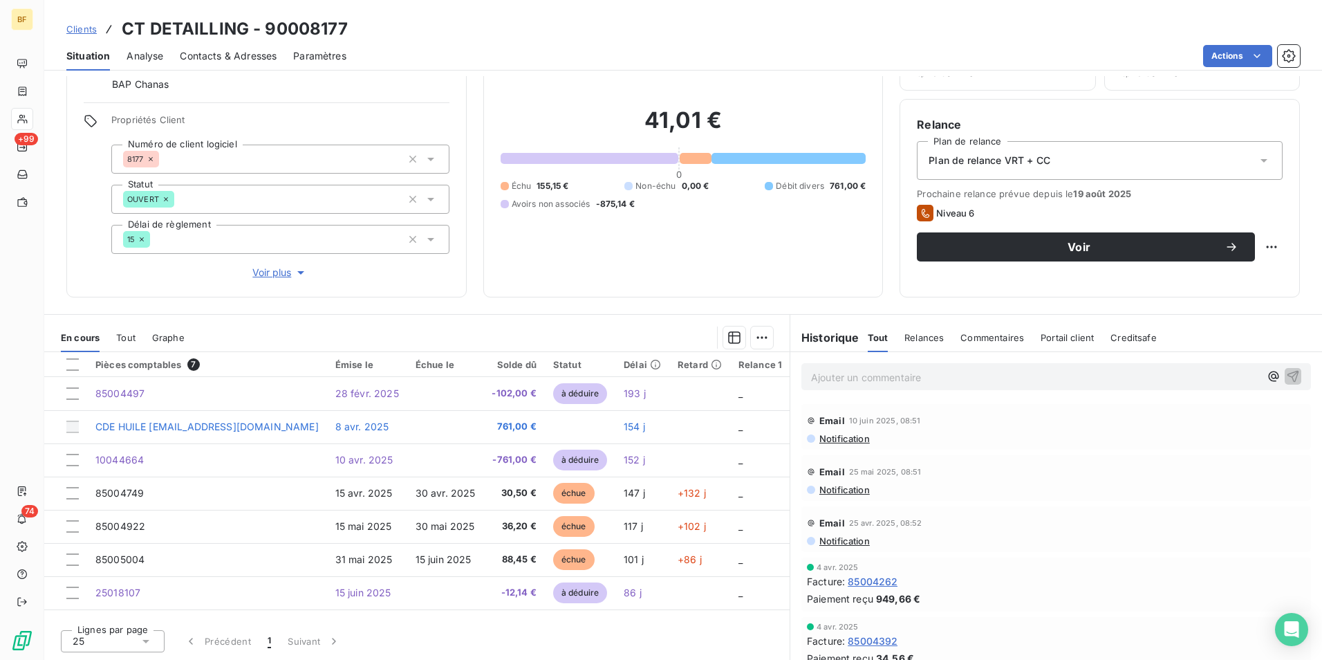
click at [965, 70] on div "Situation Analyse Contacts & Adresses Paramètres Actions" at bounding box center [683, 55] width 1278 height 29
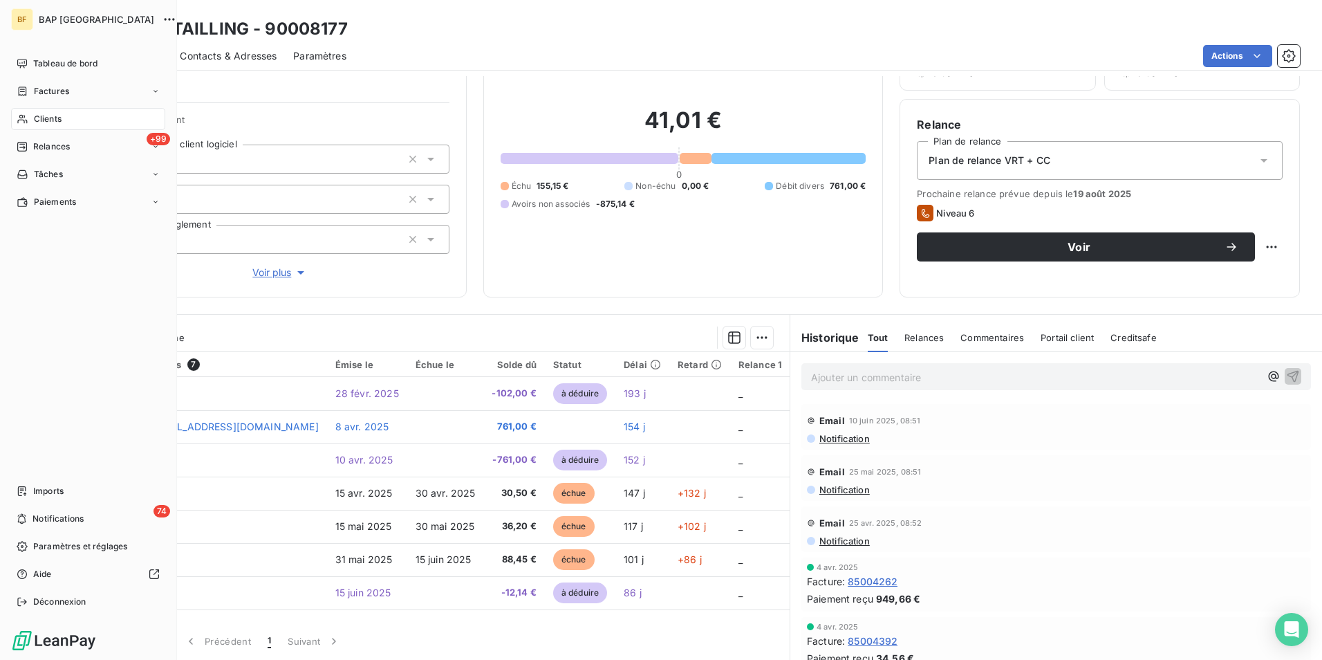
click at [29, 118] on div "Clients" at bounding box center [88, 119] width 154 height 22
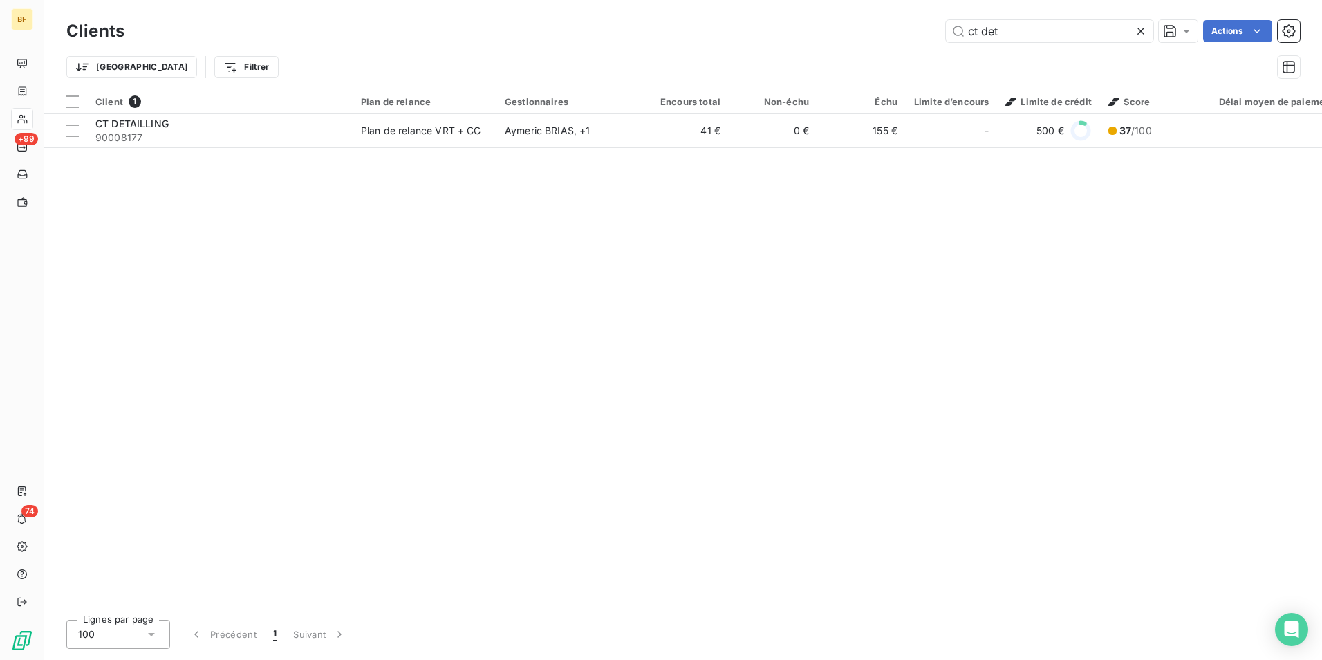
drag, startPoint x: 1021, startPoint y: 24, endPoint x: 847, endPoint y: 37, distance: 174.8
click at [847, 37] on div "ct det Actions" at bounding box center [720, 31] width 1159 height 22
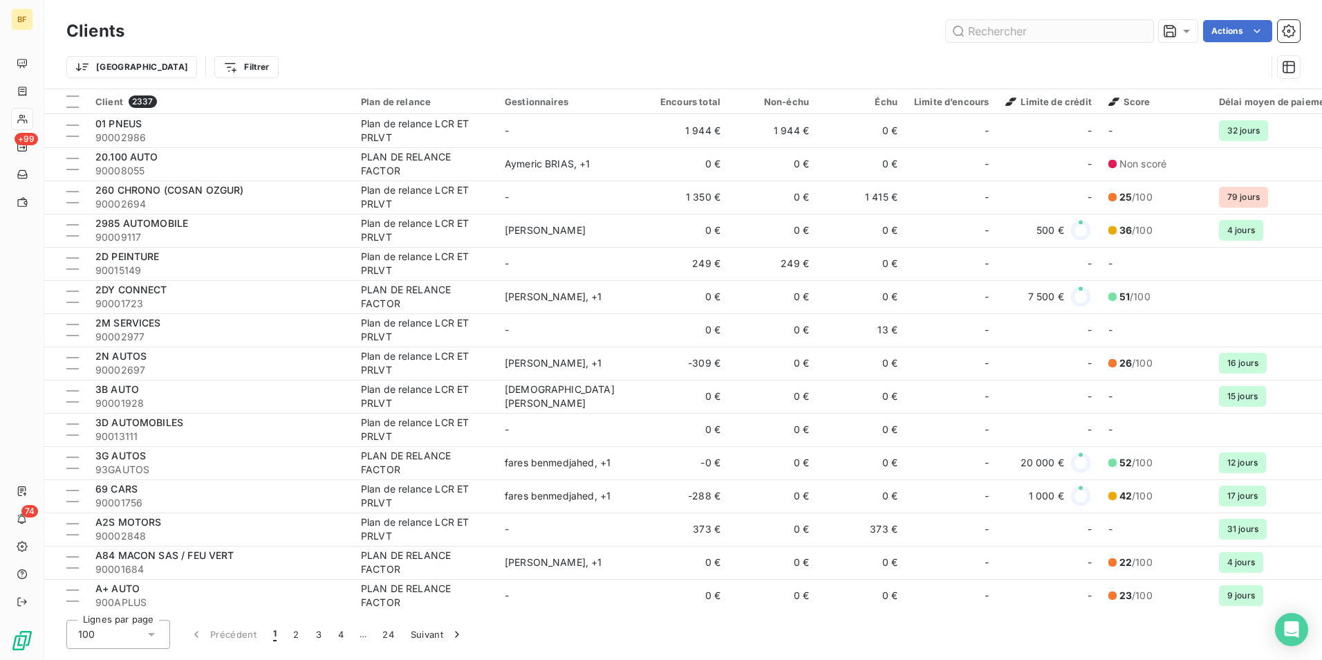
click at [1050, 30] on input "text" at bounding box center [1049, 31] width 207 height 22
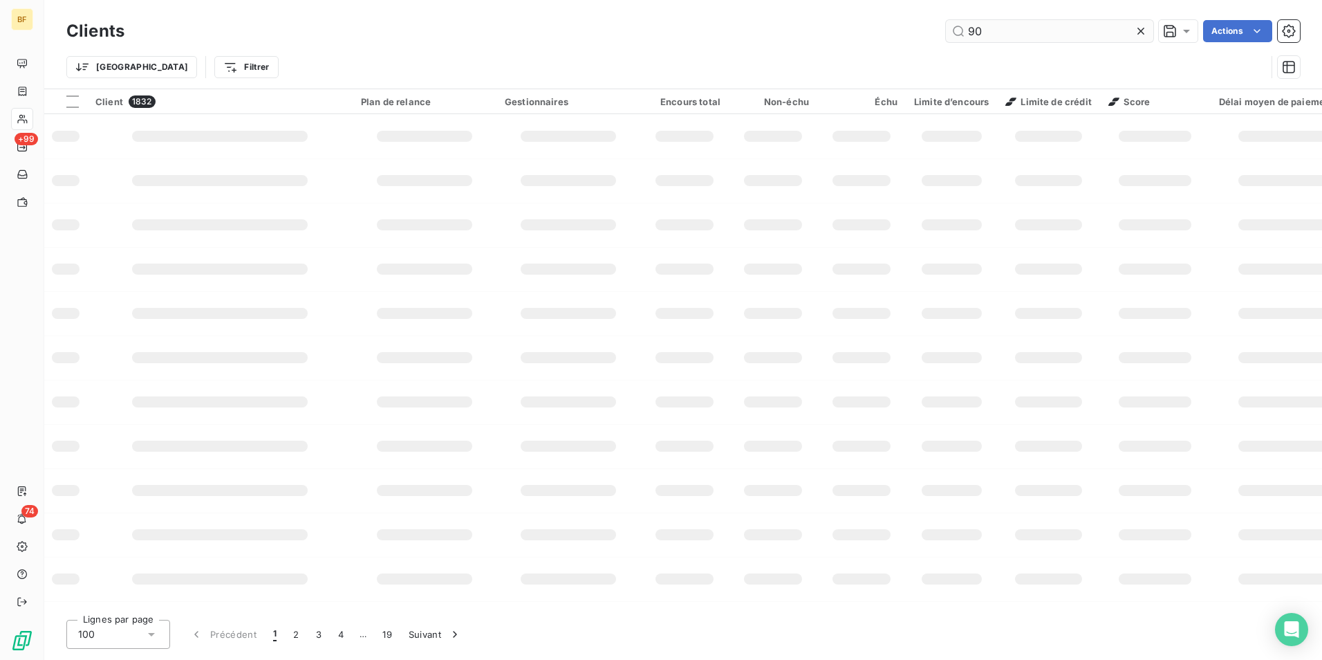
type input "9"
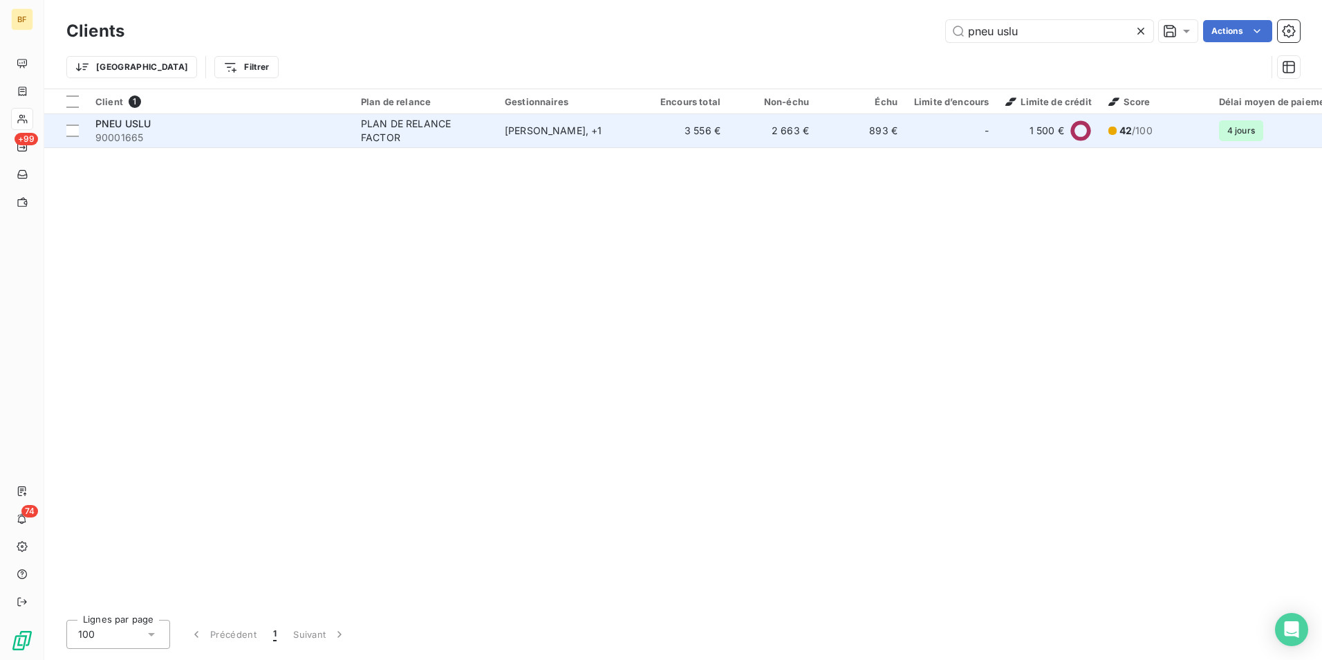
type input "pneu uslu"
click at [938, 130] on div "-" at bounding box center [951, 131] width 75 height 22
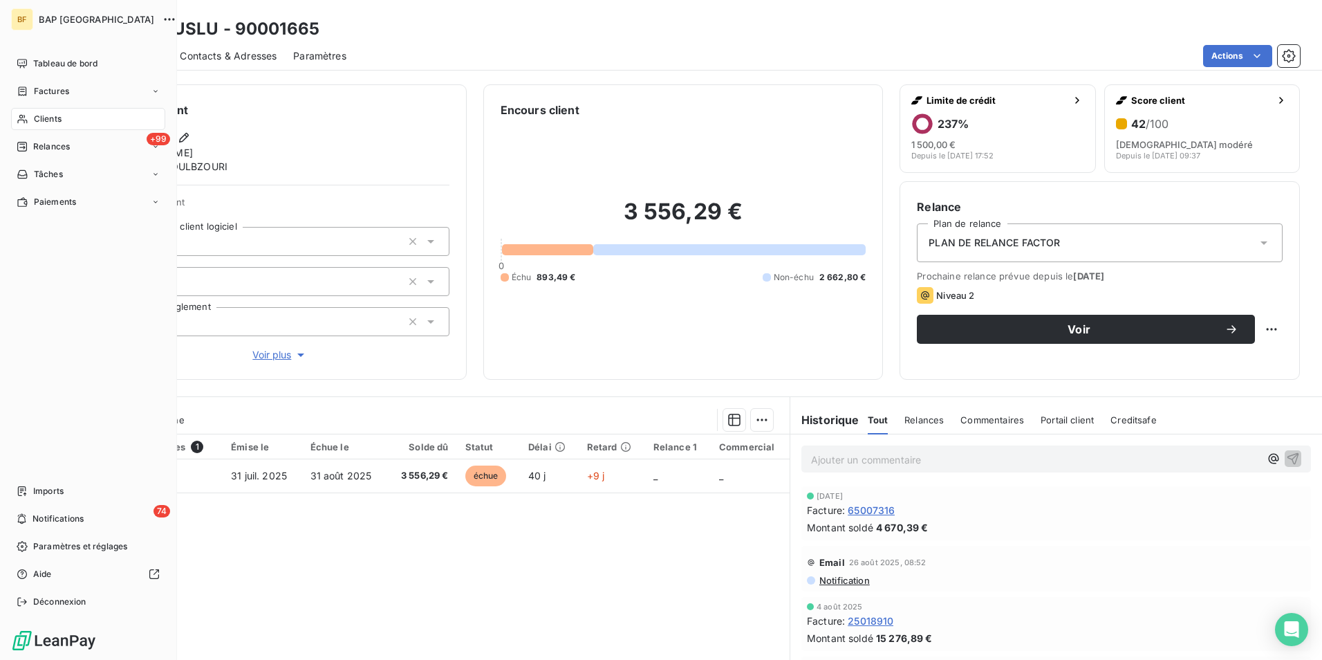
click at [35, 116] on span "Clients" at bounding box center [48, 119] width 28 height 12
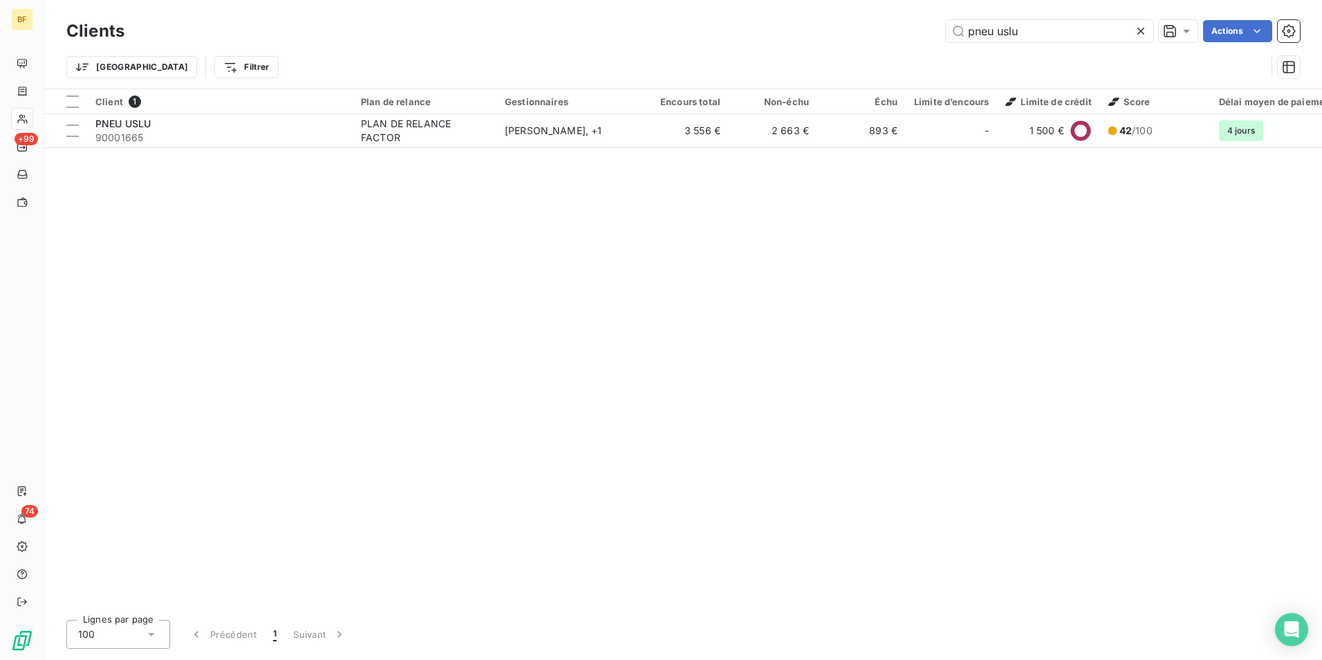
drag, startPoint x: 1040, startPoint y: 33, endPoint x: 917, endPoint y: 33, distance: 123.1
click at [920, 34] on div "pneu uslu Actions" at bounding box center [720, 31] width 1159 height 22
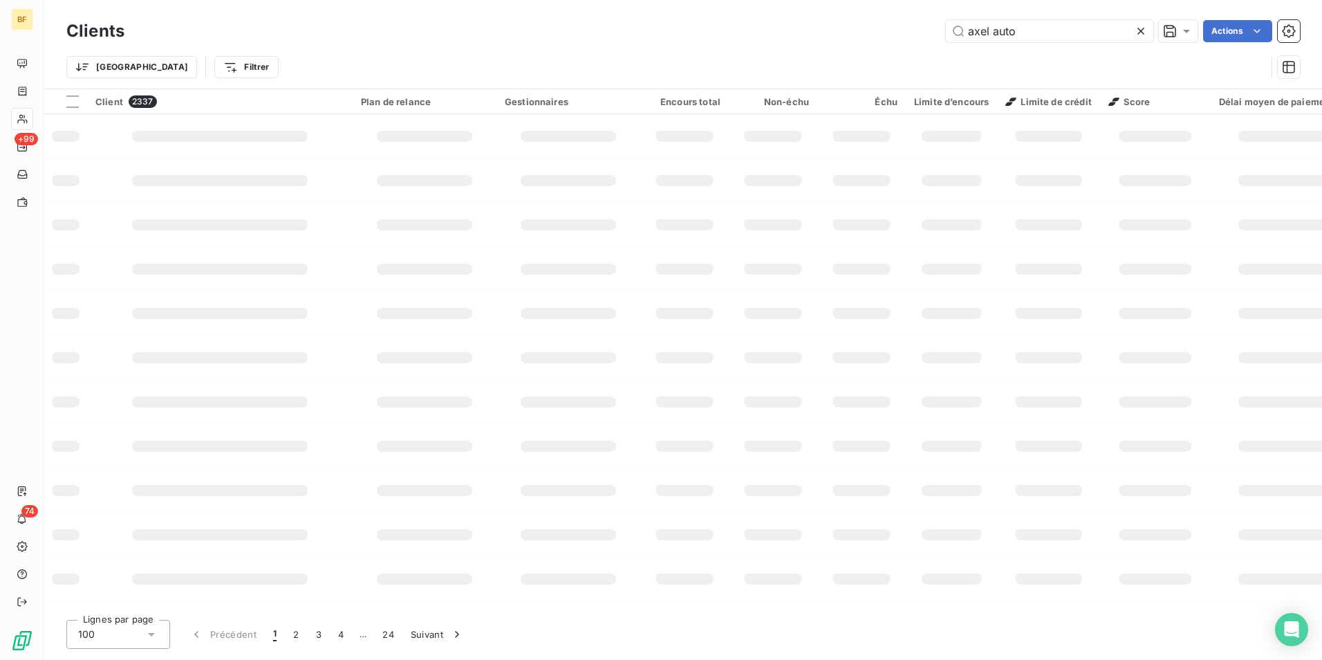
type input "axel auto"
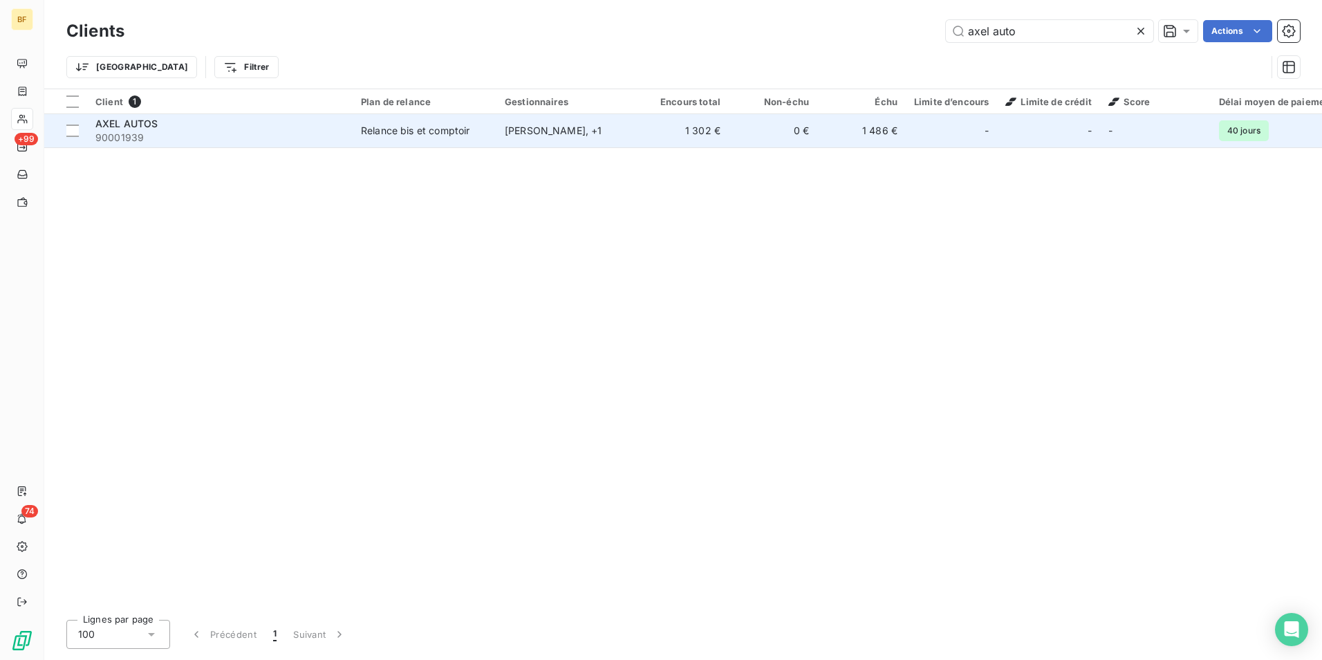
click at [400, 145] on td "Relance bis et comptoir" at bounding box center [425, 130] width 144 height 33
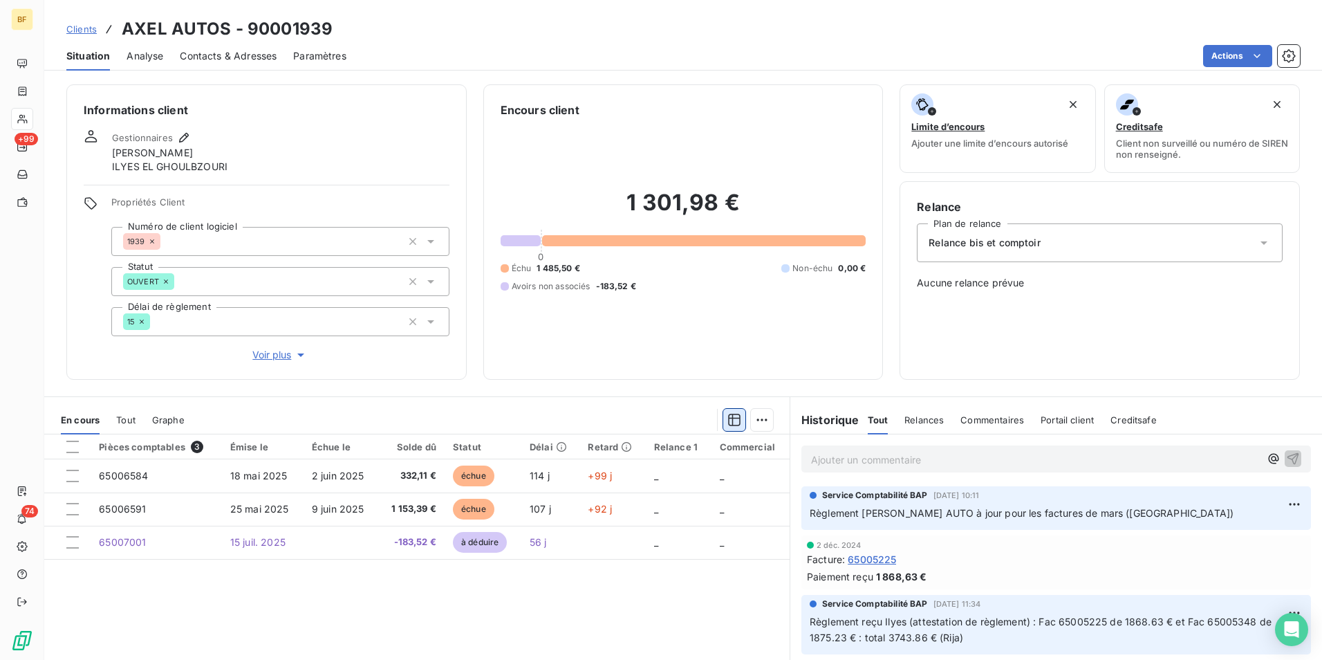
scroll to position [82, 0]
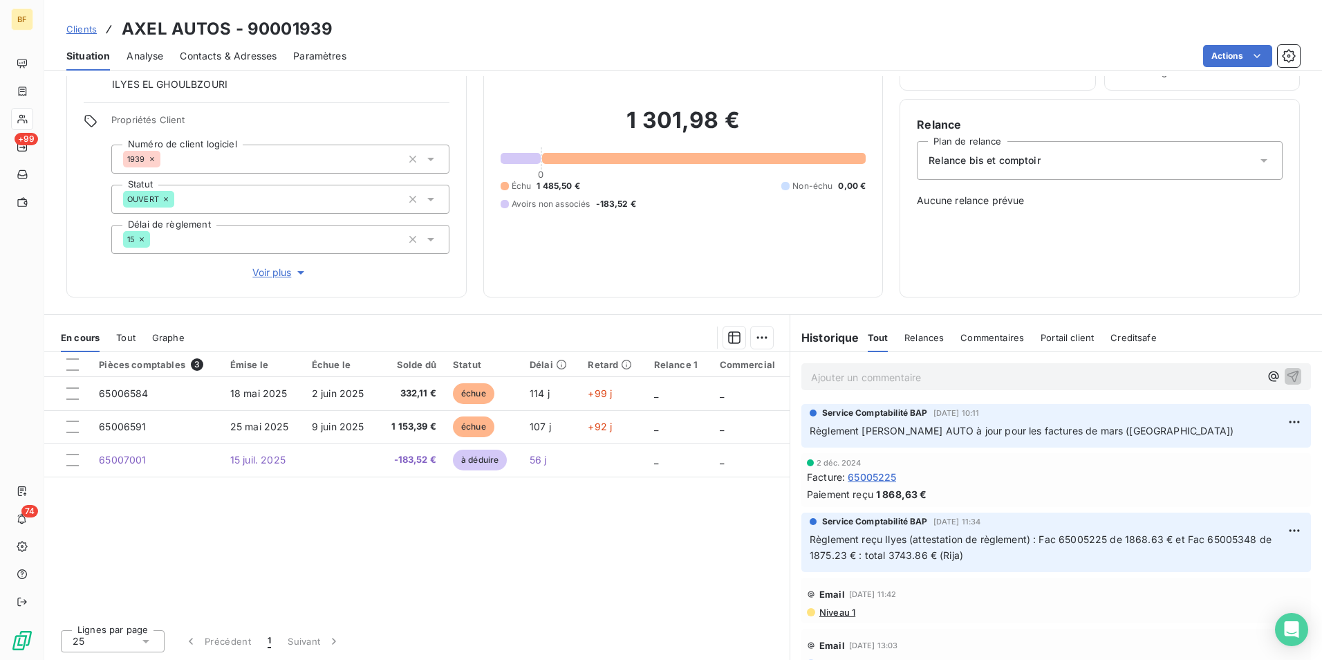
click at [242, 59] on span "Contacts & Adresses" at bounding box center [228, 56] width 97 height 14
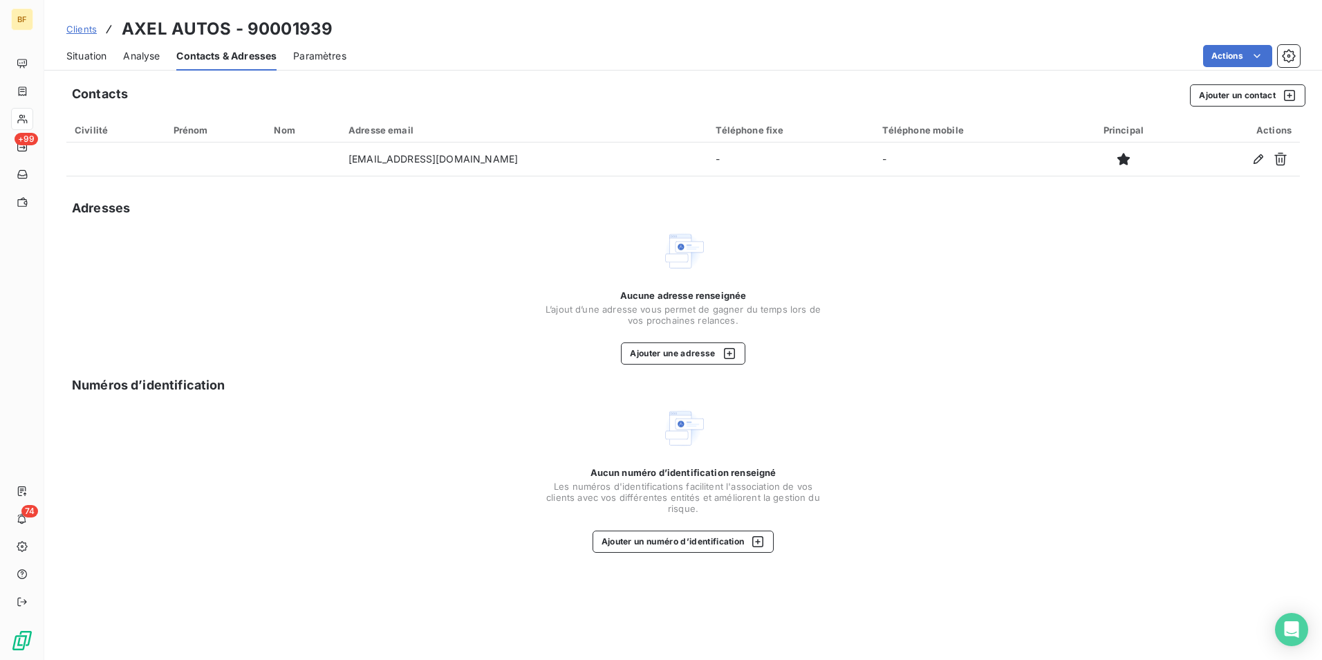
click at [101, 55] on span "Situation" at bounding box center [86, 56] width 40 height 14
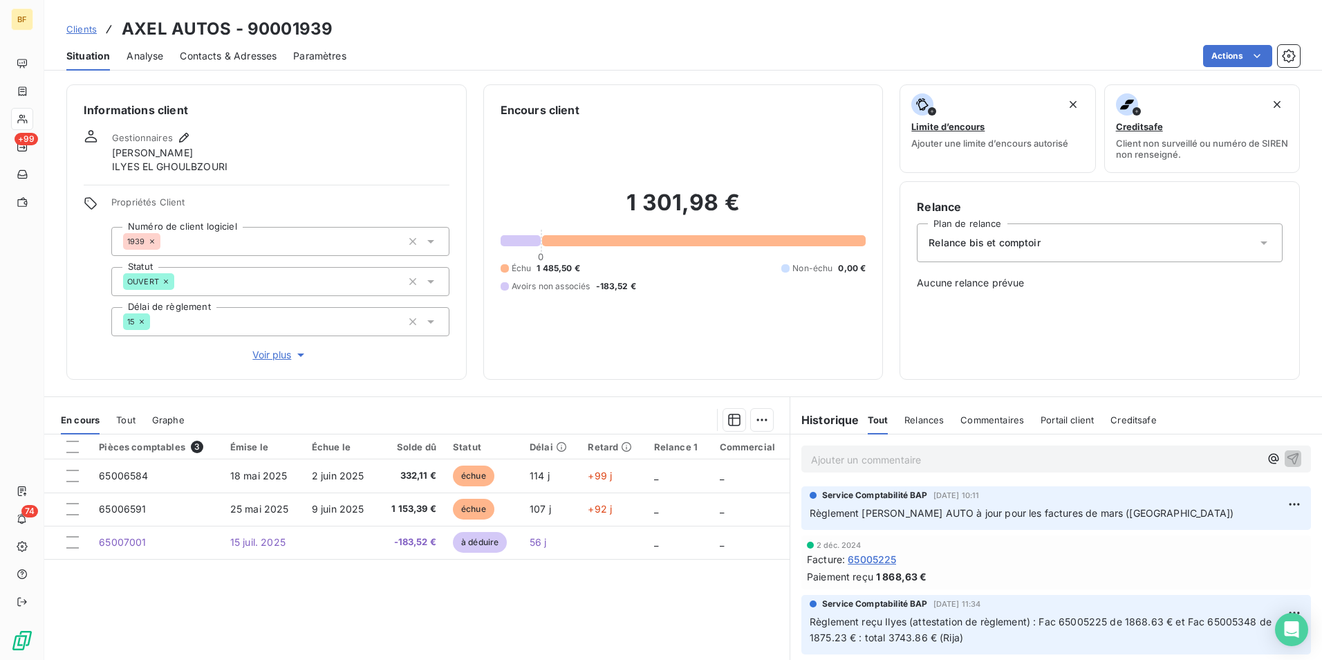
click at [241, 57] on span "Contacts & Adresses" at bounding box center [228, 56] width 97 height 14
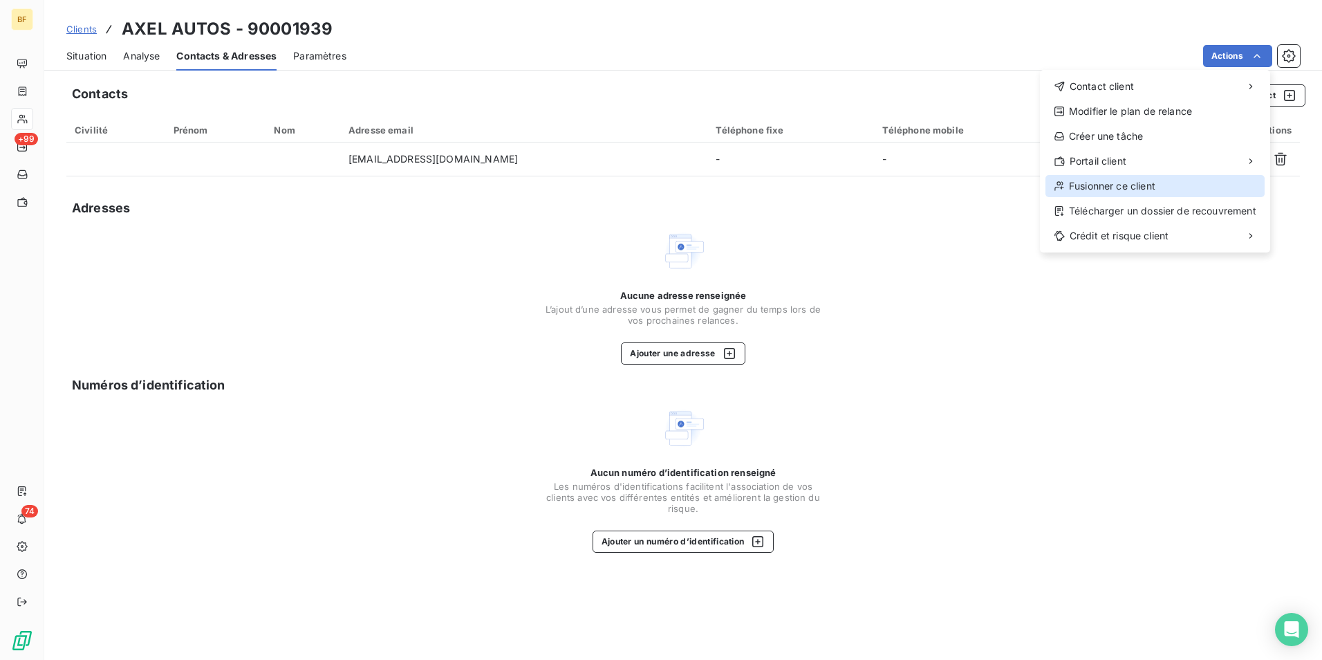
click at [1118, 178] on div "Fusionner ce client" at bounding box center [1155, 186] width 219 height 22
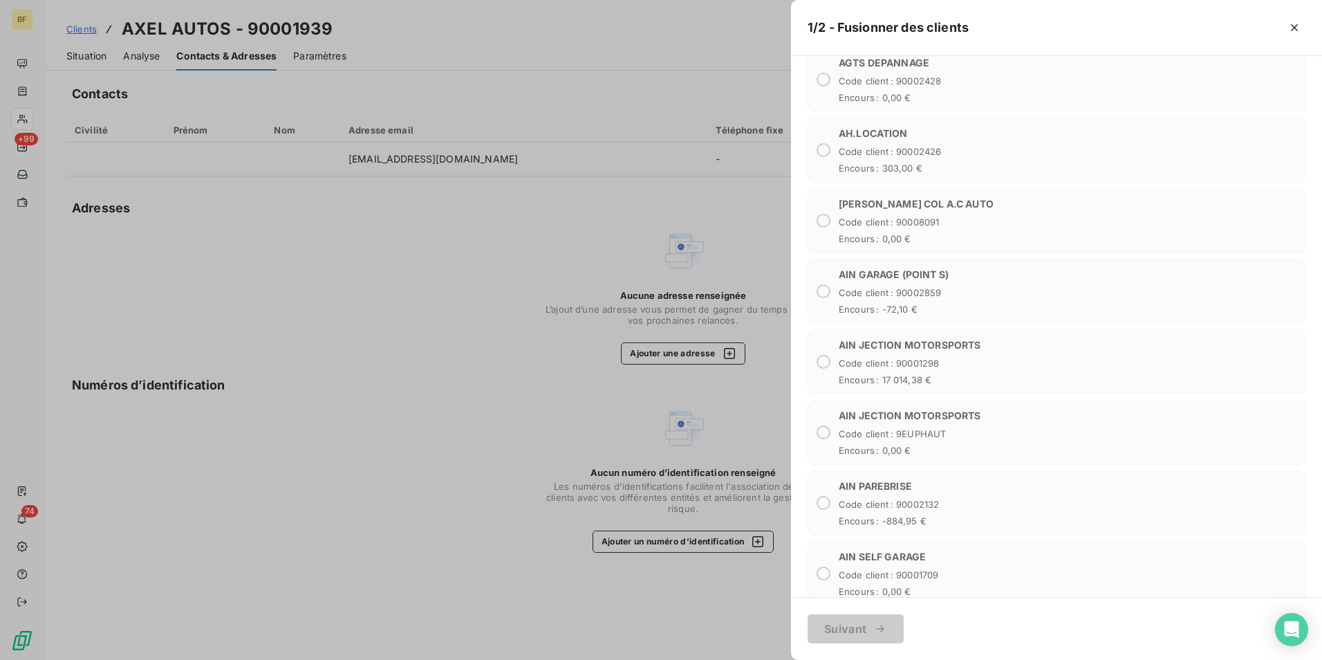
scroll to position [4450, 0]
click at [826, 158] on div "AGS Code client : 90000AGS Encours : 0,00 €" at bounding box center [1057, 147] width 498 height 65
click at [840, 77] on span "Code client : 90002104" at bounding box center [889, 78] width 100 height 11
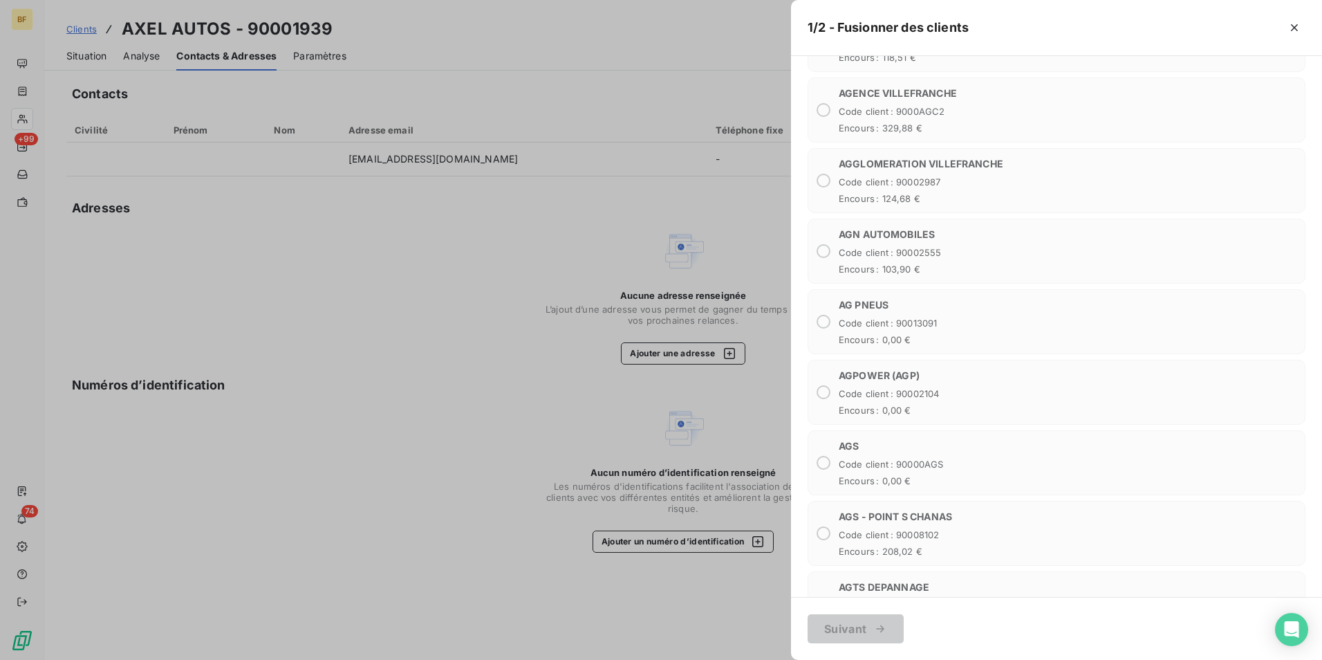
scroll to position [4104, 0]
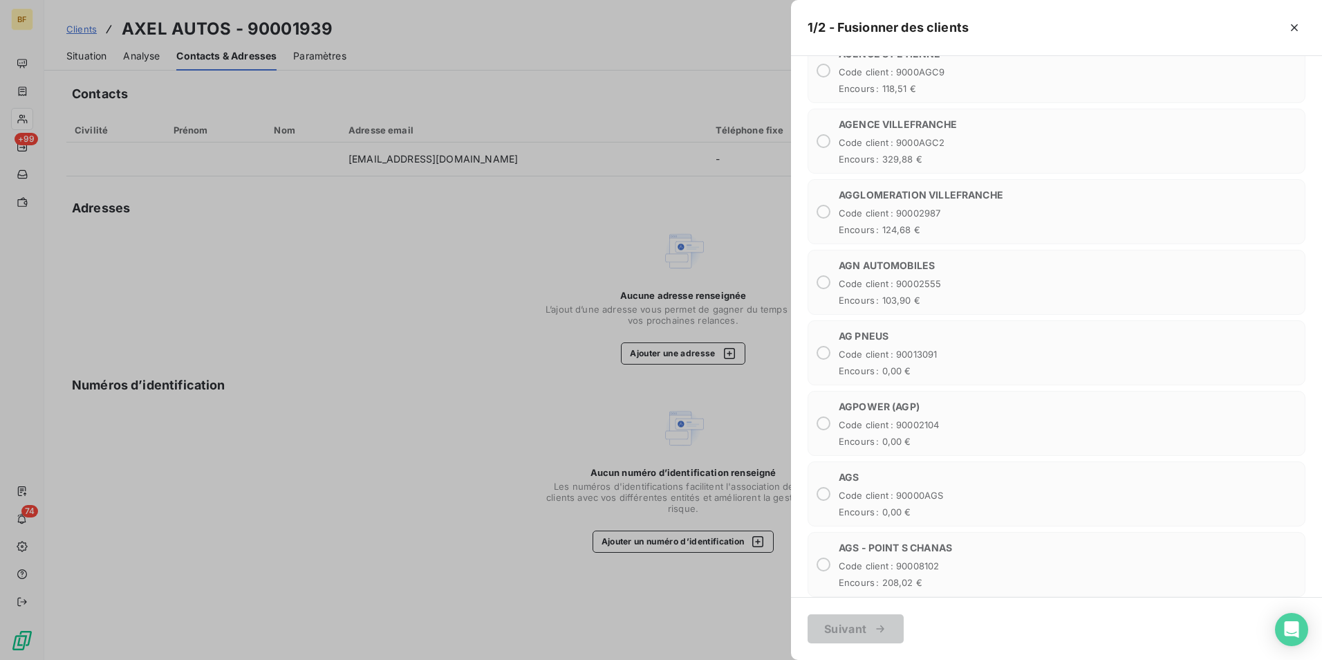
click at [824, 205] on div "AGGLOMERATION VILLEFRANCHE Code client : 90002987 Encours : 124,68 €" at bounding box center [1057, 211] width 498 height 65
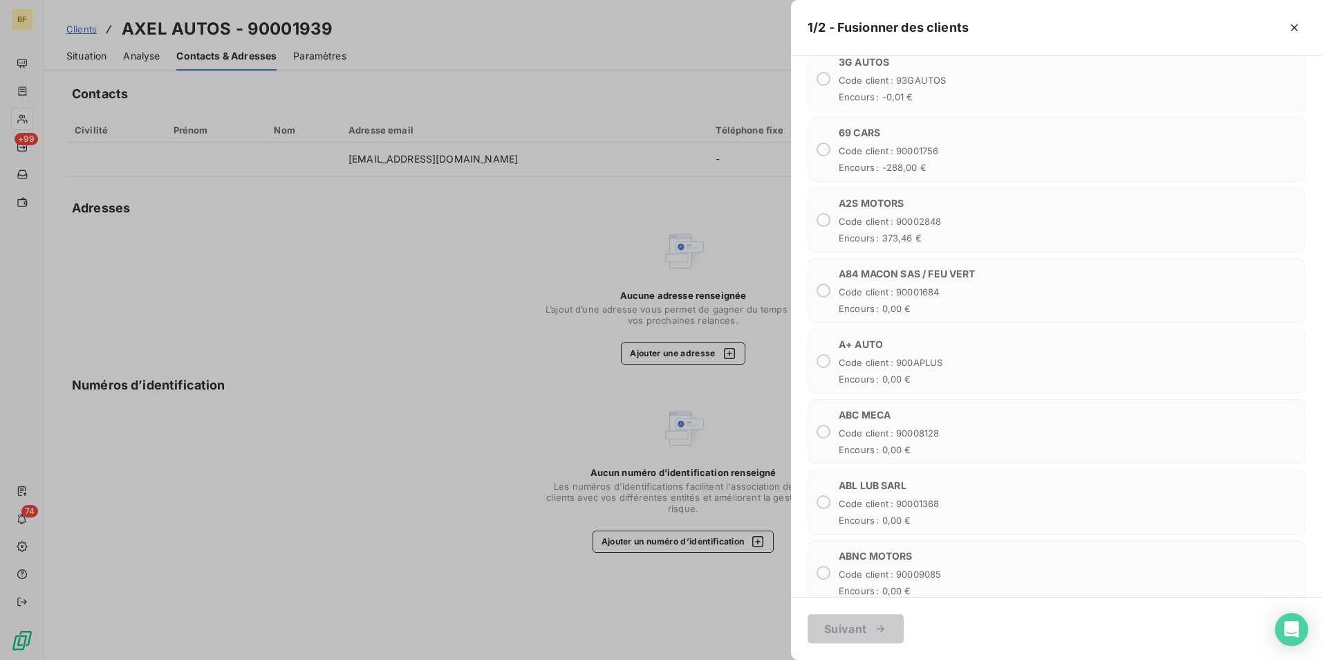
scroll to position [508, 0]
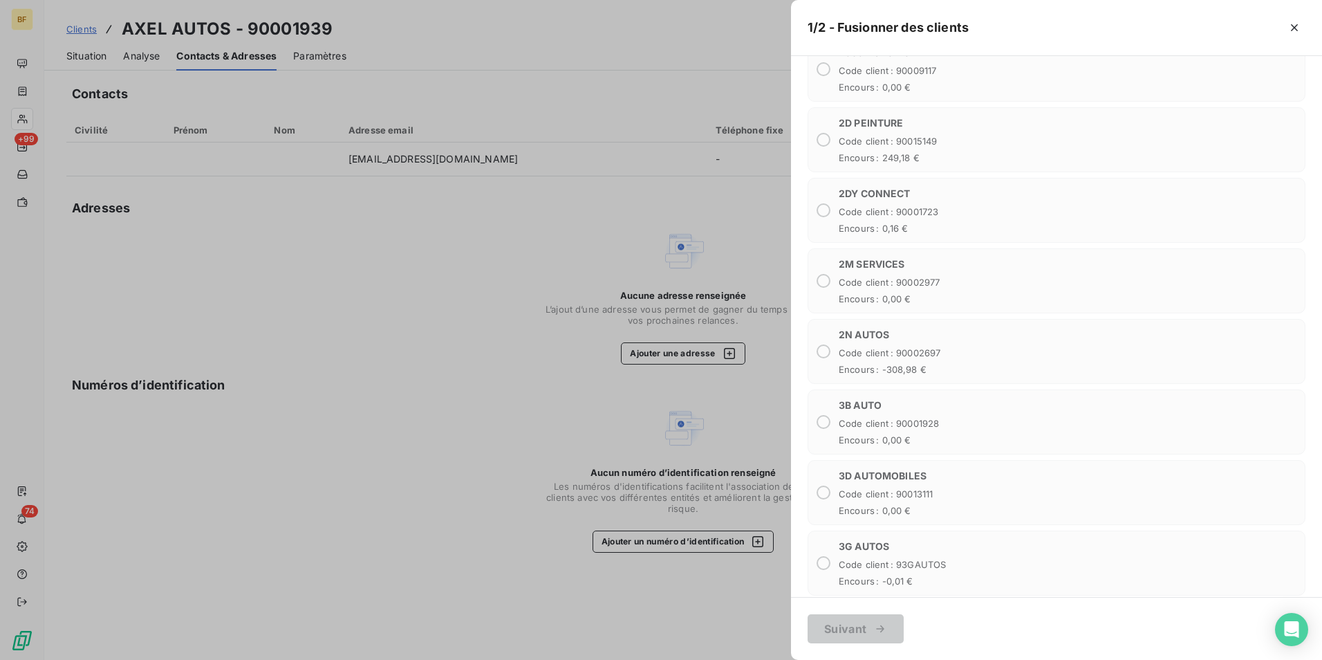
click at [822, 194] on div "2DY CONNECT Code client : 90001723 Encours : 0,16 €" at bounding box center [1057, 210] width 498 height 65
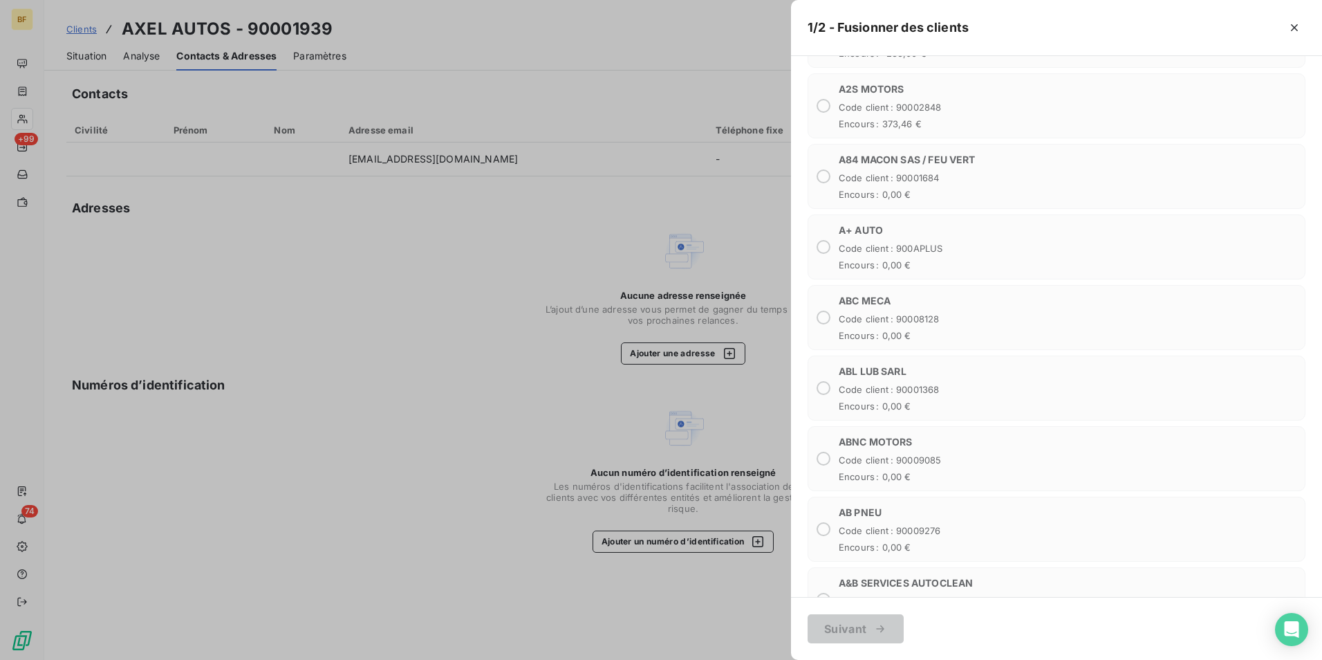
scroll to position [830, 0]
click at [1299, 30] on icon "button" at bounding box center [1295, 28] width 14 height 14
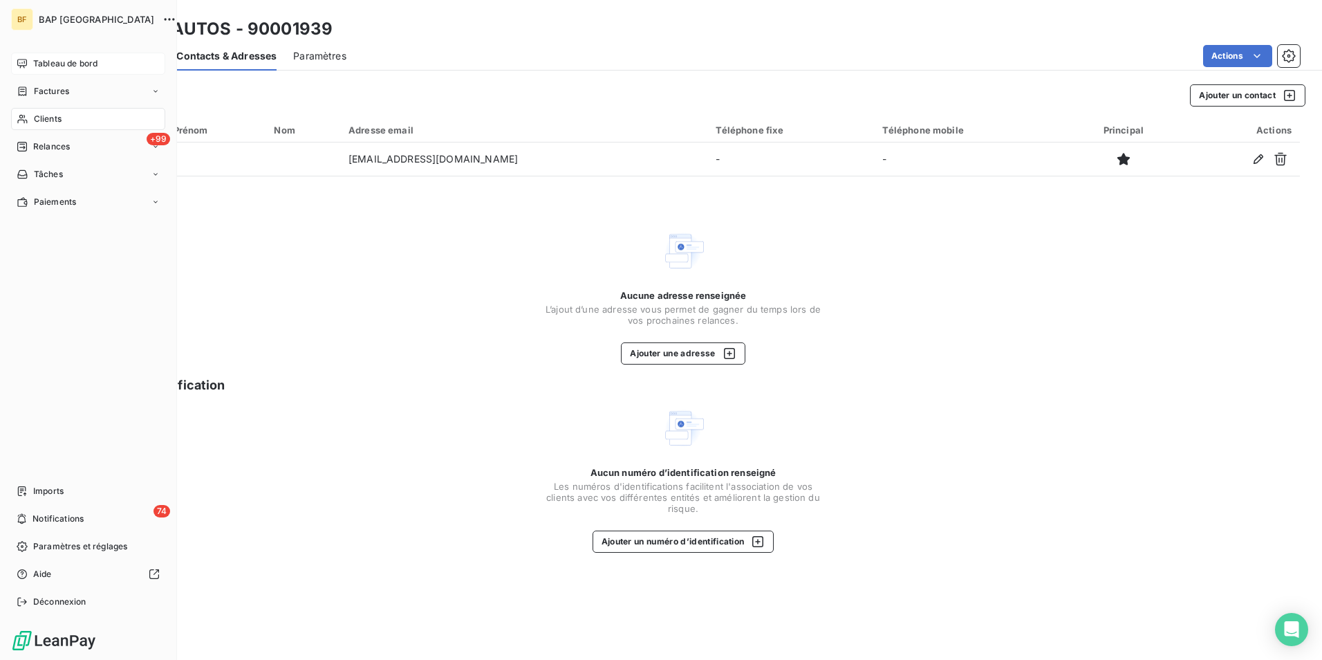
click at [58, 60] on span "Tableau de bord" at bounding box center [65, 63] width 64 height 12
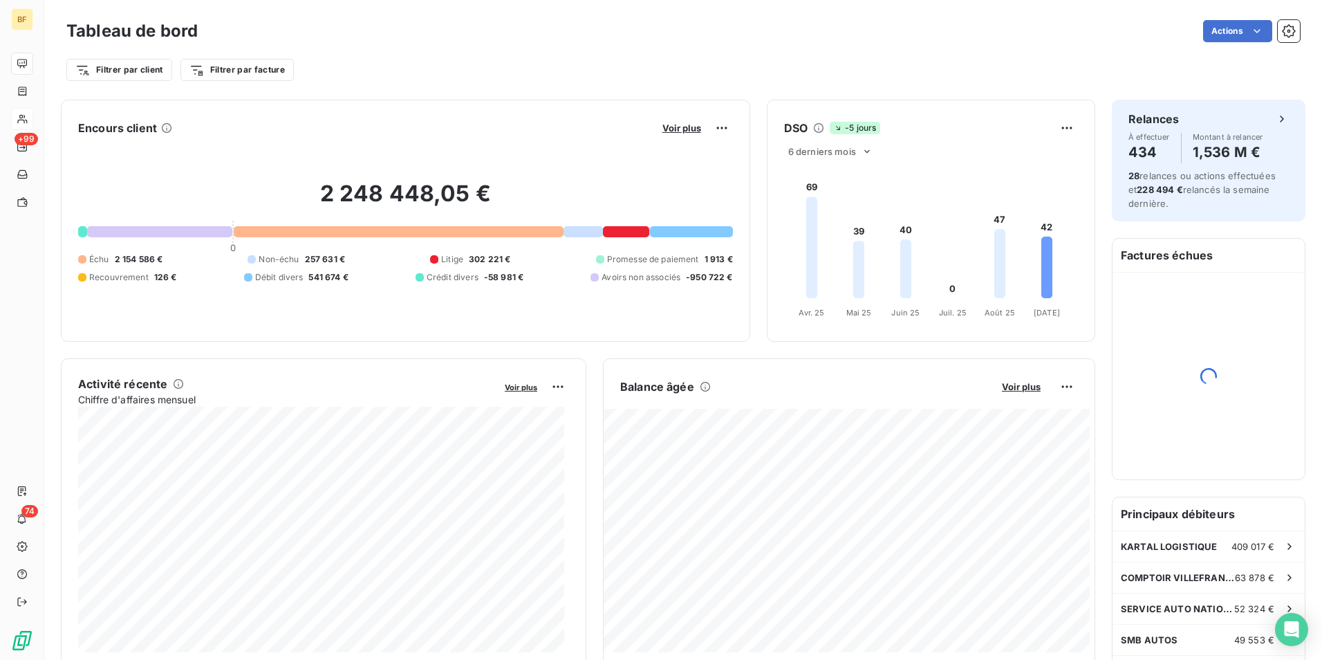
click at [554, 76] on div "Filtrer par client Filtrer par facture" at bounding box center [683, 70] width 1234 height 26
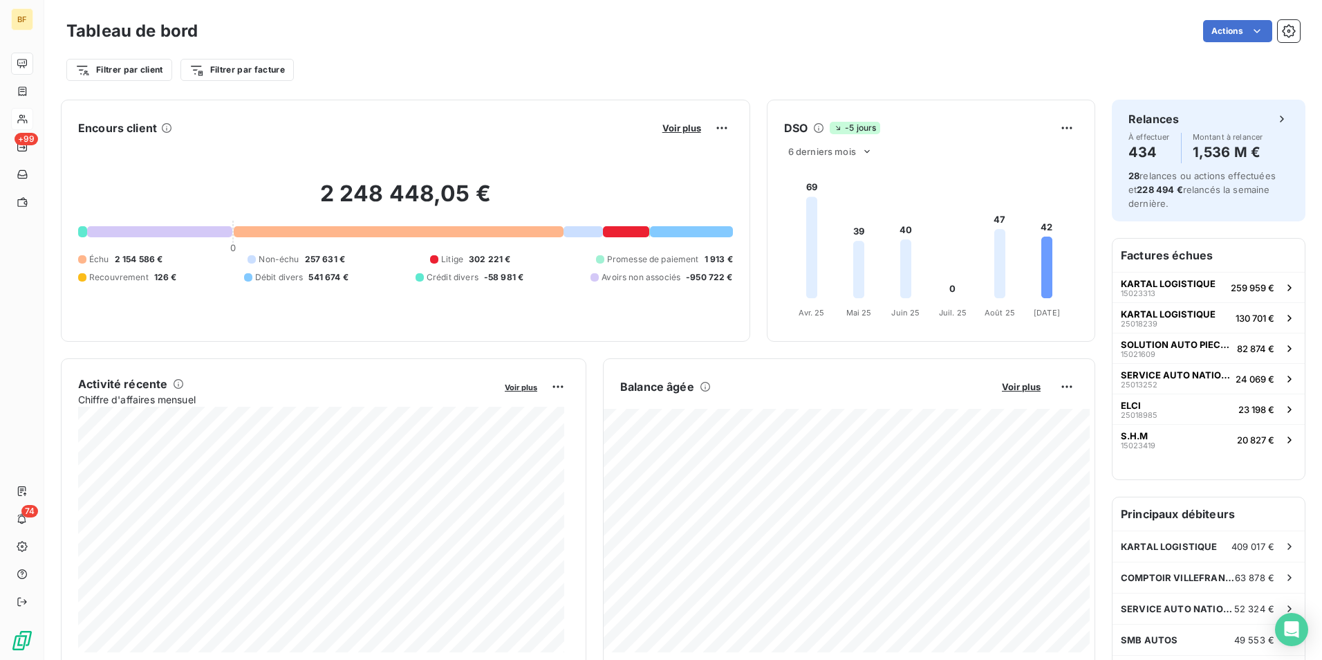
click at [421, 46] on div "Filtrer par client Filtrer par facture" at bounding box center [683, 64] width 1234 height 37
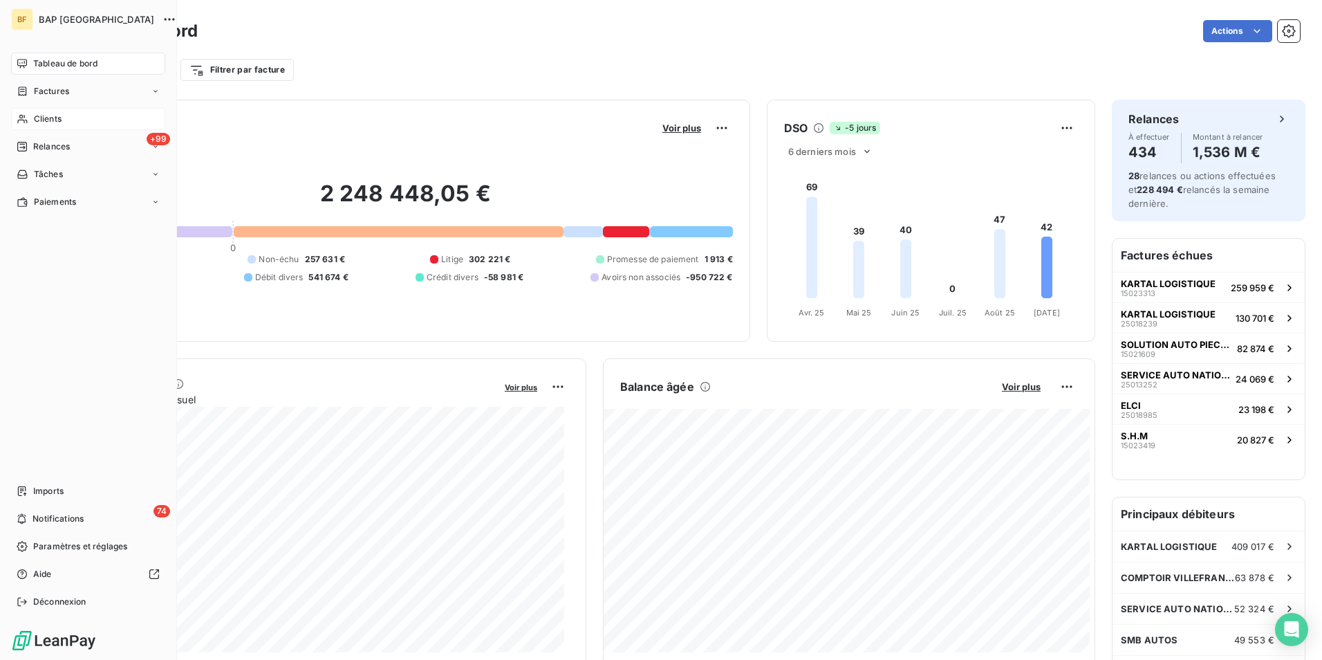
click at [30, 124] on div "Clients" at bounding box center [88, 119] width 154 height 22
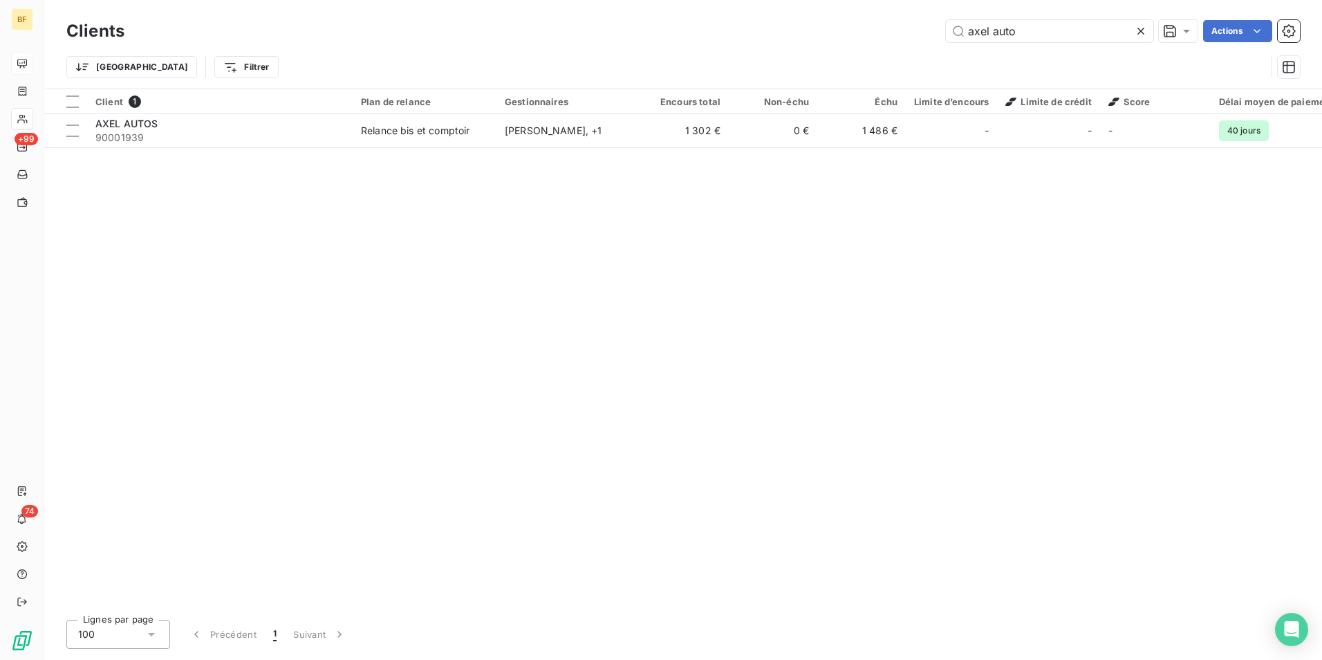
drag, startPoint x: 1052, startPoint y: 22, endPoint x: 535, endPoint y: 11, distance: 517.4
click at [535, 11] on div "Clients axel auto Actions Trier Filtrer" at bounding box center [683, 44] width 1278 height 89
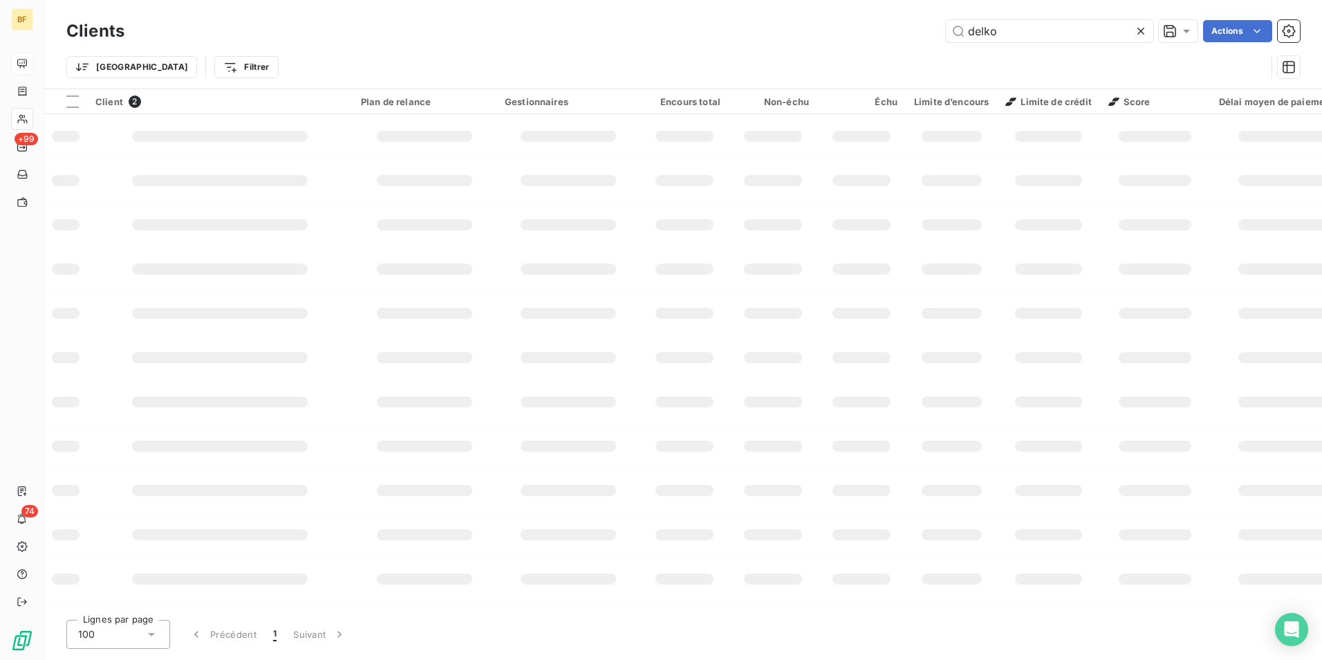
type input "delko"
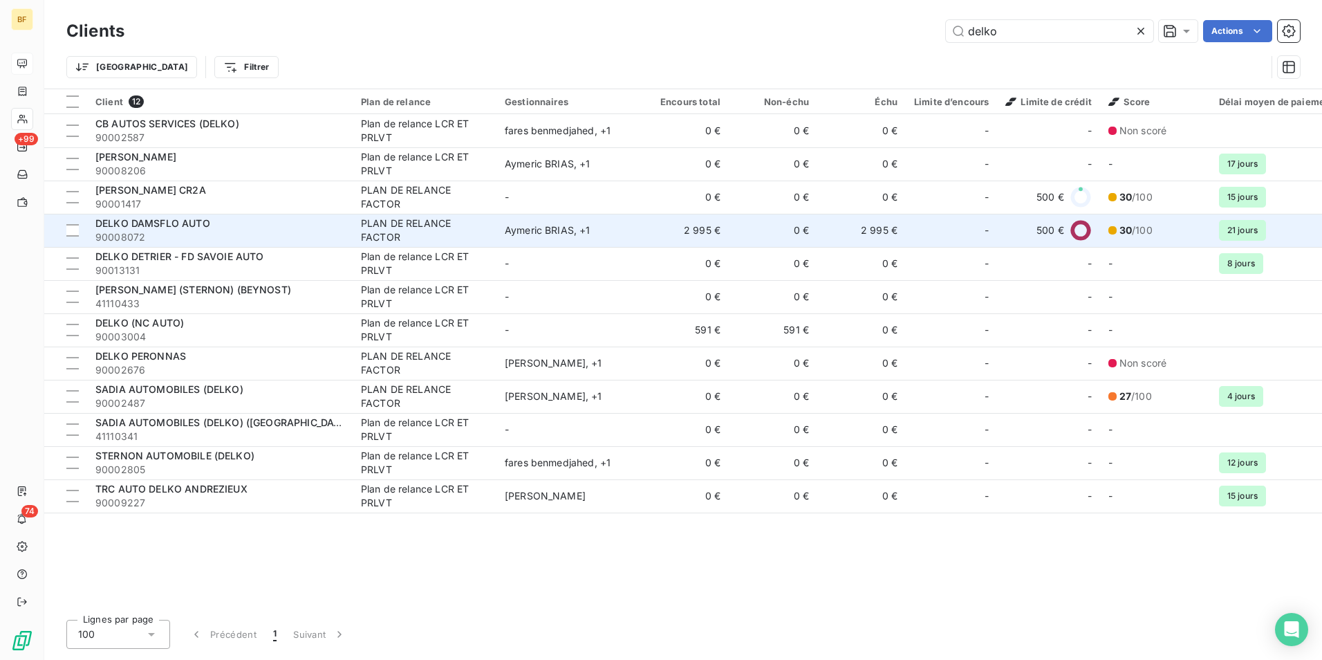
click at [197, 214] on td "DELKO DAMSFLO AUTO 90008072" at bounding box center [220, 230] width 266 height 33
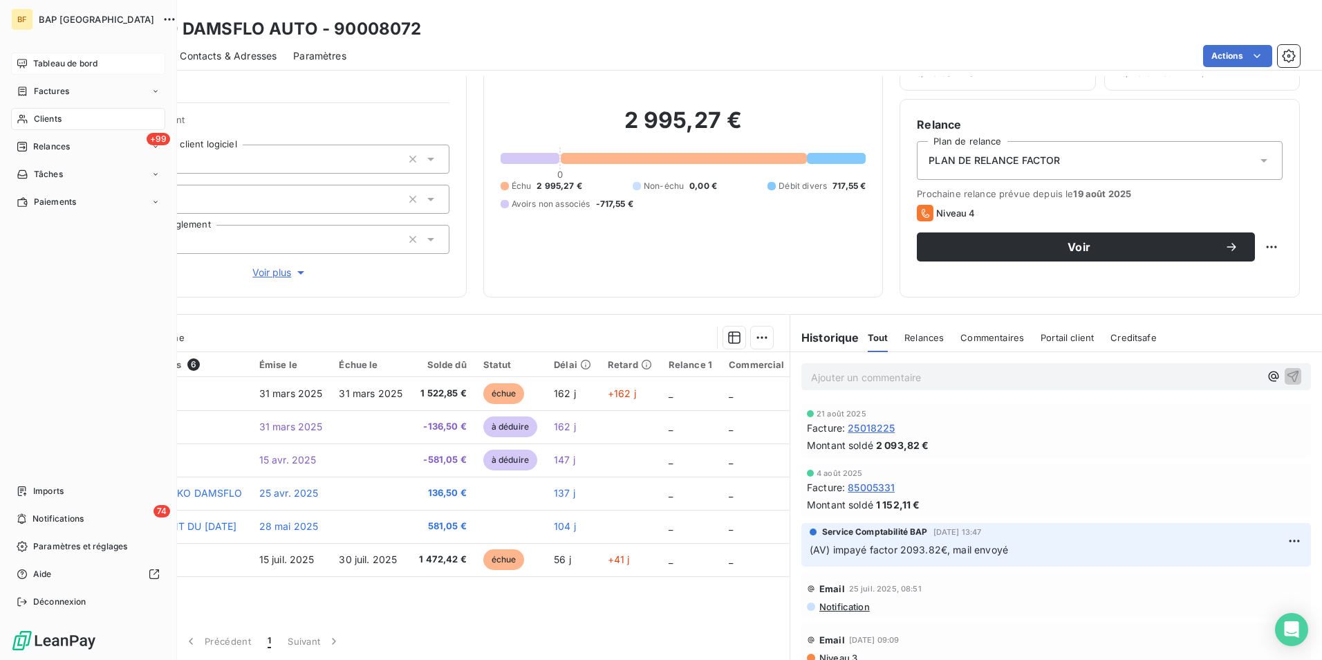
drag, startPoint x: 55, startPoint y: 119, endPoint x: 168, endPoint y: 106, distance: 113.4
click at [55, 119] on span "Clients" at bounding box center [48, 119] width 28 height 12
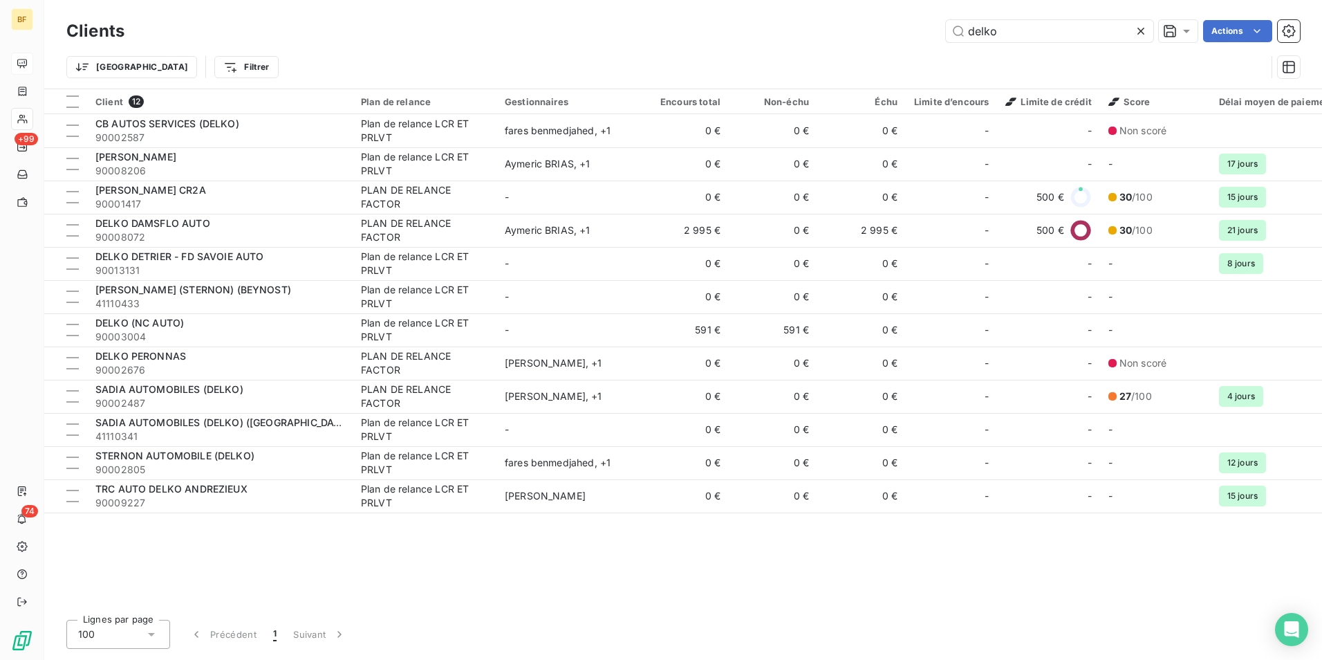
drag, startPoint x: 1009, startPoint y: 37, endPoint x: 938, endPoint y: 35, distance: 71.3
click at [938, 35] on div "delko Actions" at bounding box center [720, 31] width 1159 height 22
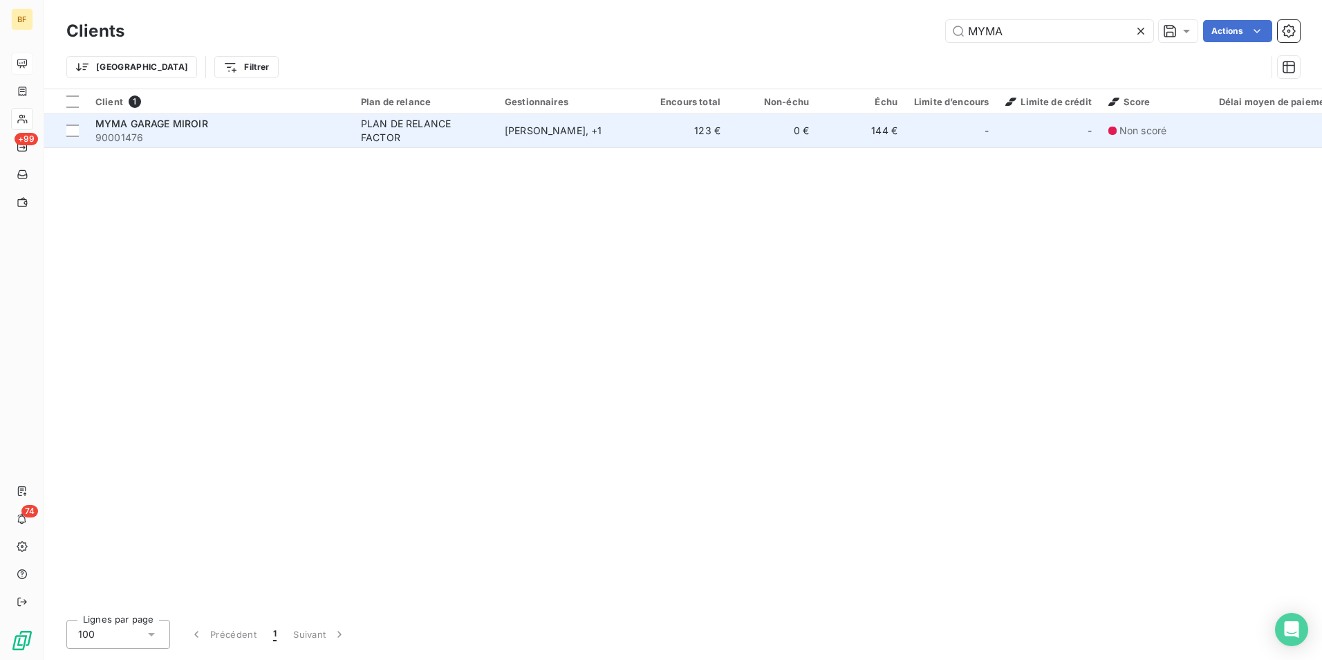
type input "MYMA"
click at [438, 129] on div "PLAN DE RELANCE FACTOR" at bounding box center [424, 131] width 127 height 28
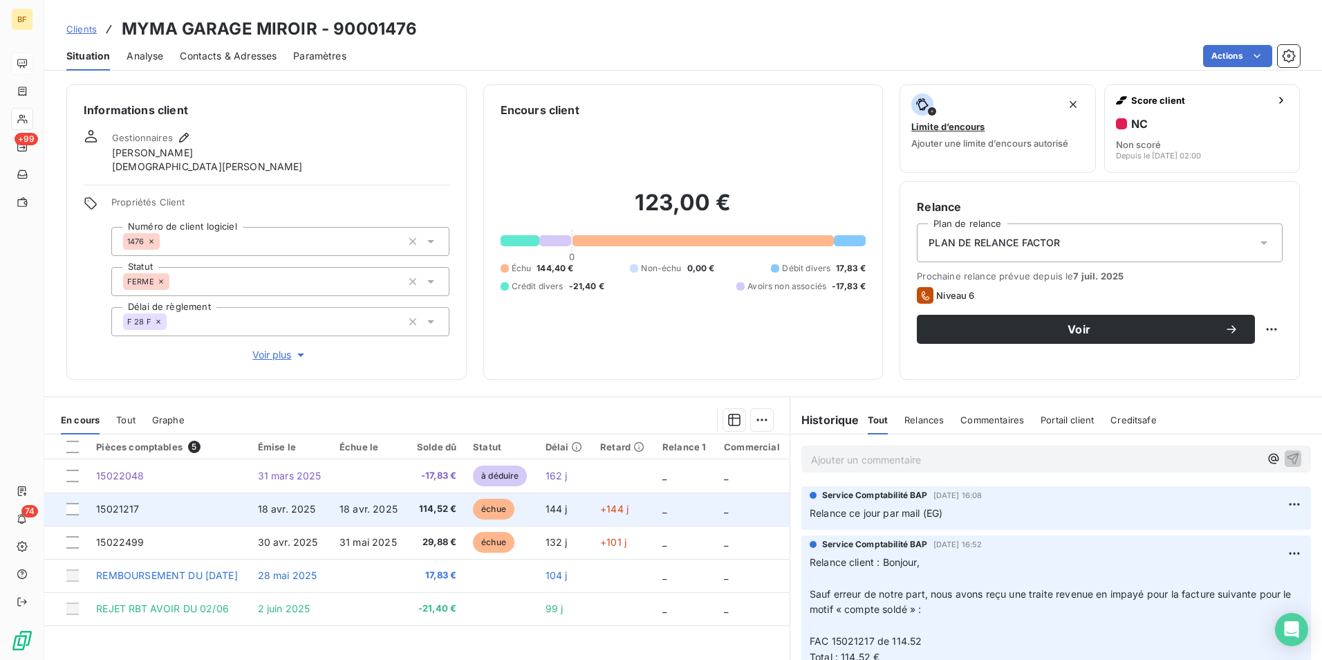
click at [441, 513] on span "114,52 €" at bounding box center [436, 509] width 41 height 14
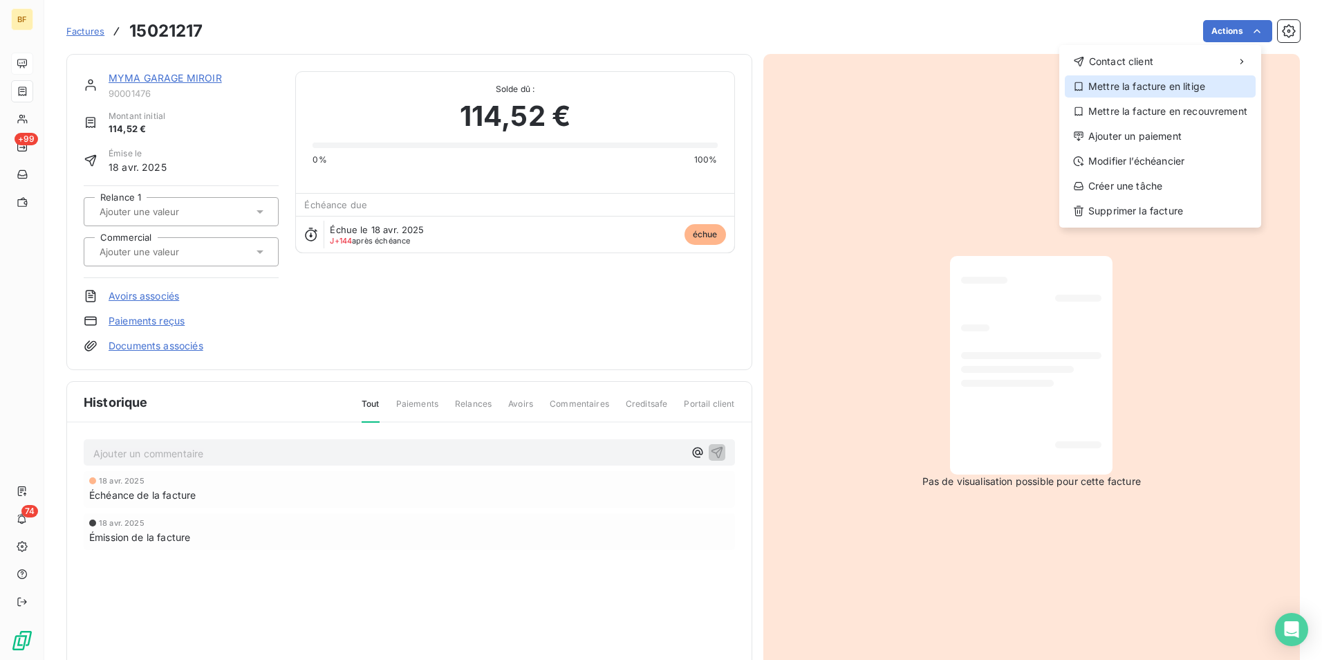
click at [1146, 82] on div "Mettre la facture en litige" at bounding box center [1160, 86] width 191 height 22
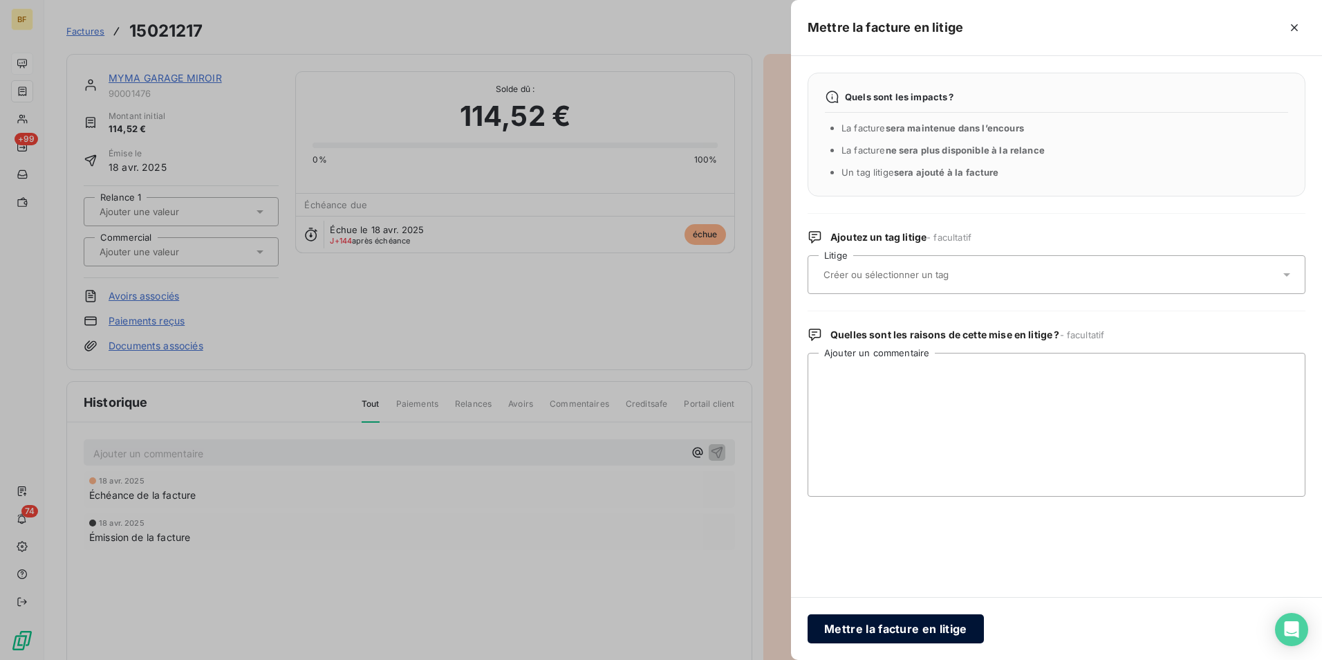
click at [902, 631] on button "Mettre la facture en litige" at bounding box center [896, 628] width 176 height 29
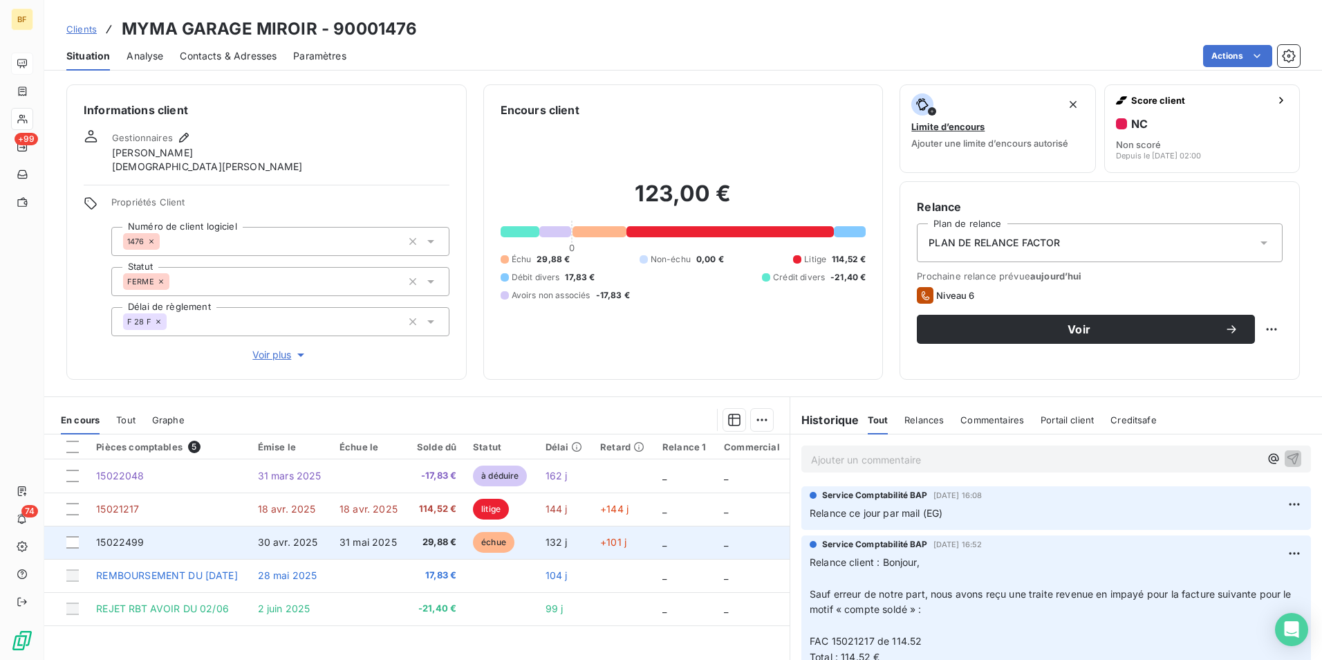
click at [442, 538] on span "29,88 €" at bounding box center [436, 542] width 41 height 14
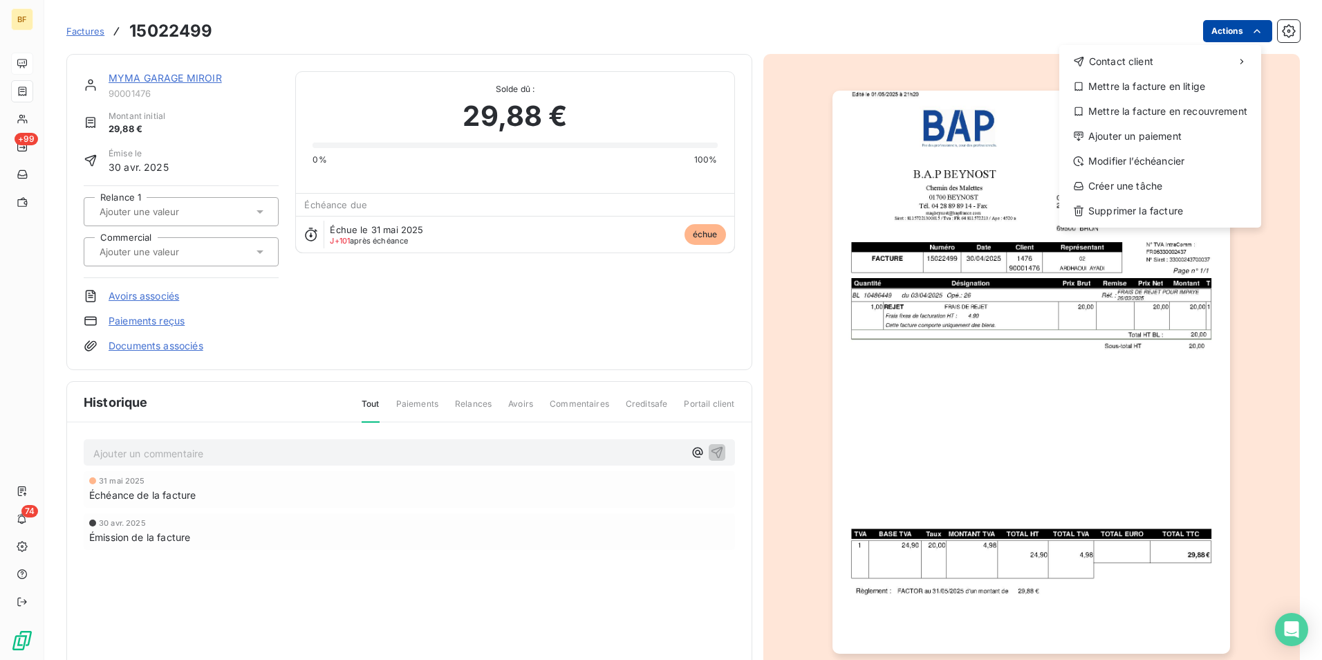
click at [1230, 27] on html "BF +99 74 Factures 15022499 Actions Contact client Mettre la facture en litige …" at bounding box center [661, 330] width 1322 height 660
click at [1142, 89] on div "Mettre la facture en litige" at bounding box center [1160, 86] width 191 height 22
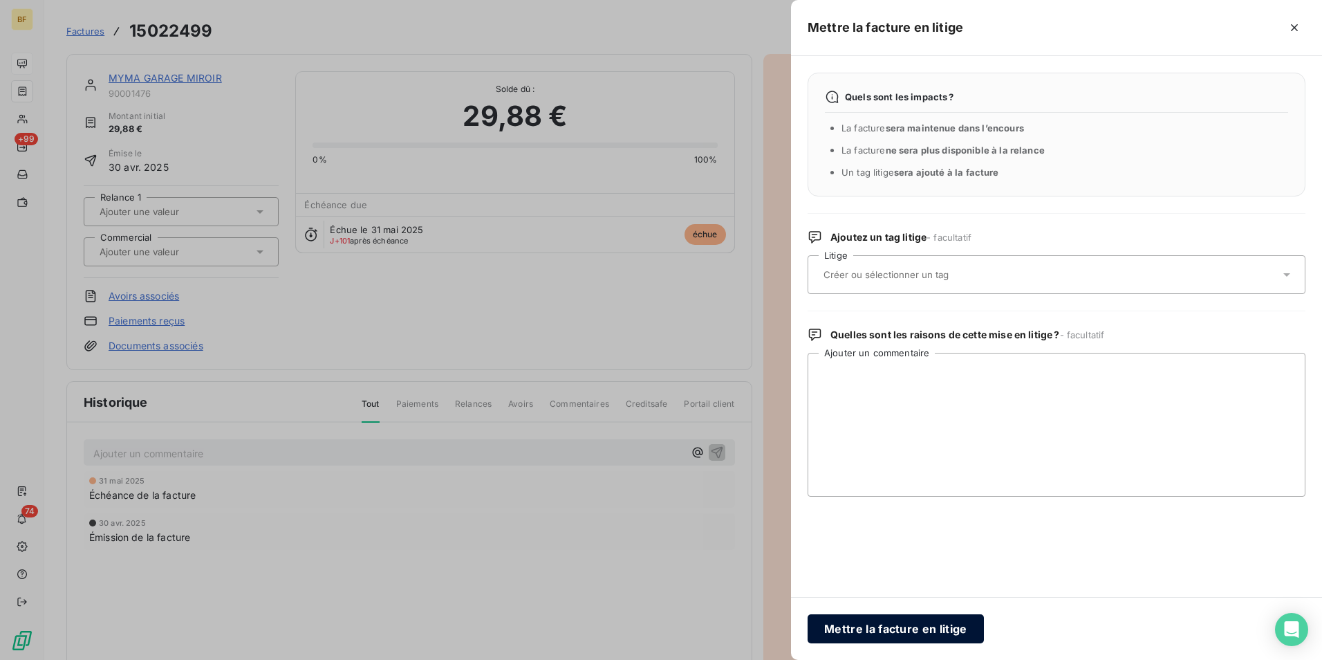
click at [943, 620] on button "Mettre la facture en litige" at bounding box center [896, 628] width 176 height 29
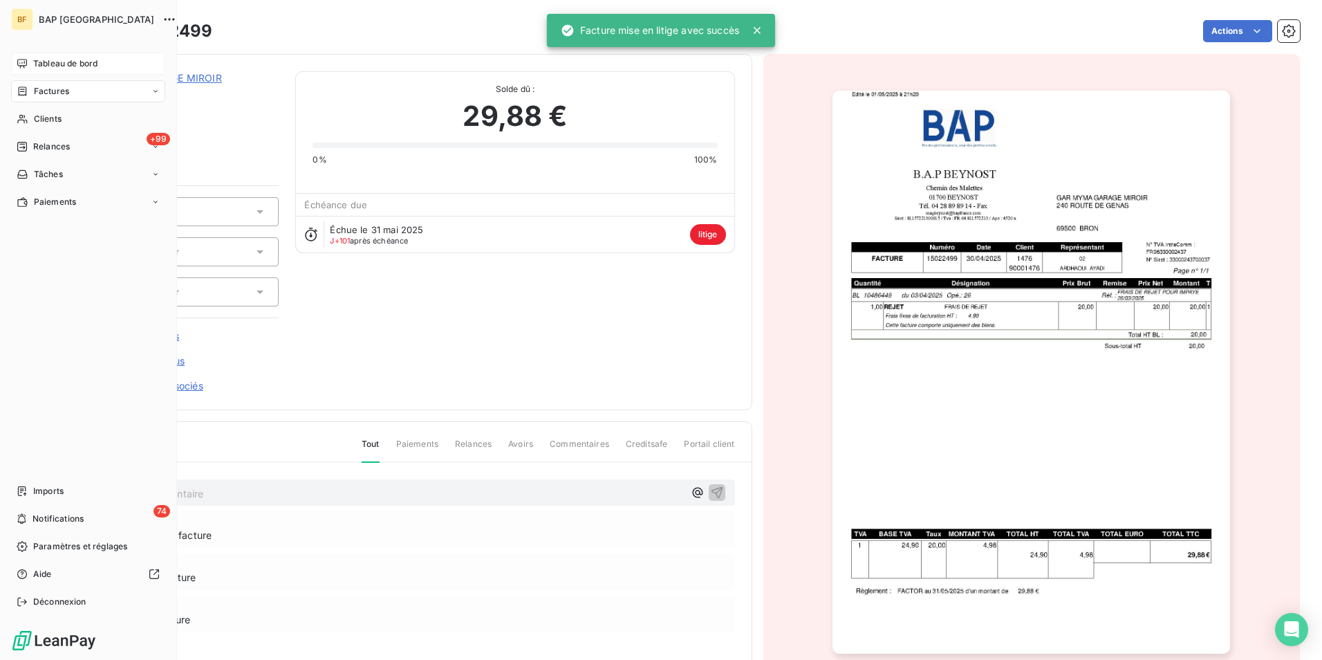
click at [54, 62] on span "Tableau de bord" at bounding box center [65, 63] width 64 height 12
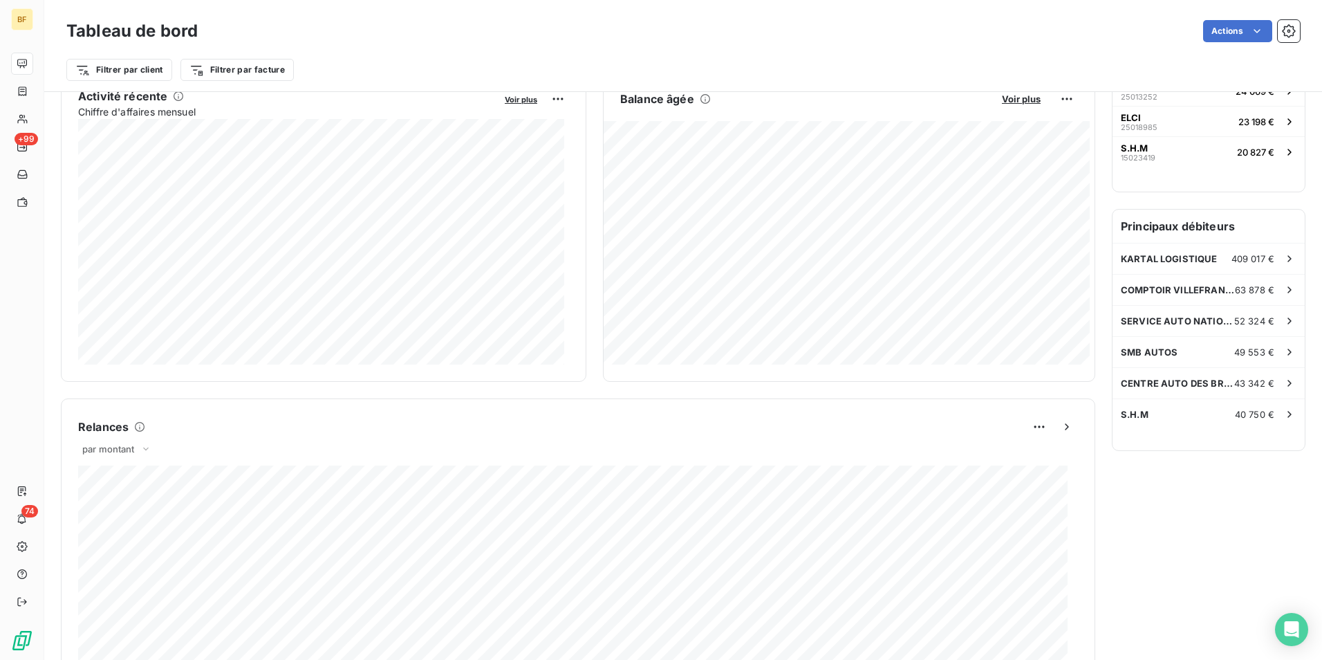
scroll to position [273, 0]
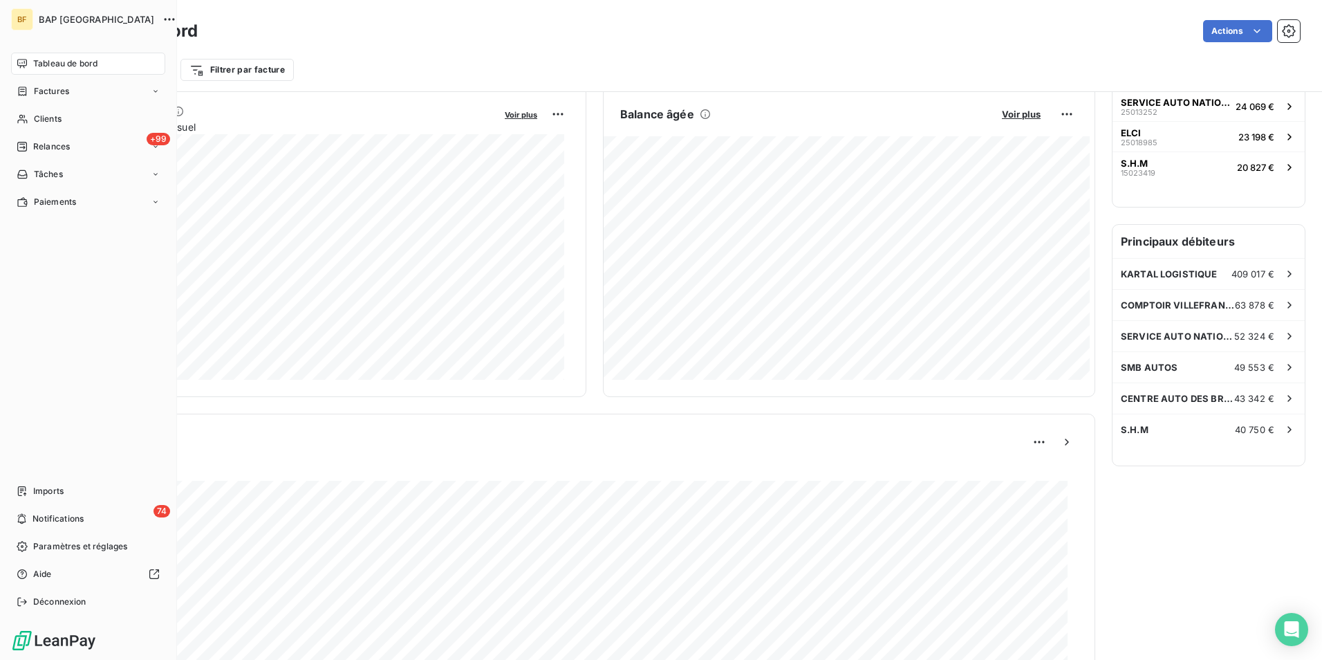
click at [37, 109] on div "Clients" at bounding box center [88, 119] width 154 height 22
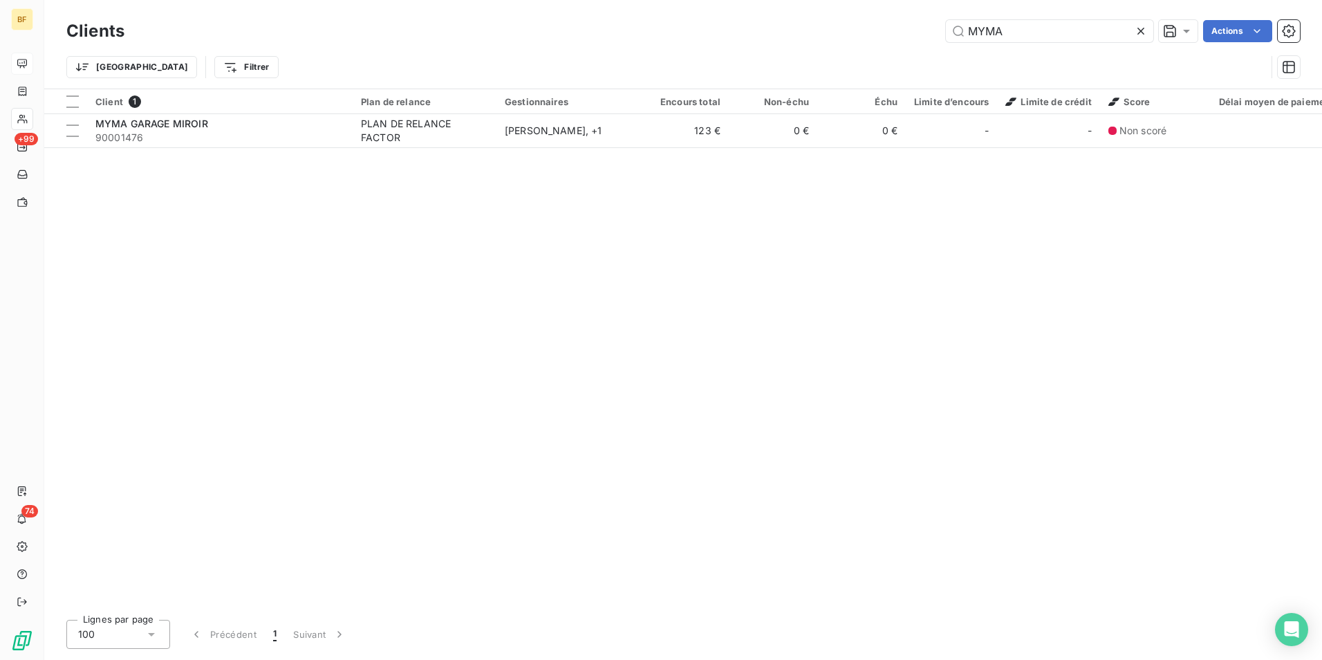
drag, startPoint x: 1064, startPoint y: 23, endPoint x: 865, endPoint y: 3, distance: 200.2
click at [867, 3] on div "Clients MYMA Actions Trier Filtrer" at bounding box center [683, 44] width 1278 height 89
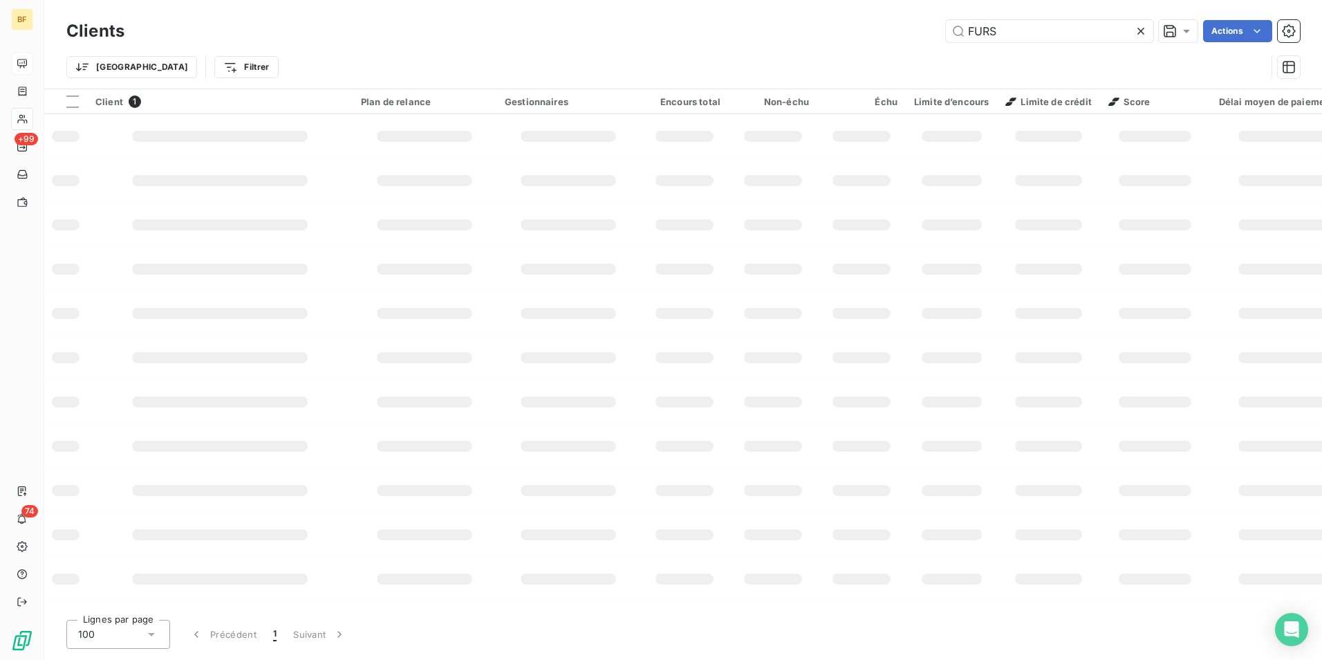
type input "FURS"
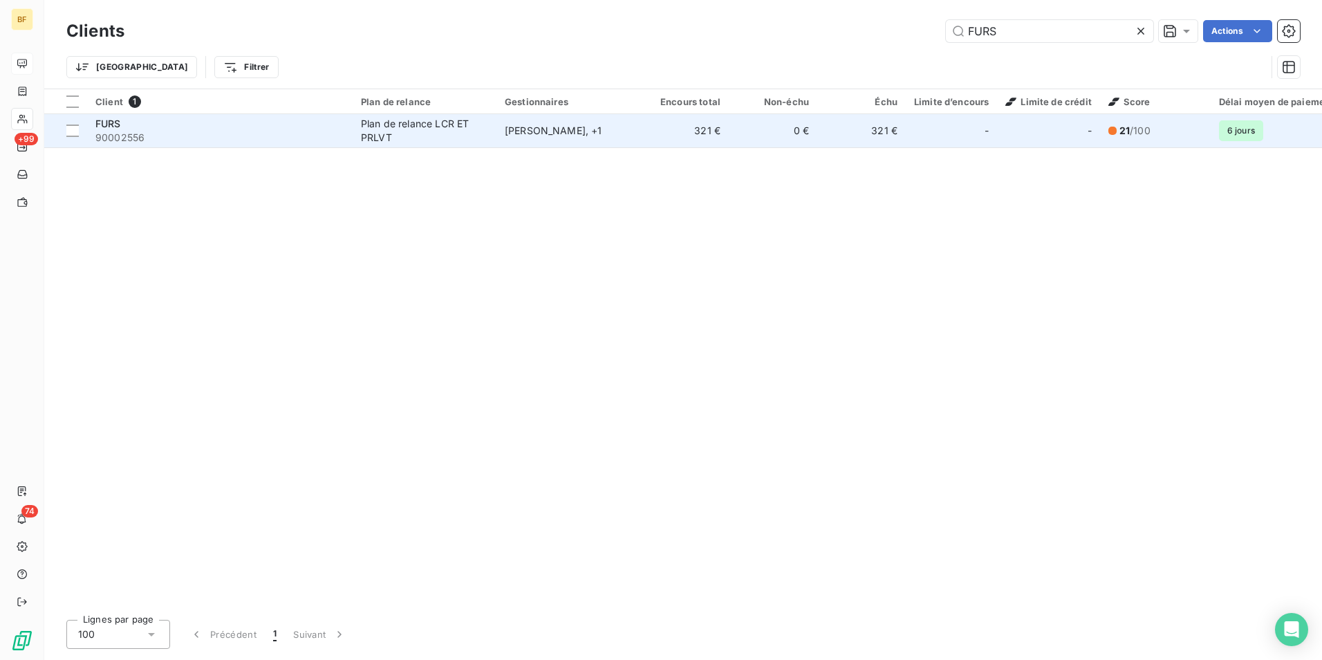
click at [386, 147] on td "Plan de relance LCR ET PRLVT" at bounding box center [425, 130] width 144 height 33
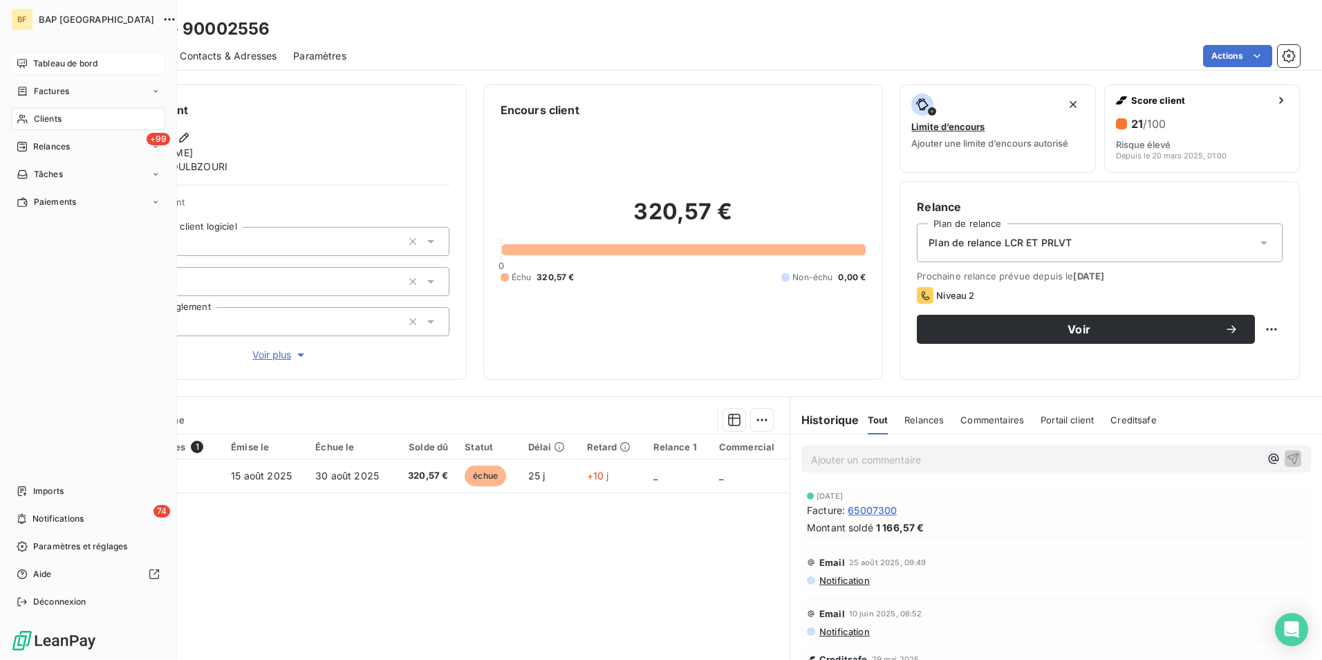
click at [29, 118] on div "Clients" at bounding box center [88, 119] width 154 height 22
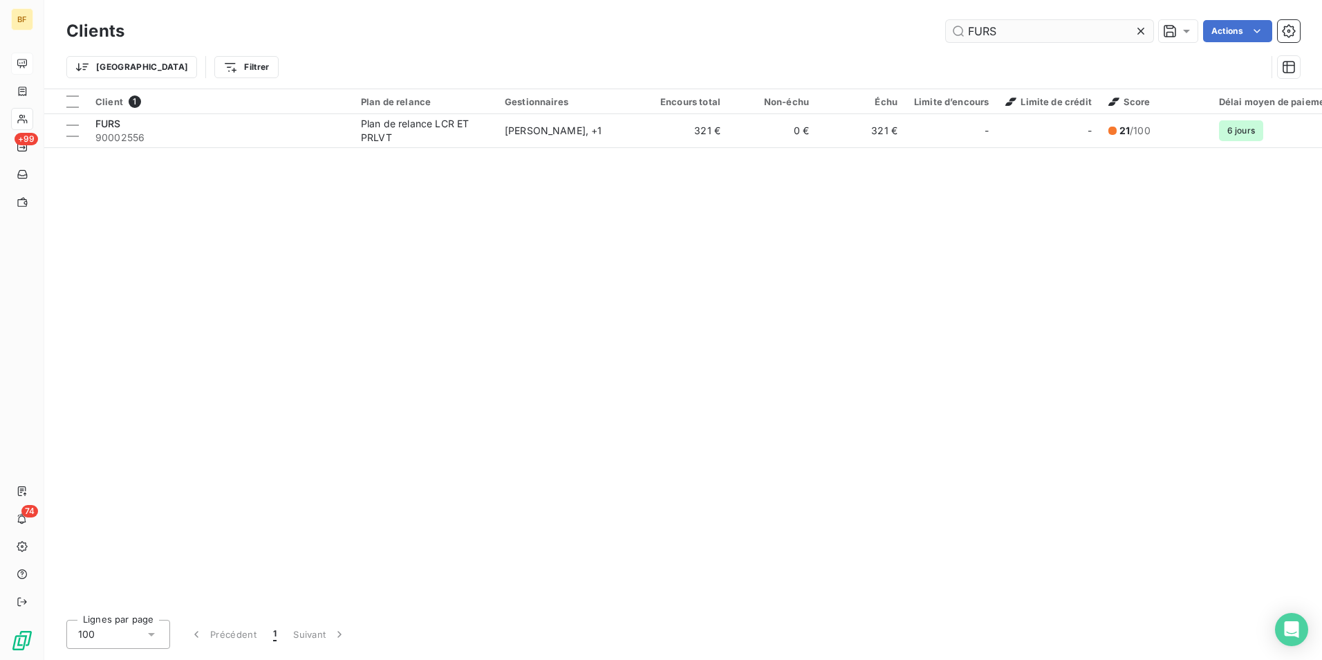
drag, startPoint x: 1010, startPoint y: 28, endPoint x: 960, endPoint y: 26, distance: 49.9
click at [960, 26] on input "FURS" at bounding box center [1049, 31] width 207 height 22
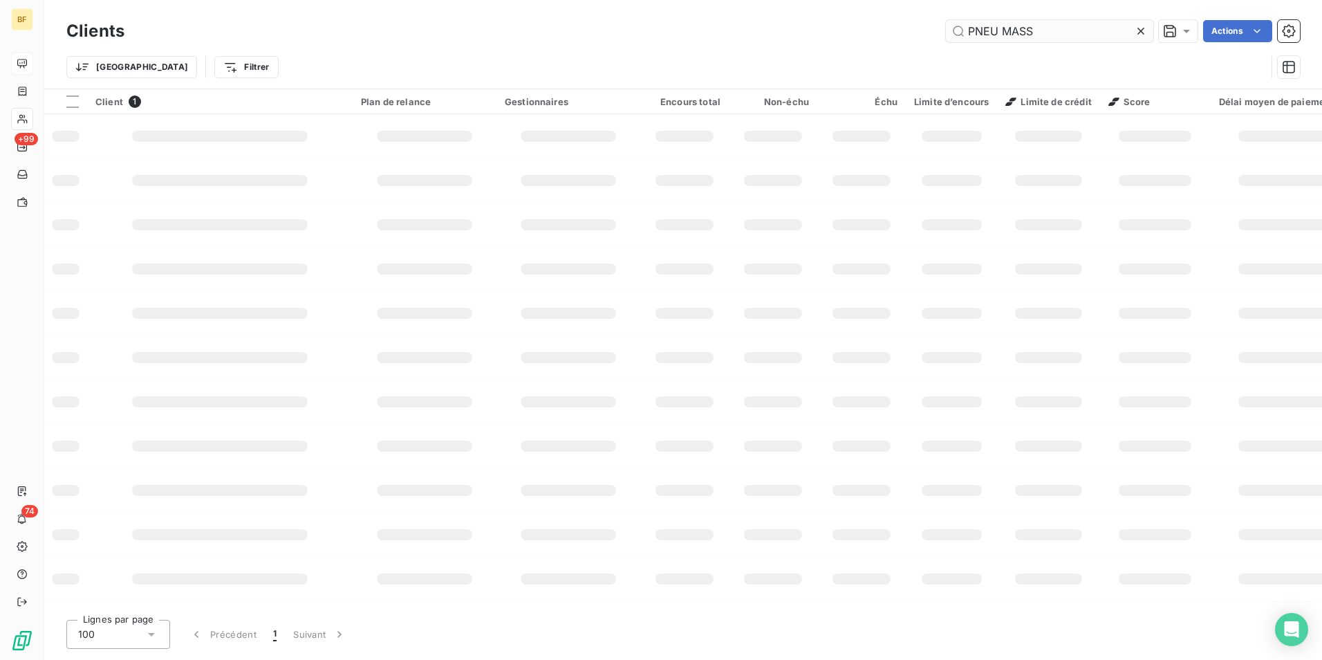
type input "PNEU MASS"
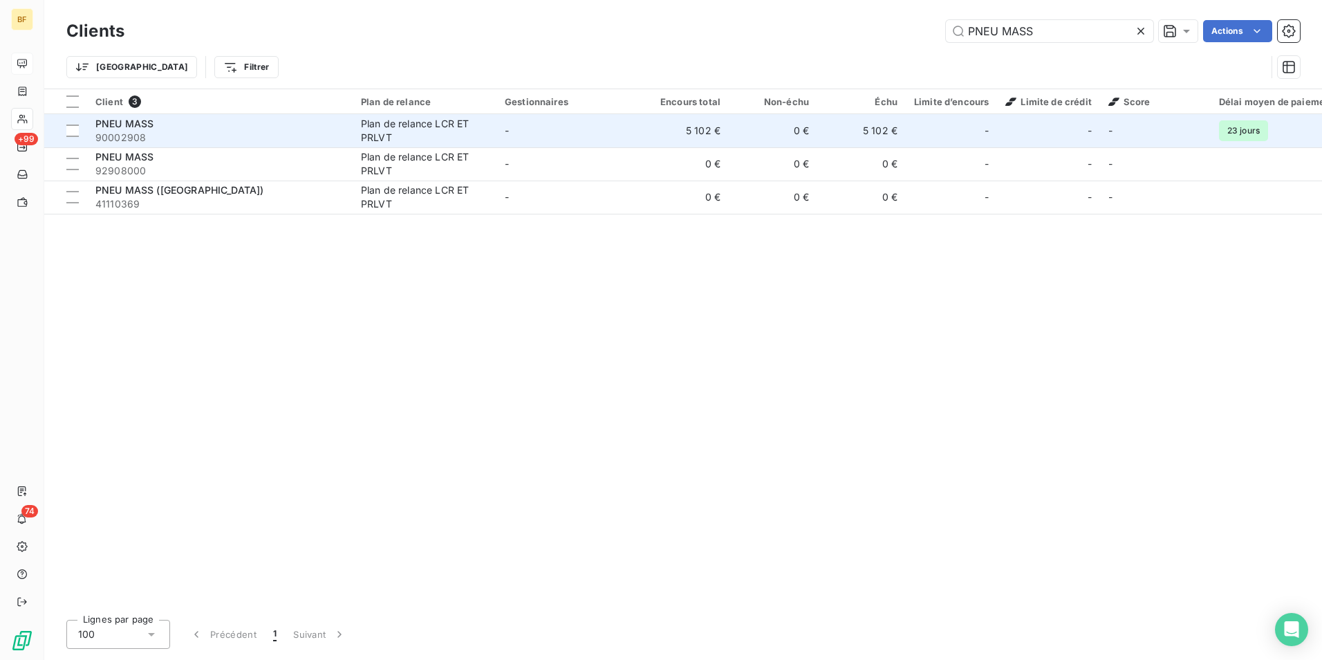
click at [358, 135] on td "Plan de relance LCR ET PRLVT" at bounding box center [425, 130] width 144 height 33
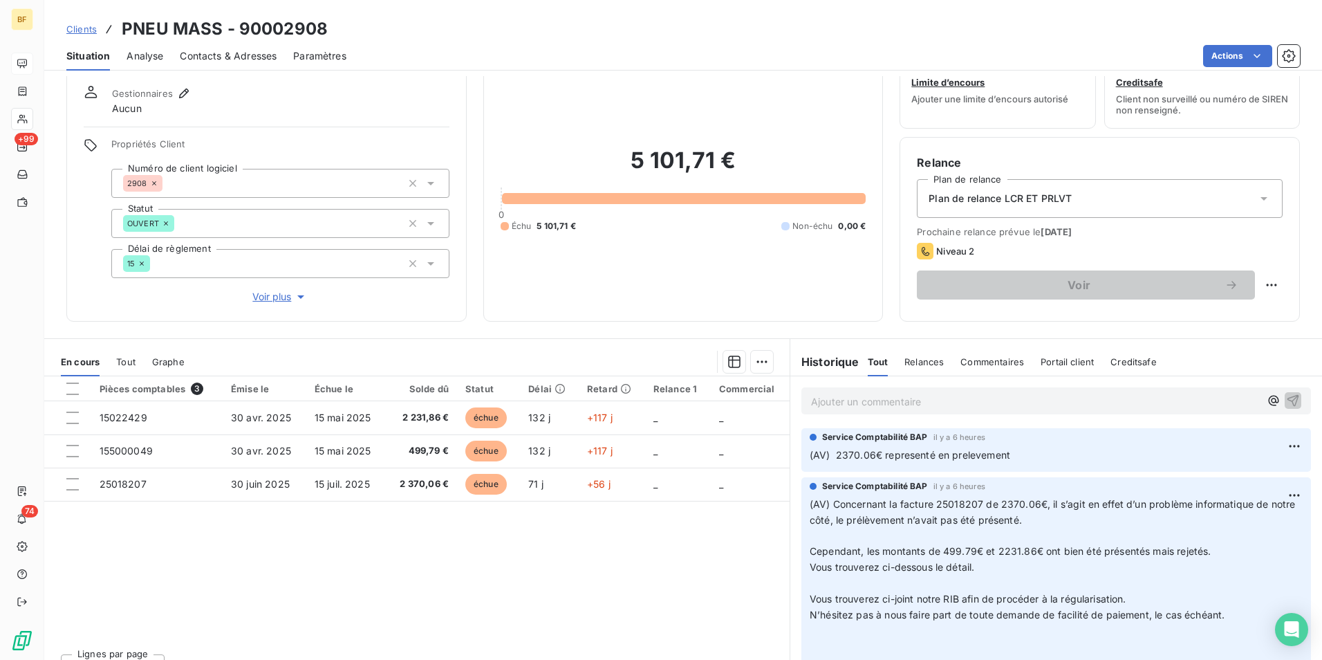
scroll to position [68, 0]
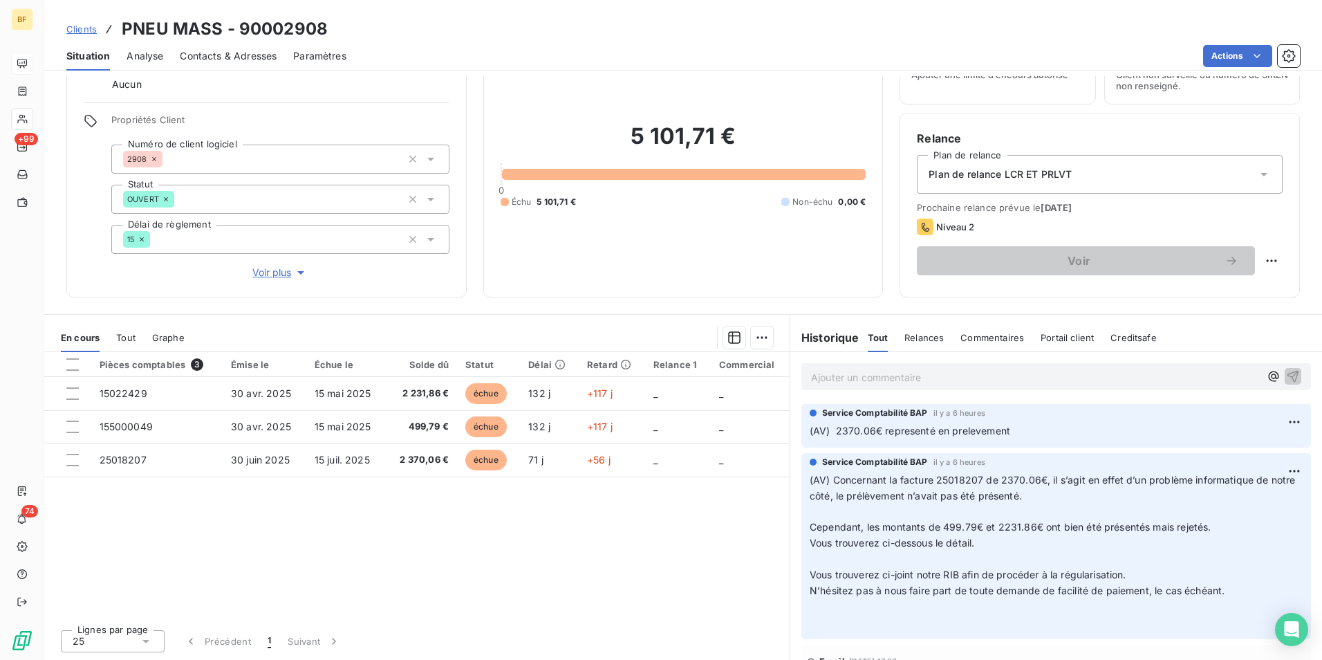
click at [118, 335] on span "Tout" at bounding box center [125, 337] width 19 height 11
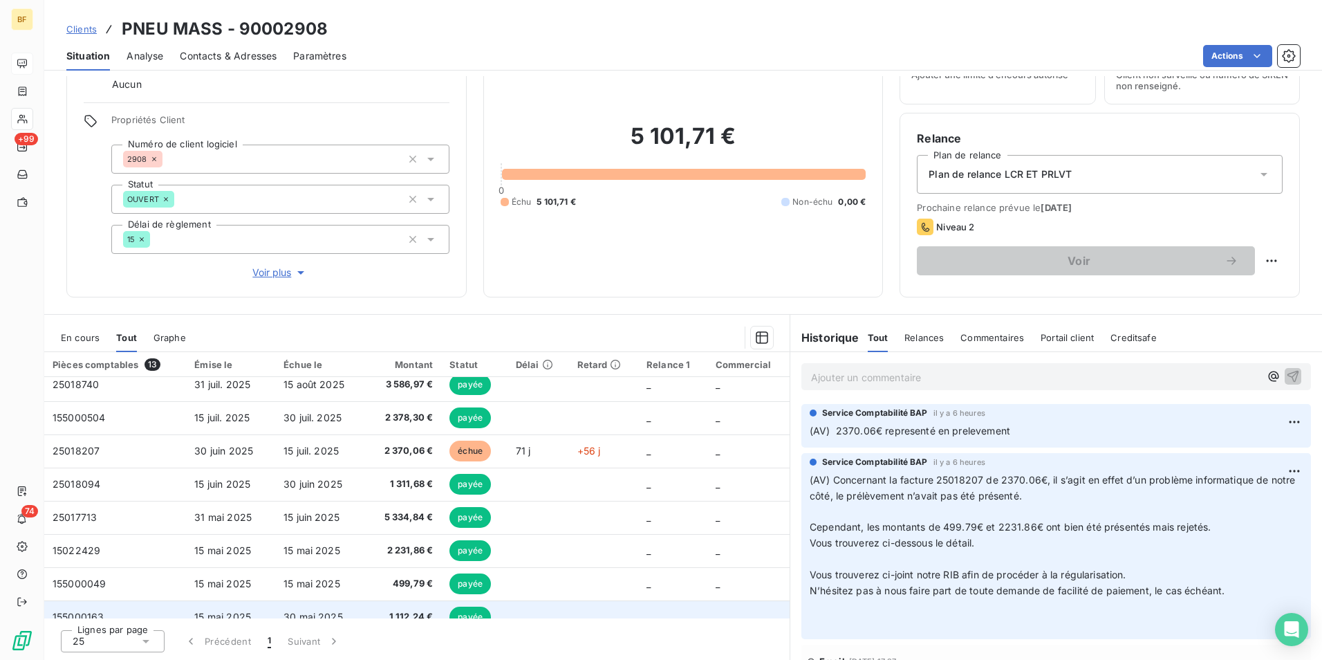
scroll to position [0, 0]
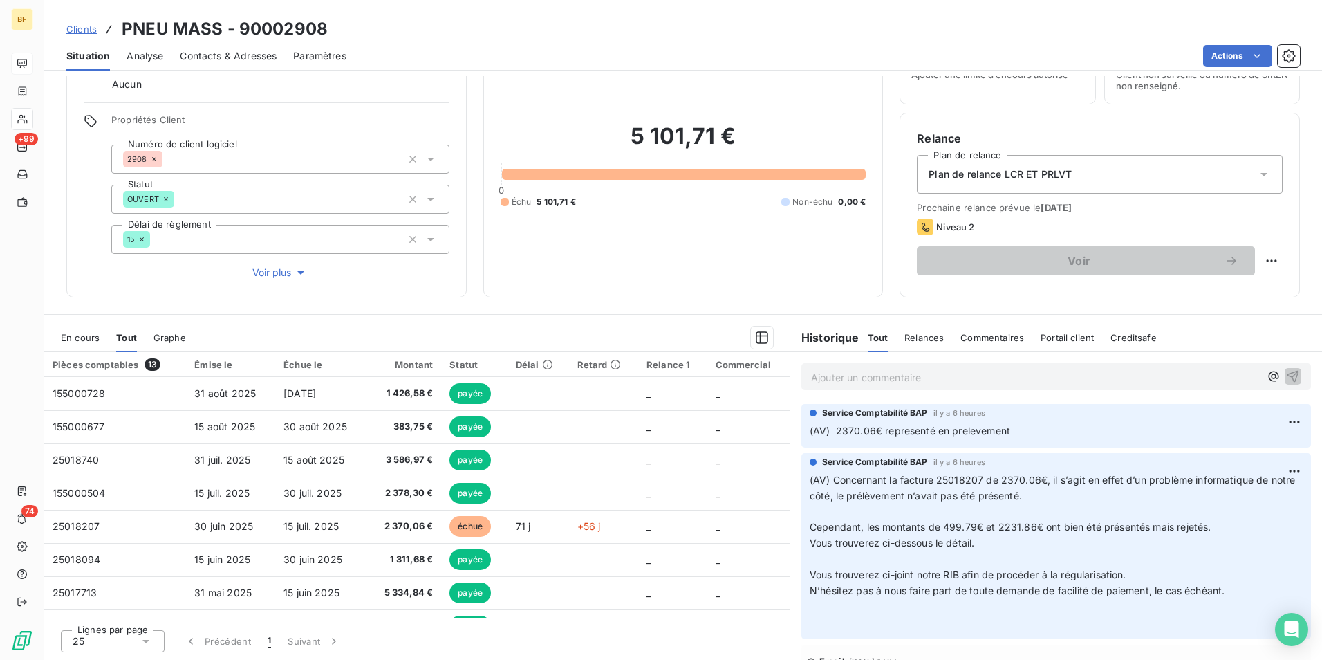
click at [73, 342] on span "En cours" at bounding box center [80, 337] width 39 height 11
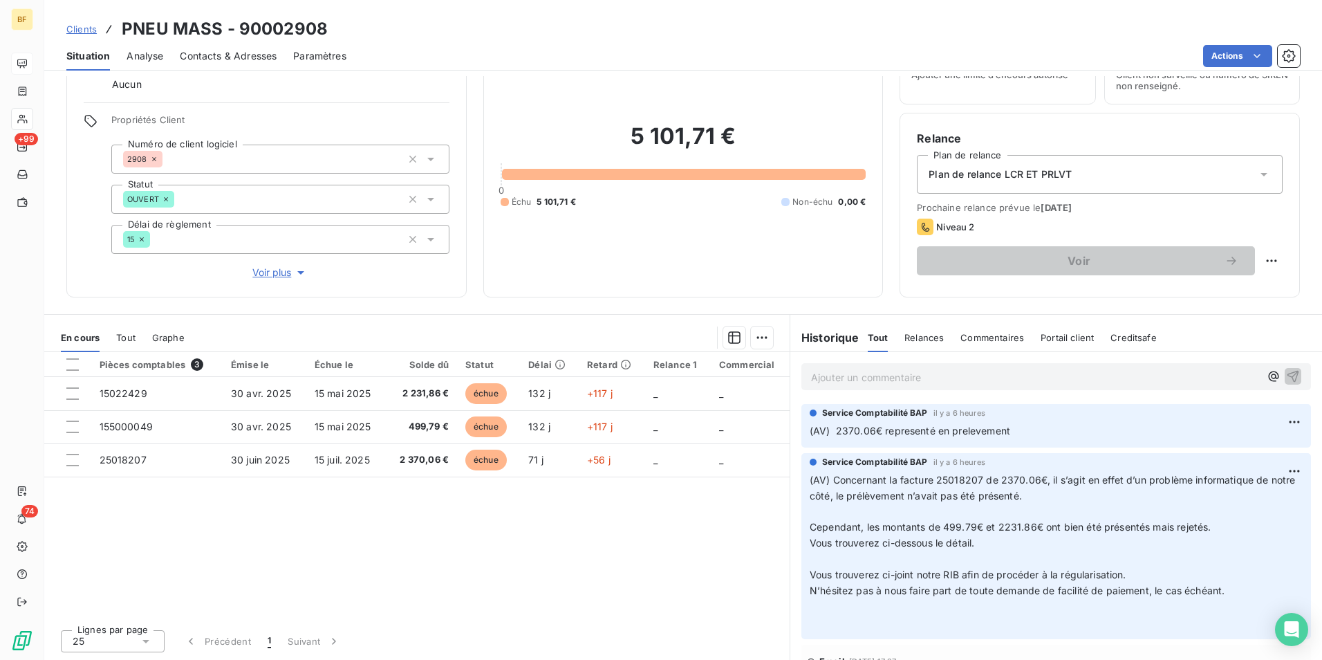
click at [920, 378] on p "Ajouter un commentaire ﻿" at bounding box center [1035, 377] width 449 height 17
click at [506, 580] on div "Pièces comptables 3 Émise le Échue le Solde dû Statut Délai Retard Relance 1 Co…" at bounding box center [416, 485] width 745 height 266
click at [116, 340] on span "Tout" at bounding box center [125, 337] width 19 height 11
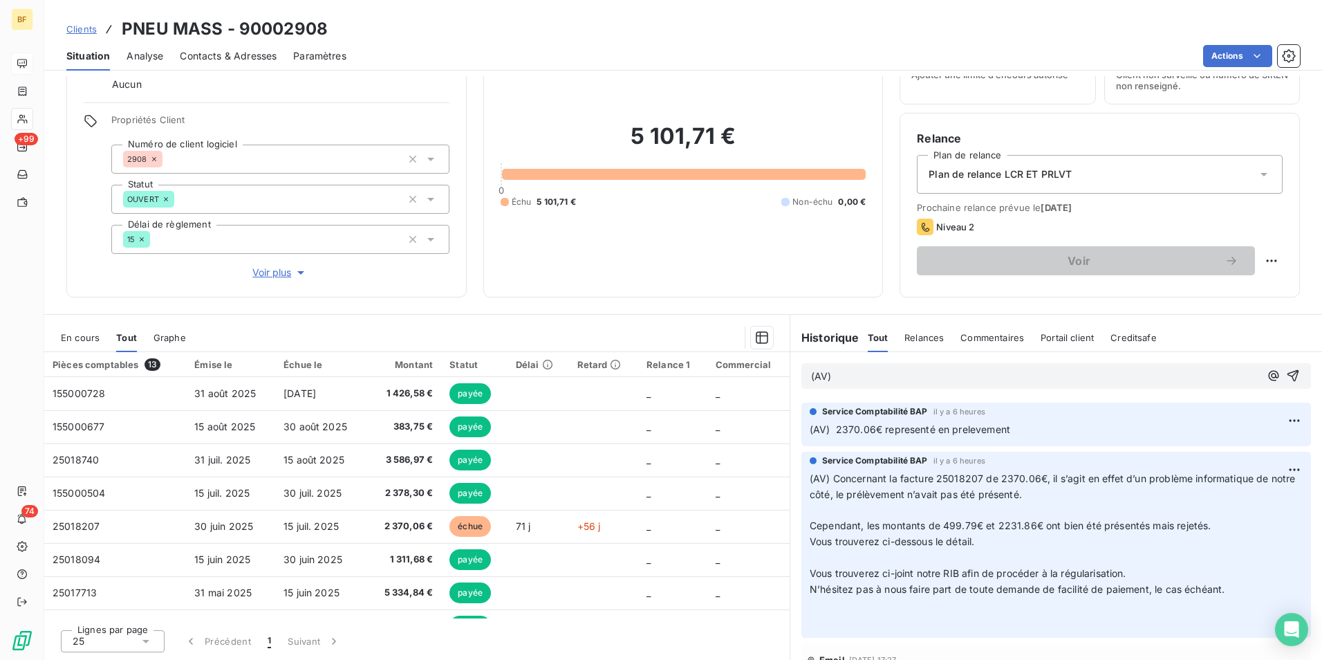
click at [77, 335] on span "En cours" at bounding box center [80, 337] width 39 height 11
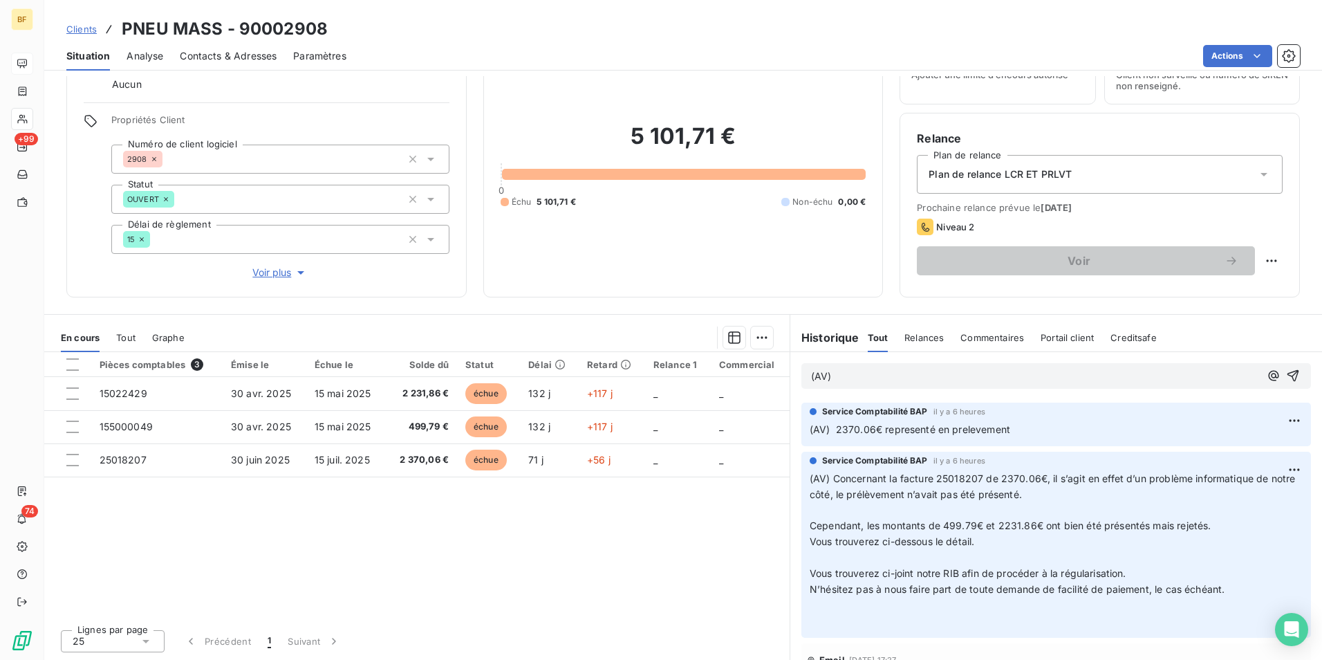
click at [870, 367] on div "(AV)" at bounding box center [1035, 375] width 449 height 17
click at [865, 373] on p "(AV)" at bounding box center [1035, 377] width 449 height 16
drag, startPoint x: 730, startPoint y: 268, endPoint x: 247, endPoint y: 297, distance: 483.5
click at [730, 268] on div "5 101,71 € 0 Échu 5 101,71 € Non-échu 0,00 €" at bounding box center [684, 165] width 366 height 230
click at [116, 345] on div "Tout" at bounding box center [125, 337] width 19 height 29
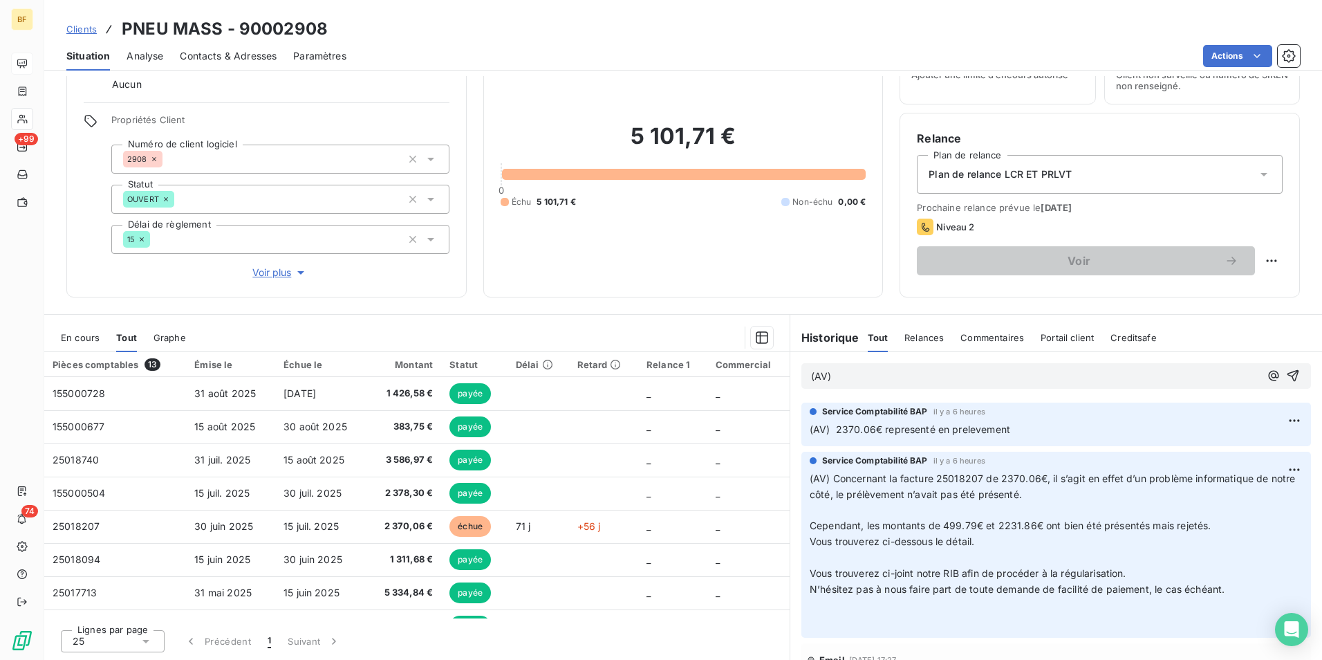
drag, startPoint x: 668, startPoint y: 64, endPoint x: 605, endPoint y: 188, distance: 139.5
click at [668, 64] on div "Actions" at bounding box center [831, 56] width 937 height 22
click at [904, 385] on div "(AV)" at bounding box center [1056, 376] width 510 height 26
click at [900, 384] on p "(AV)" at bounding box center [1035, 377] width 449 height 16
